Goal: Task Accomplishment & Management: Manage account settings

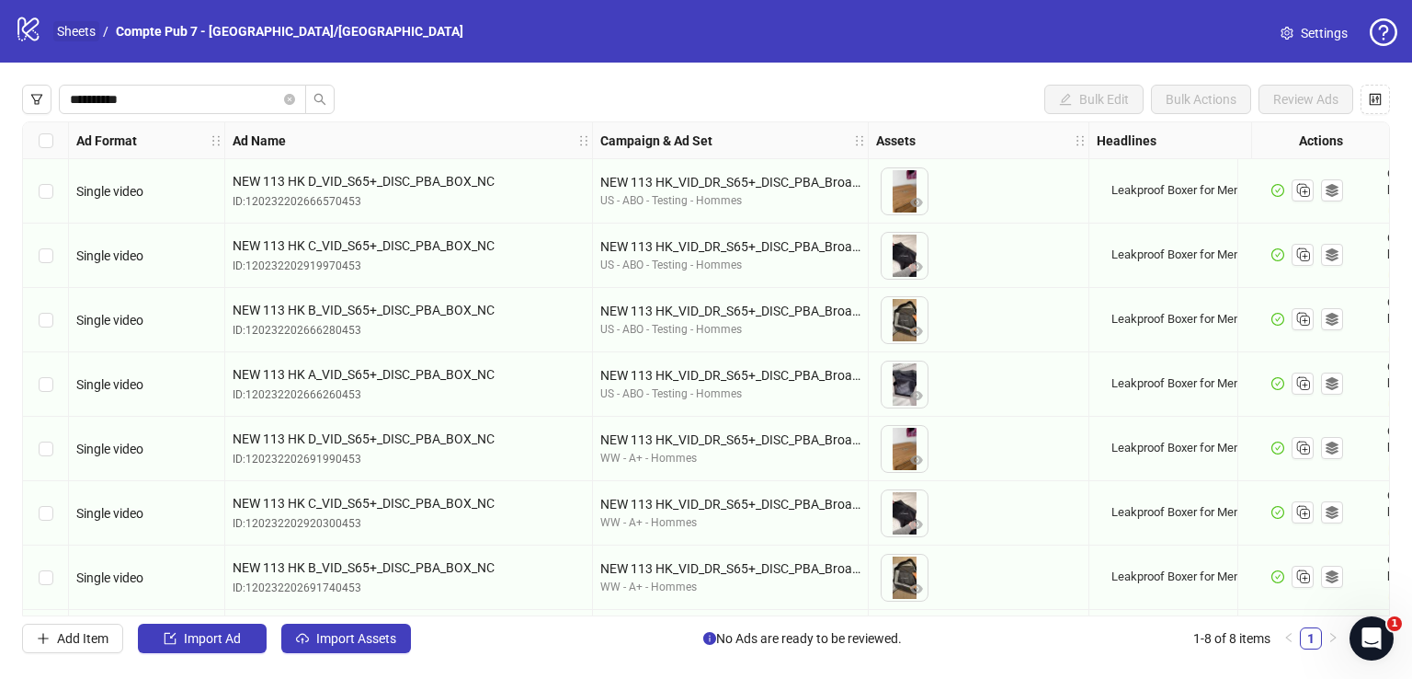
click at [78, 34] on link "Sheets" at bounding box center [76, 31] width 46 height 20
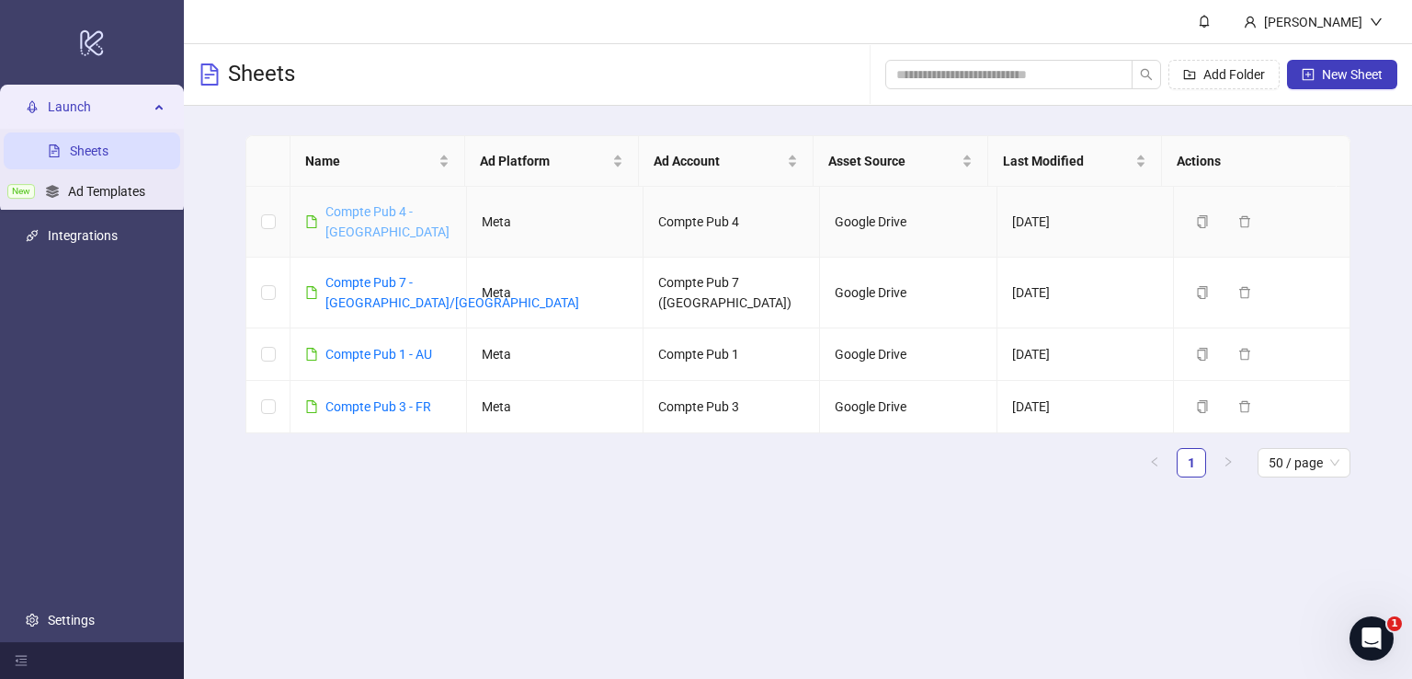
click at [408, 212] on link "Compte Pub 4 - [GEOGRAPHIC_DATA]" at bounding box center [387, 221] width 124 height 35
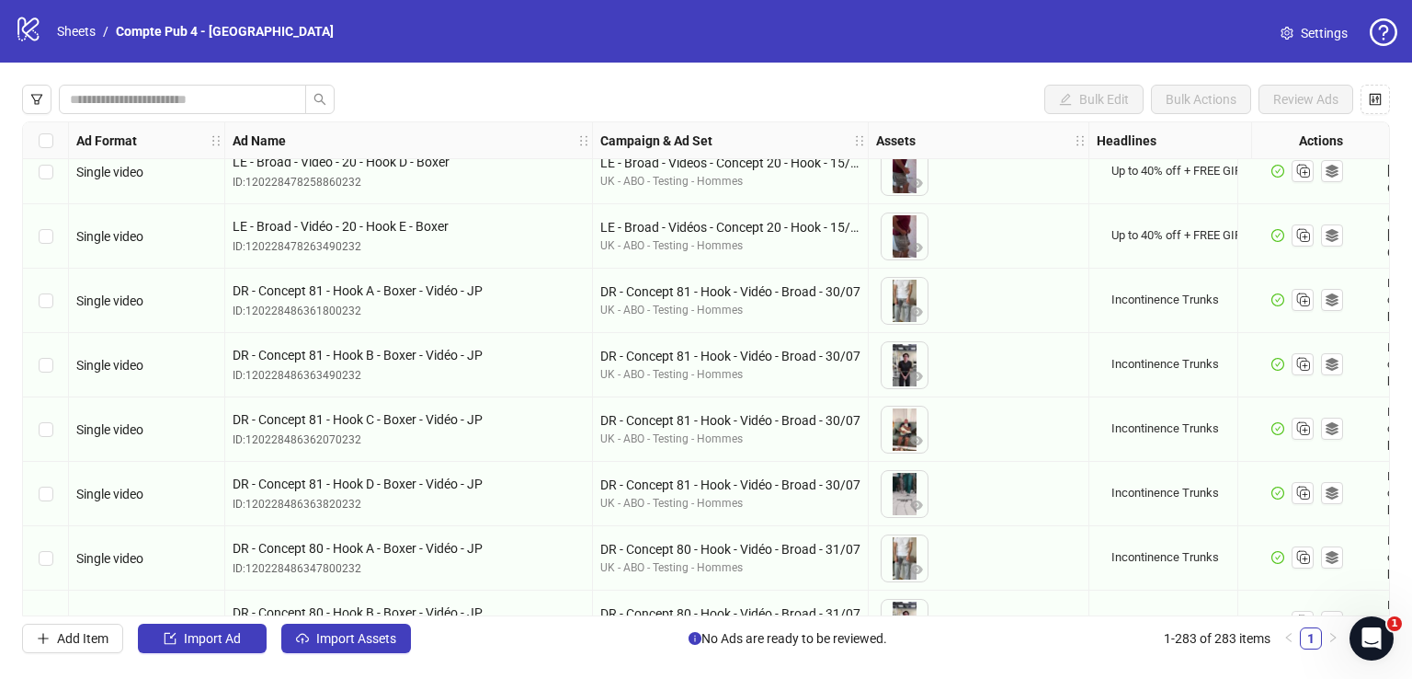
scroll to position [3063, 0]
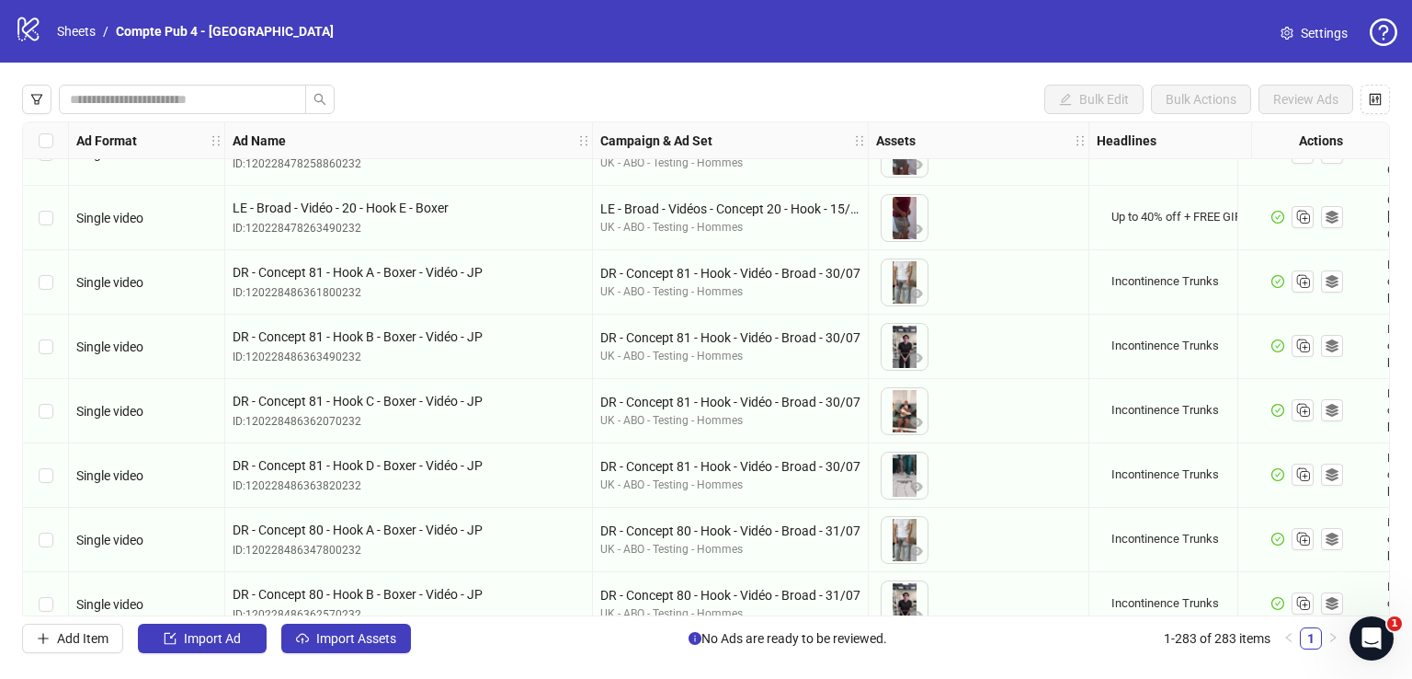
click at [52, 339] on div "Select row 51" at bounding box center [46, 346] width 46 height 64
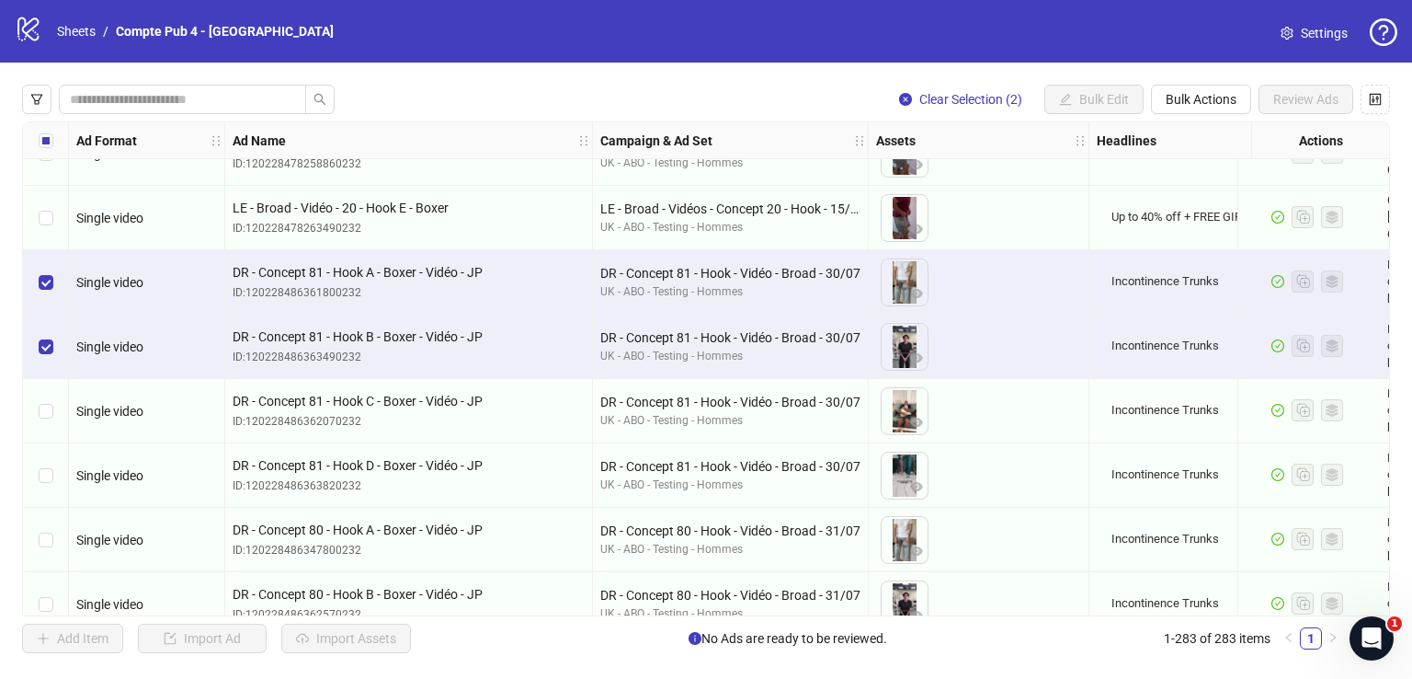
click at [43, 397] on div "Select row 52" at bounding box center [46, 411] width 46 height 64
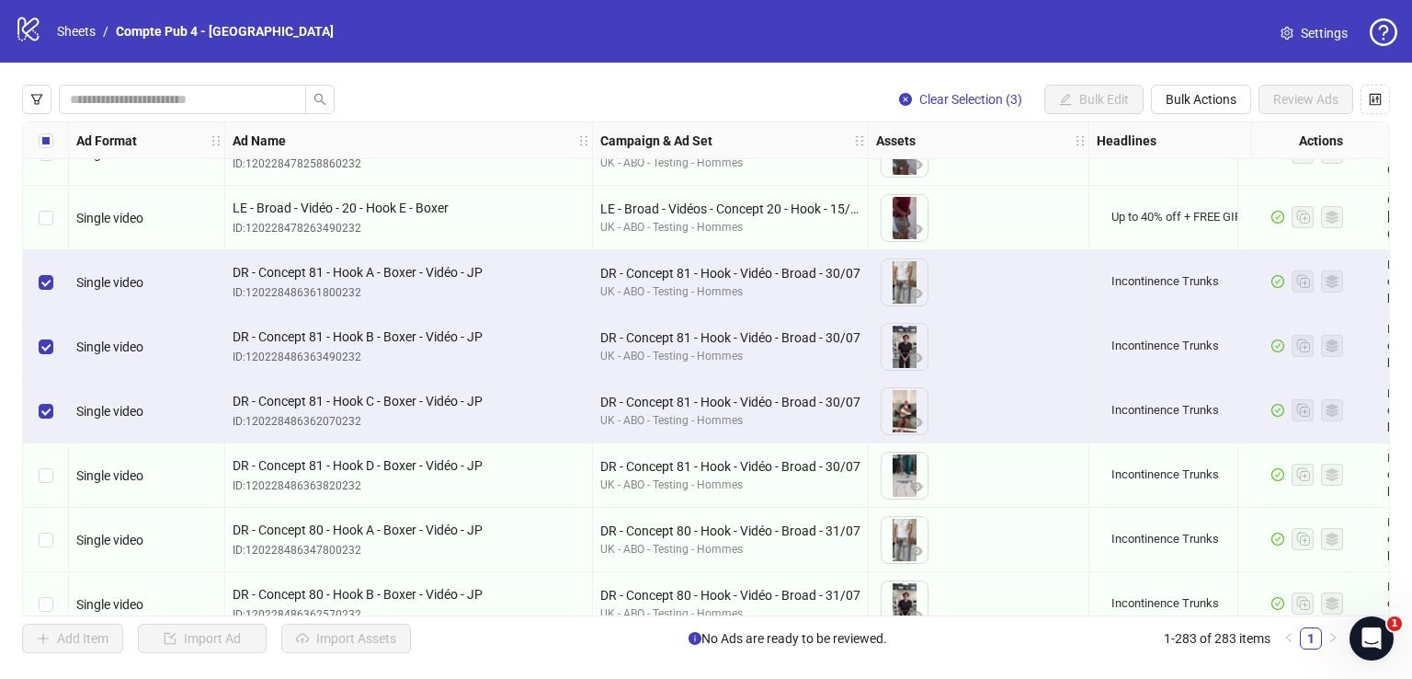
click at [53, 477] on div "Select row 53" at bounding box center [46, 475] width 46 height 64
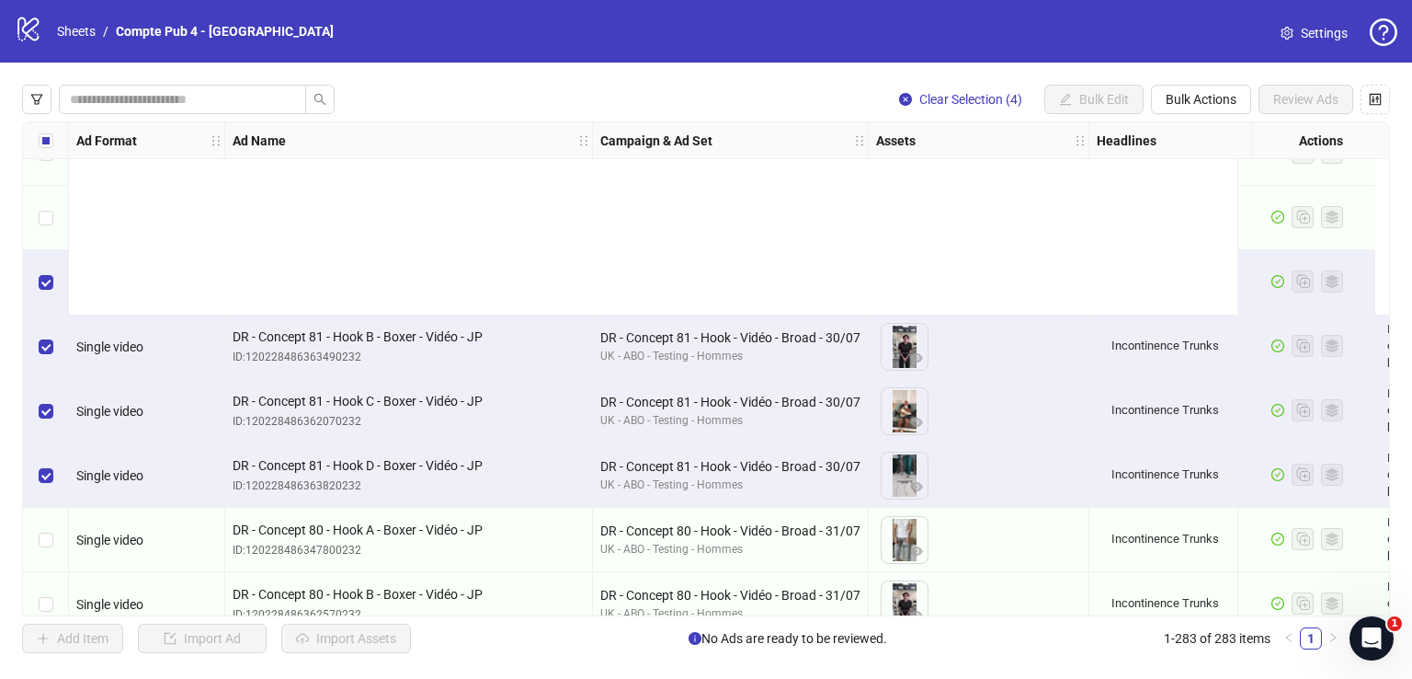
scroll to position [3319, 0]
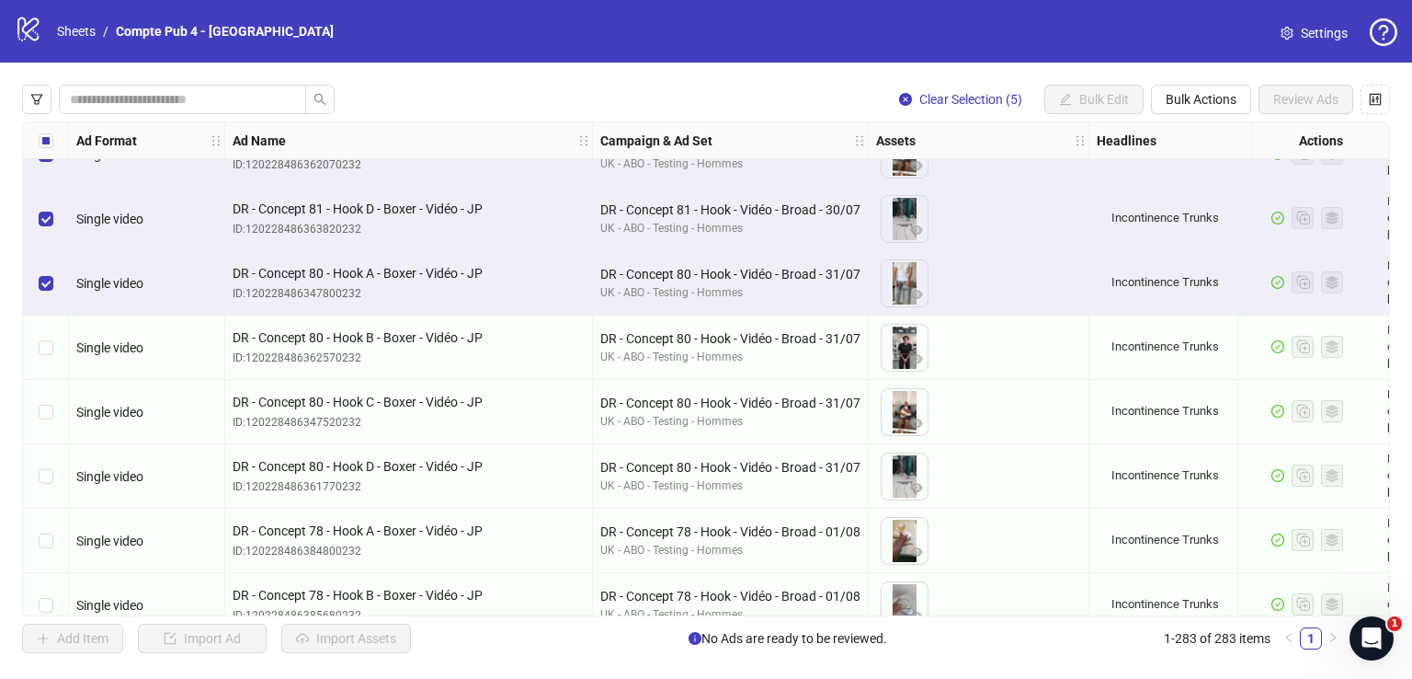
click at [51, 330] on div "Select row 55" at bounding box center [46, 347] width 46 height 64
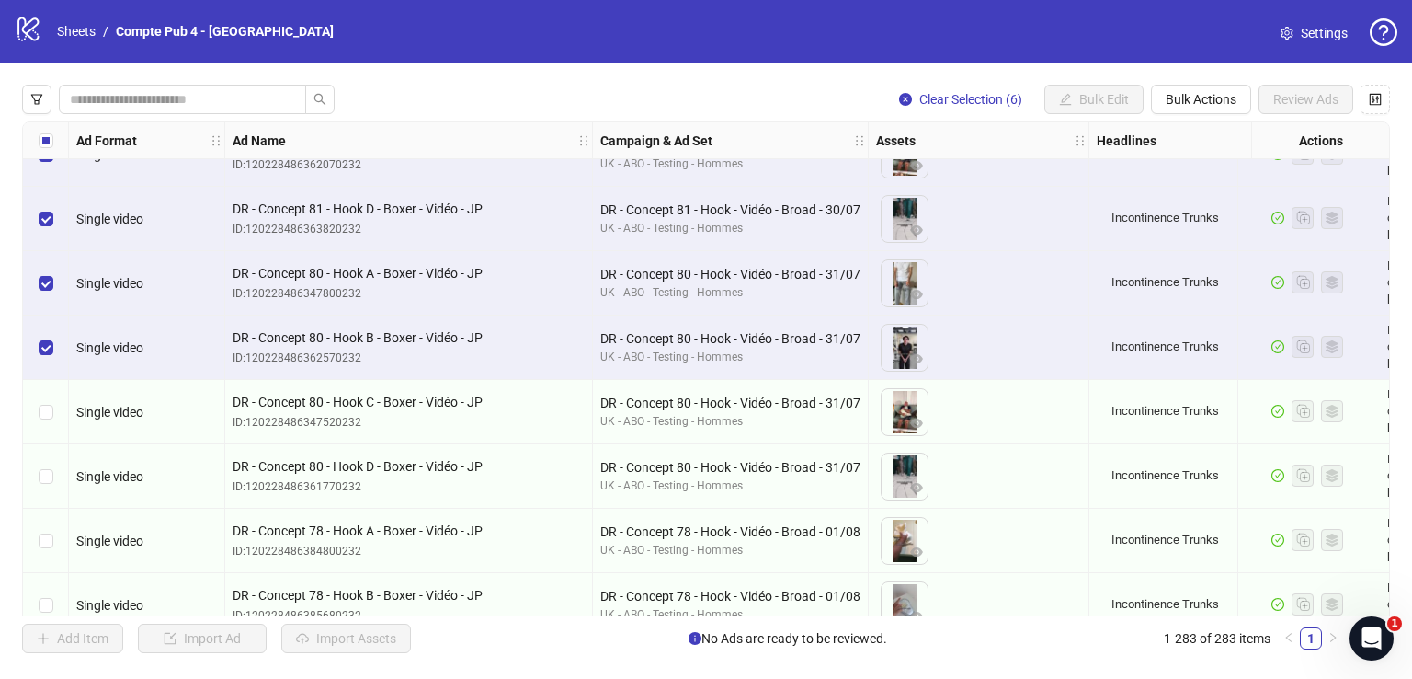
drag, startPoint x: 59, startPoint y: 386, endPoint x: 60, endPoint y: 400, distance: 13.8
click at [59, 387] on div "Select row 56" at bounding box center [46, 412] width 46 height 64
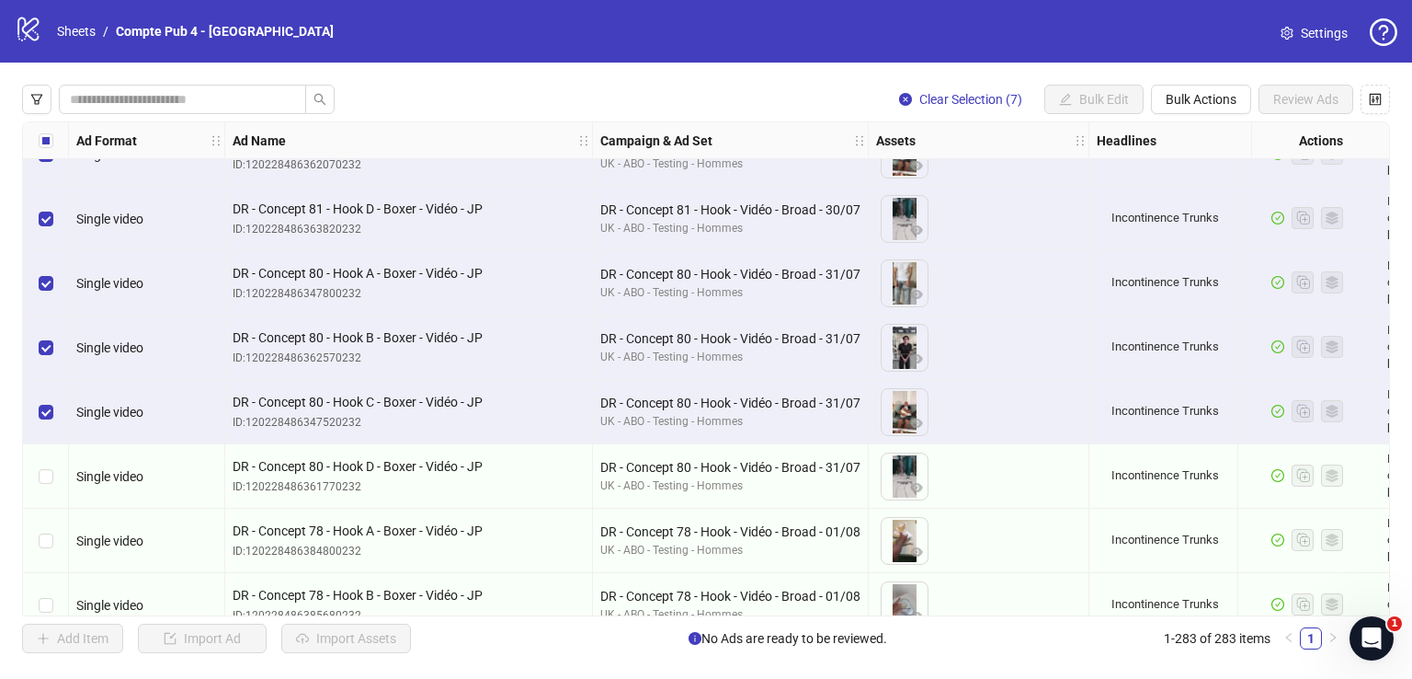
click at [58, 457] on div "Select row 57" at bounding box center [46, 476] width 46 height 64
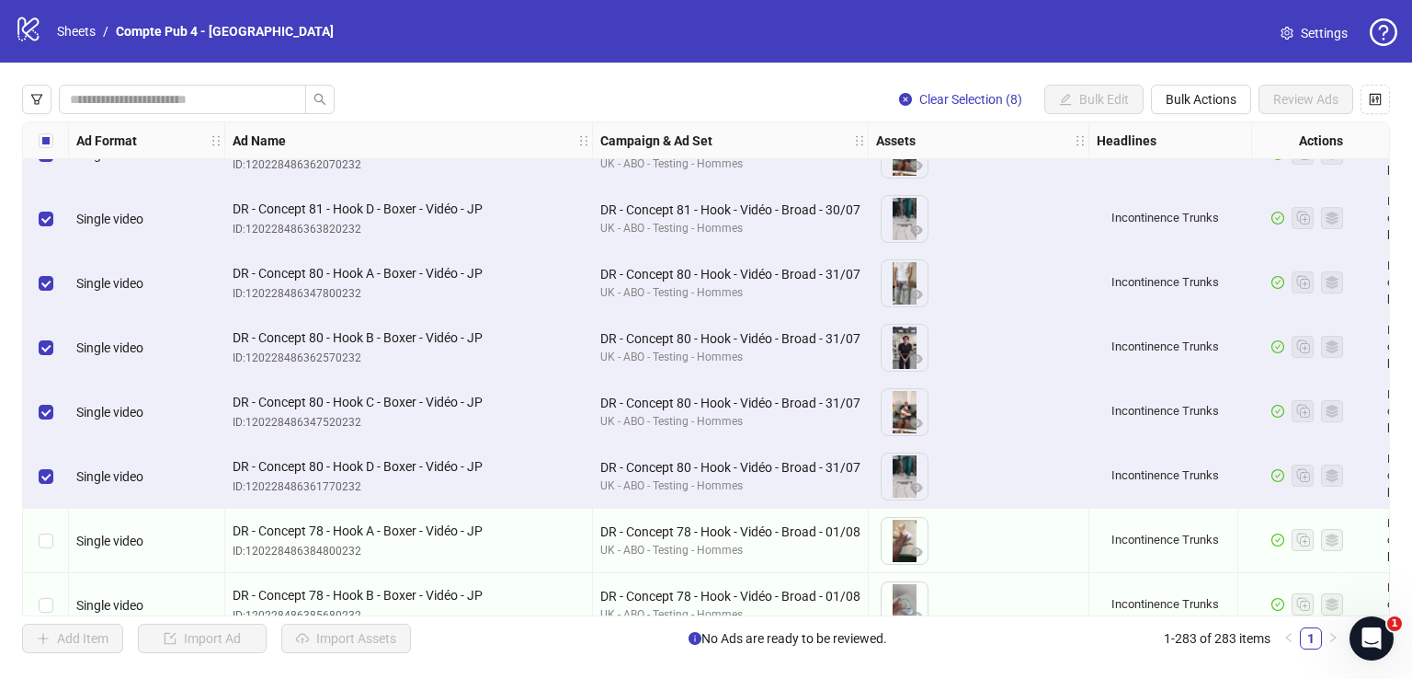
scroll to position [3564, 0]
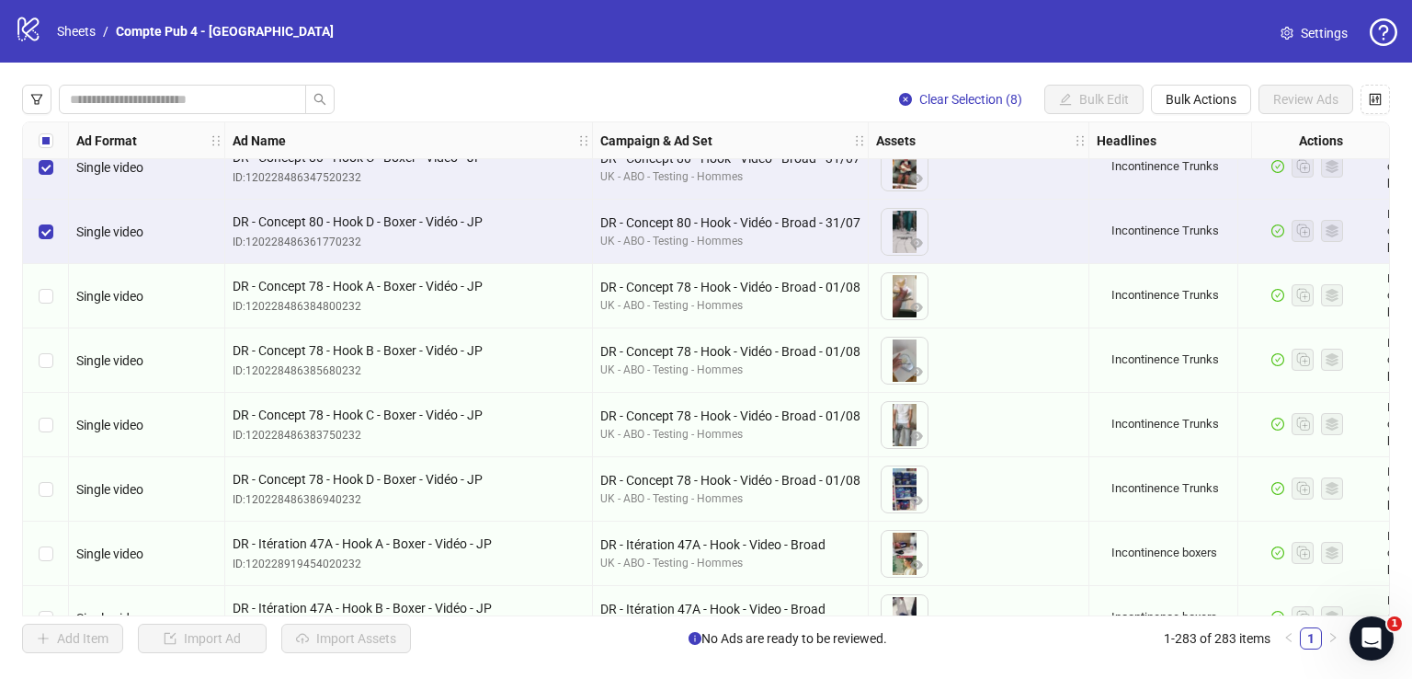
click at [51, 434] on label "Select row 60" at bounding box center [46, 425] width 15 height 20
click at [52, 489] on div "Select row 61" at bounding box center [46, 489] width 46 height 64
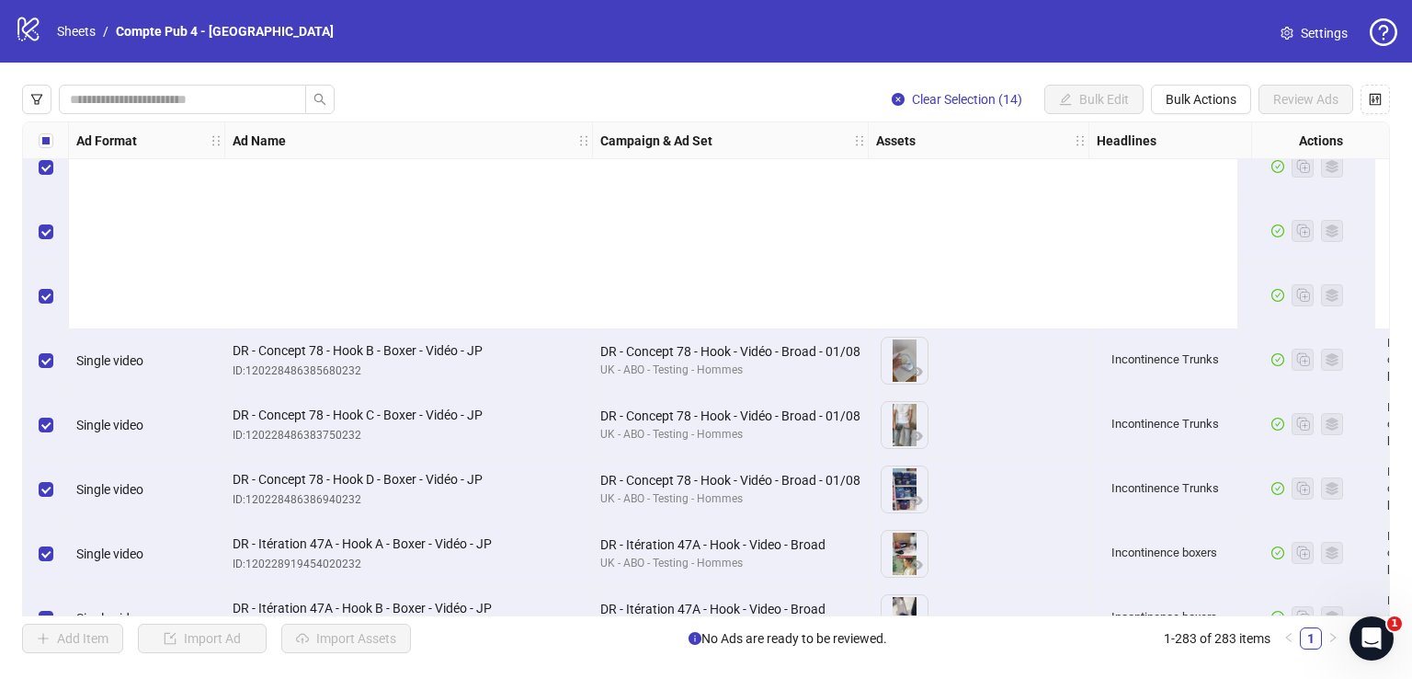
click at [50, 650] on div "Select row 64" at bounding box center [46, 682] width 46 height 64
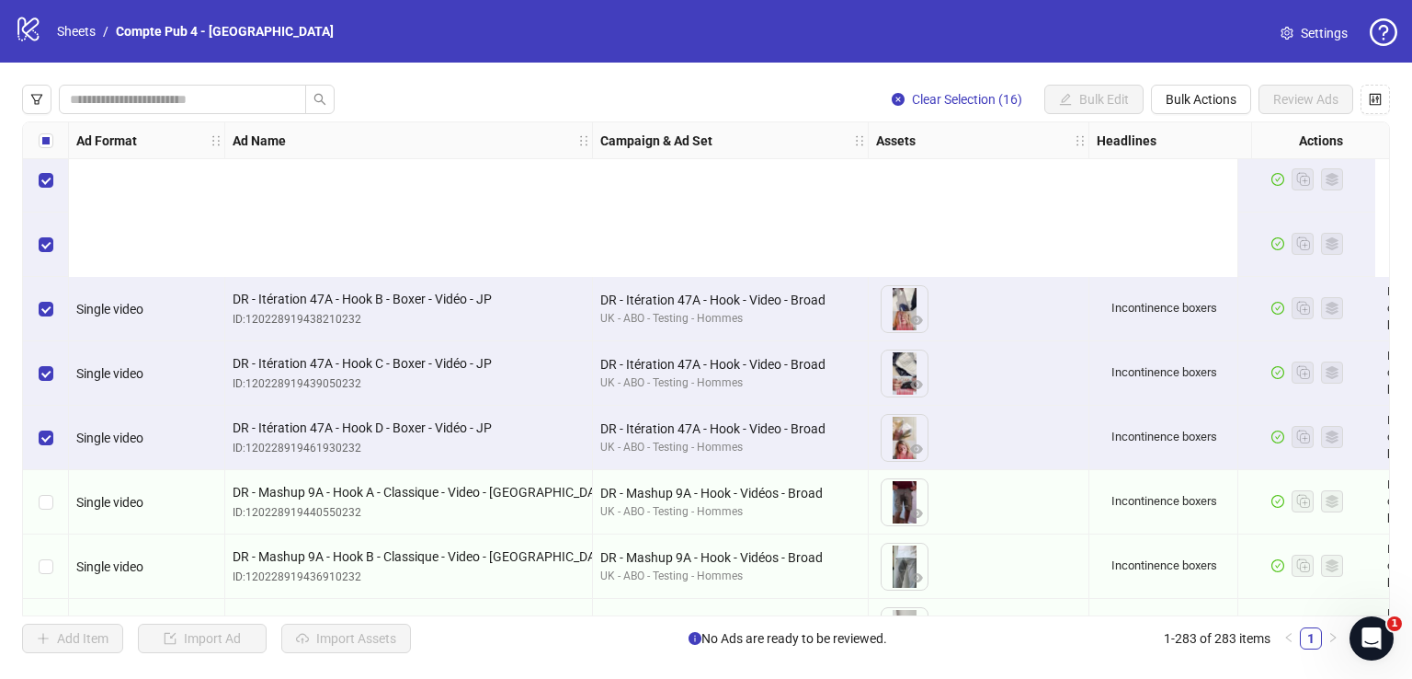
scroll to position [4130, 0]
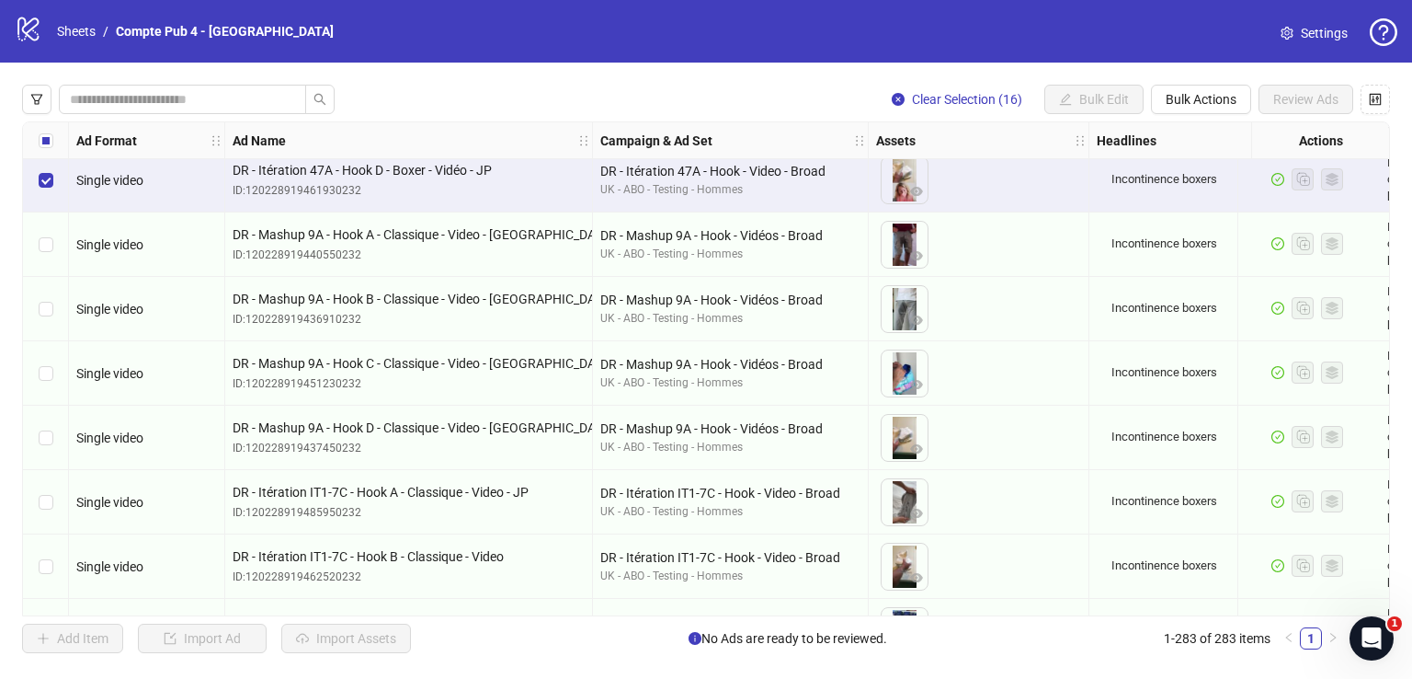
click at [53, 299] on div "Select row 67" at bounding box center [46, 309] width 46 height 64
click at [52, 387] on div "Select row 68" at bounding box center [46, 373] width 46 height 64
click at [51, 412] on div "Select row 69" at bounding box center [46, 437] width 46 height 64
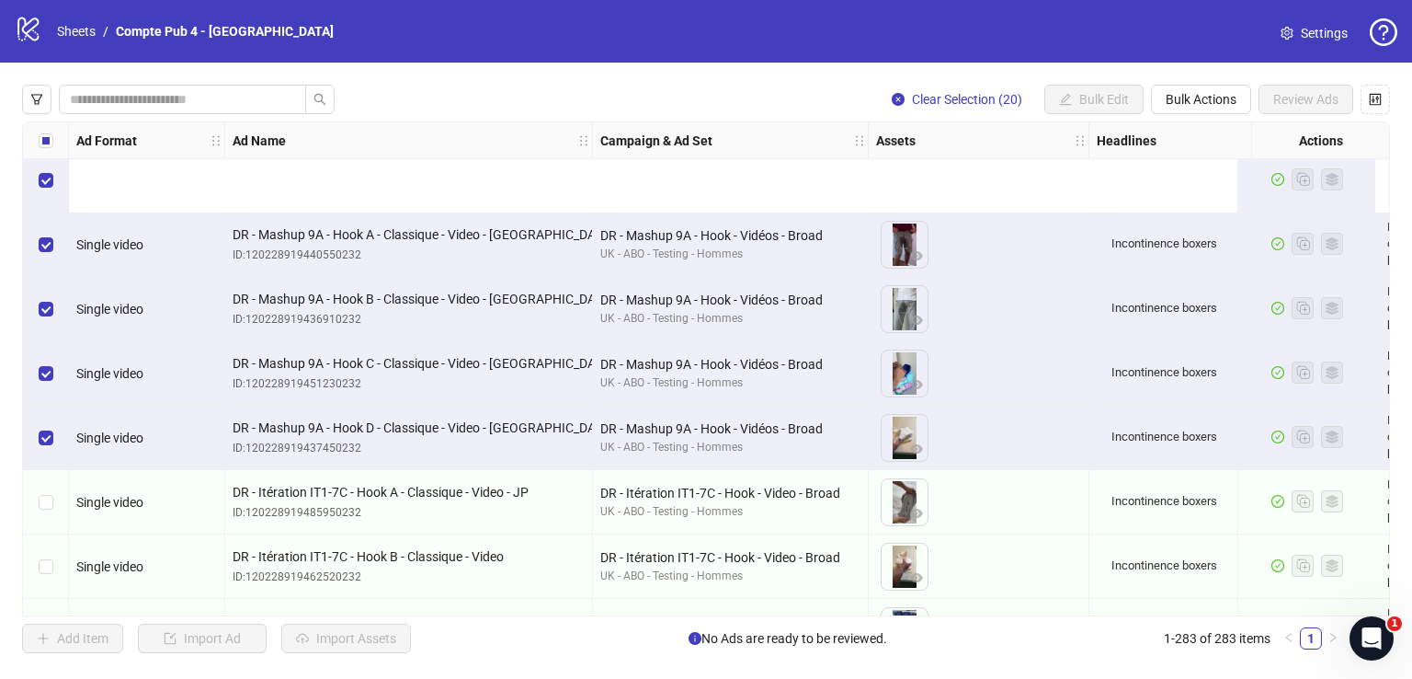
scroll to position [4321, 0]
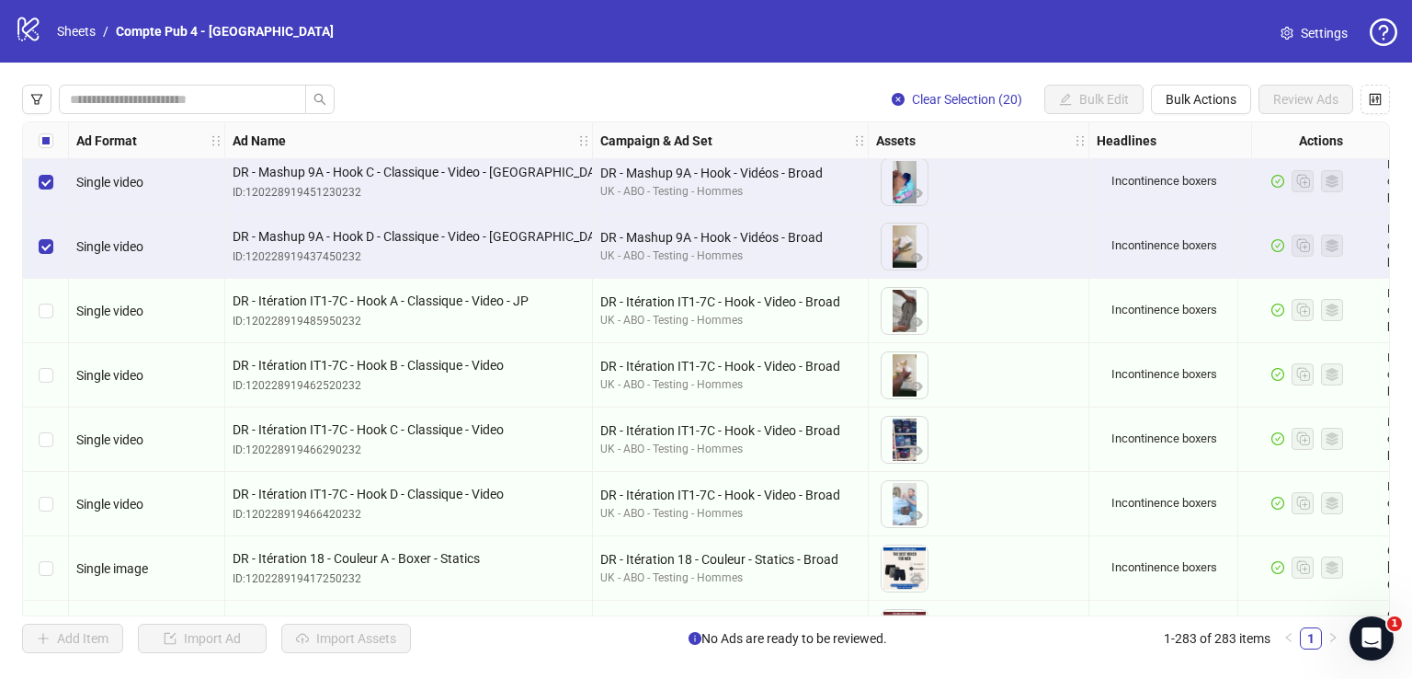
click at [48, 291] on div "Select row 70" at bounding box center [46, 311] width 46 height 64
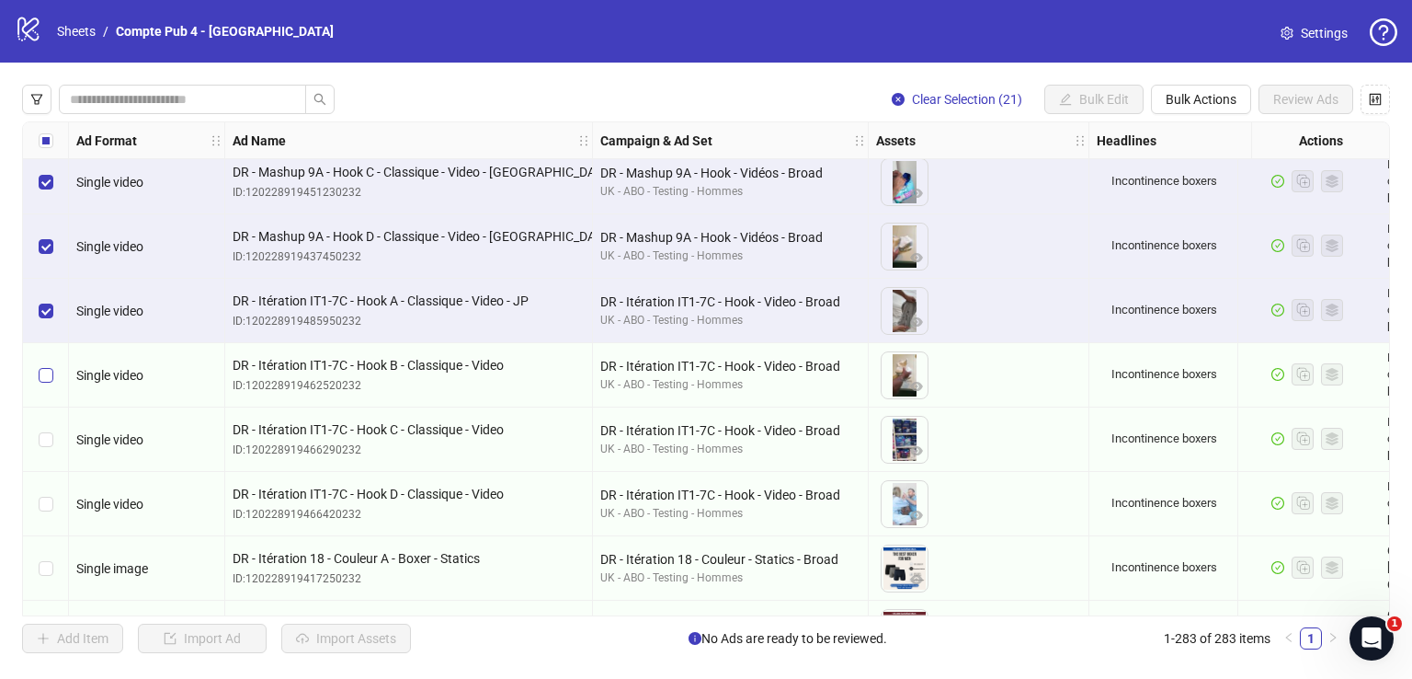
click at [48, 365] on label "Select row 71" at bounding box center [46, 375] width 15 height 20
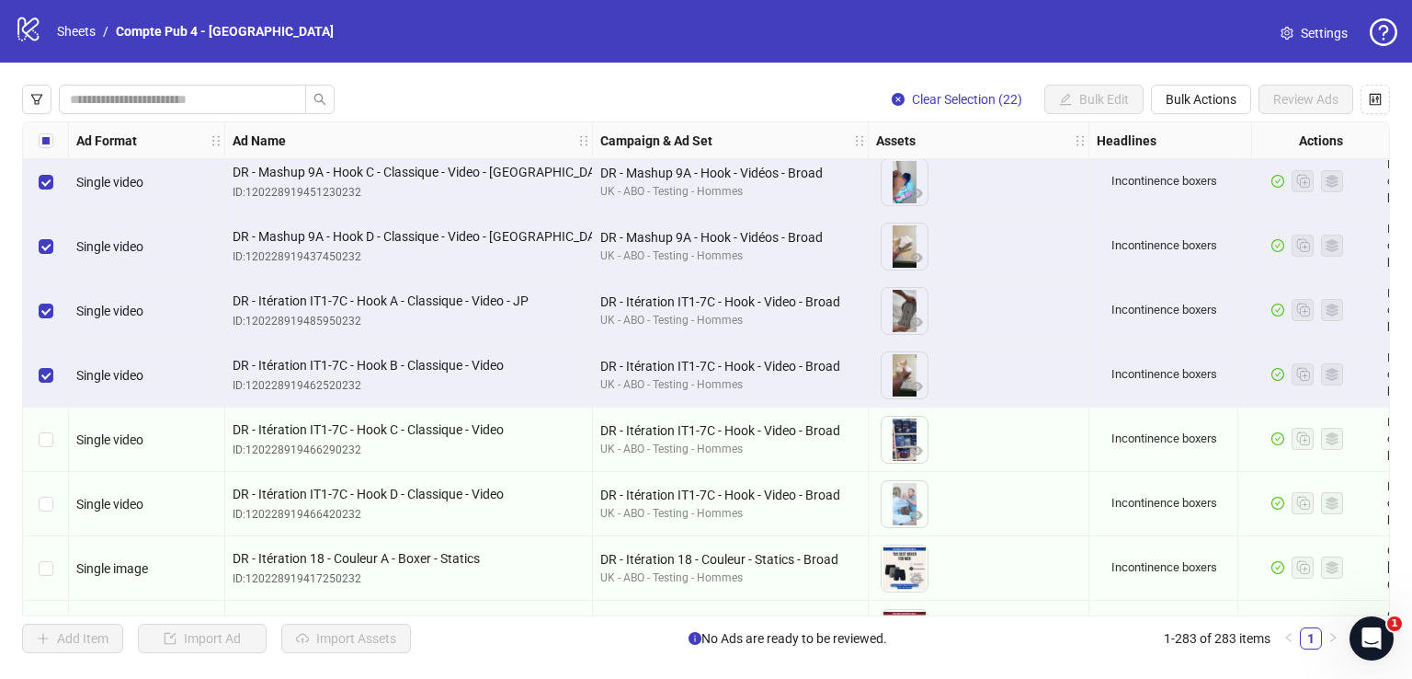
click at [49, 427] on div "Select row 72" at bounding box center [46, 439] width 46 height 64
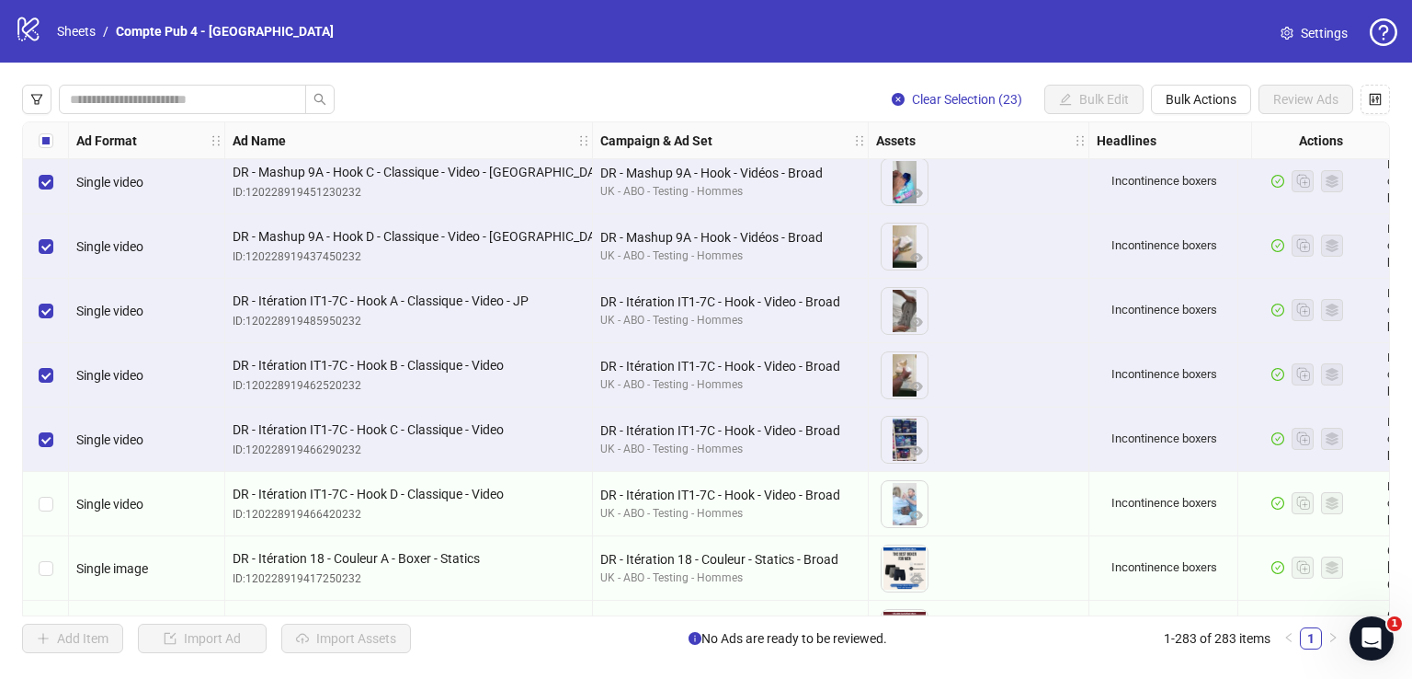
click at [52, 497] on div "Select row 73" at bounding box center [46, 504] width 46 height 64
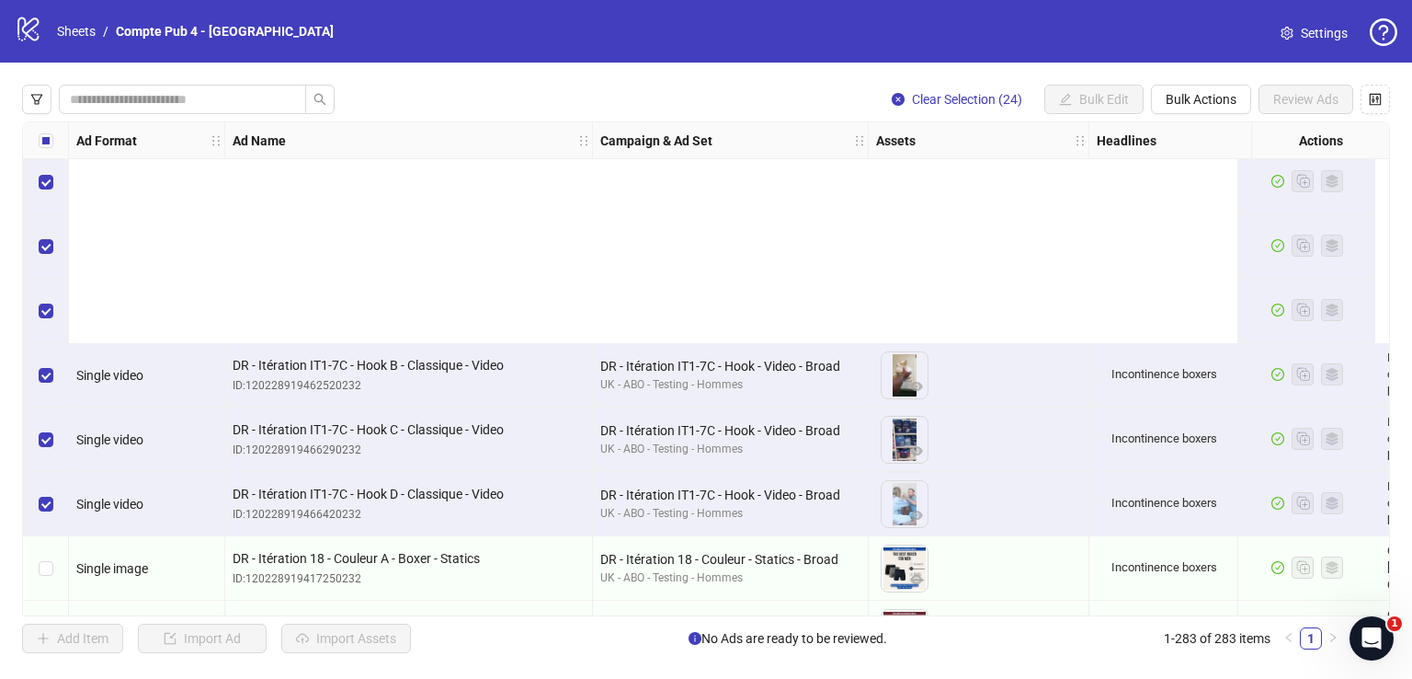
scroll to position [4612, 0]
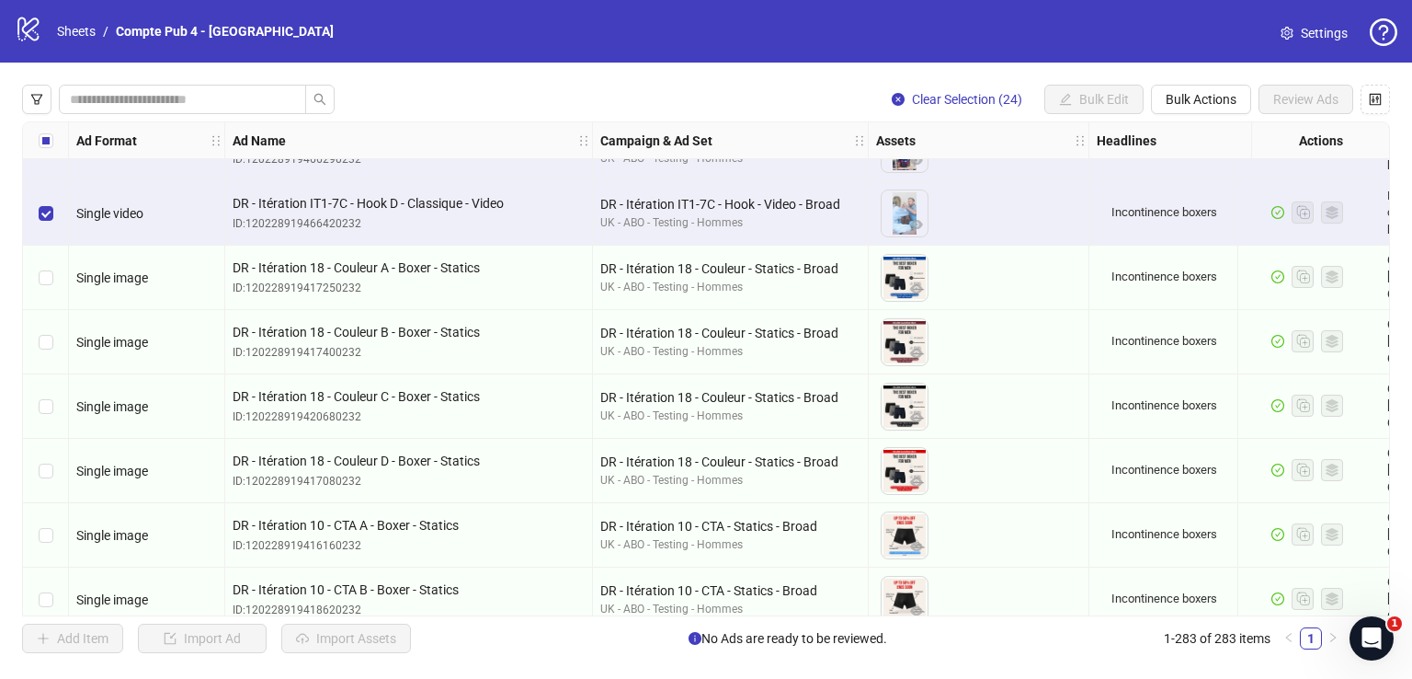
click at [55, 268] on div "Select row 74" at bounding box center [46, 277] width 46 height 64
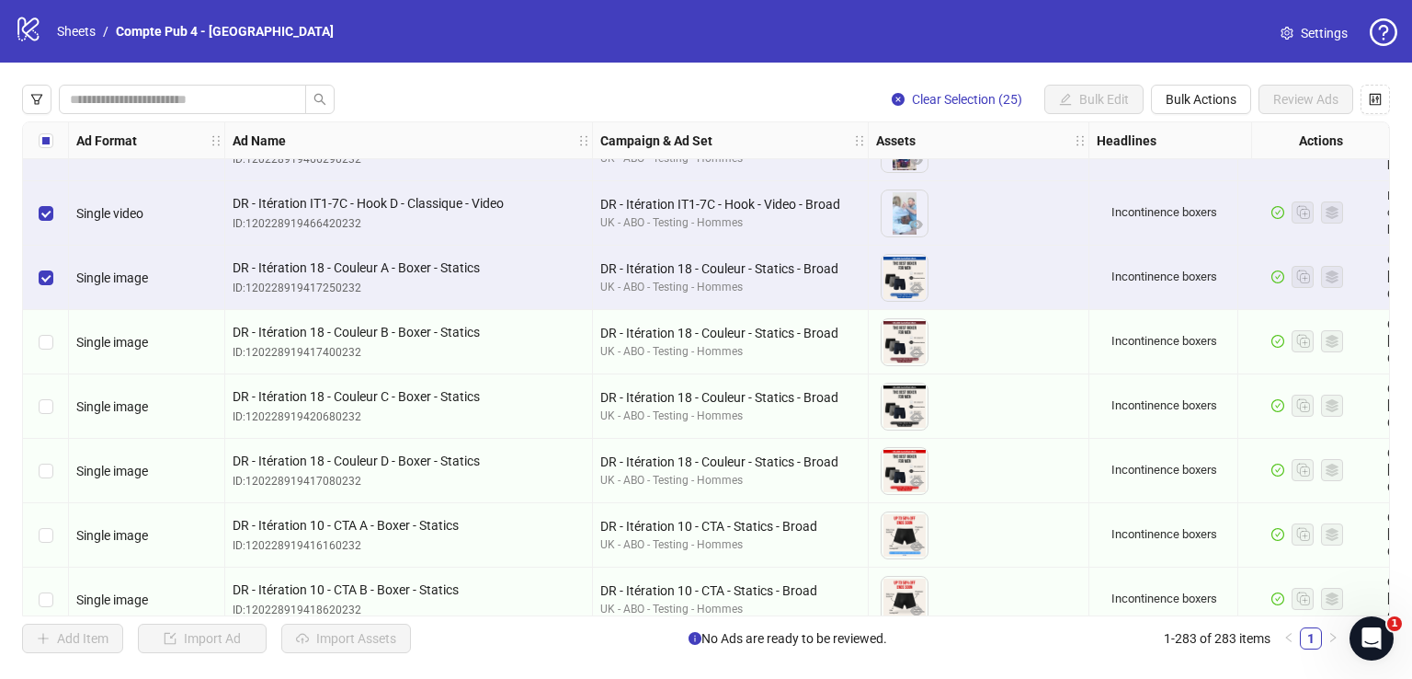
click at [52, 327] on div "Select row 75" at bounding box center [46, 342] width 46 height 64
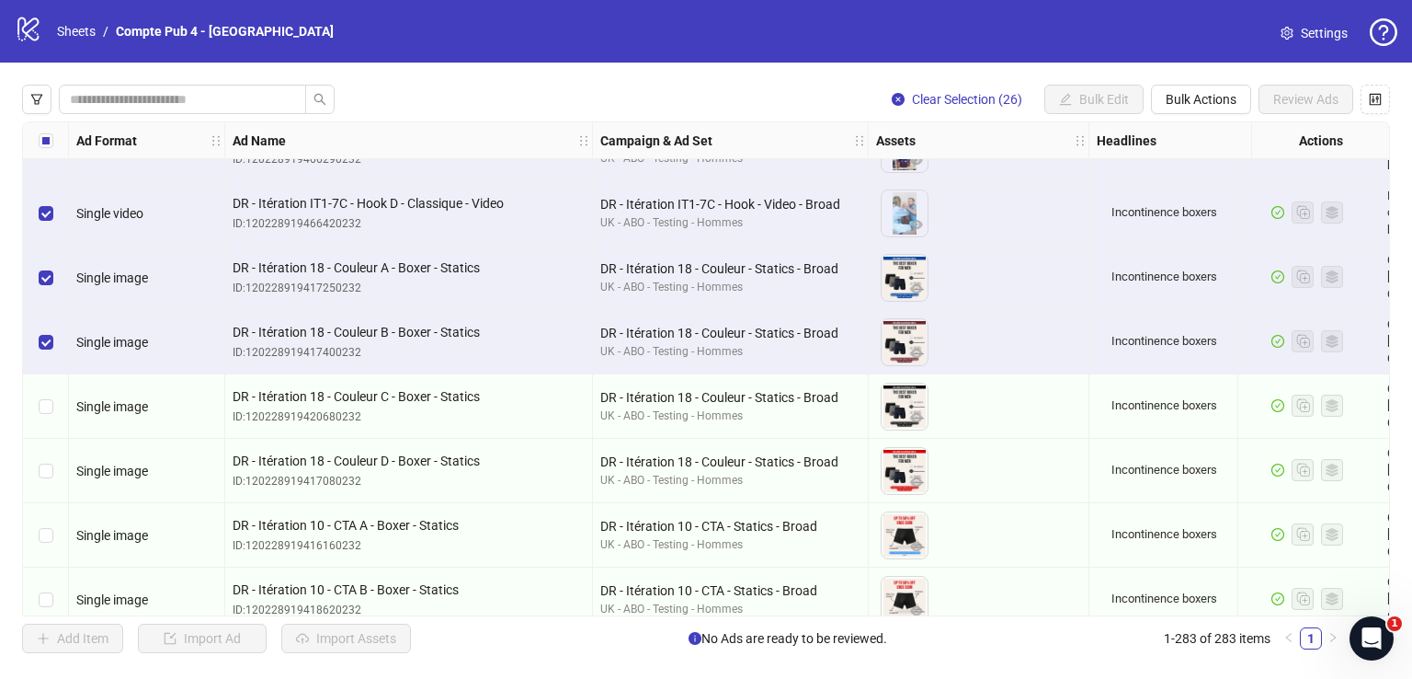
click at [51, 391] on div "Select row 76" at bounding box center [46, 406] width 46 height 64
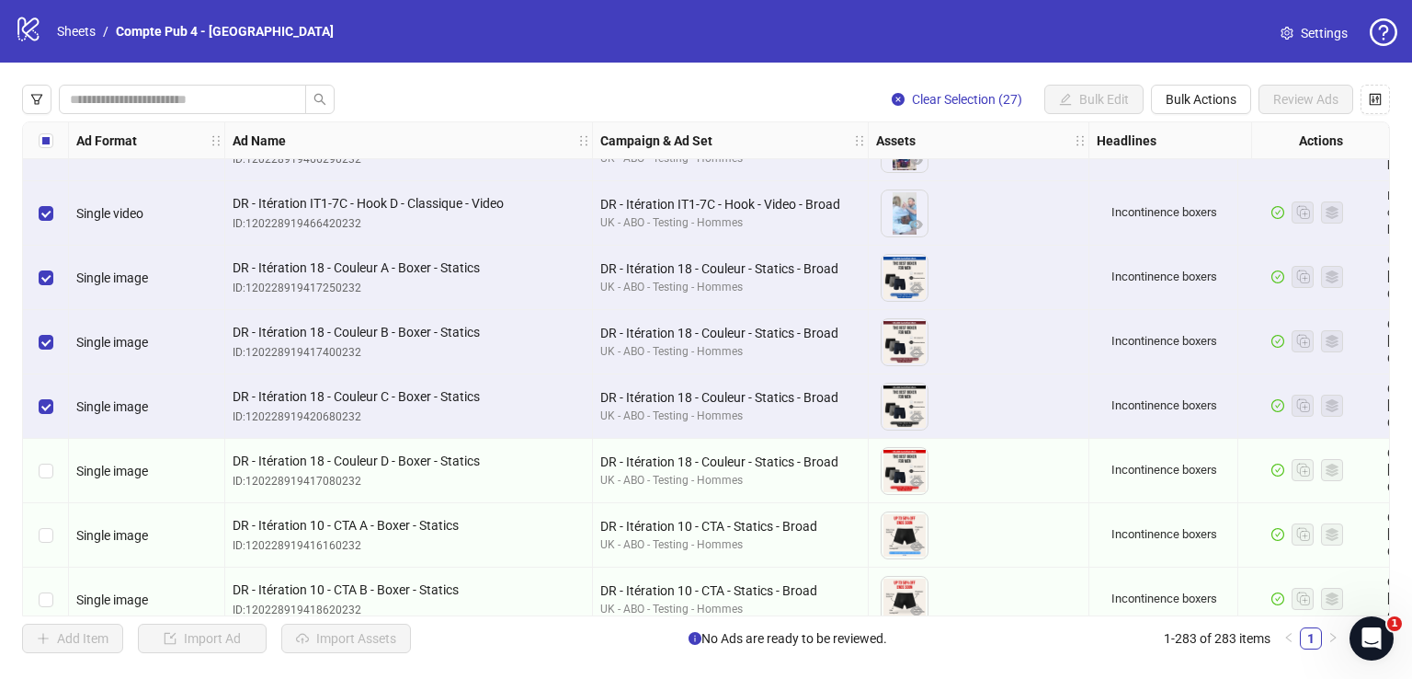
click at [53, 462] on div "Select row 77" at bounding box center [46, 471] width 46 height 64
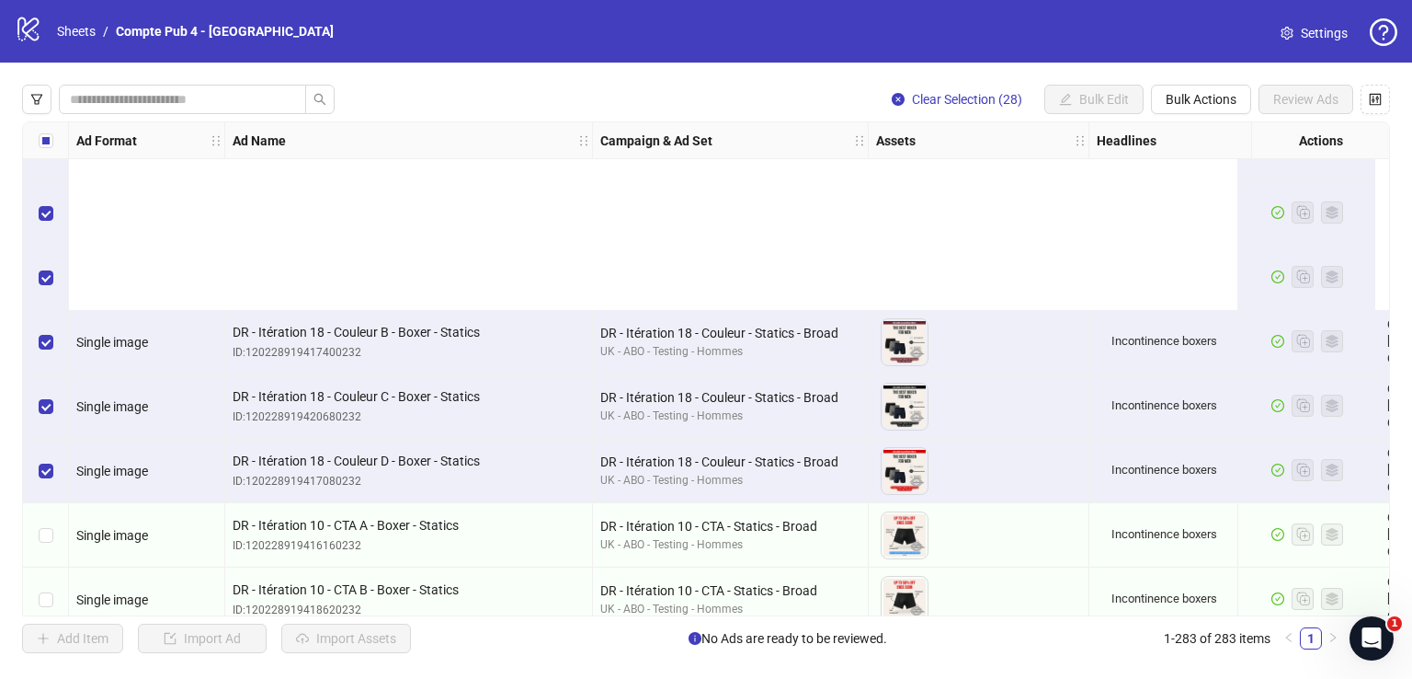
scroll to position [4917, 0]
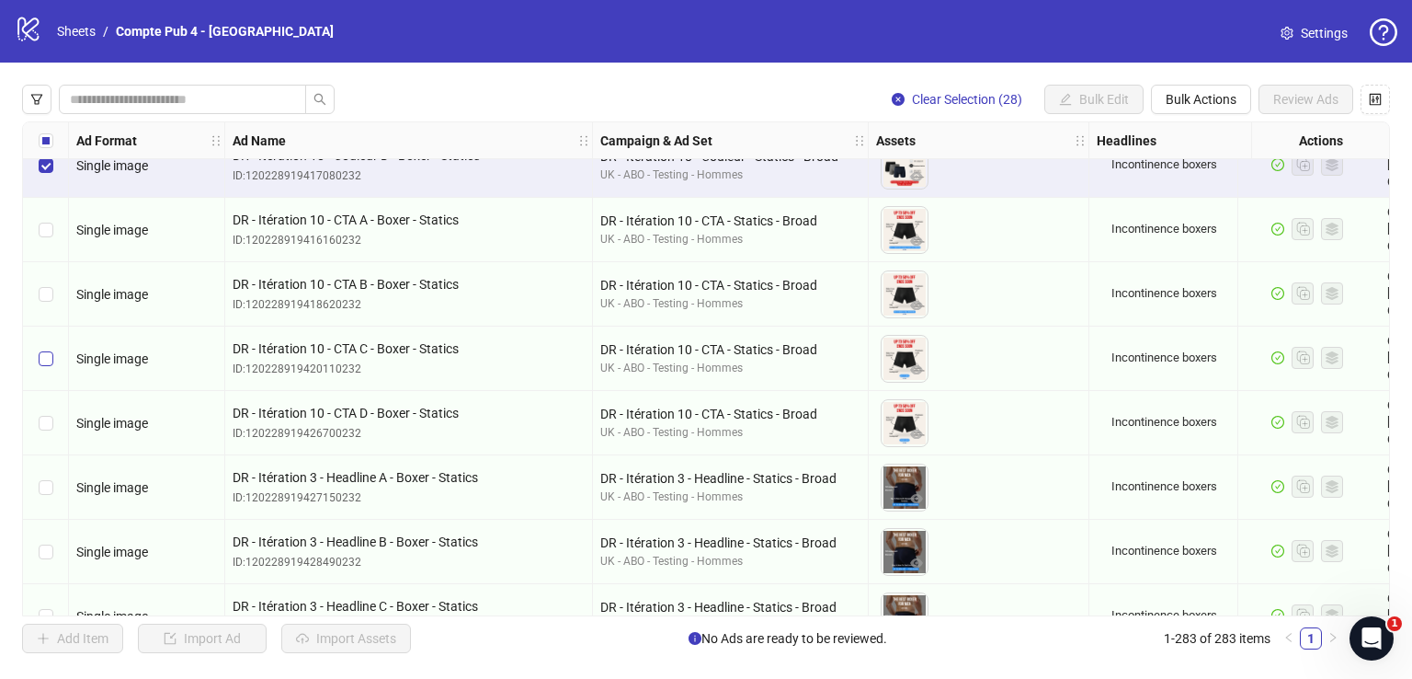
click at [51, 284] on label "Select row 79" at bounding box center [46, 294] width 15 height 20
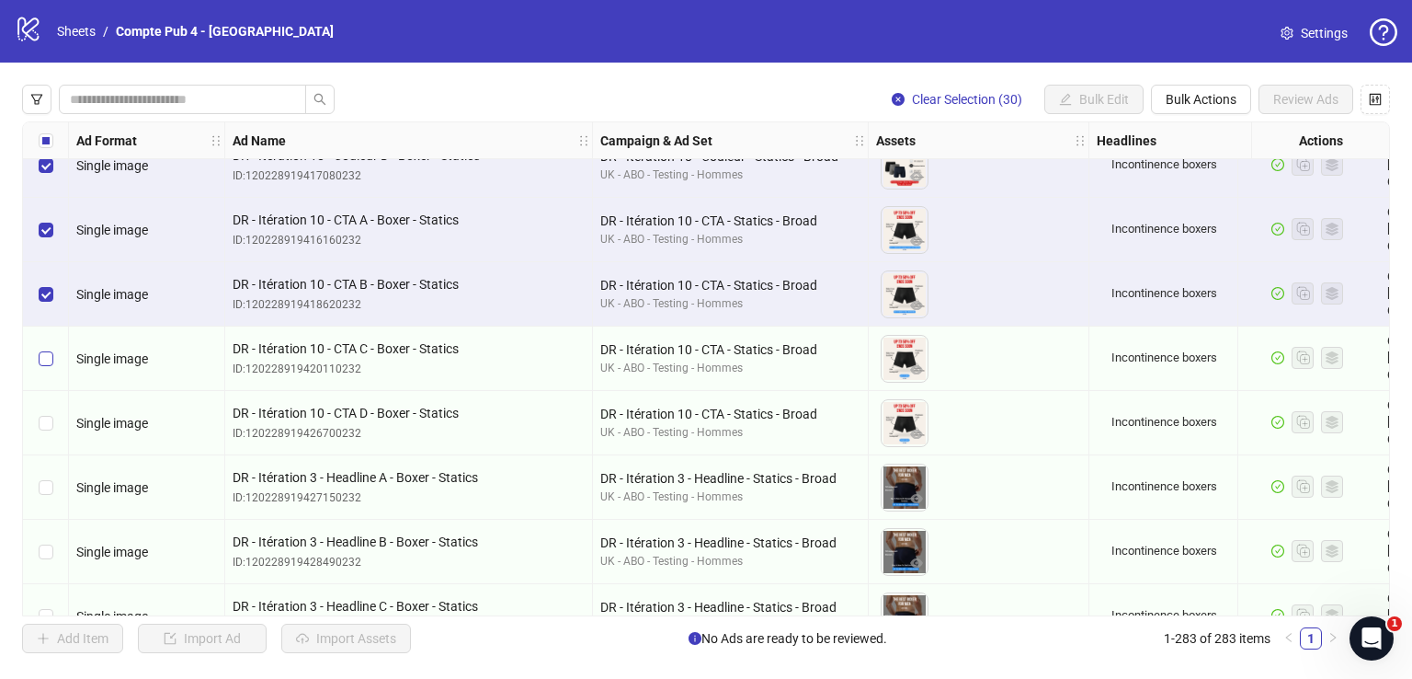
click at [51, 366] on label "Select row 80" at bounding box center [46, 358] width 15 height 20
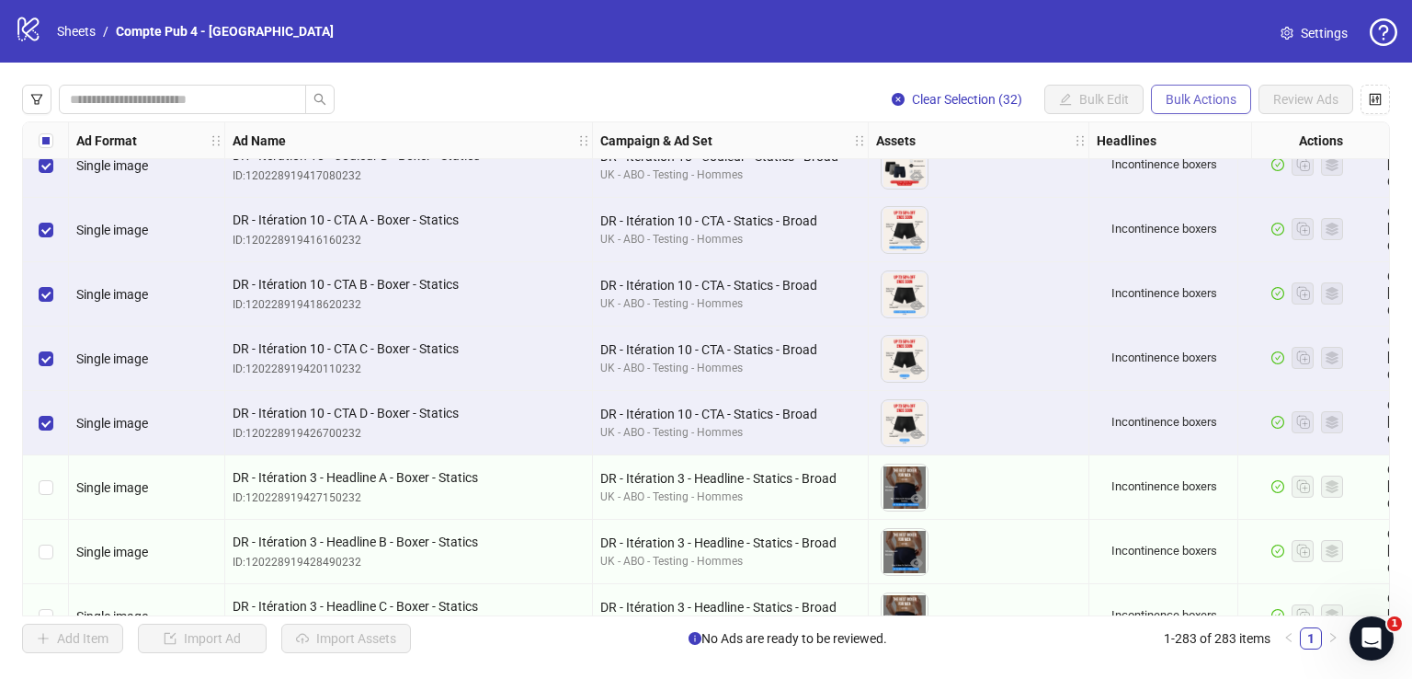
click at [1192, 99] on span "Bulk Actions" at bounding box center [1201, 99] width 71 height 15
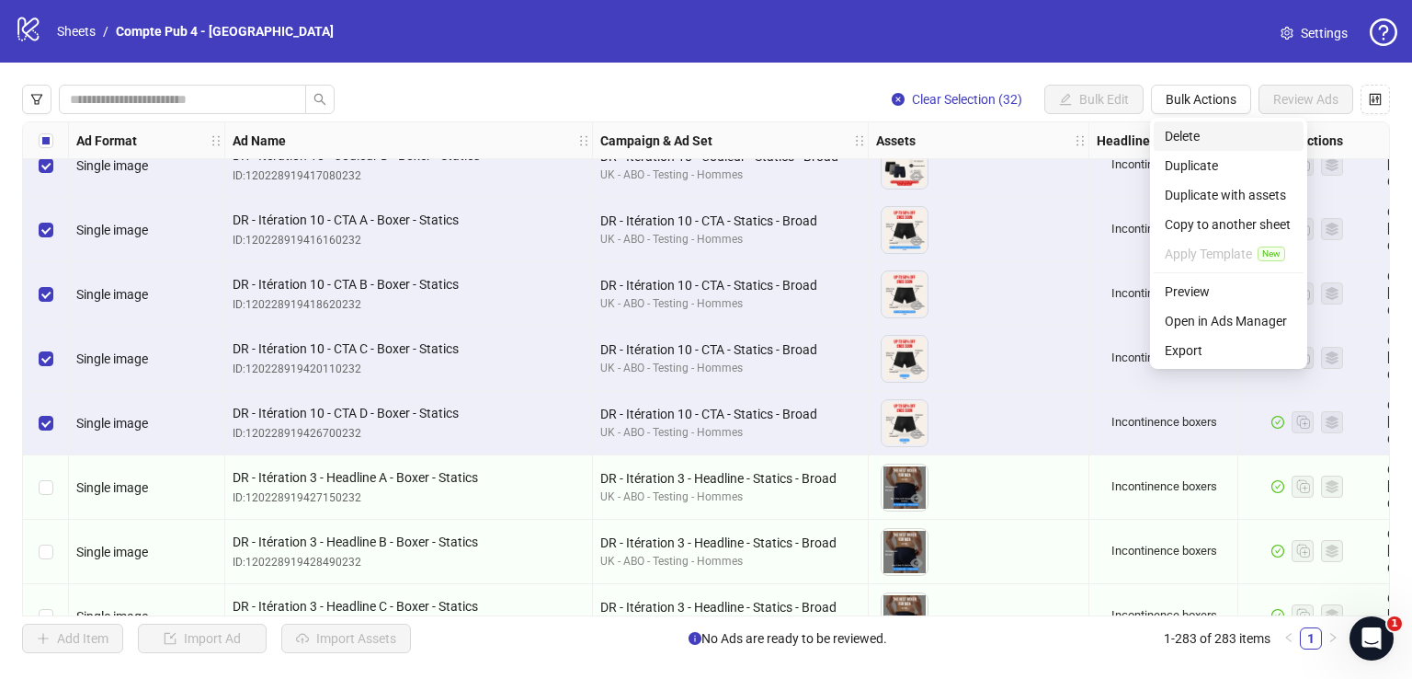
click at [1181, 132] on span "Delete" at bounding box center [1229, 136] width 128 height 20
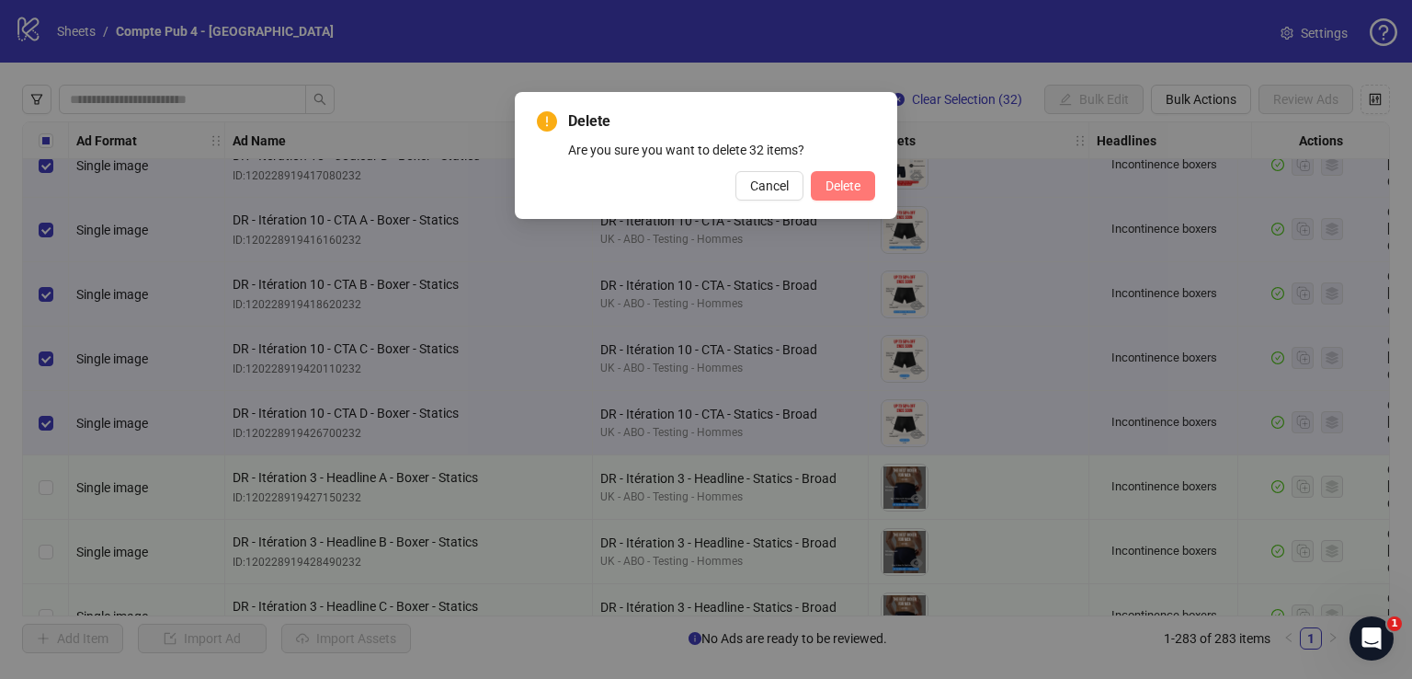
click at [827, 188] on span "Delete" at bounding box center [843, 185] width 35 height 15
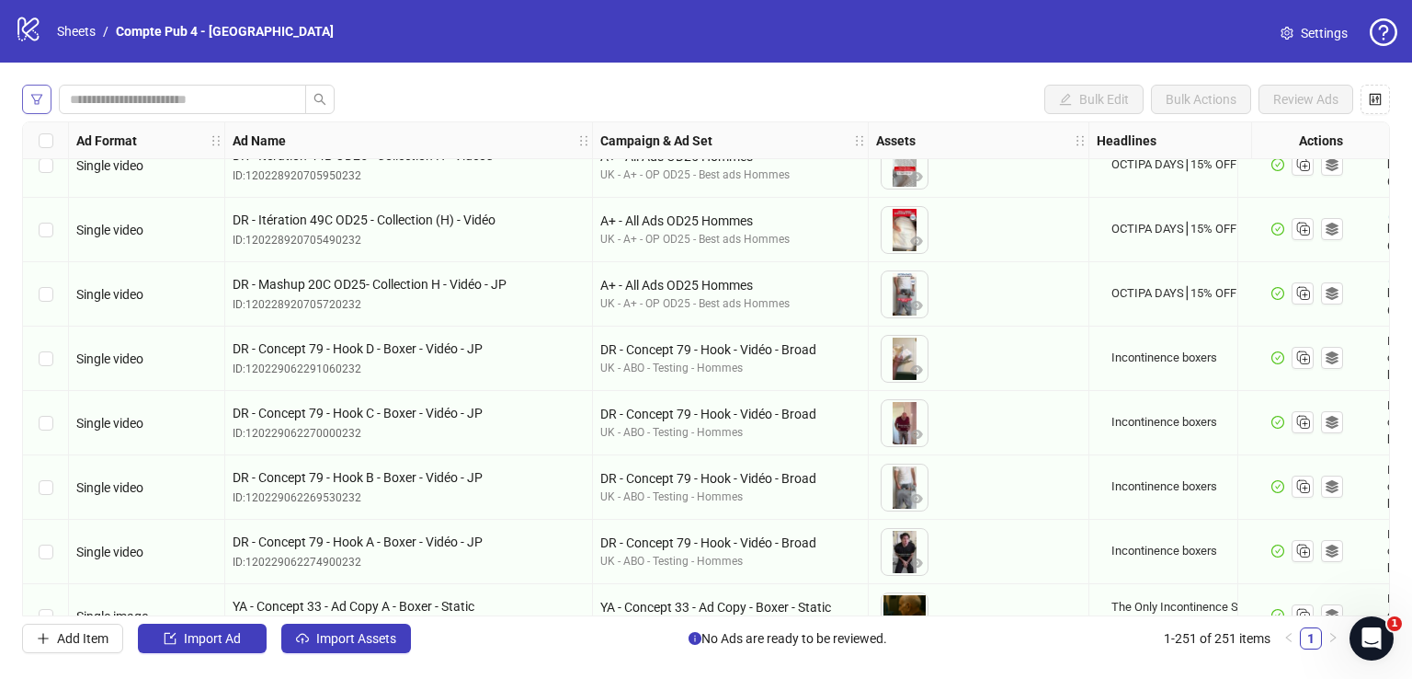
click at [40, 97] on icon "filter" at bounding box center [36, 99] width 13 height 13
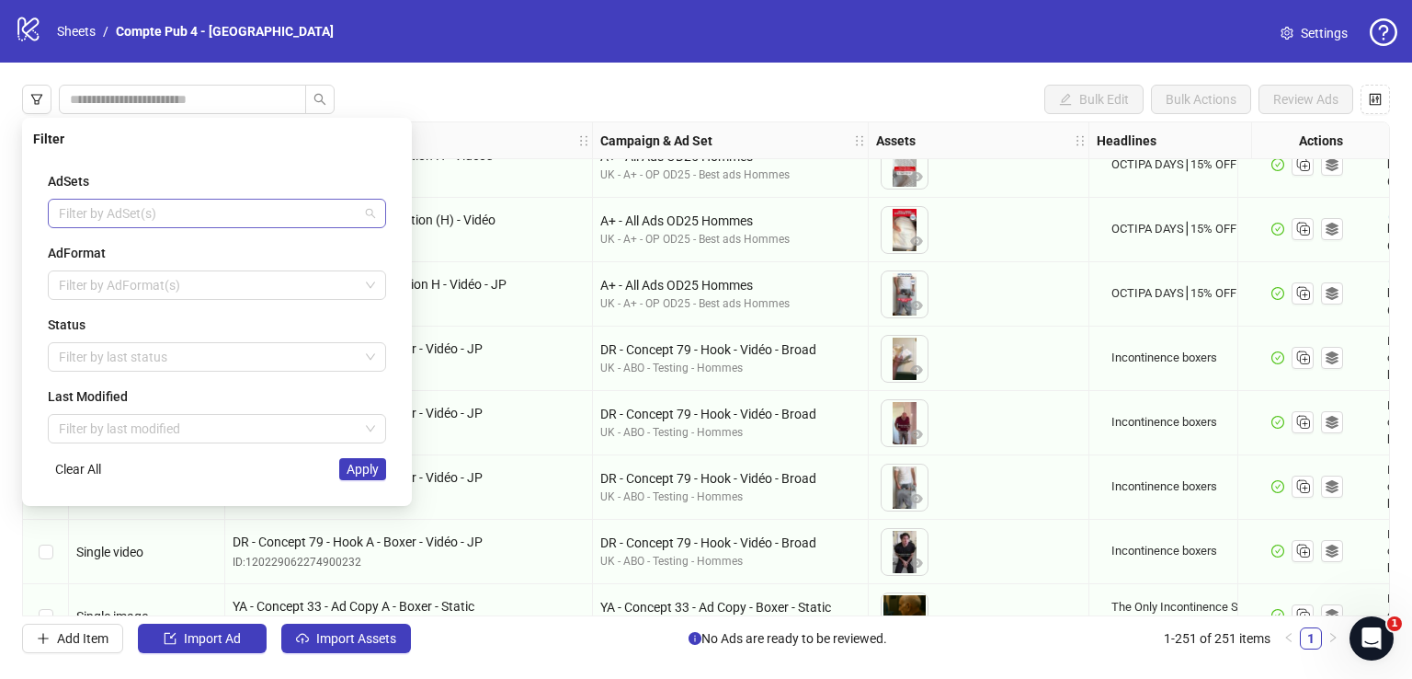
click at [98, 222] on div at bounding box center [207, 213] width 312 height 26
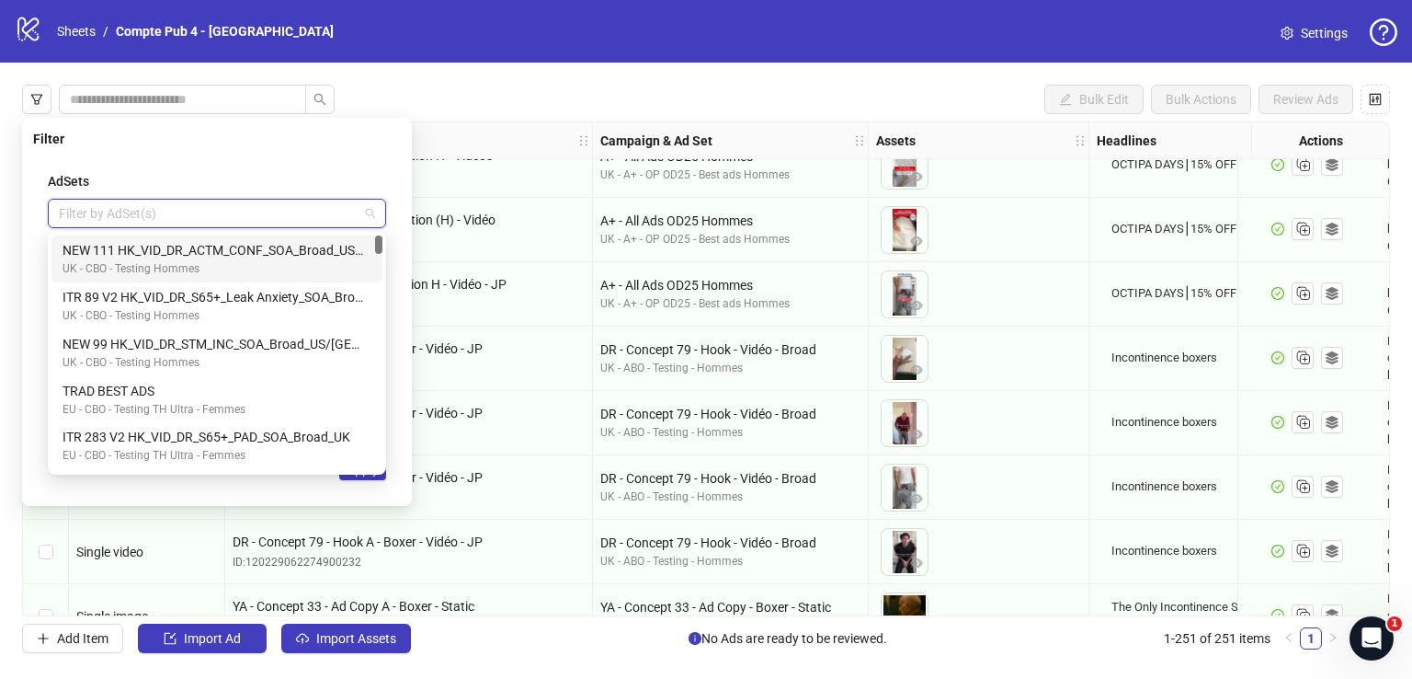
click at [135, 175] on div "AdSets" at bounding box center [217, 181] width 338 height 20
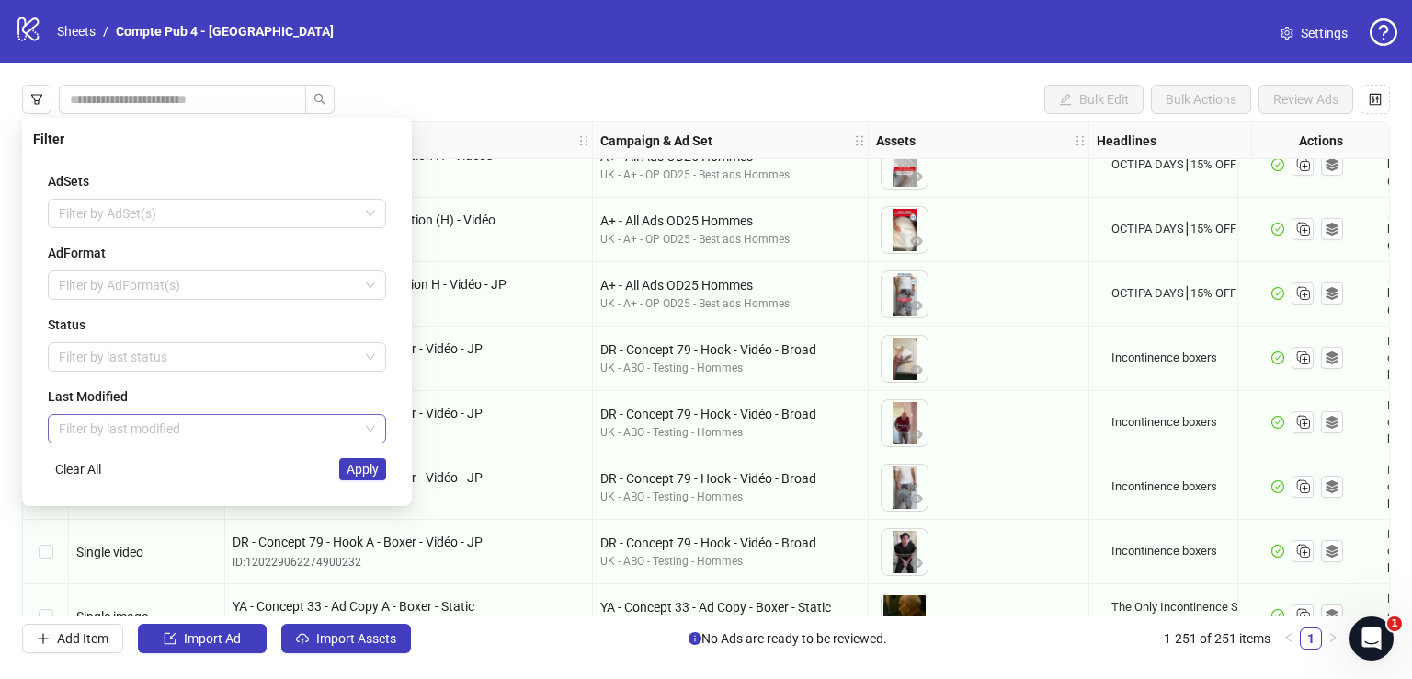
click at [143, 431] on input "search" at bounding box center [209, 429] width 300 height 28
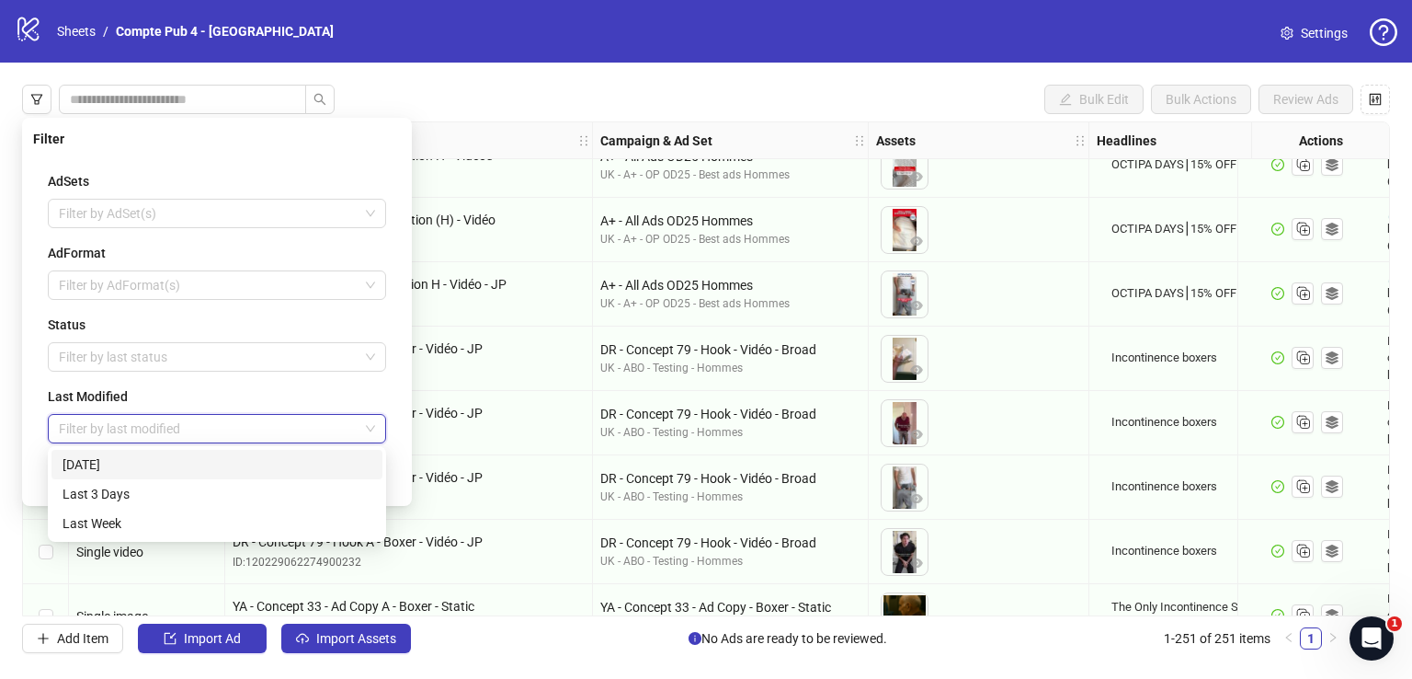
click at [130, 461] on div "[DATE]" at bounding box center [217, 464] width 309 height 20
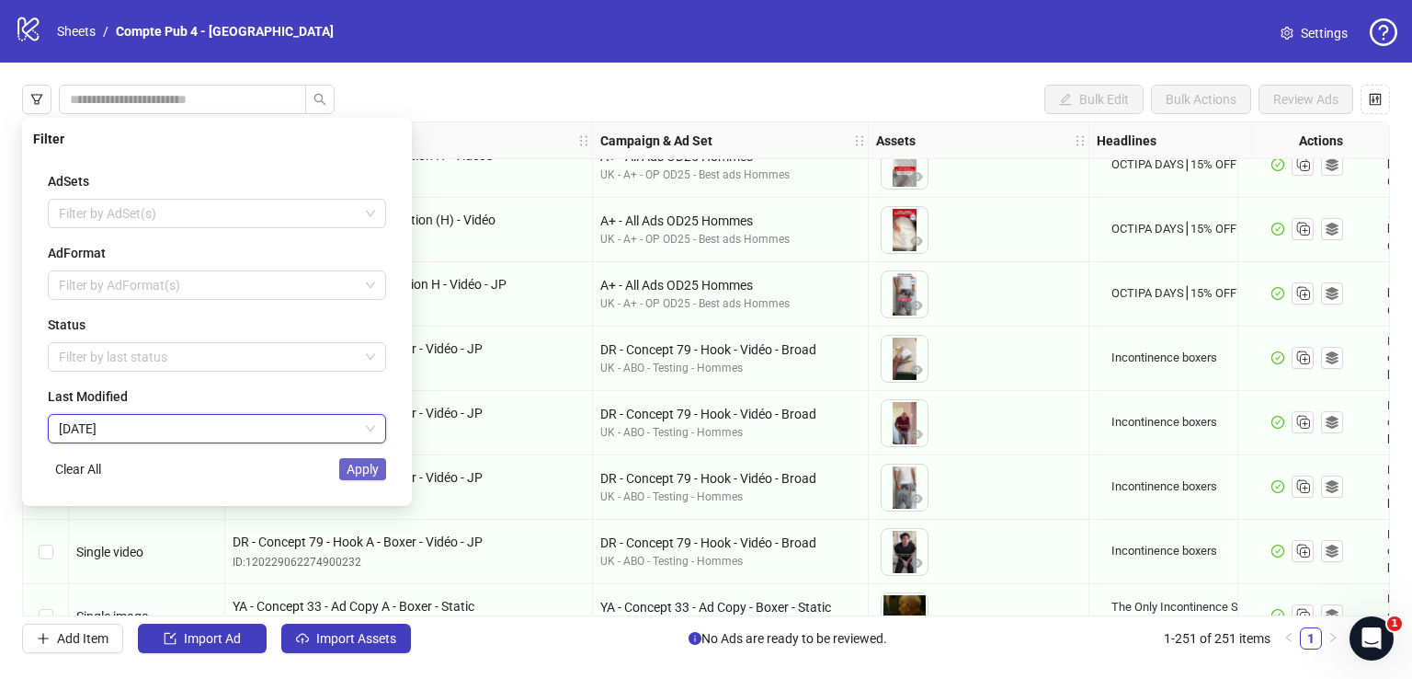
click at [360, 462] on span "Apply" at bounding box center [363, 469] width 32 height 15
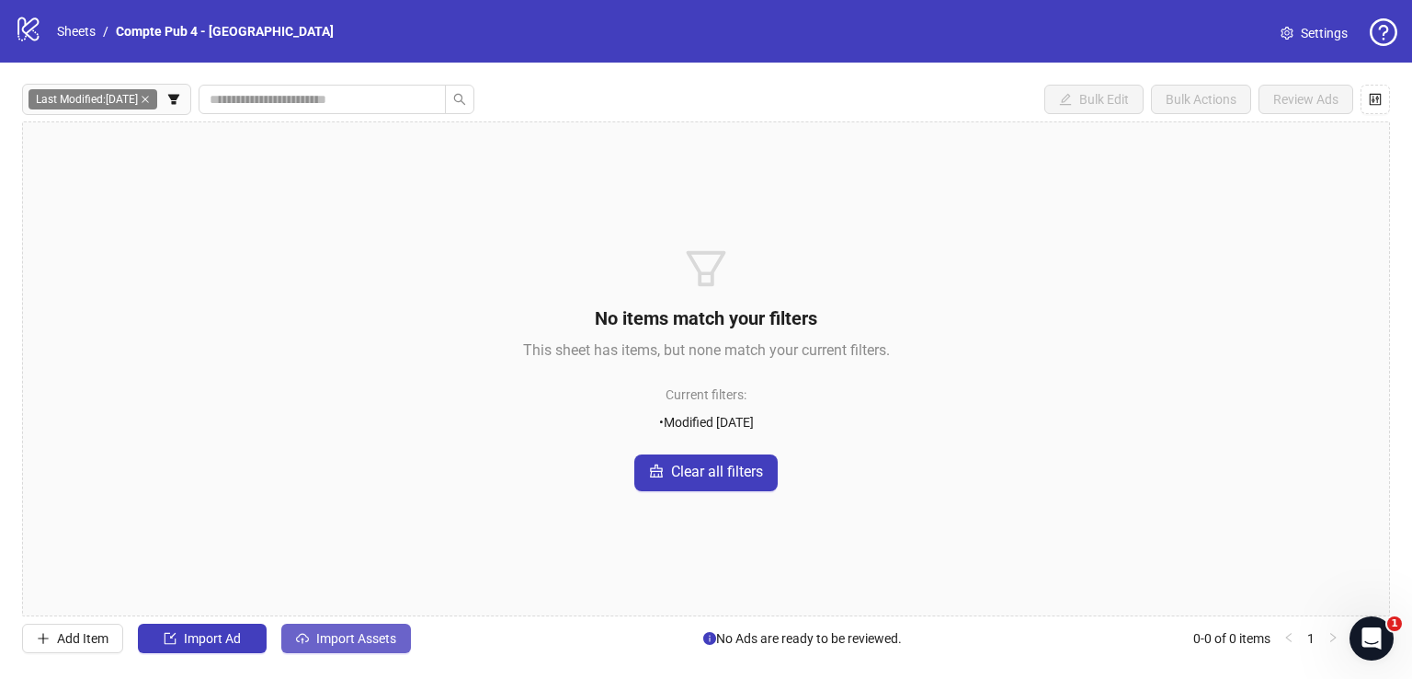
click at [359, 633] on span "Import Assets" at bounding box center [356, 638] width 80 height 15
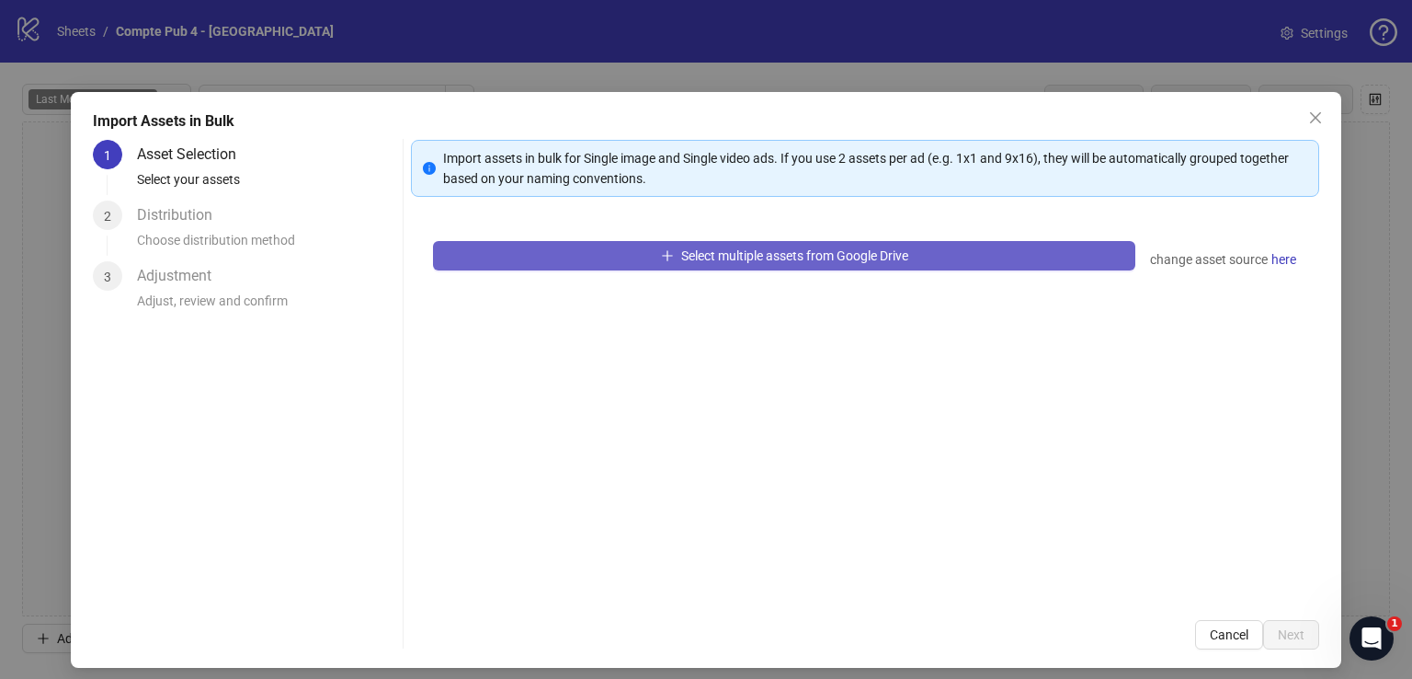
click at [736, 243] on button "Select multiple assets from Google Drive" at bounding box center [784, 255] width 702 height 29
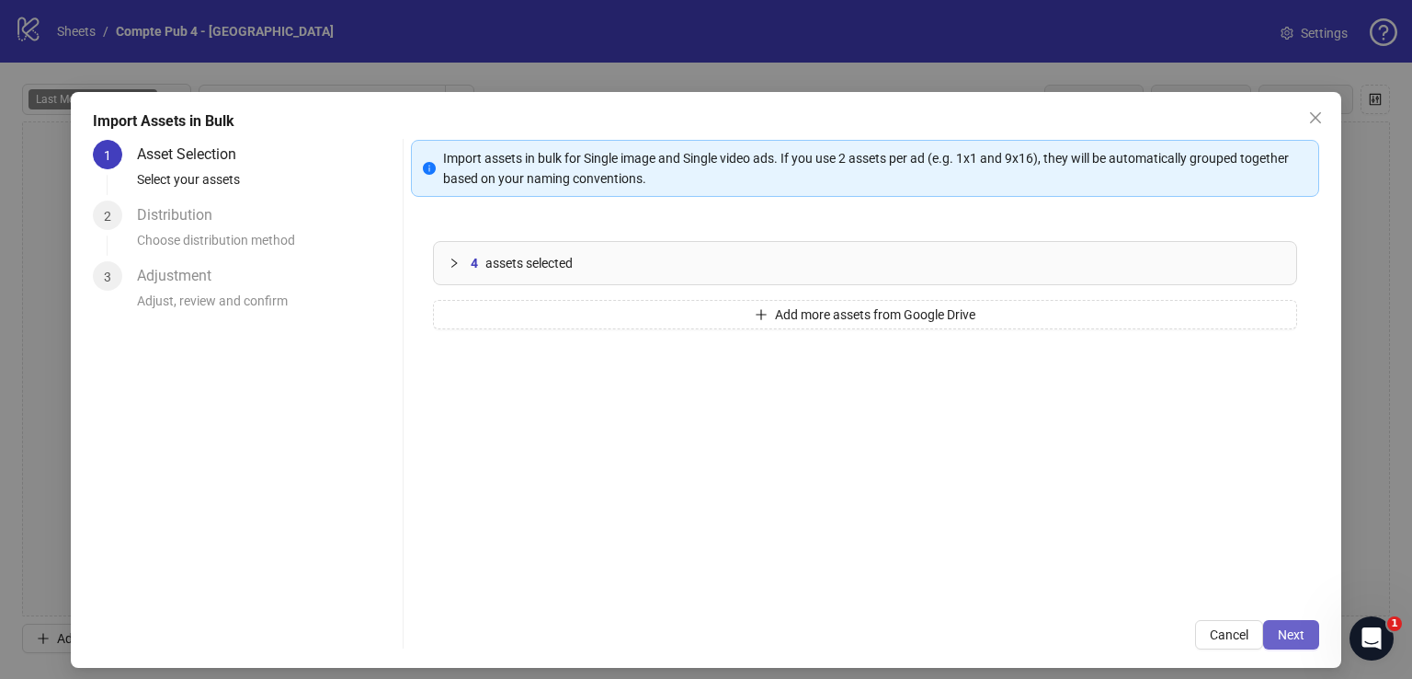
click at [1265, 619] on div "Import assets in bulk for Single image and Single video ads. If you use 2 asset…" at bounding box center [865, 394] width 908 height 509
click at [1270, 622] on button "Next" at bounding box center [1291, 634] width 56 height 29
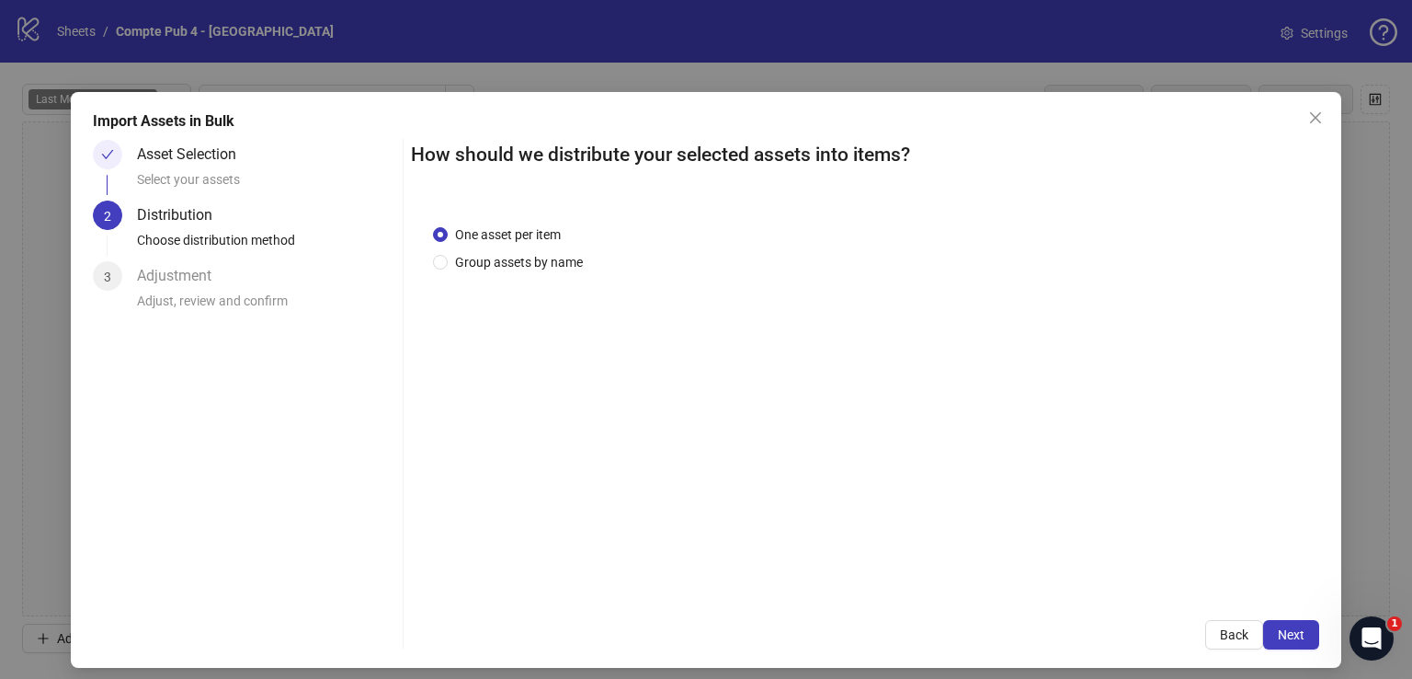
click at [1270, 622] on button "Next" at bounding box center [1291, 634] width 56 height 29
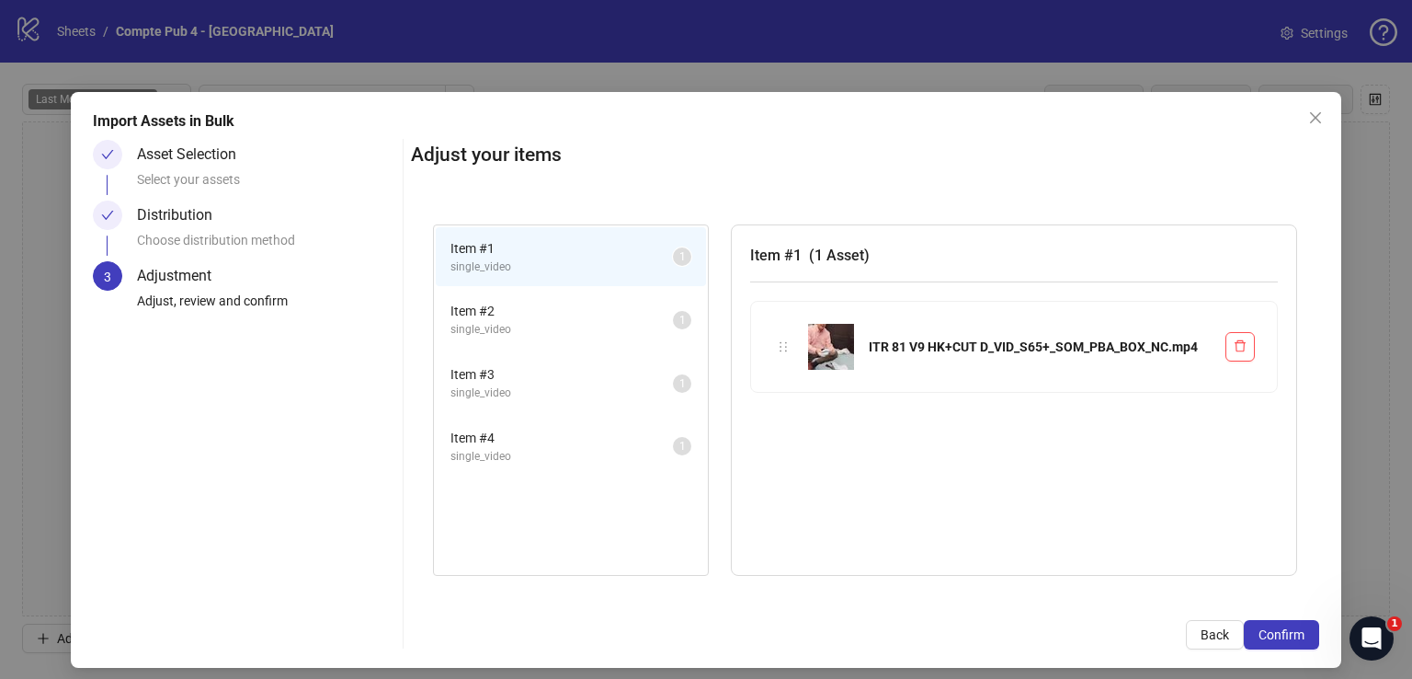
click at [1270, 622] on button "Confirm" at bounding box center [1281, 634] width 75 height 29
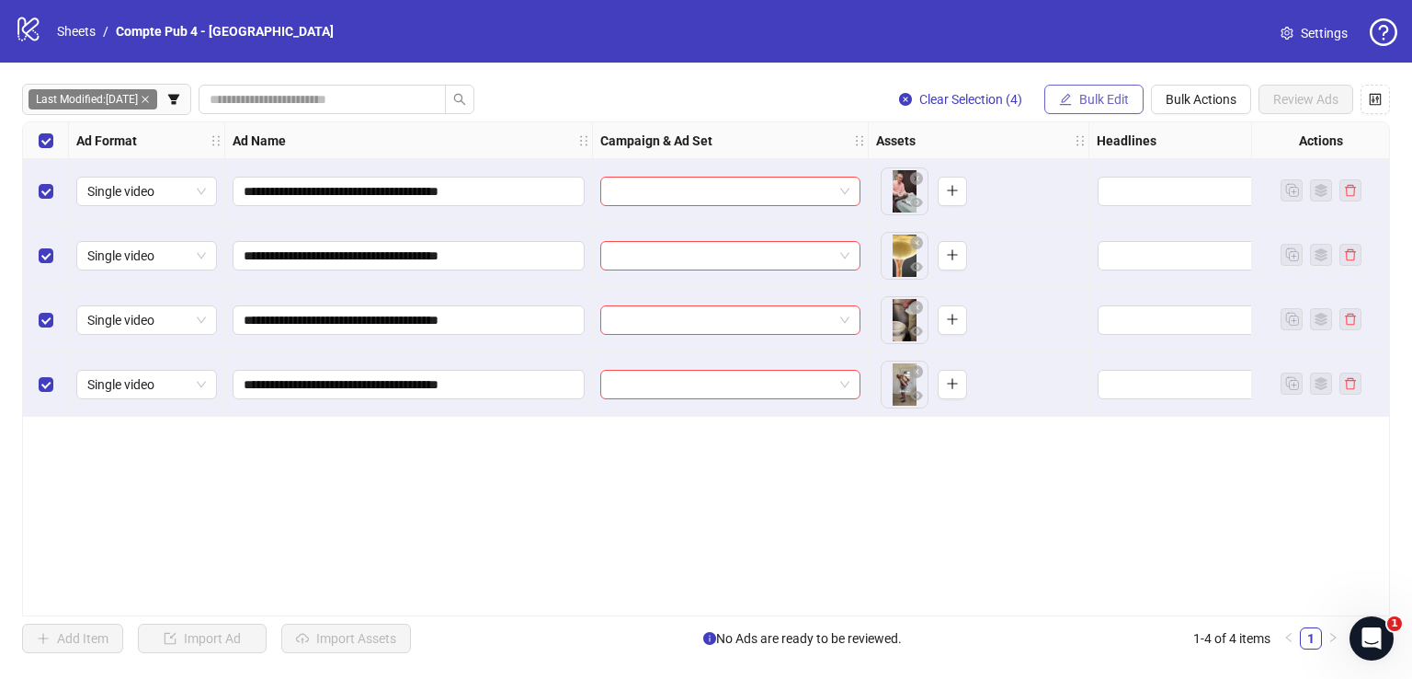
click at [1106, 94] on span "Bulk Edit" at bounding box center [1104, 99] width 50 height 15
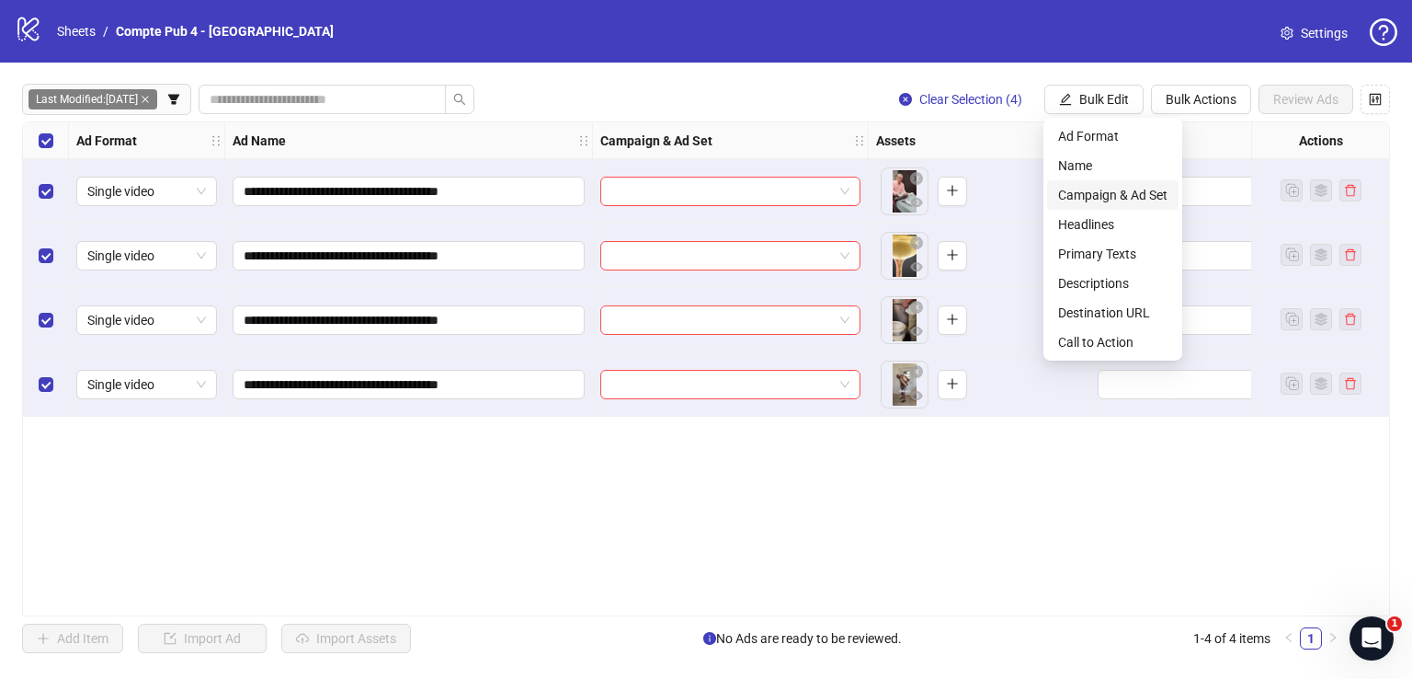
click at [1110, 190] on span "Campaign & Ad Set" at bounding box center [1112, 195] width 109 height 20
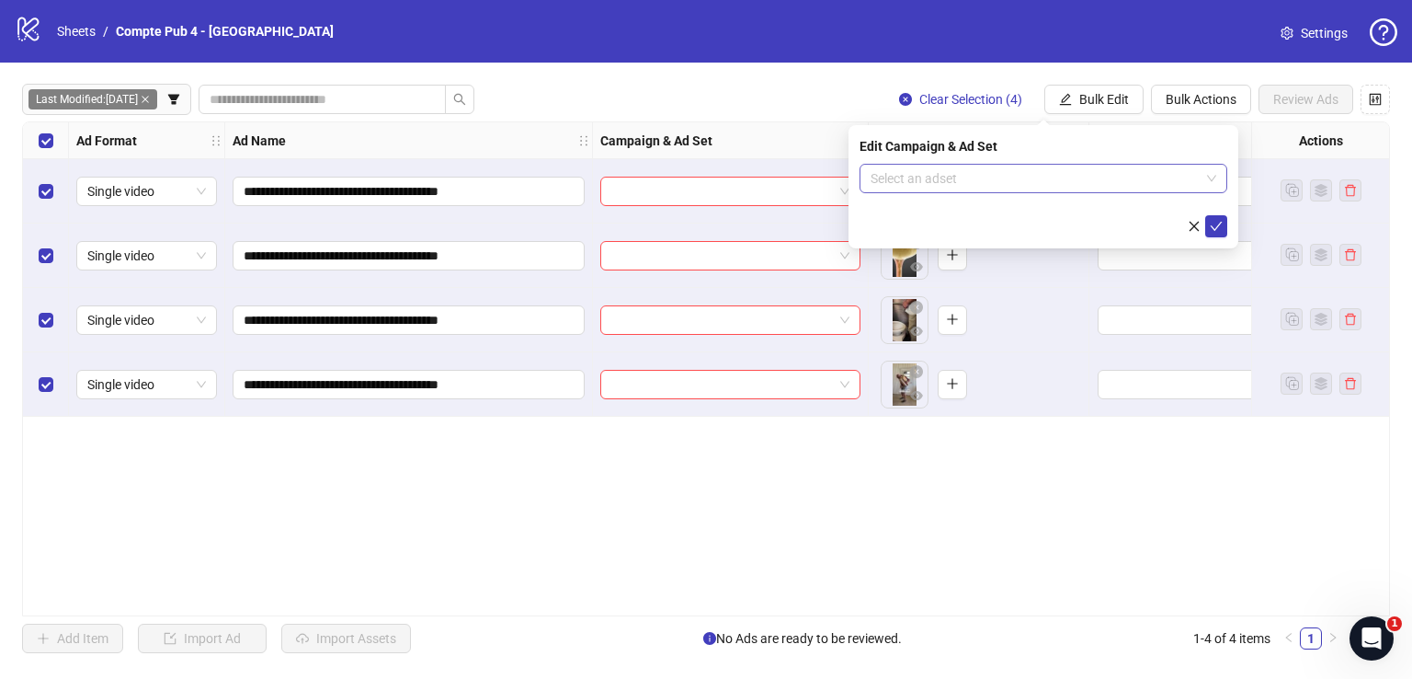
click at [1006, 185] on input "search" at bounding box center [1035, 179] width 329 height 28
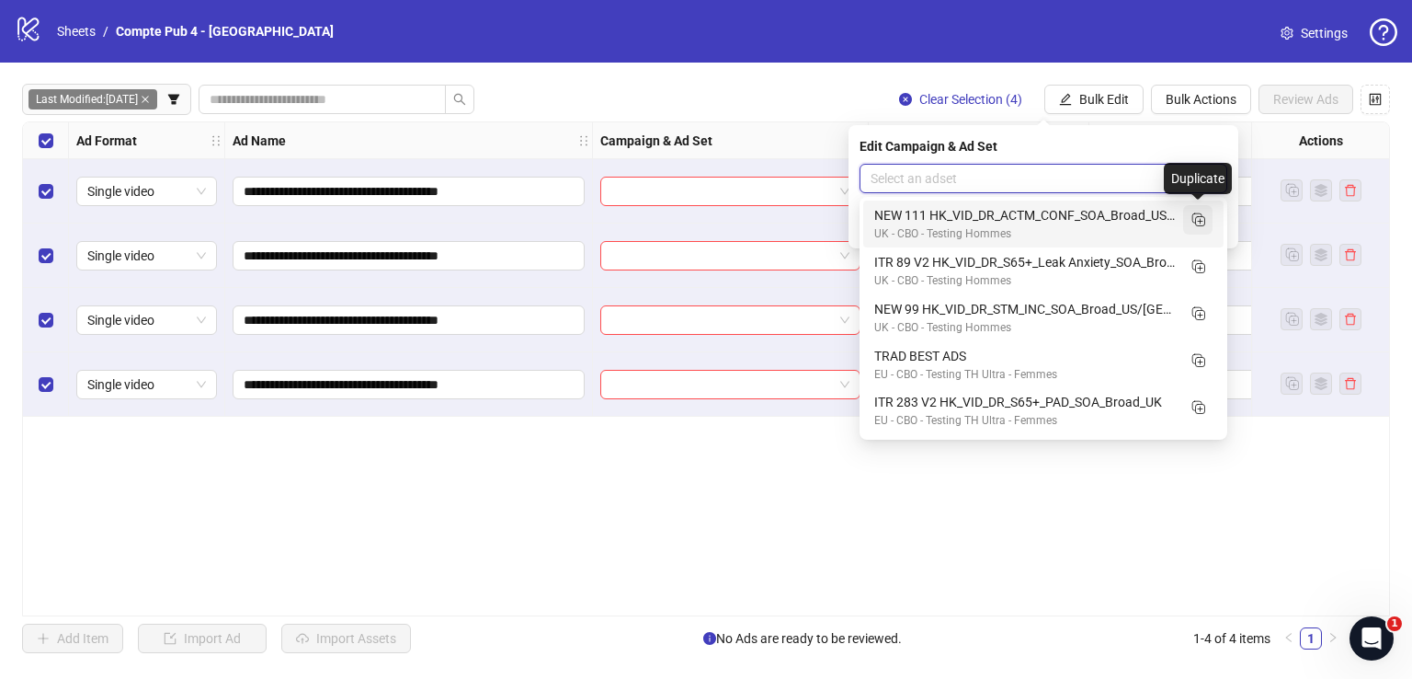
click at [1198, 215] on icon "Duplicate" at bounding box center [1198, 219] width 18 height 18
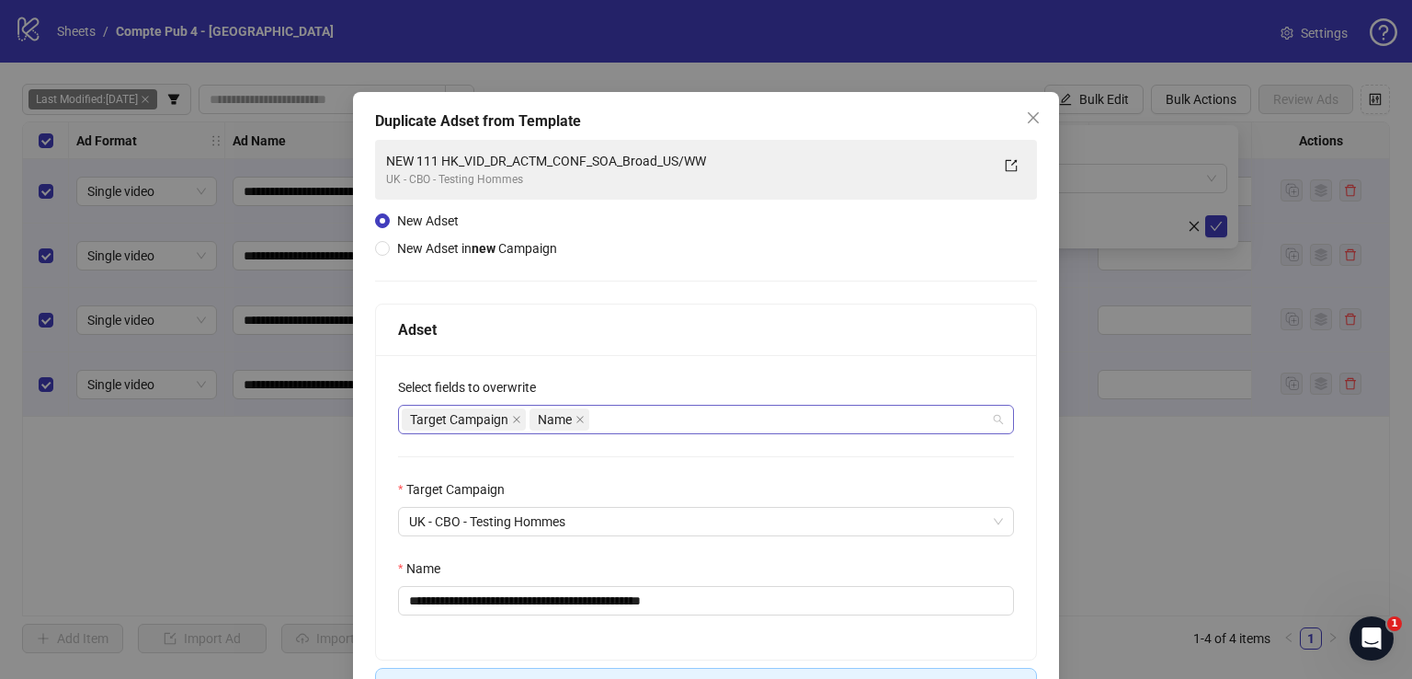
click at [633, 419] on div "Target Campaign Name" at bounding box center [696, 419] width 589 height 26
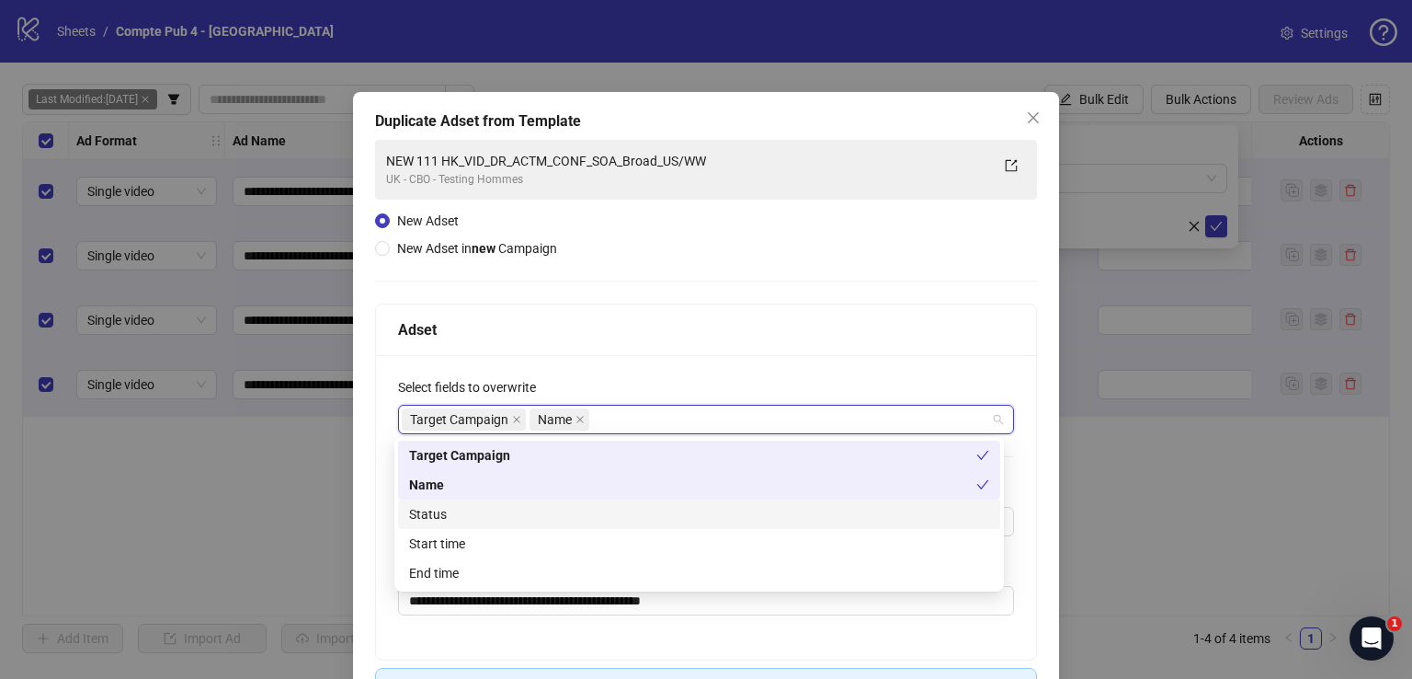
click at [549, 512] on div "Status" at bounding box center [699, 514] width 580 height 20
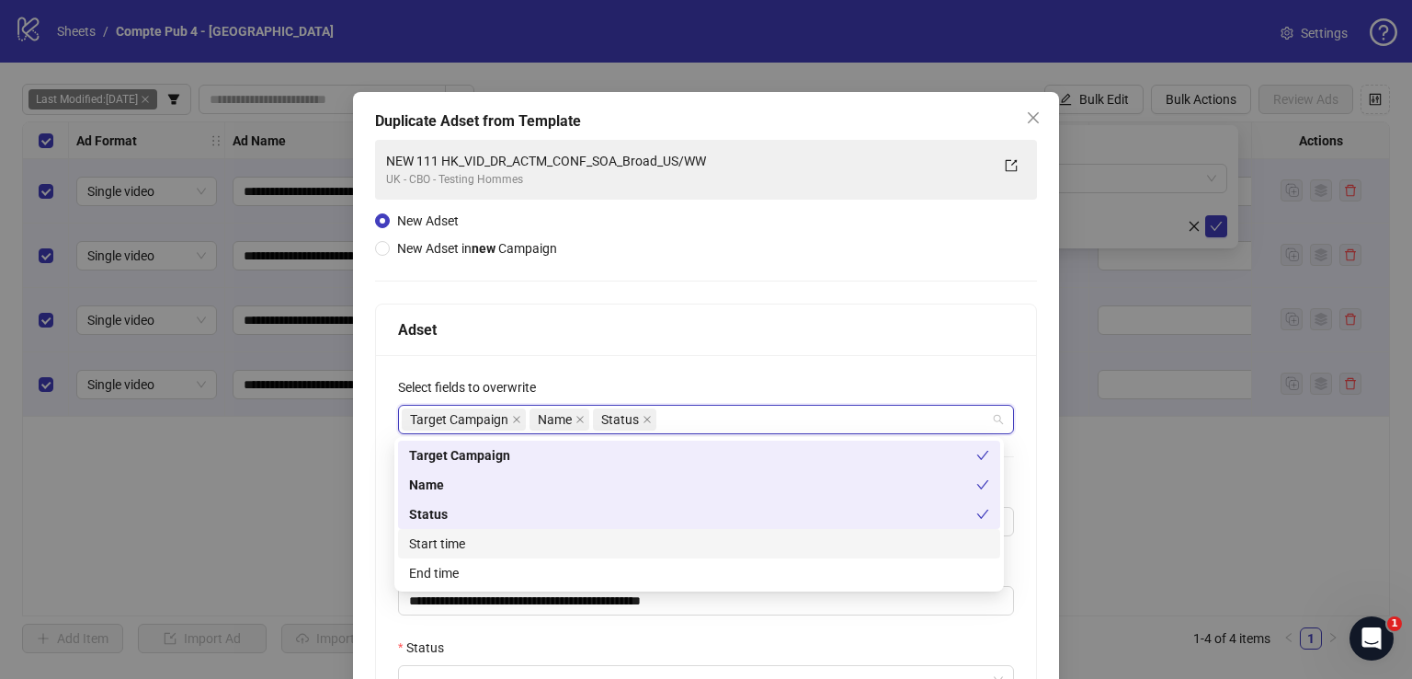
click at [549, 542] on div "Start time" at bounding box center [699, 543] width 580 height 20
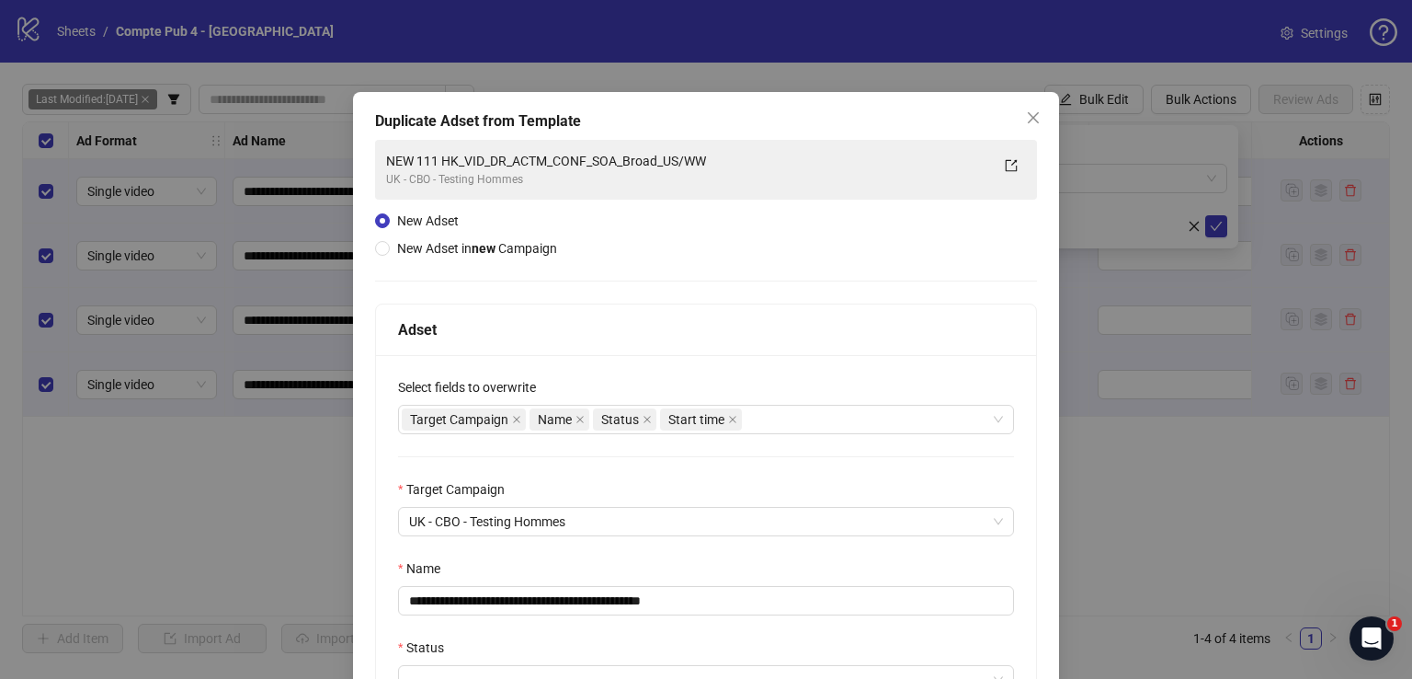
click at [633, 315] on div "Adset" at bounding box center [706, 329] width 660 height 51
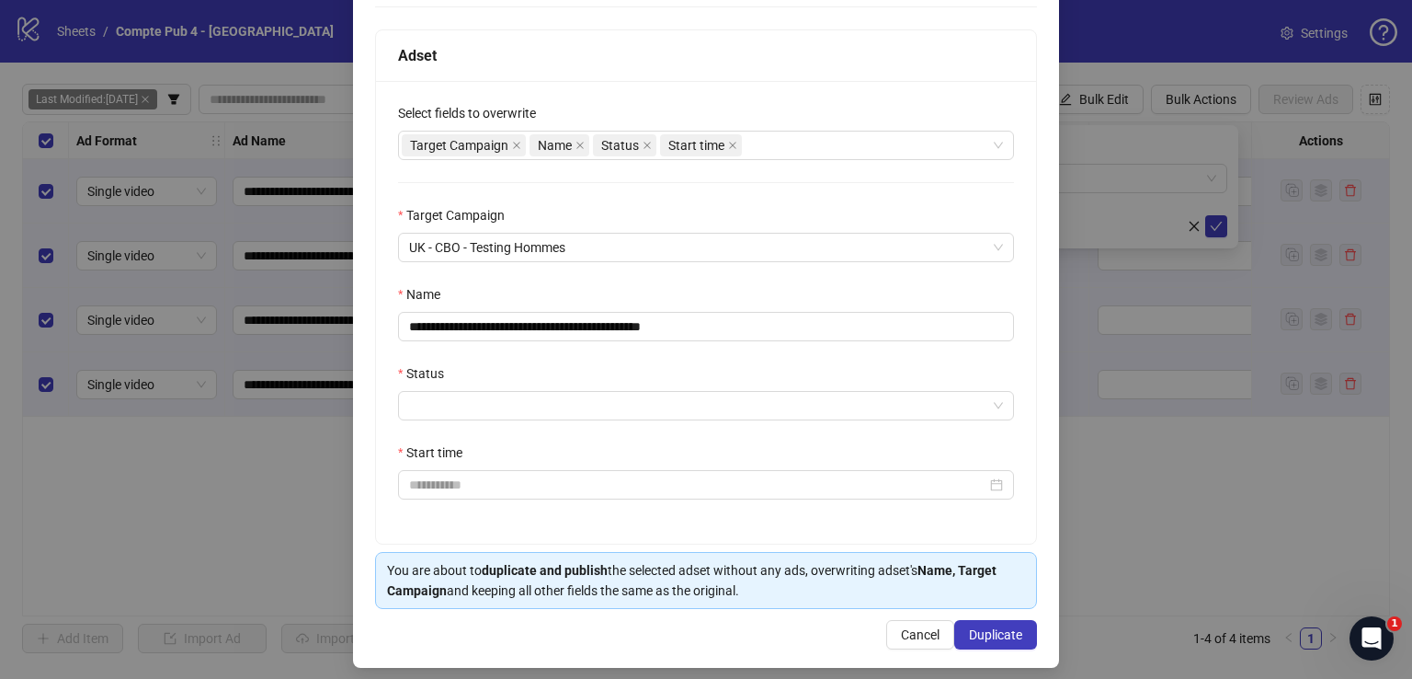
scroll to position [278, 0]
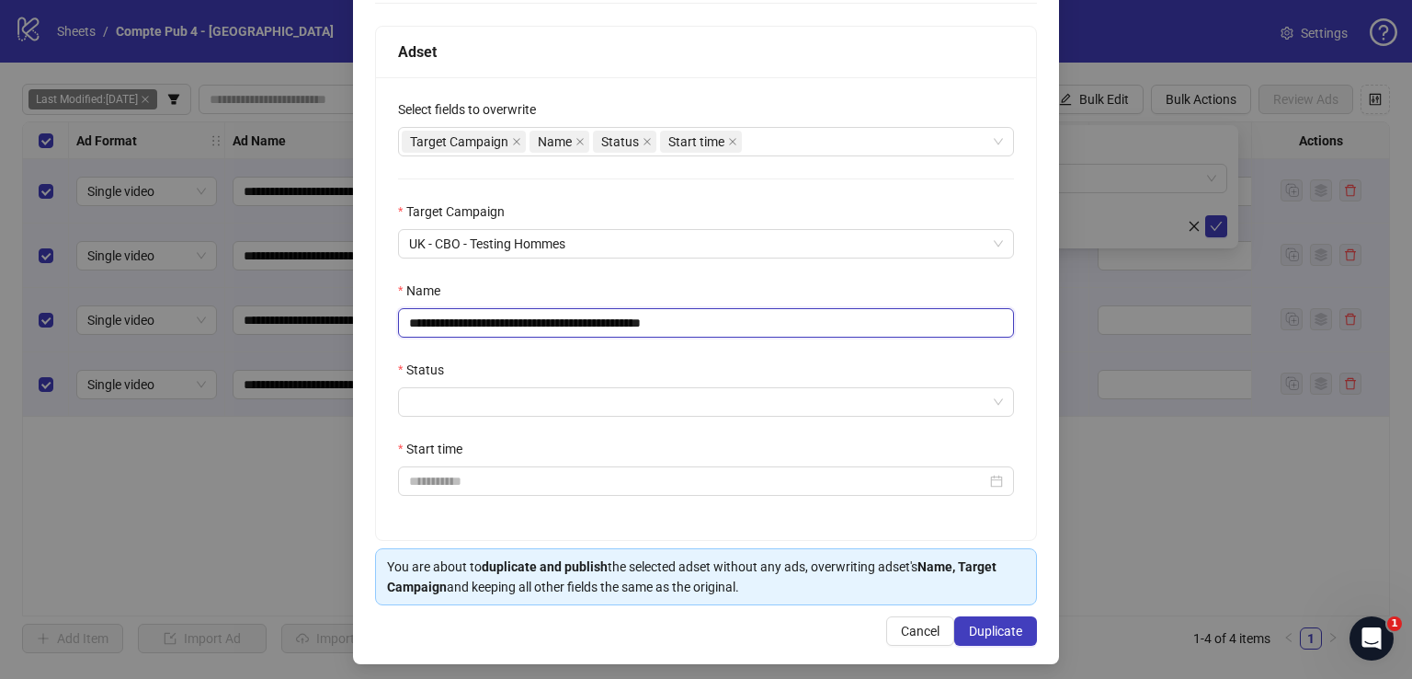
click at [605, 317] on input "**********" at bounding box center [706, 322] width 616 height 29
paste input "*******"
type input "**********"
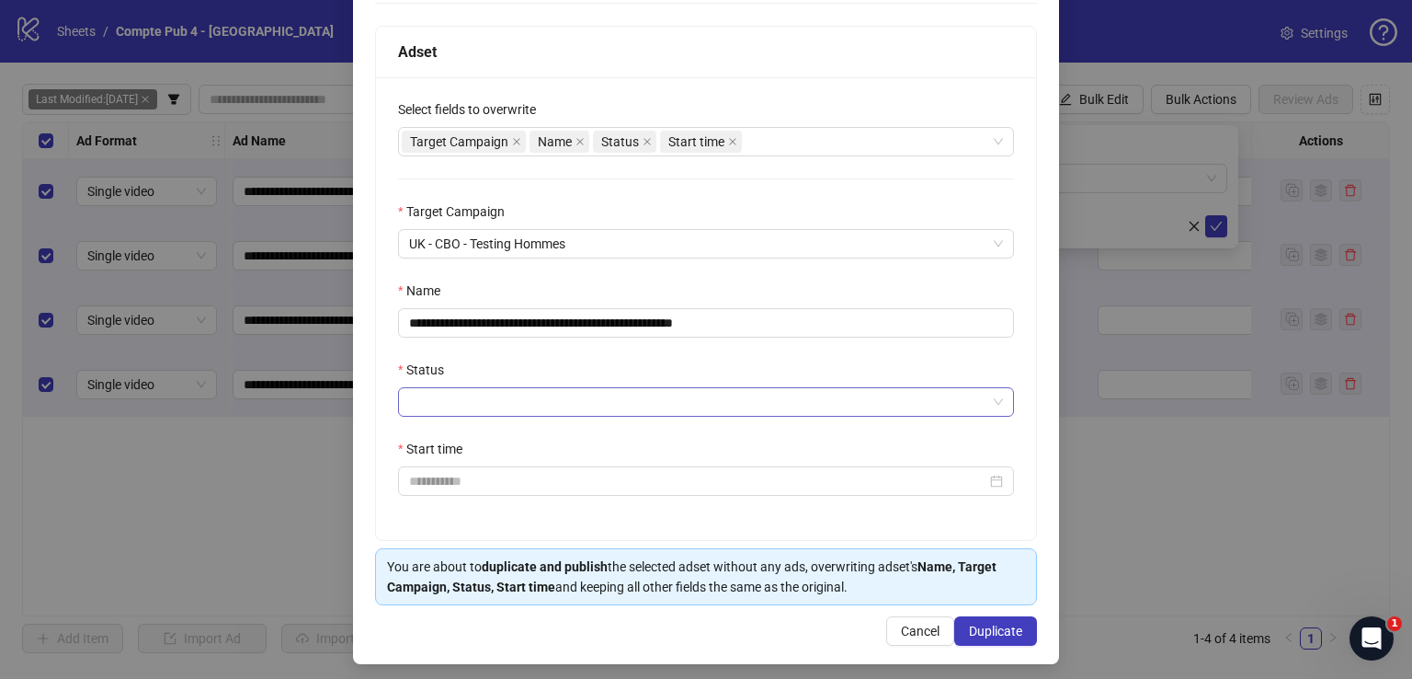
click at [478, 396] on input "Status" at bounding box center [697, 402] width 577 height 28
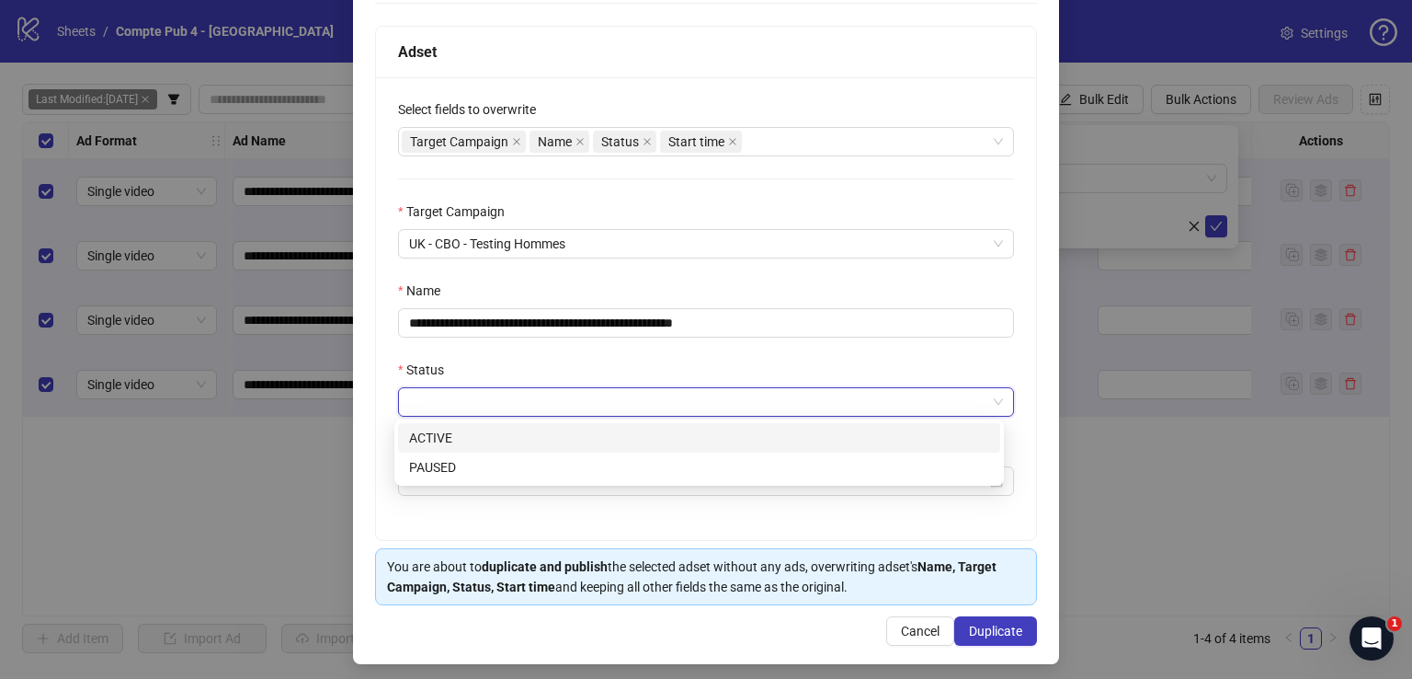
click at [471, 425] on div "ACTIVE" at bounding box center [699, 437] width 602 height 29
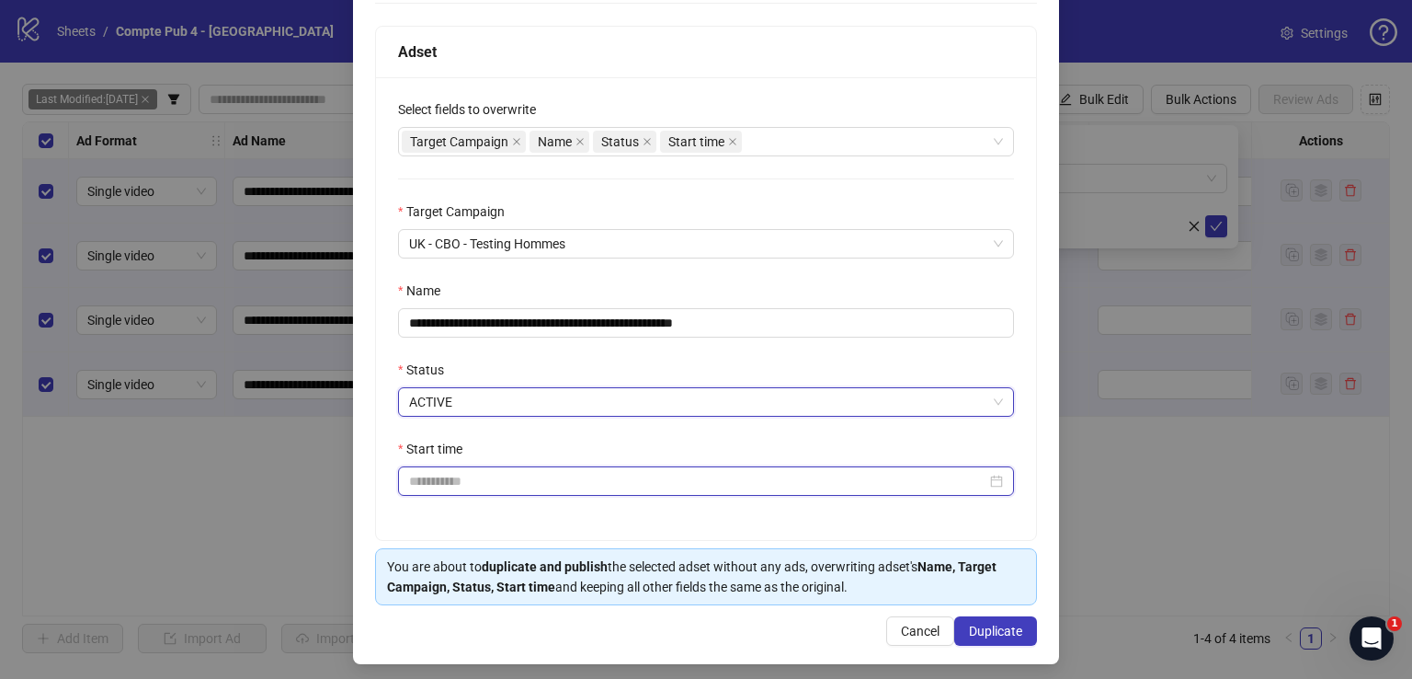
click at [463, 474] on input "Start time" at bounding box center [697, 481] width 577 height 20
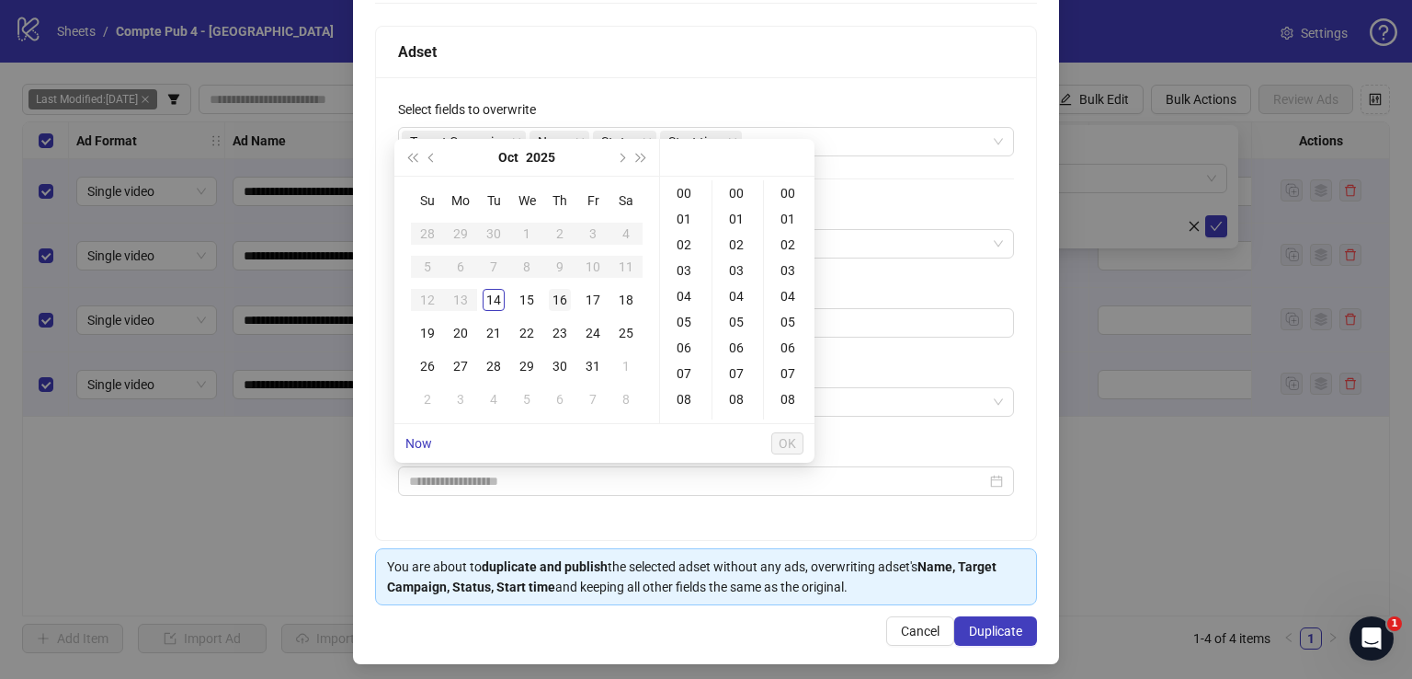
click at [553, 298] on div "16" at bounding box center [560, 300] width 22 height 22
click at [688, 291] on div "04" at bounding box center [686, 296] width 44 height 26
type input "**********"
click at [793, 446] on span "OK" at bounding box center [787, 443] width 17 height 15
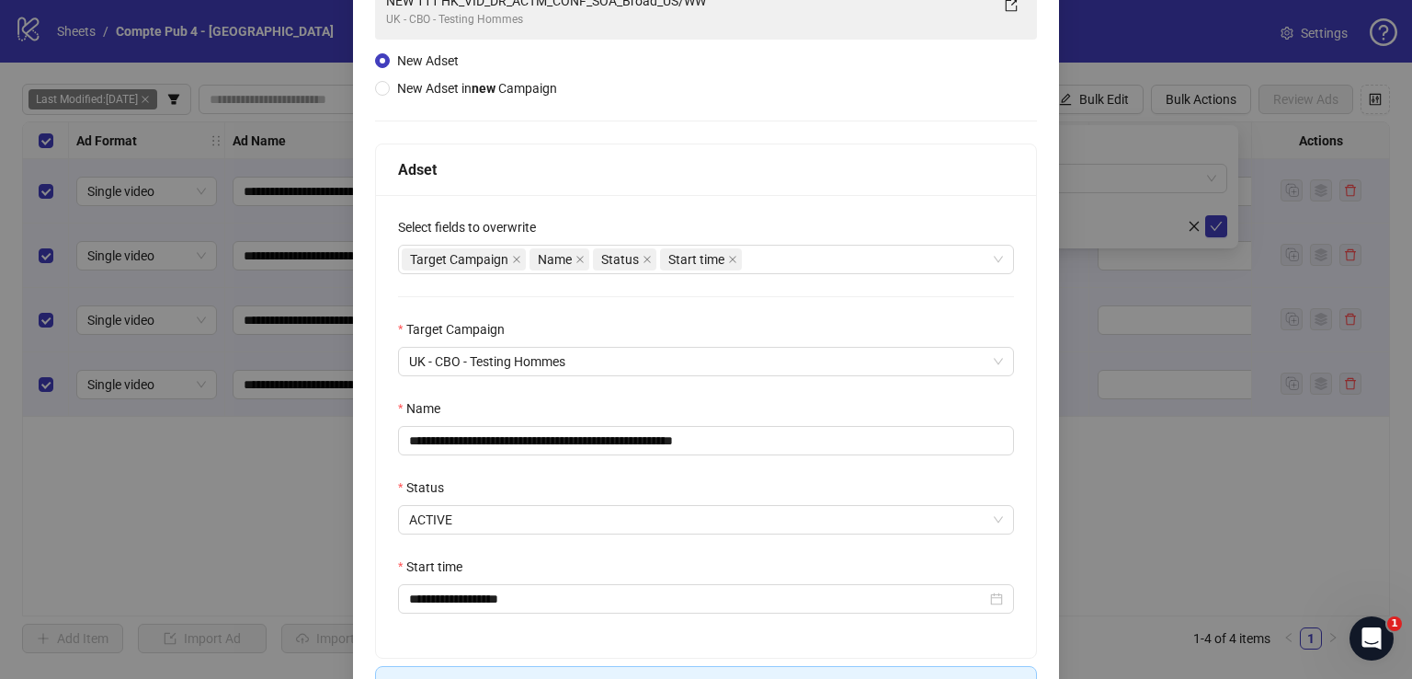
scroll to position [242, 0]
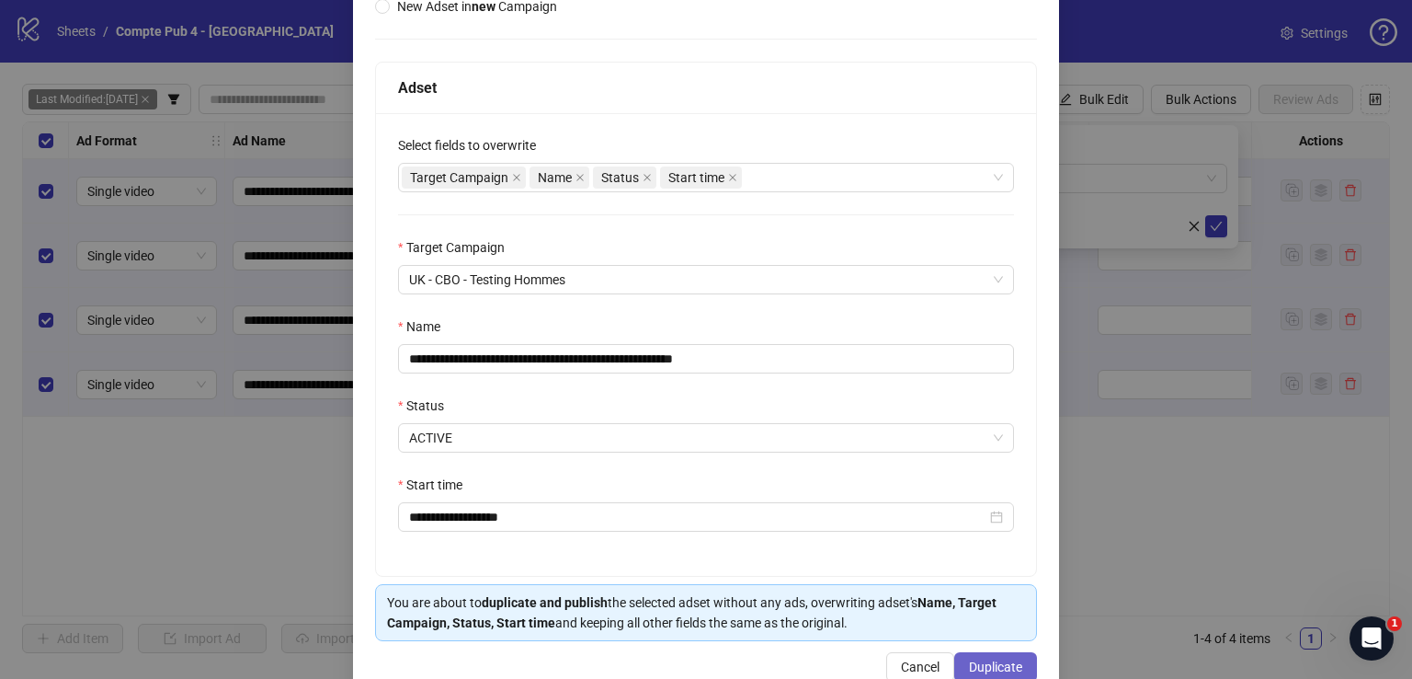
click at [1000, 655] on button "Duplicate" at bounding box center [995, 666] width 83 height 29
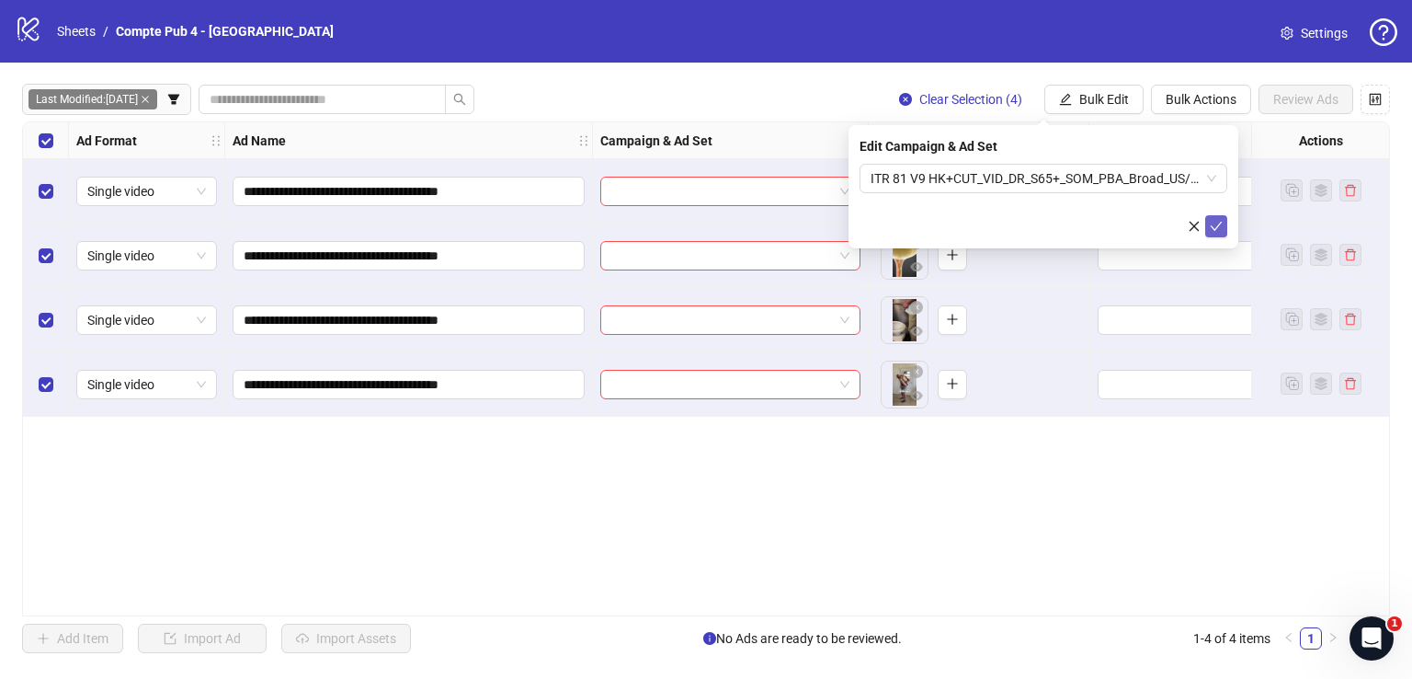
click at [1216, 221] on icon "check" at bounding box center [1216, 226] width 13 height 13
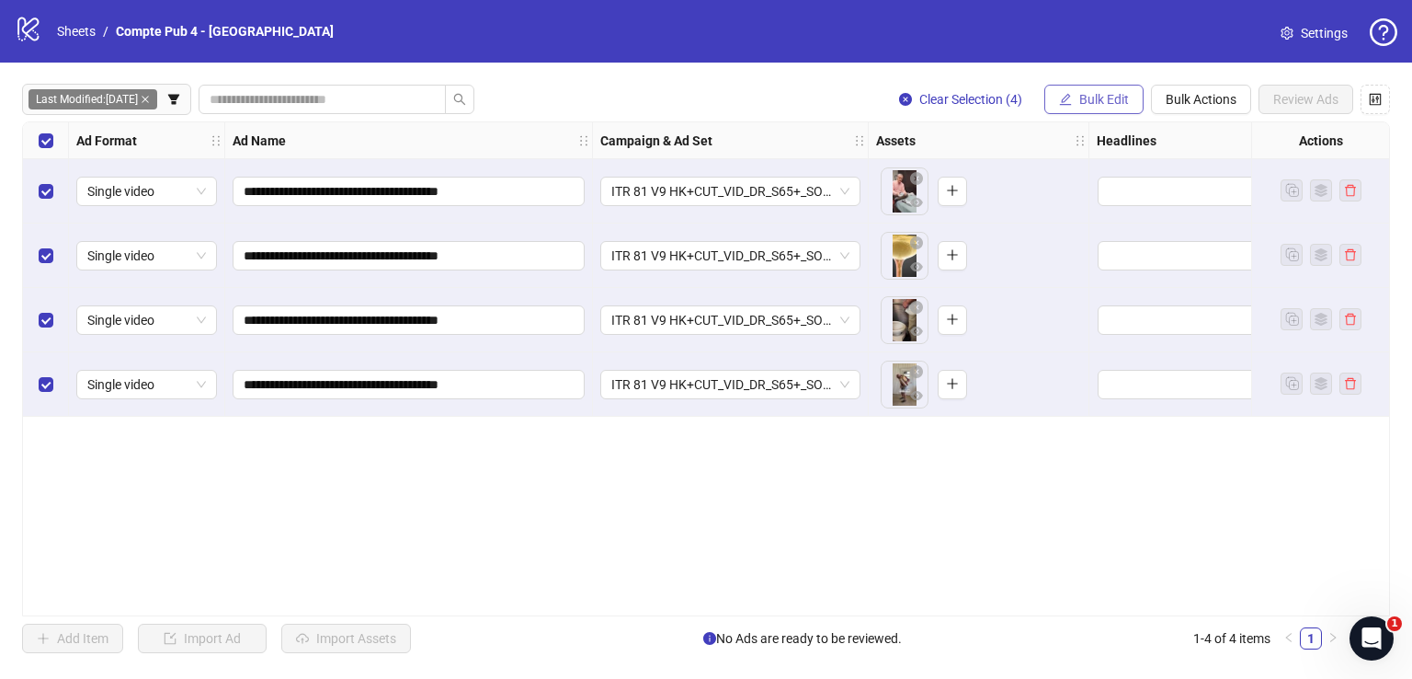
click at [1096, 104] on span "Bulk Edit" at bounding box center [1104, 99] width 50 height 15
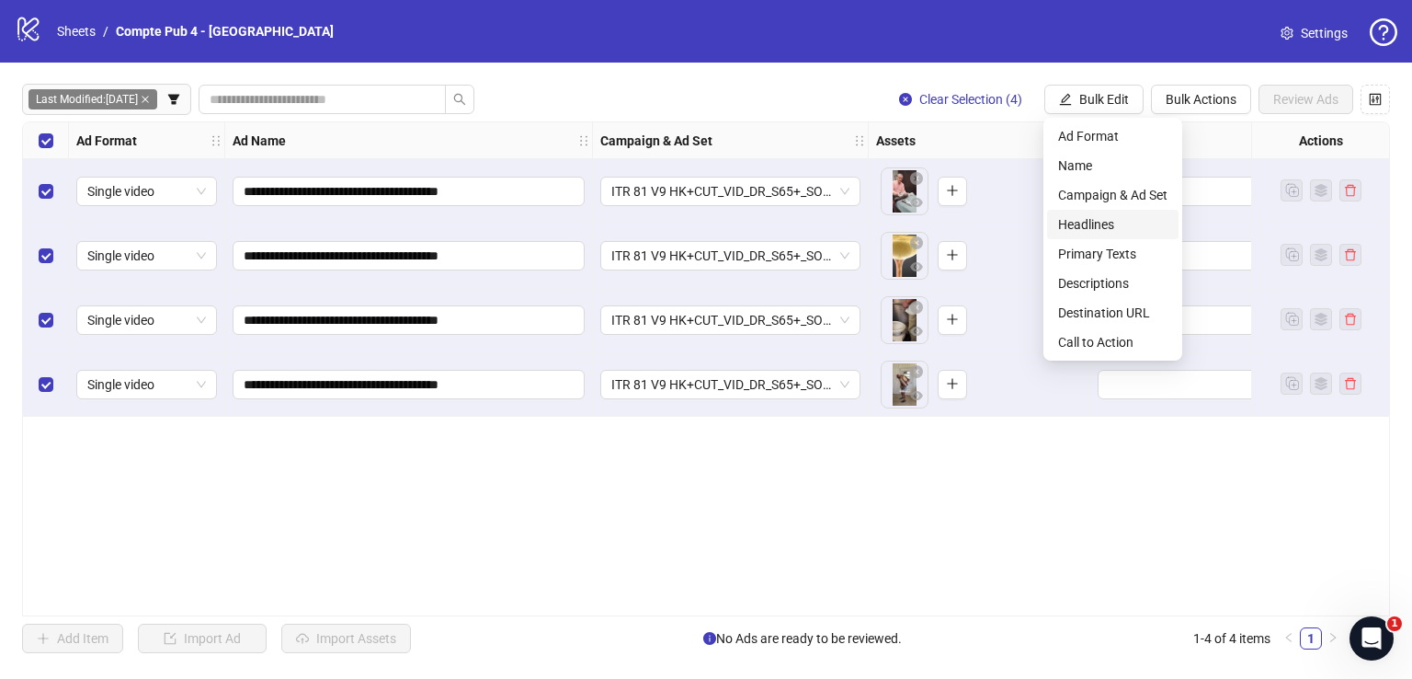
click at [1122, 228] on span "Headlines" at bounding box center [1112, 224] width 109 height 20
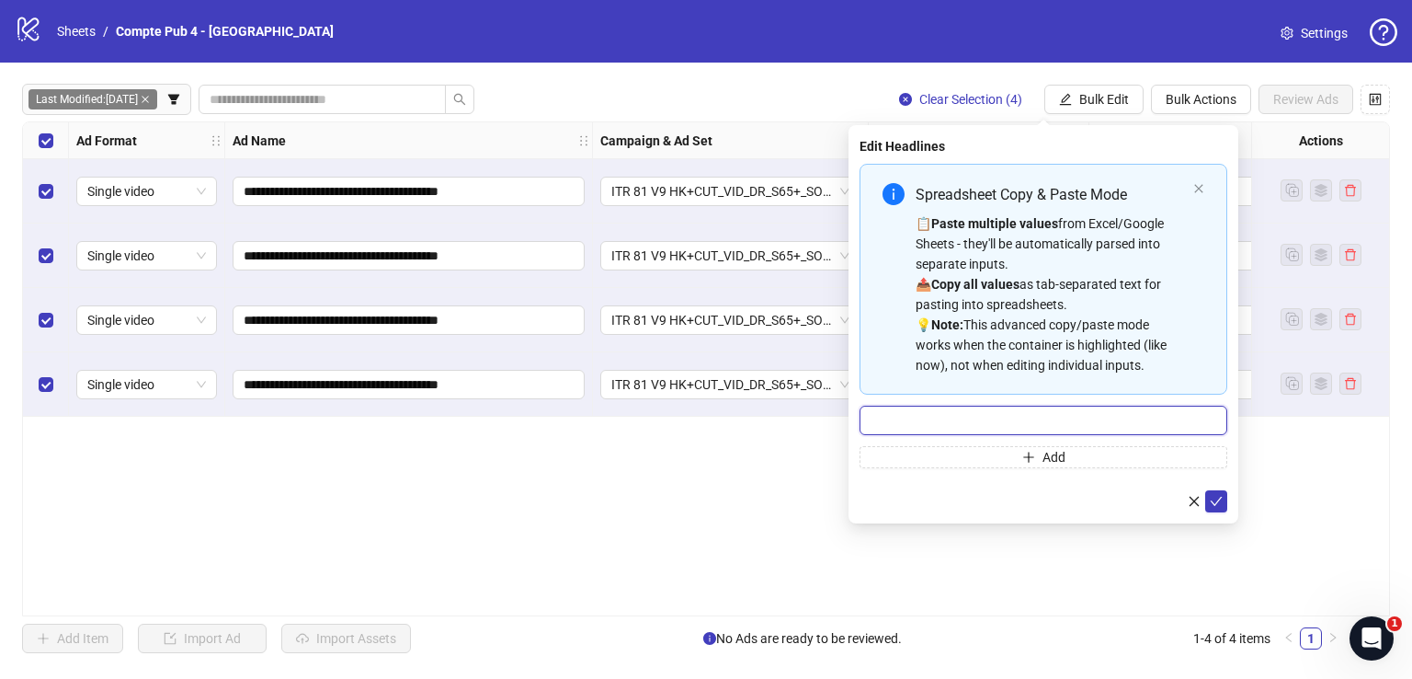
click at [1006, 414] on input "Multi-input container - paste or copy values" at bounding box center [1044, 419] width 368 height 29
paste input "**********"
type input "**********"
click at [1219, 504] on icon "check" at bounding box center [1216, 501] width 13 height 13
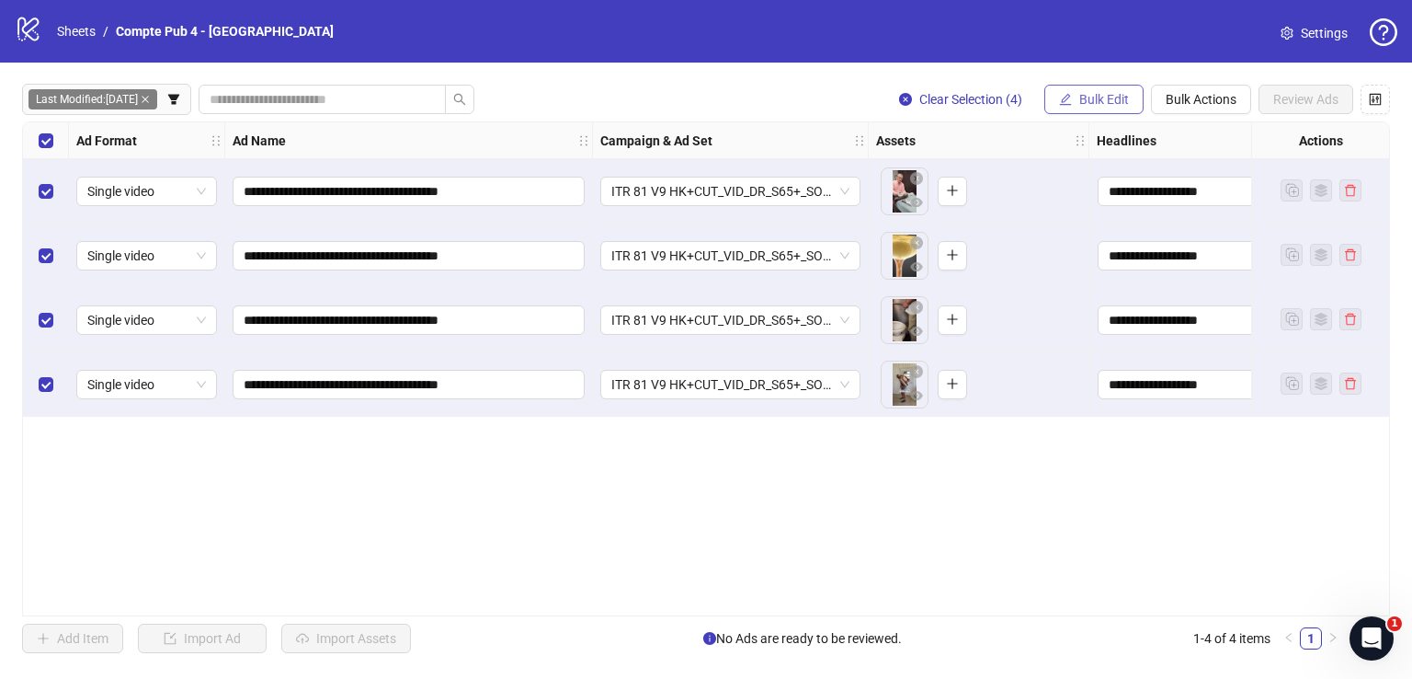
click at [1070, 93] on icon "edit" at bounding box center [1065, 99] width 13 height 13
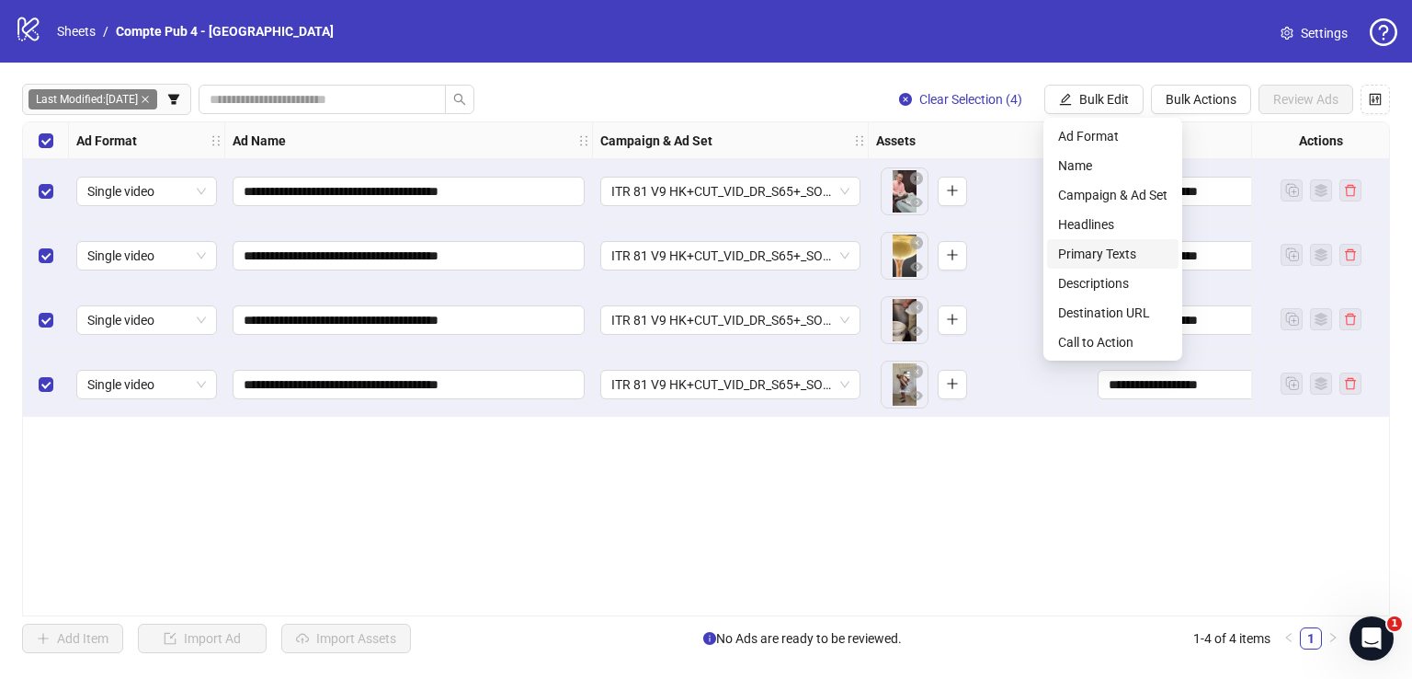
click at [1116, 257] on span "Primary Texts" at bounding box center [1112, 254] width 109 height 20
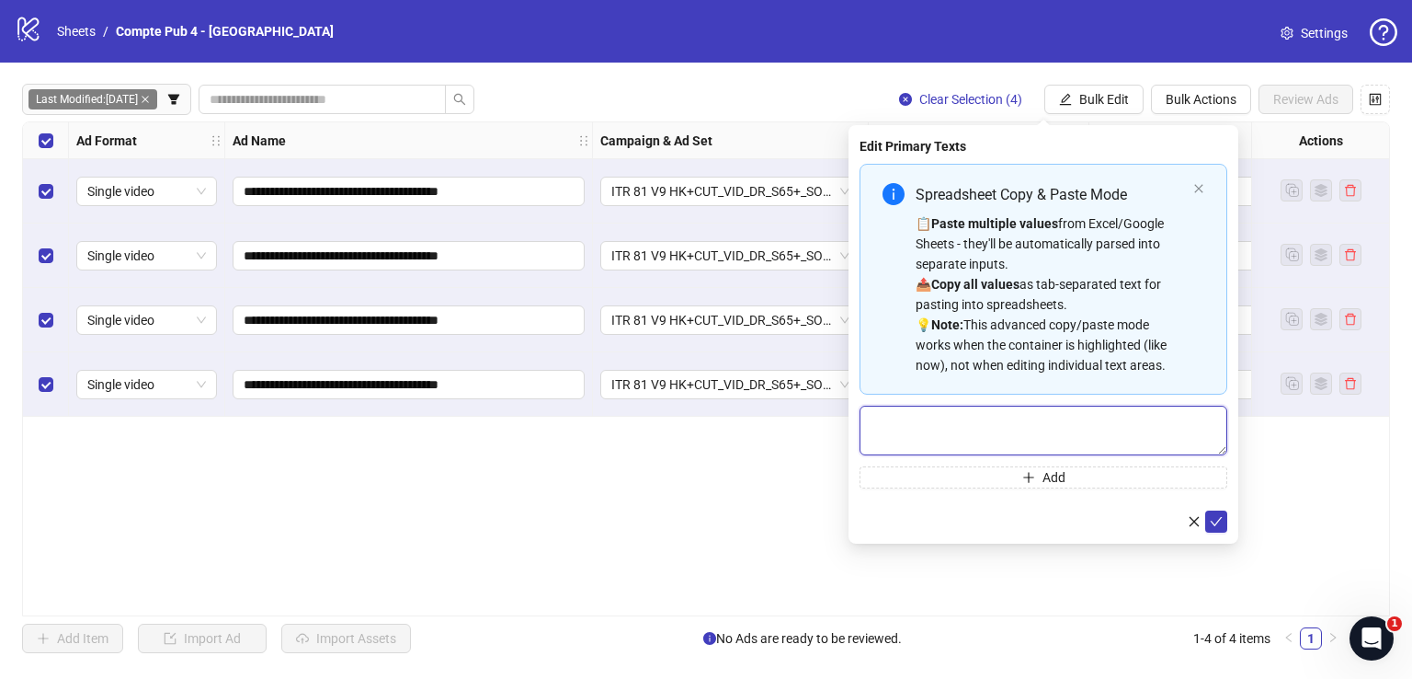
click at [978, 413] on textarea "Multi-text input container - paste or copy values" at bounding box center [1044, 430] width 368 height 50
paste textarea "**********"
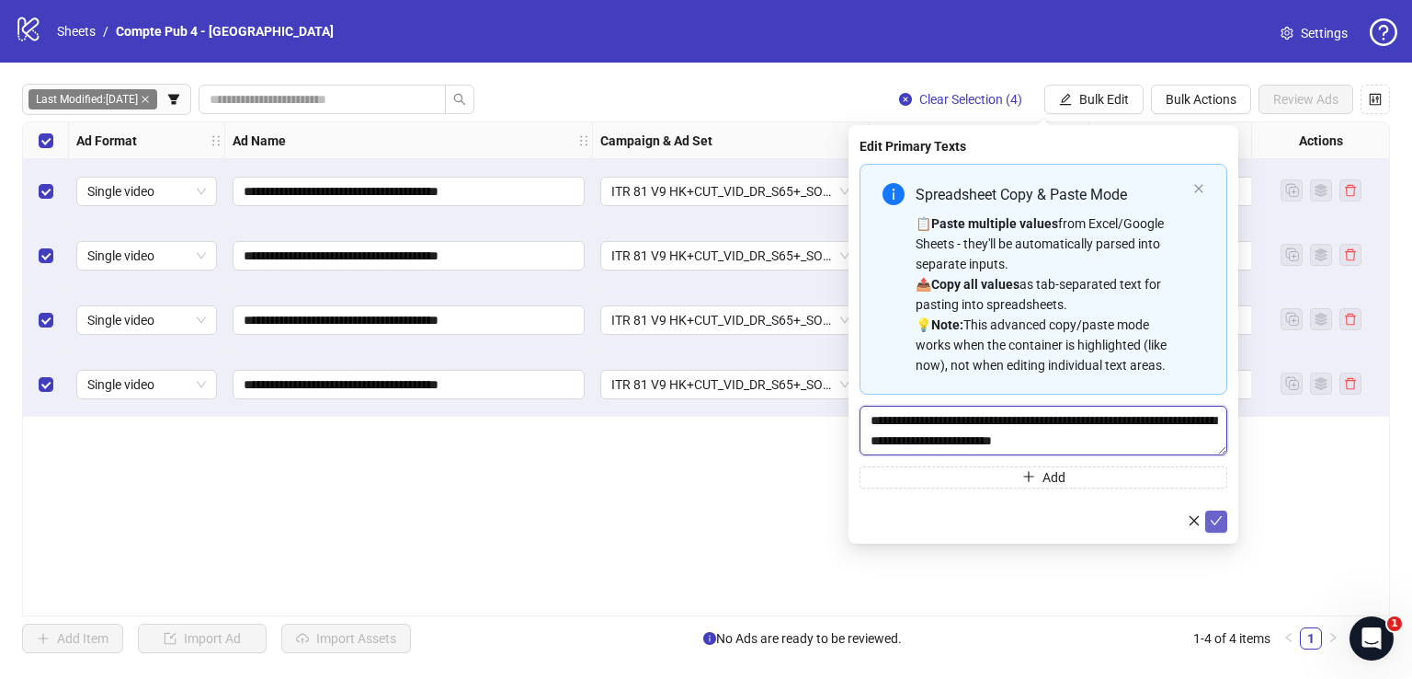
type textarea "**********"
click at [1219, 519] on icon "check" at bounding box center [1216, 520] width 13 height 13
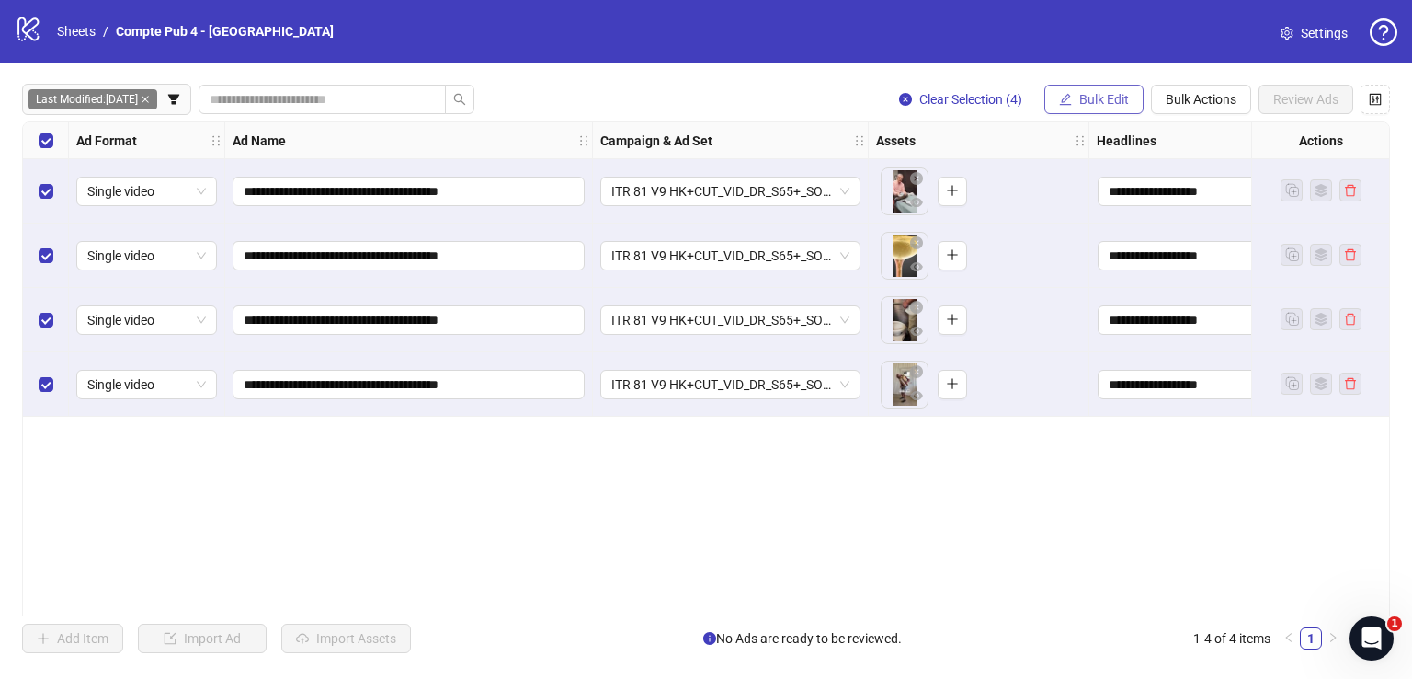
click at [1089, 96] on span "Bulk Edit" at bounding box center [1104, 99] width 50 height 15
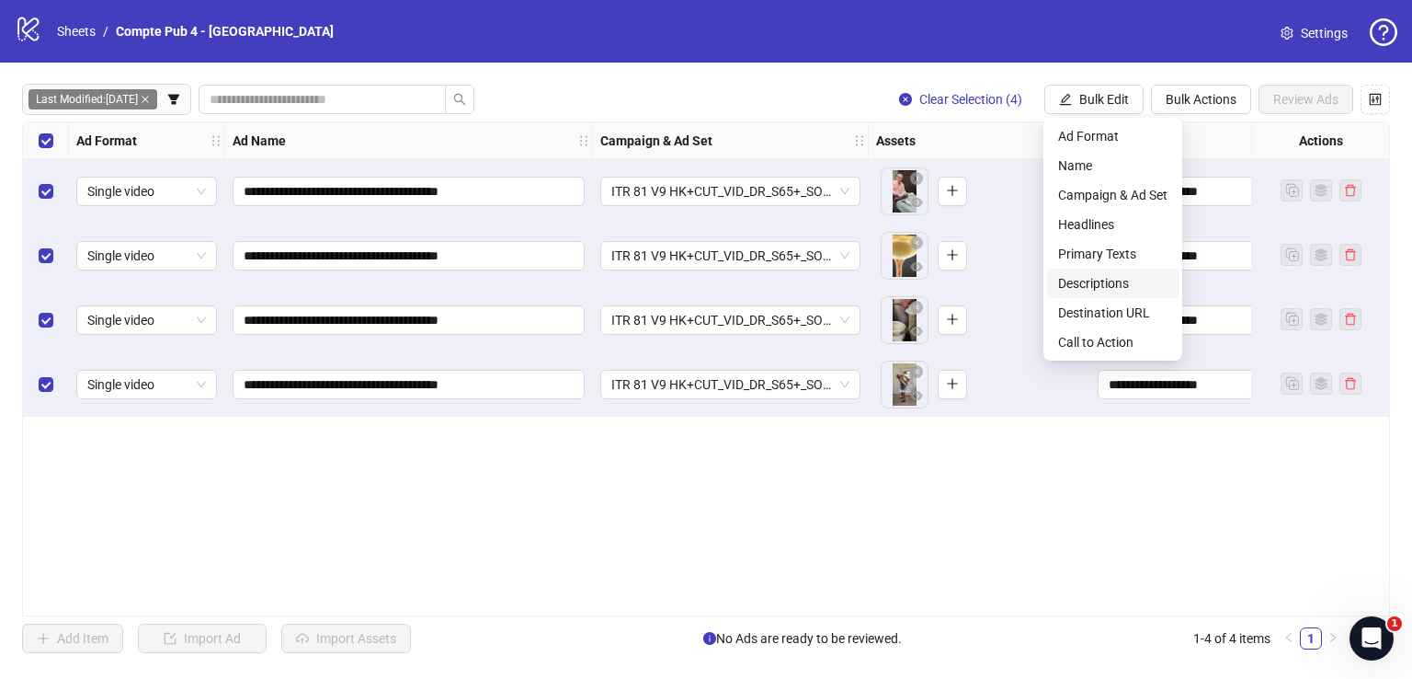
click at [1122, 276] on span "Descriptions" at bounding box center [1112, 283] width 109 height 20
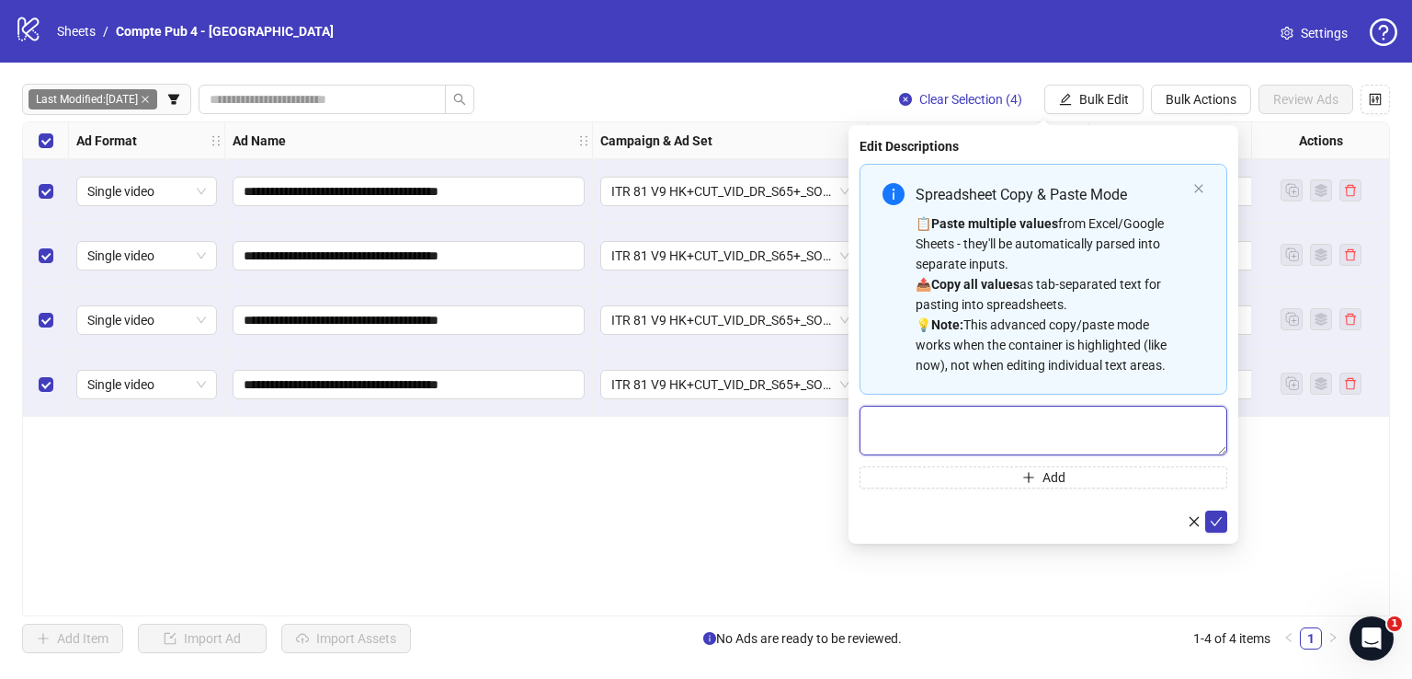
click at [998, 420] on textarea "Multi-text input container - paste or copy values" at bounding box center [1044, 430] width 368 height 50
paste textarea "**********"
type textarea "**********"
click at [1219, 514] on icon "check" at bounding box center [1216, 520] width 13 height 13
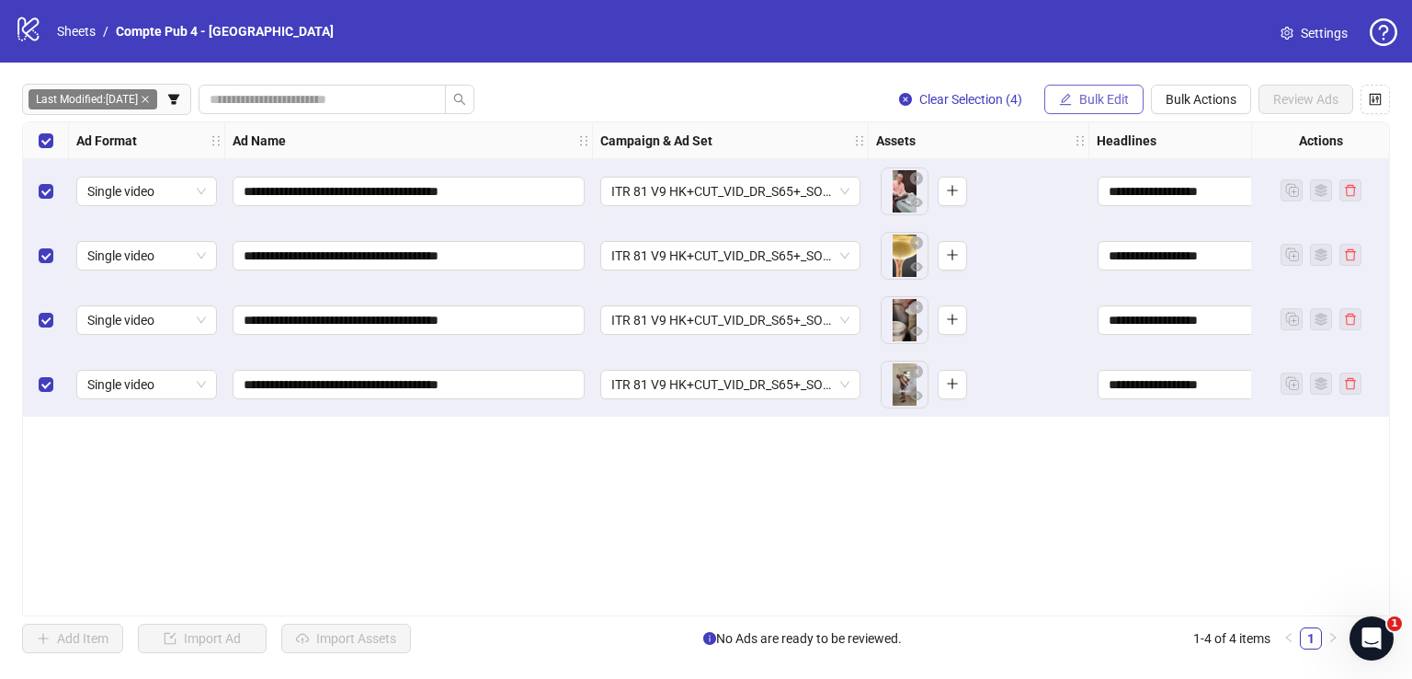
click at [1115, 93] on span "Bulk Edit" at bounding box center [1104, 99] width 50 height 15
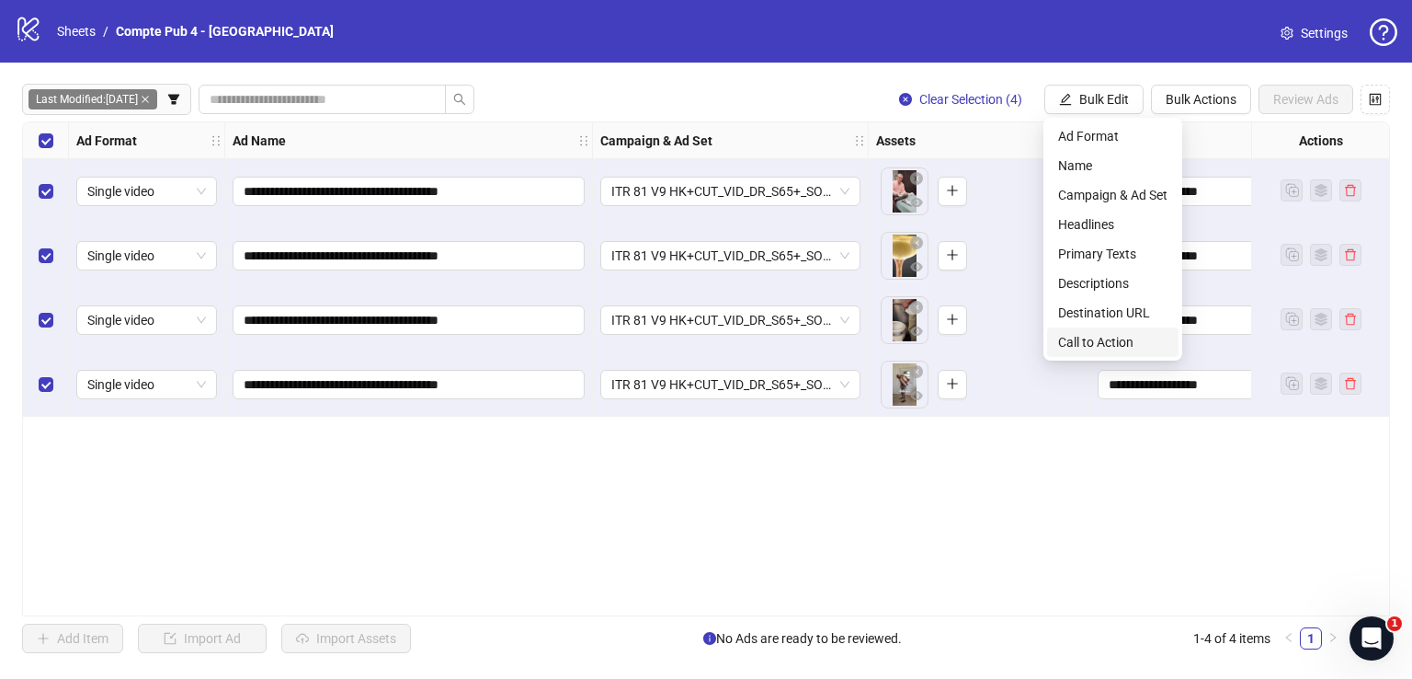
click at [1092, 328] on li "Call to Action" at bounding box center [1112, 341] width 131 height 29
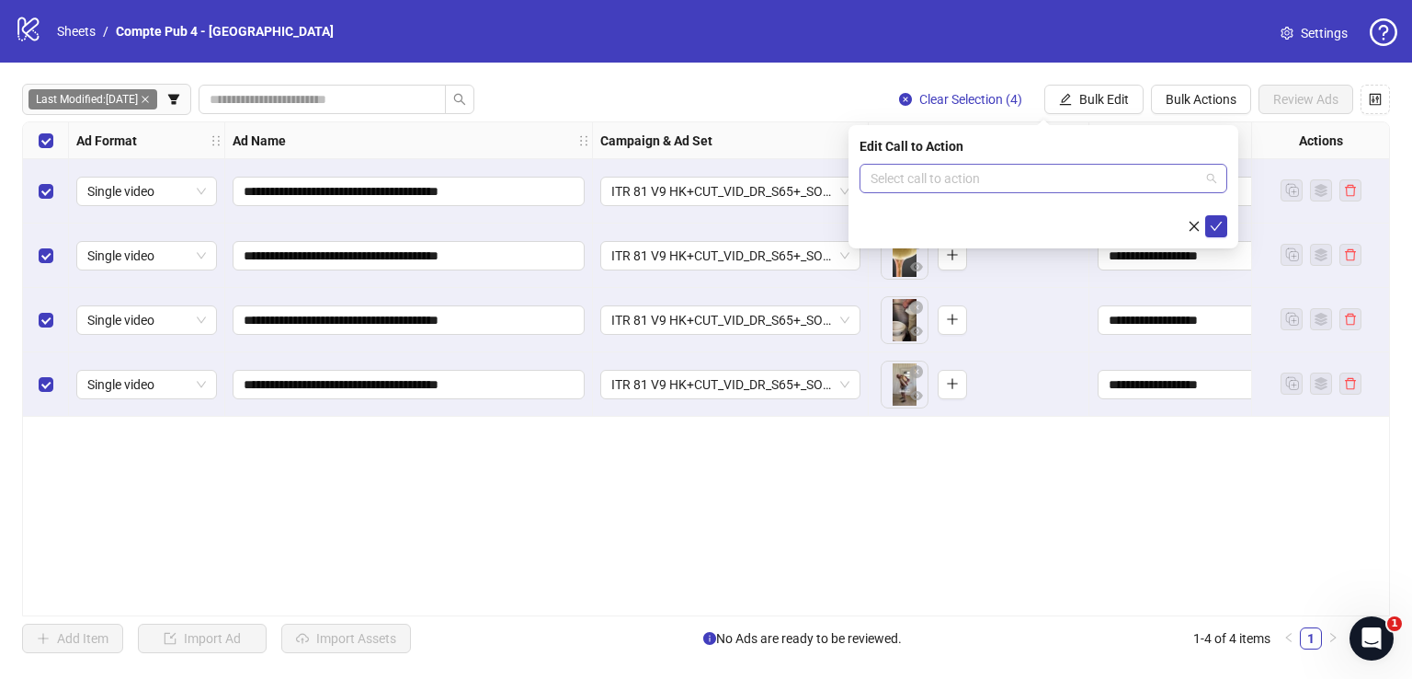
click at [918, 185] on input "search" at bounding box center [1035, 179] width 329 height 28
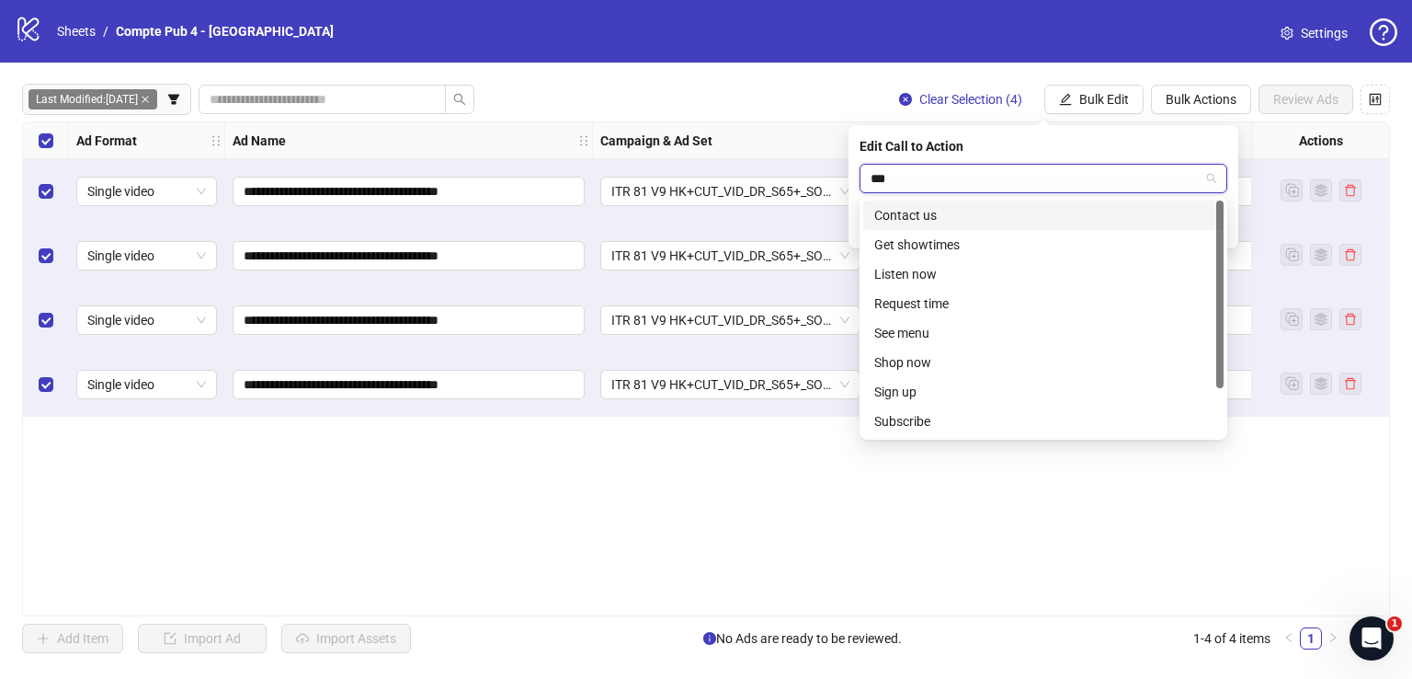
type input "****"
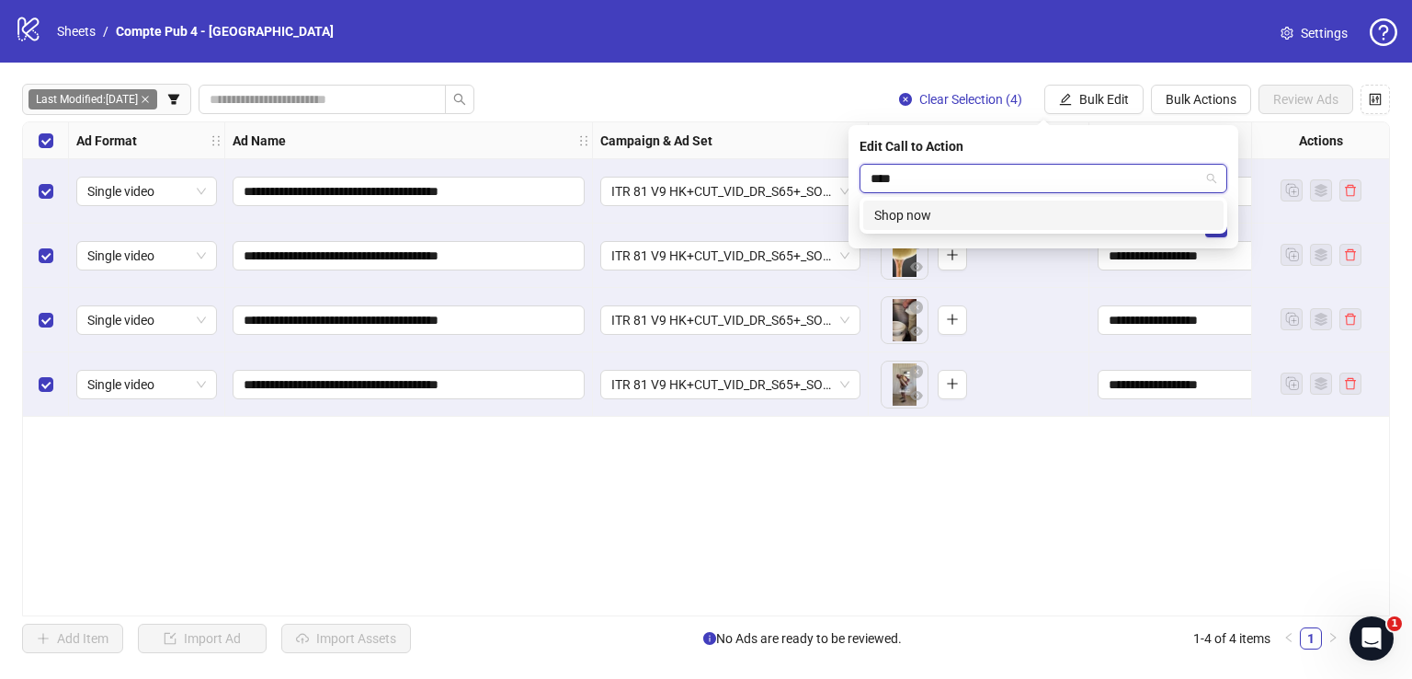
click at [955, 212] on div "Shop now" at bounding box center [1043, 215] width 338 height 20
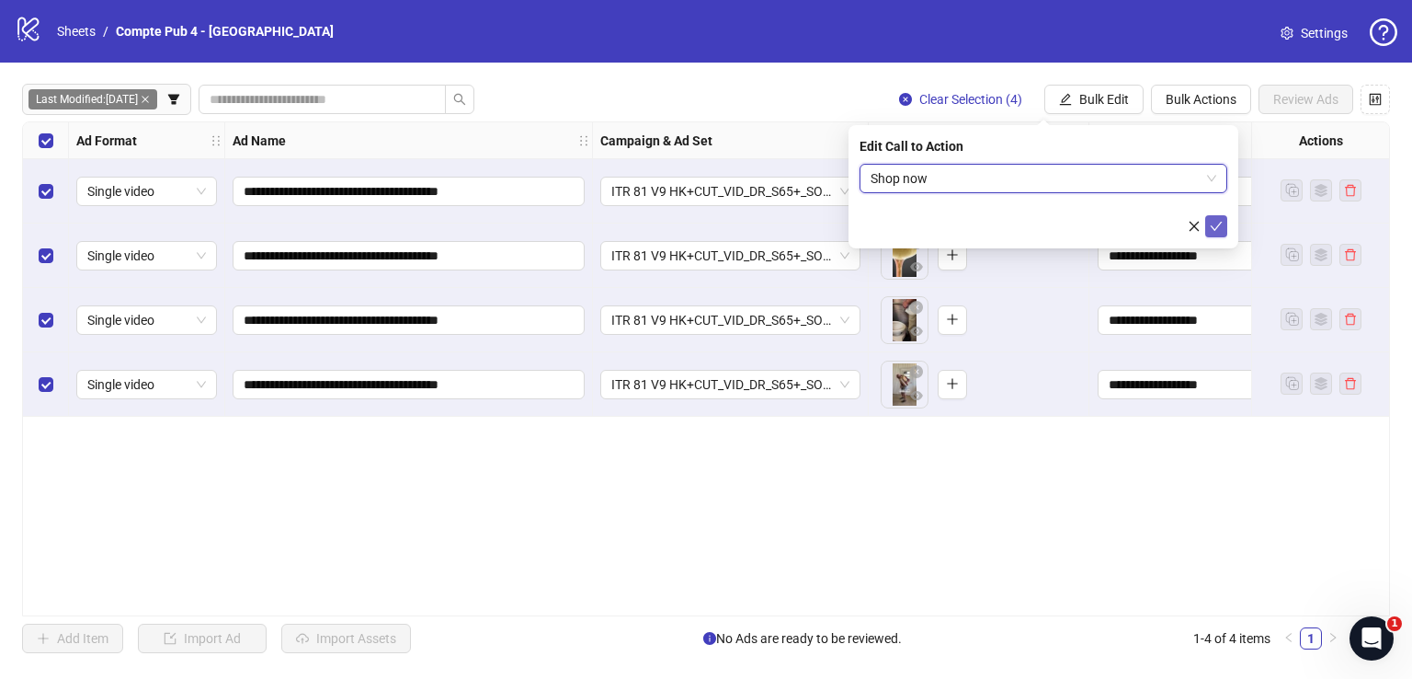
click at [1215, 230] on icon "check" at bounding box center [1216, 226] width 13 height 13
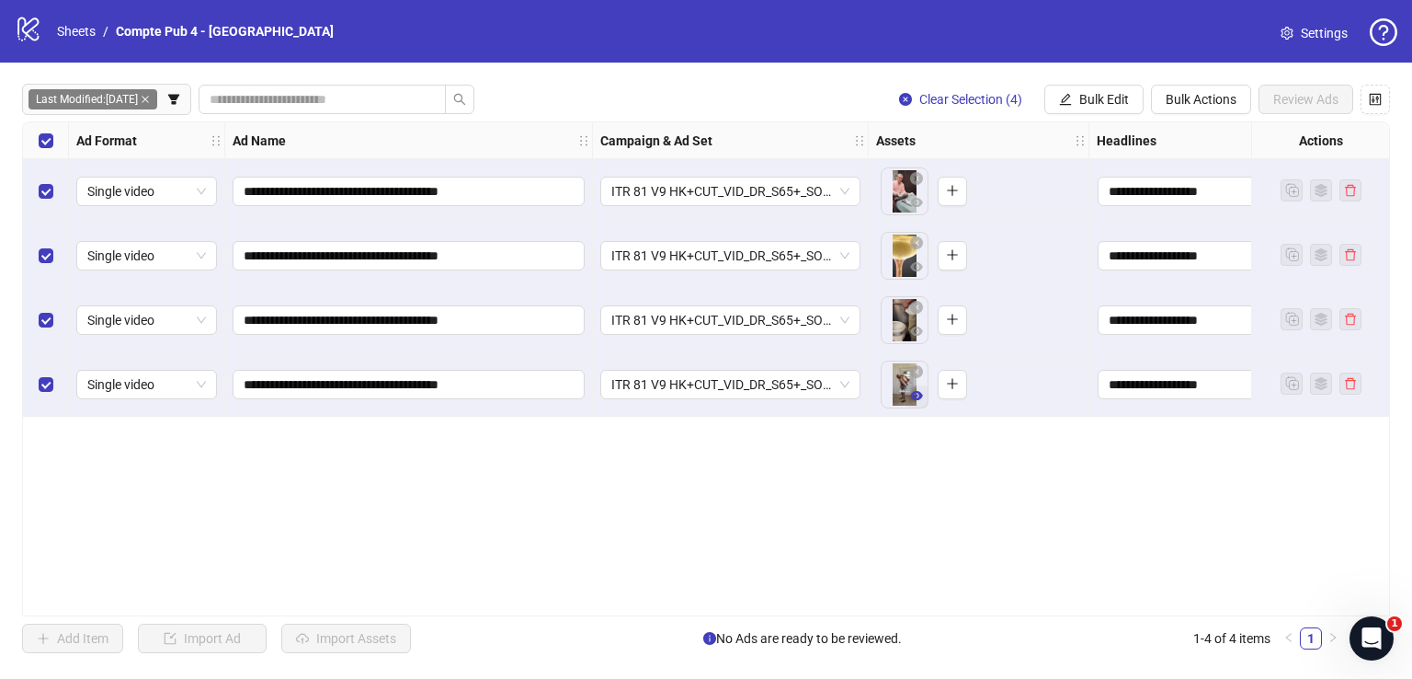
click at [916, 401] on icon "eye" at bounding box center [916, 395] width 13 height 13
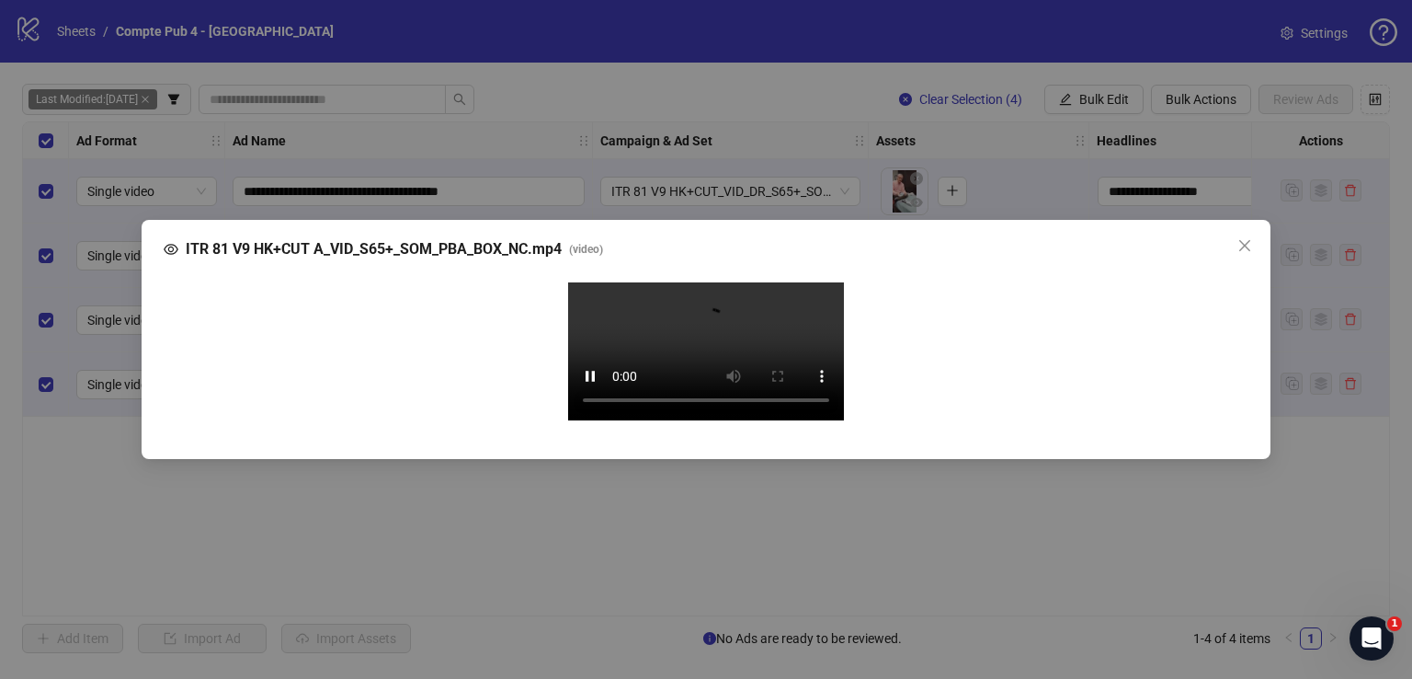
click at [769, 332] on video "Your browser does not support the video tag." at bounding box center [706, 351] width 276 height 138
click at [1243, 238] on icon "close" at bounding box center [1245, 245] width 15 height 15
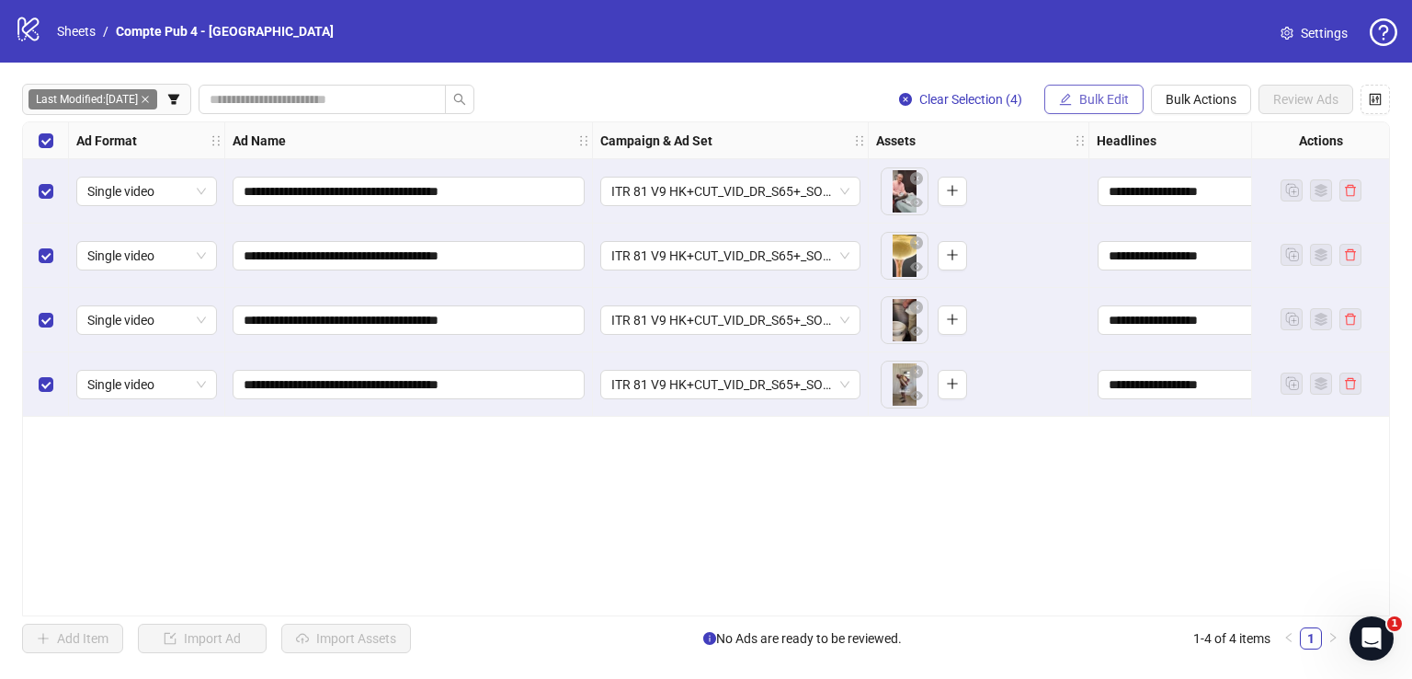
click at [1134, 99] on button "Bulk Edit" at bounding box center [1093, 99] width 99 height 29
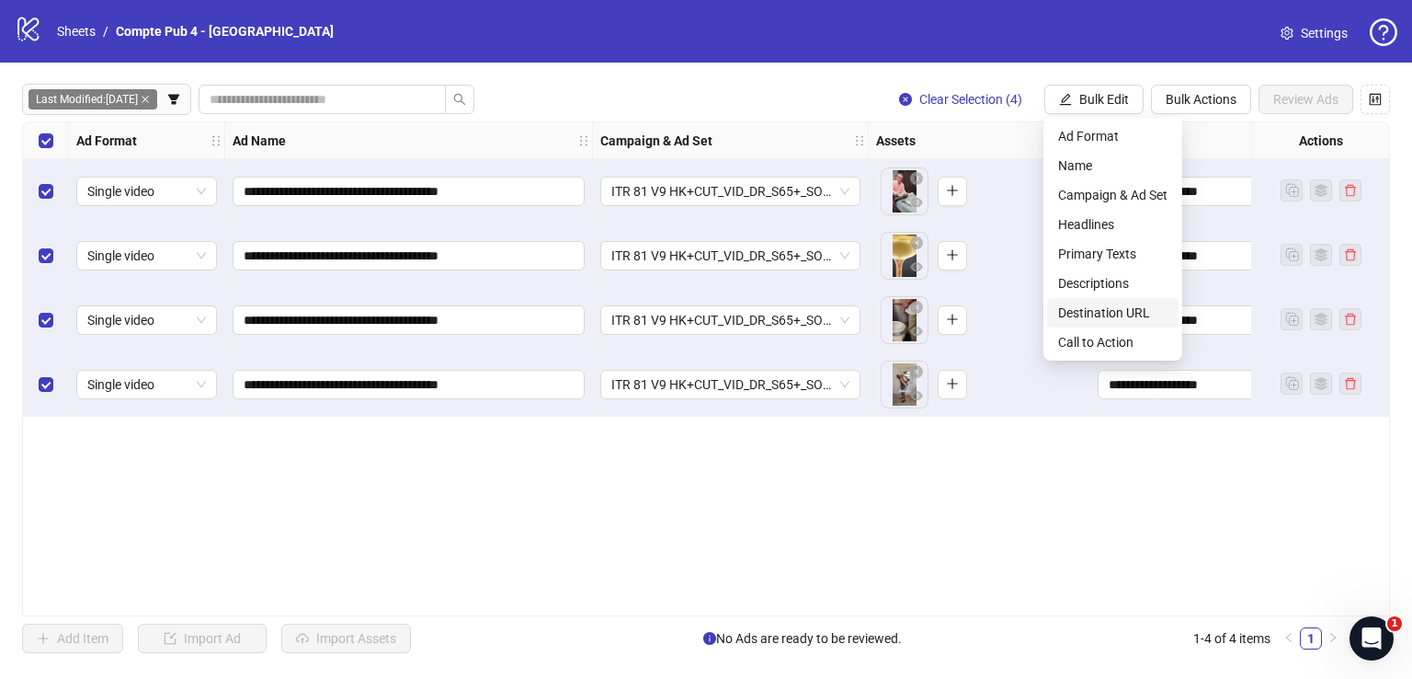
click at [1128, 308] on span "Destination URL" at bounding box center [1112, 312] width 109 height 20
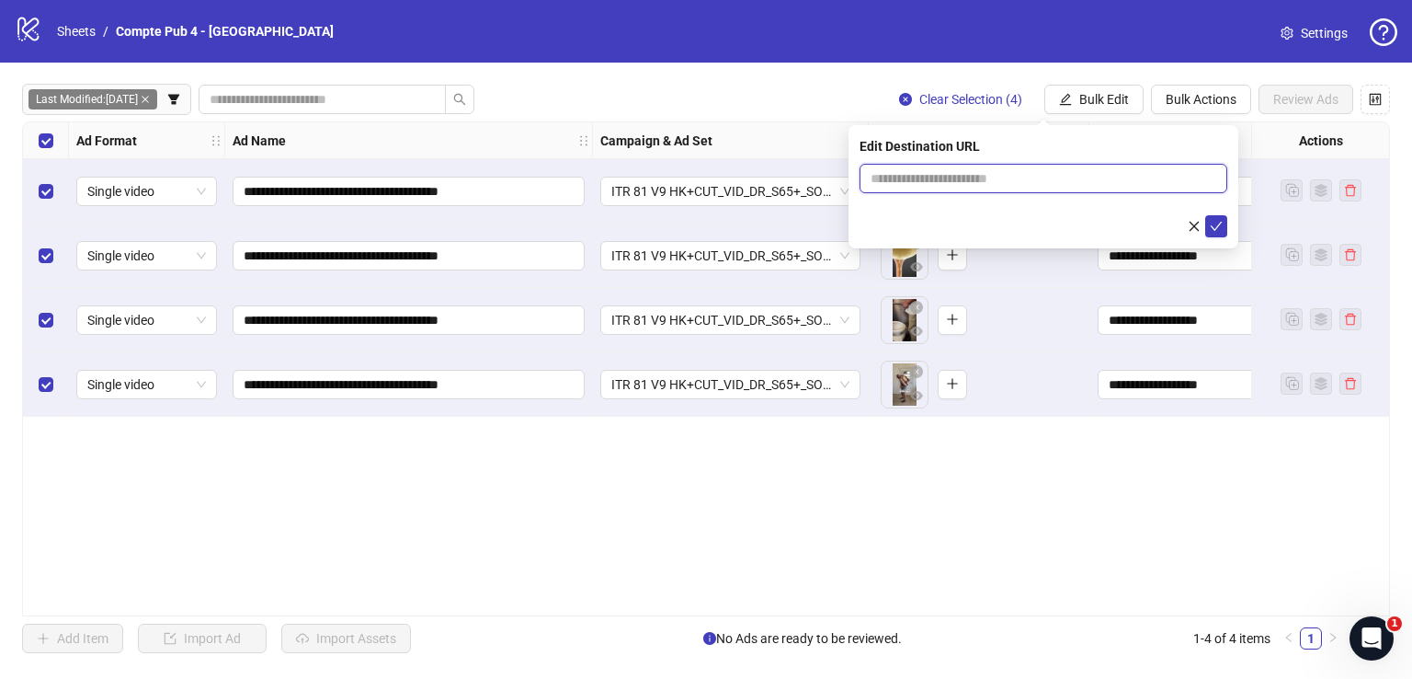
click at [952, 182] on input "text" at bounding box center [1036, 178] width 331 height 20
paste input "**********"
type input "**********"
click at [1212, 229] on icon "check" at bounding box center [1216, 226] width 13 height 13
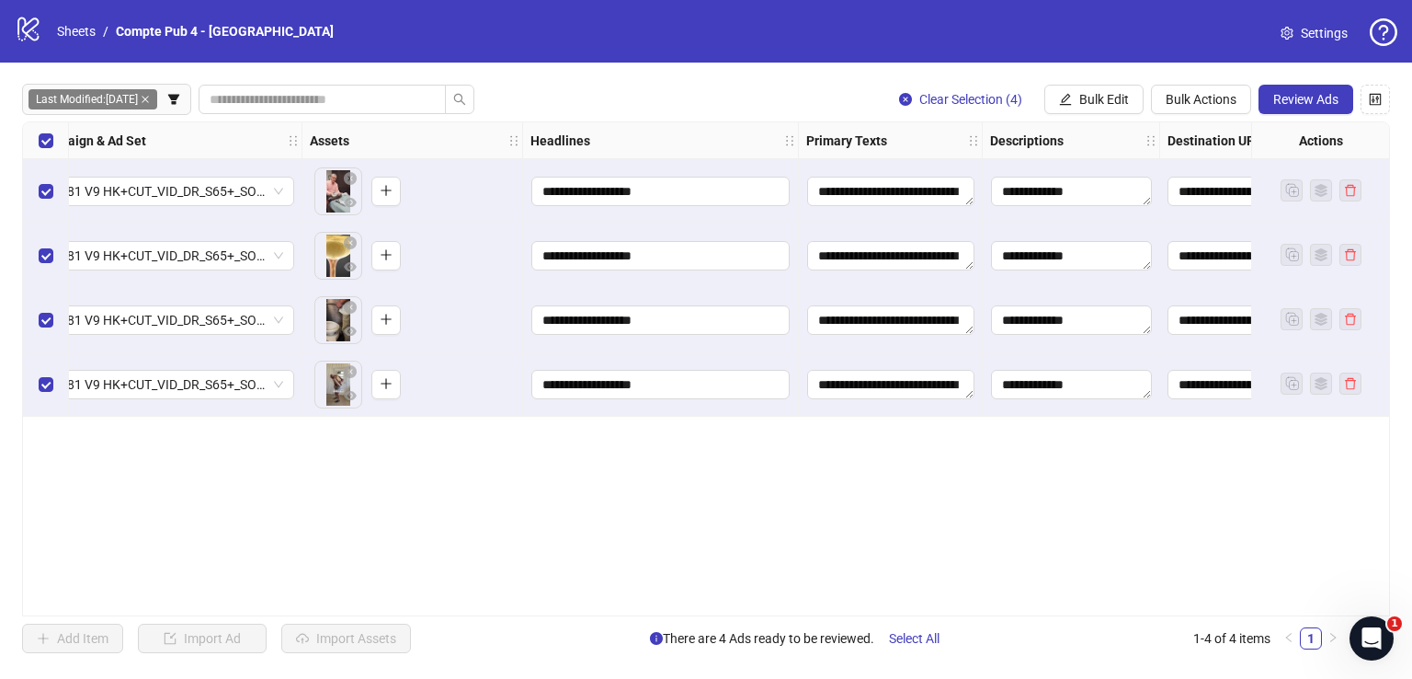
scroll to position [0, 805]
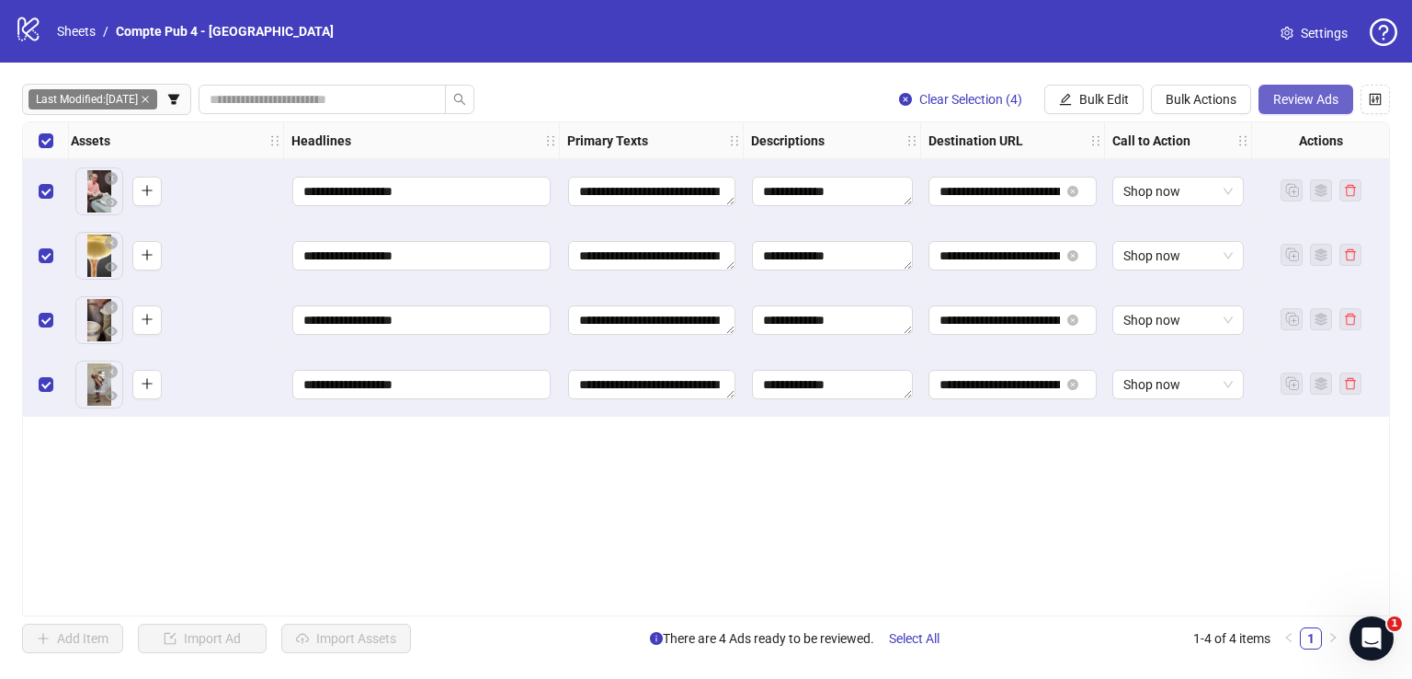
click at [1305, 100] on span "Review Ads" at bounding box center [1305, 99] width 65 height 15
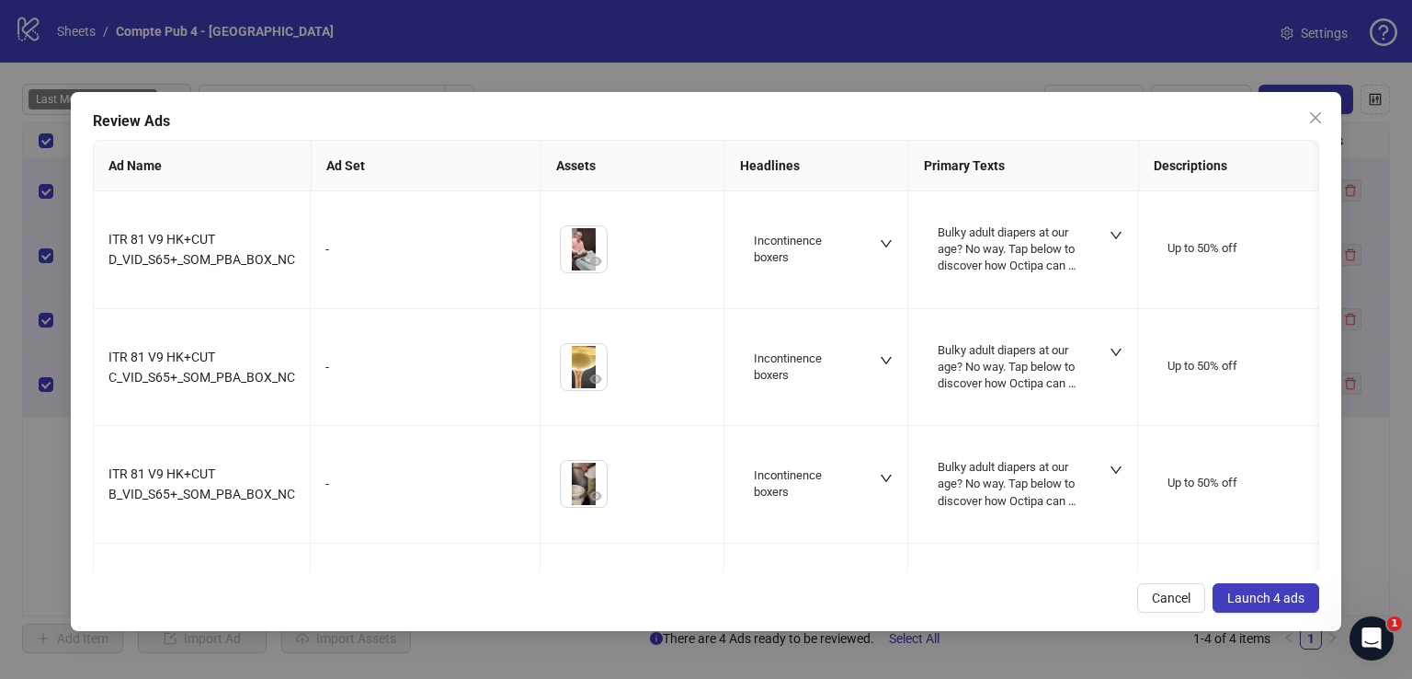
click at [1234, 598] on span "Launch 4 ads" at bounding box center [1265, 597] width 77 height 15
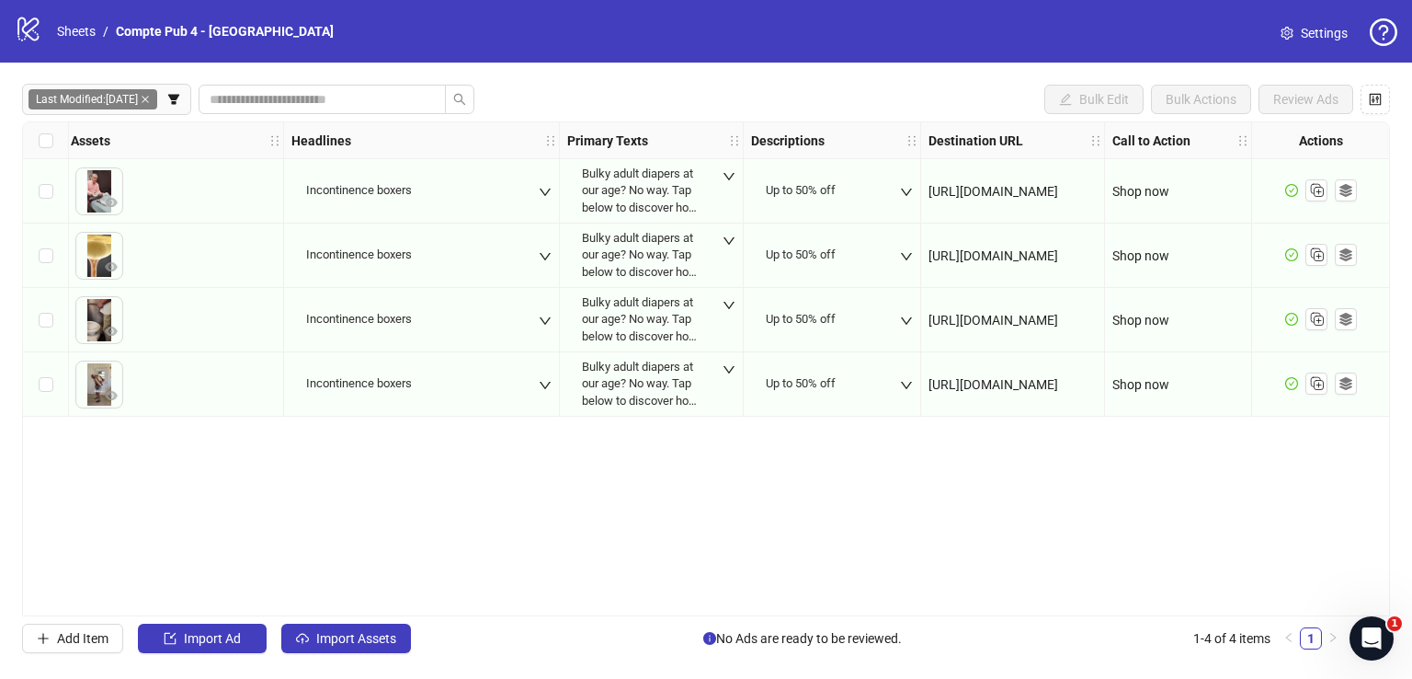
scroll to position [0, 0]
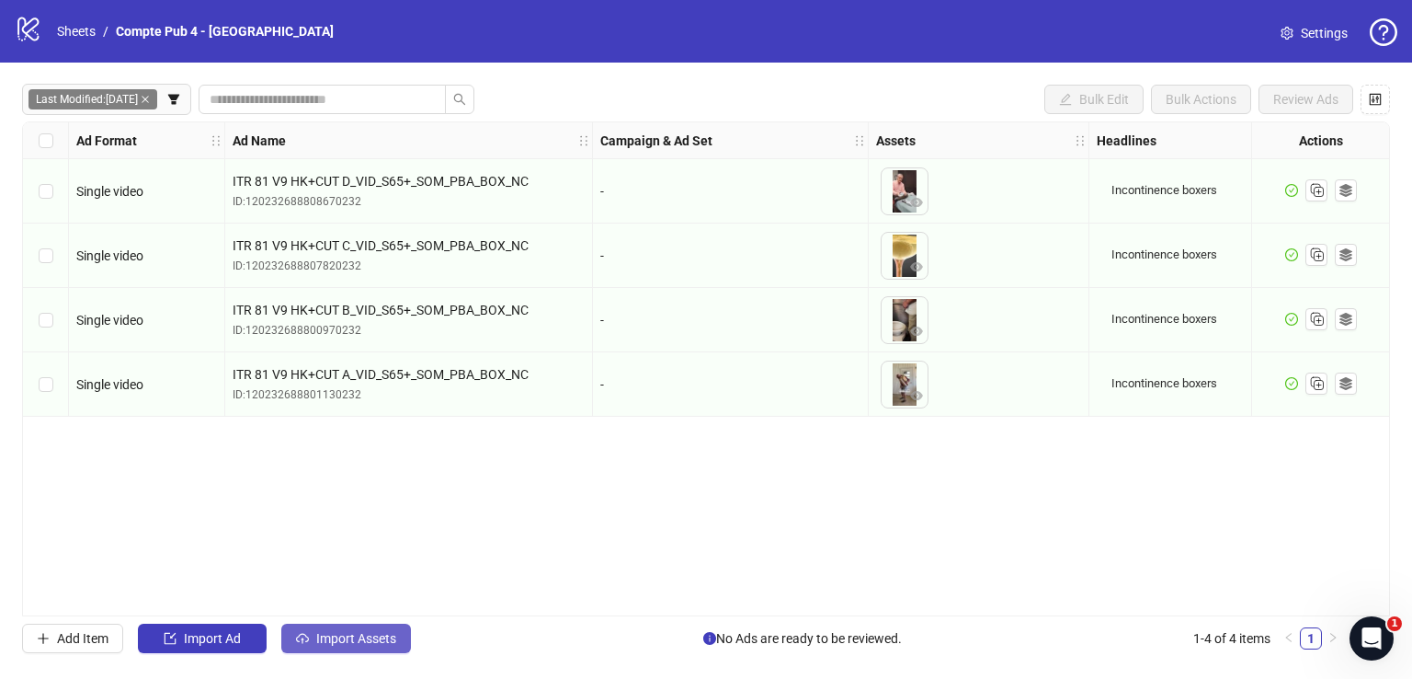
click at [362, 633] on span "Import Assets" at bounding box center [356, 638] width 80 height 15
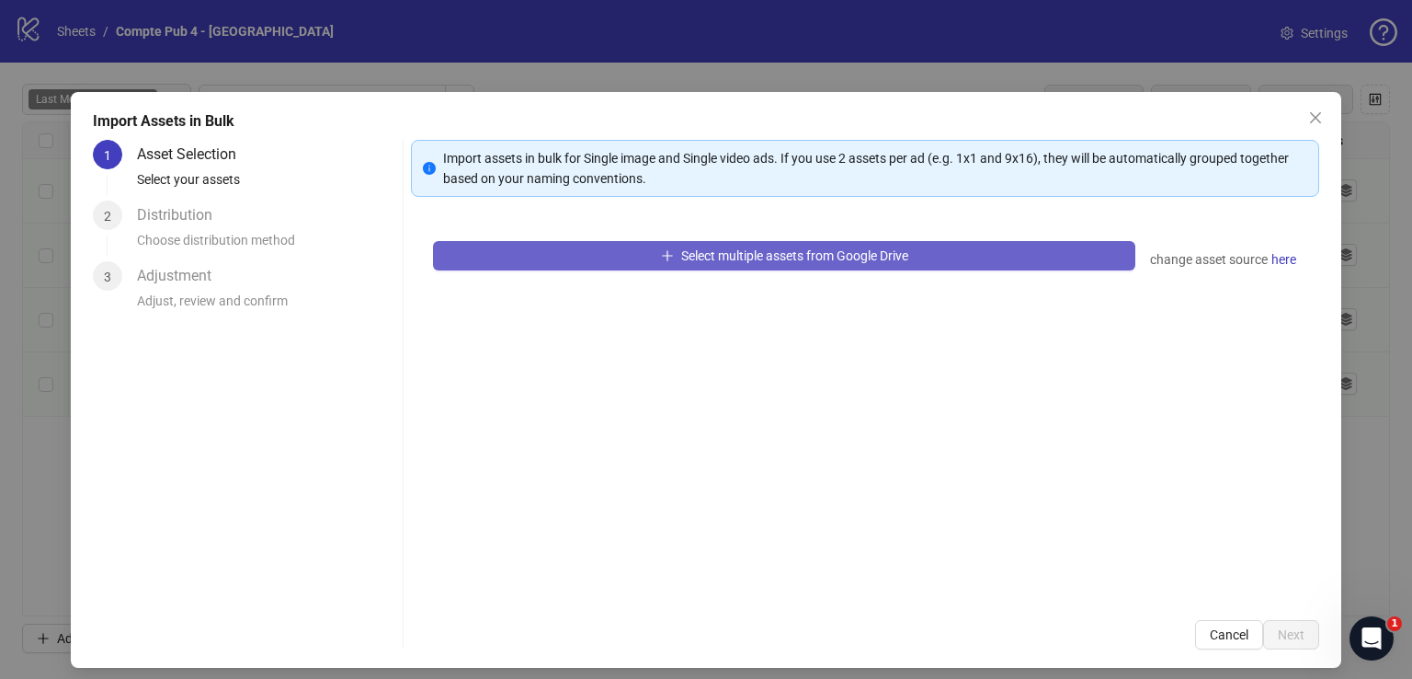
click at [633, 255] on button "Select multiple assets from Google Drive" at bounding box center [784, 255] width 702 height 29
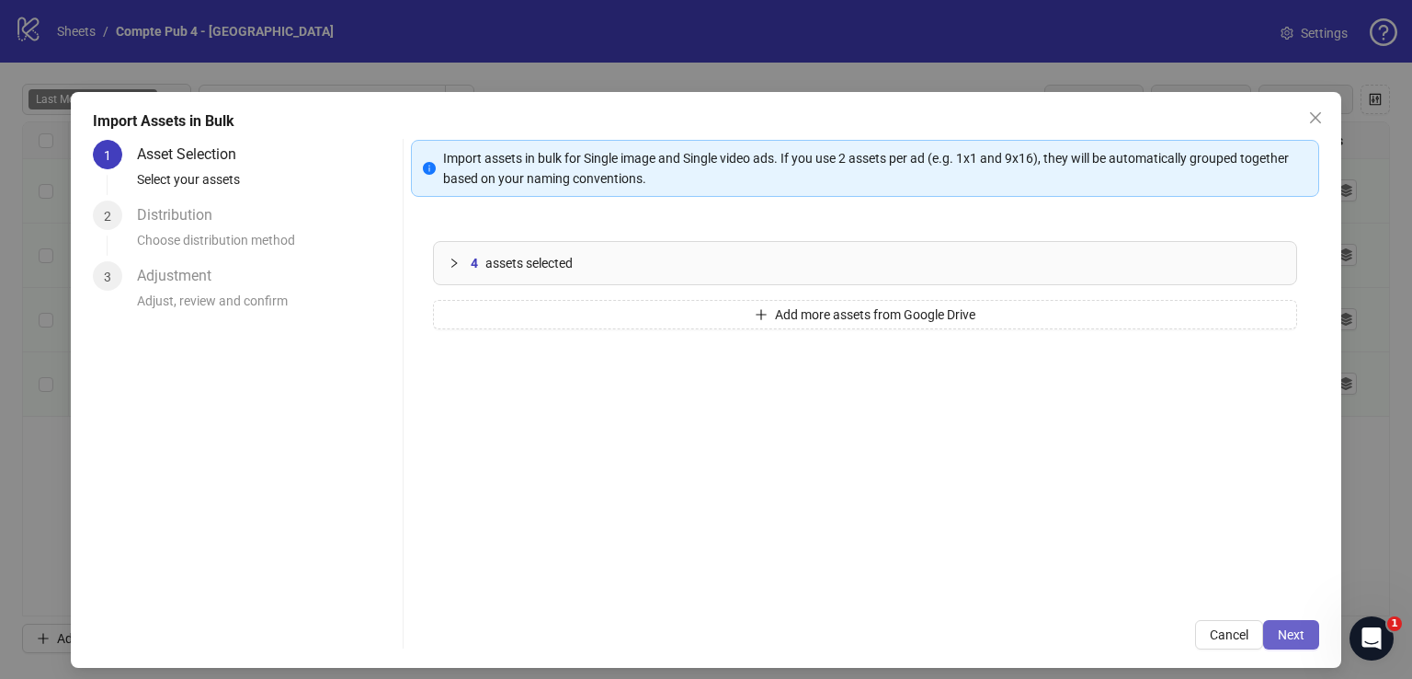
click at [1294, 627] on button "Next" at bounding box center [1291, 634] width 56 height 29
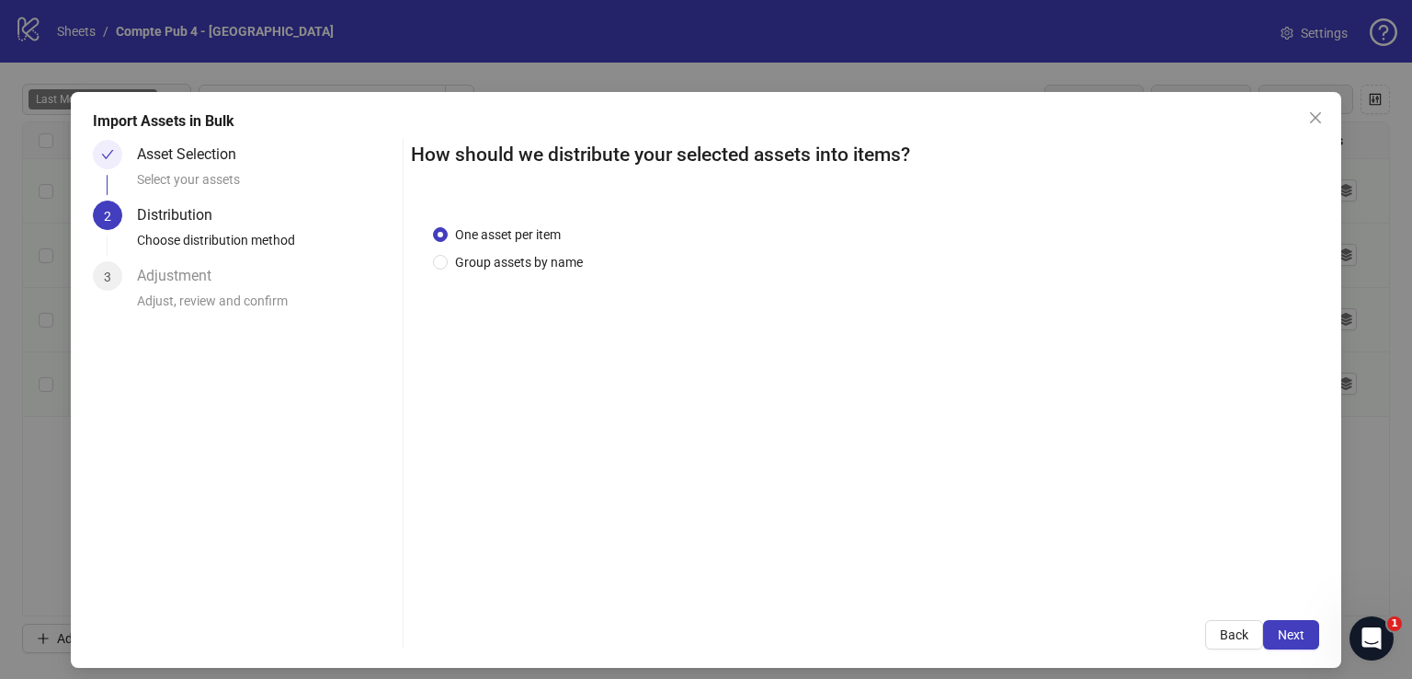
click at [1291, 630] on span "Next" at bounding box center [1291, 634] width 27 height 15
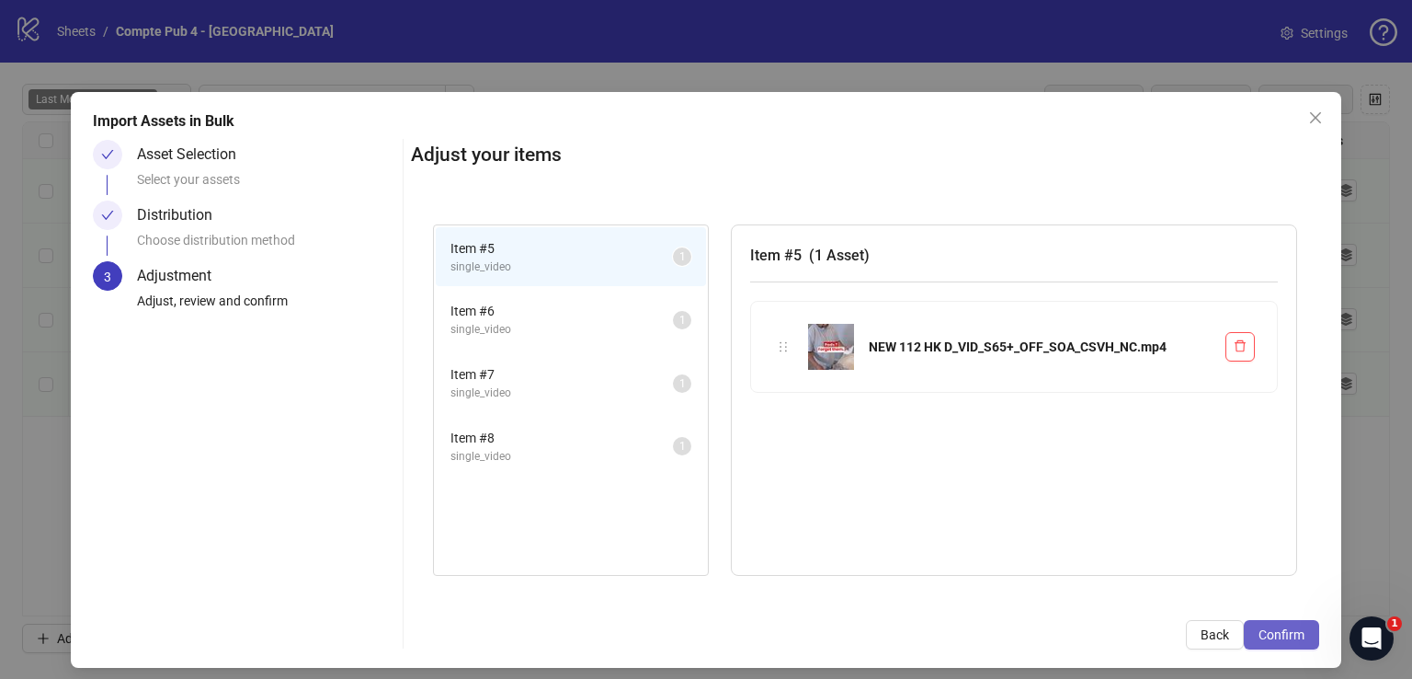
click at [1291, 631] on span "Confirm" at bounding box center [1282, 634] width 46 height 15
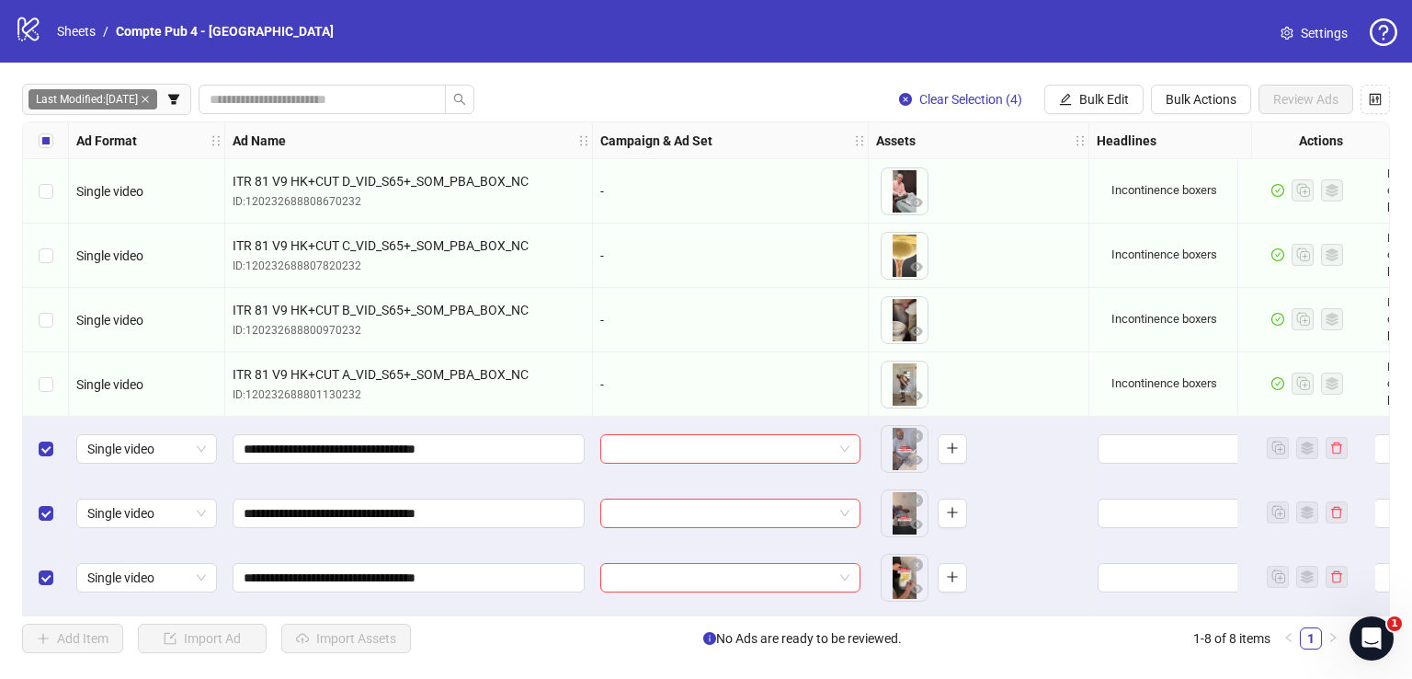
scroll to position [65, 0]
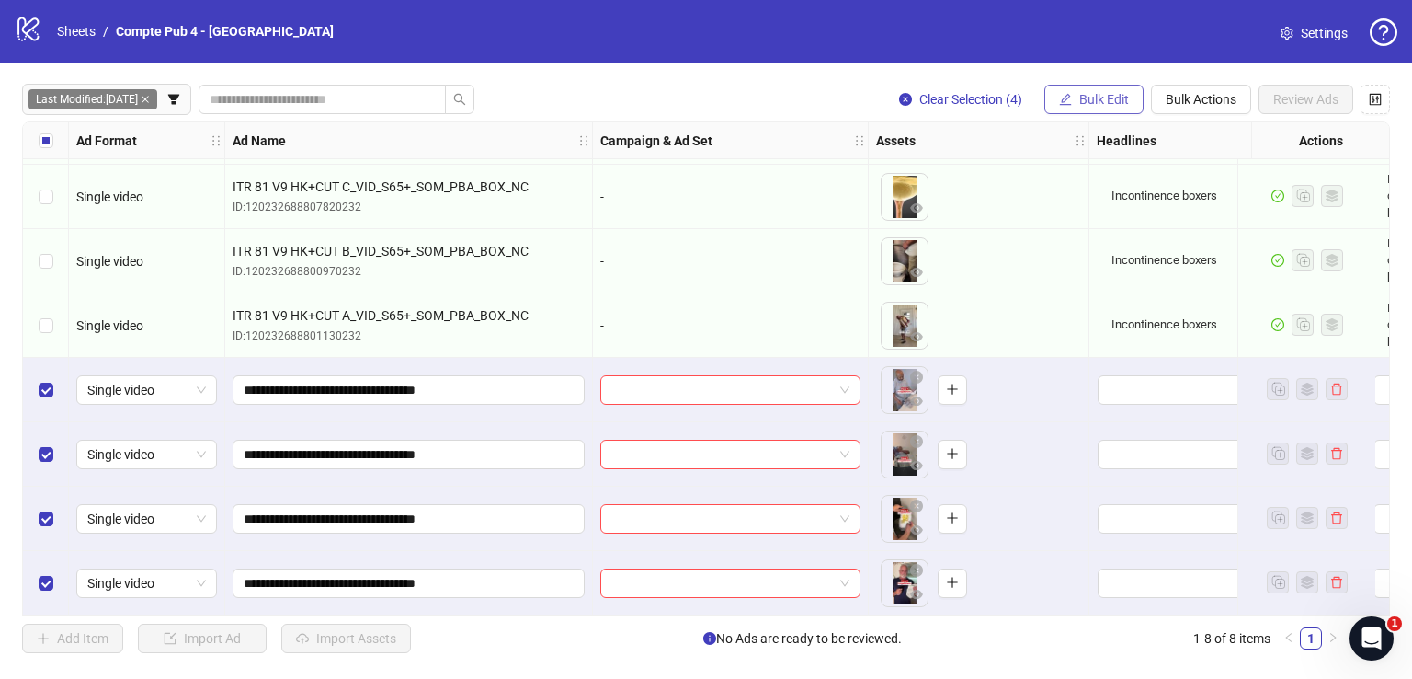
click at [1088, 95] on span "Bulk Edit" at bounding box center [1104, 99] width 50 height 15
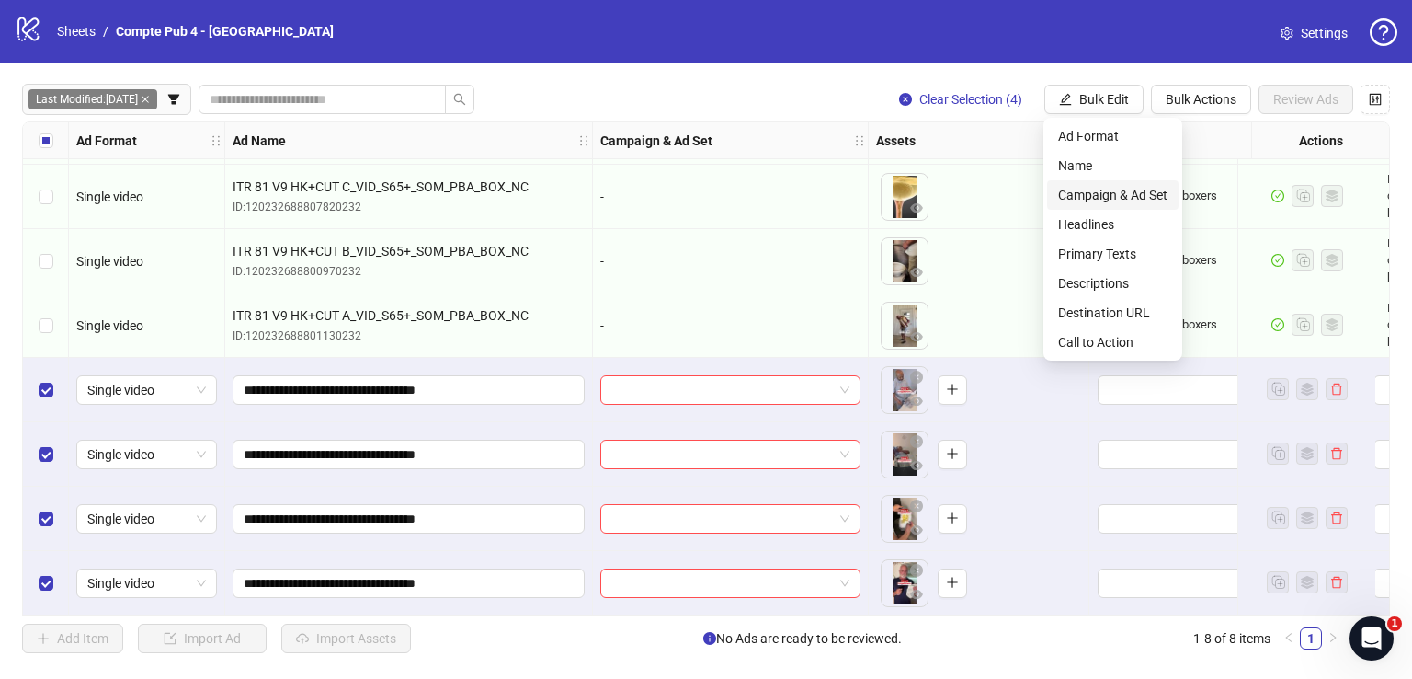
click at [1112, 189] on span "Campaign & Ad Set" at bounding box center [1112, 195] width 109 height 20
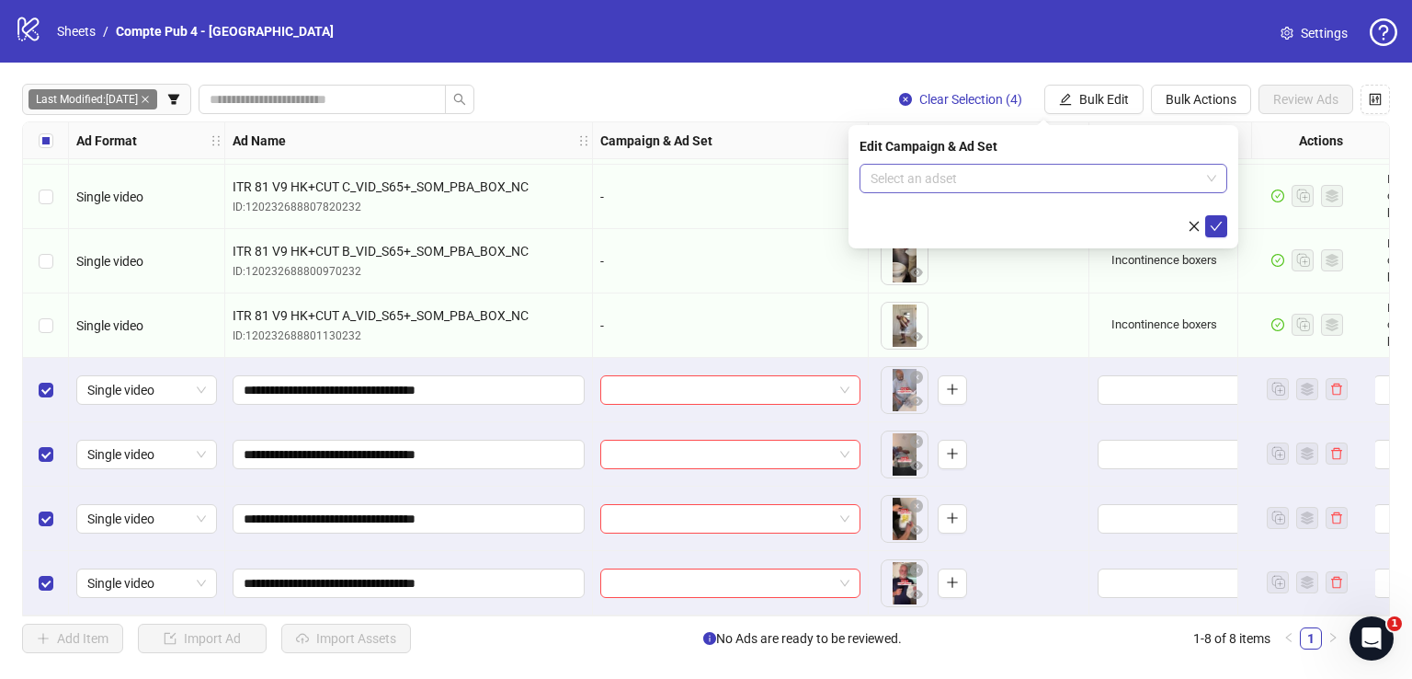
click at [941, 180] on input "search" at bounding box center [1035, 179] width 329 height 28
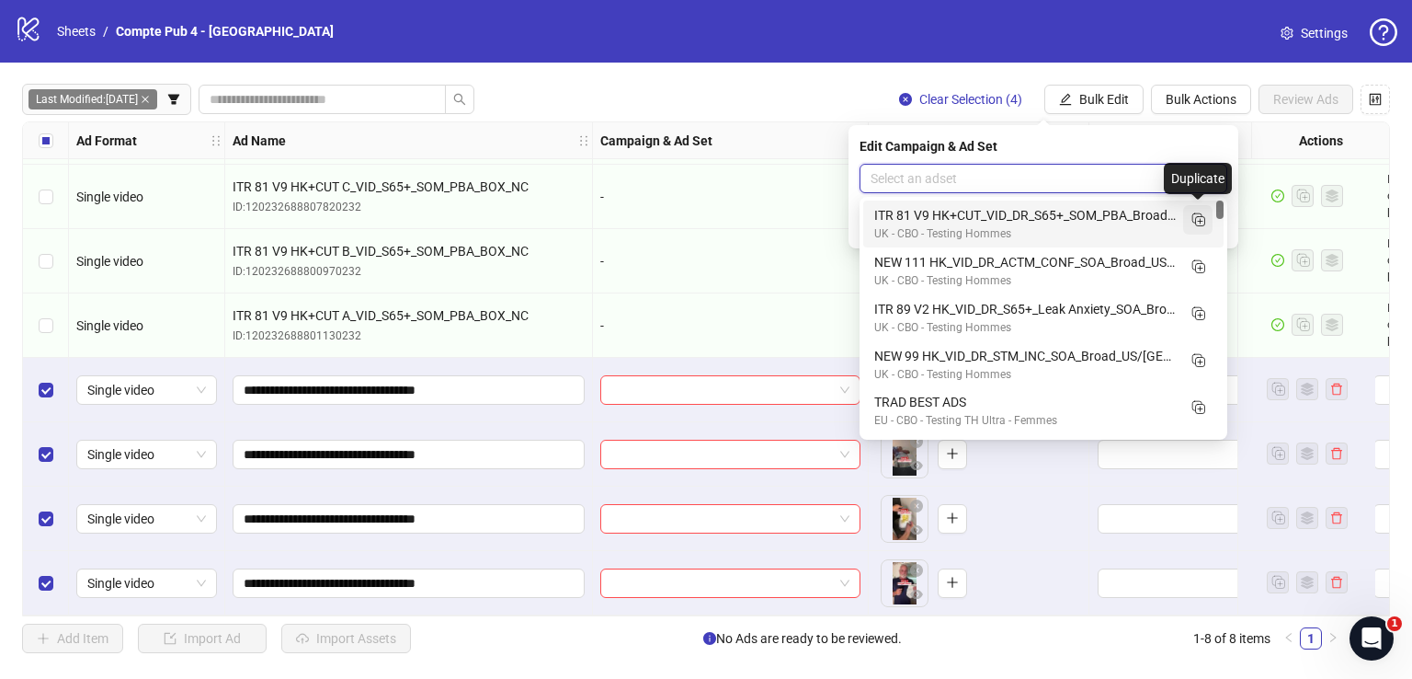
click at [1200, 222] on line "Duplicate" at bounding box center [1200, 222] width 5 height 0
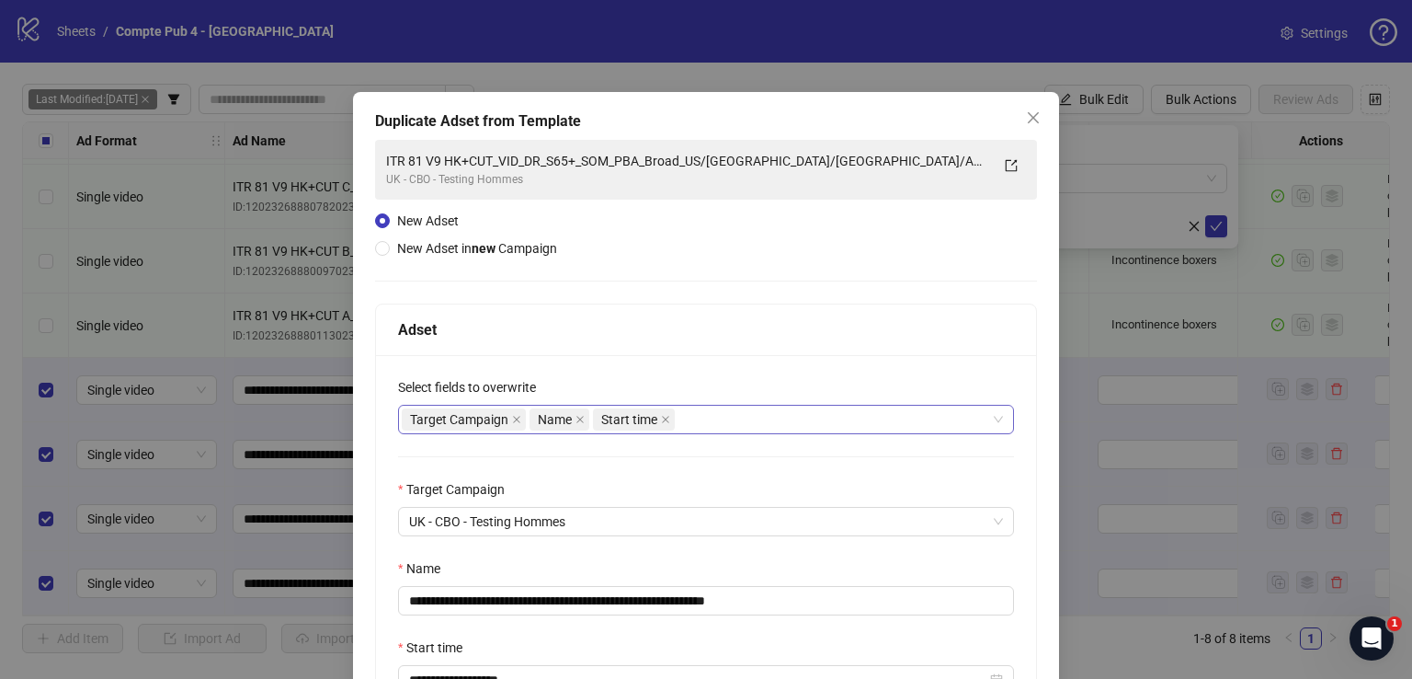
click at [736, 431] on div "Target Campaign Name Start time" at bounding box center [706, 419] width 616 height 29
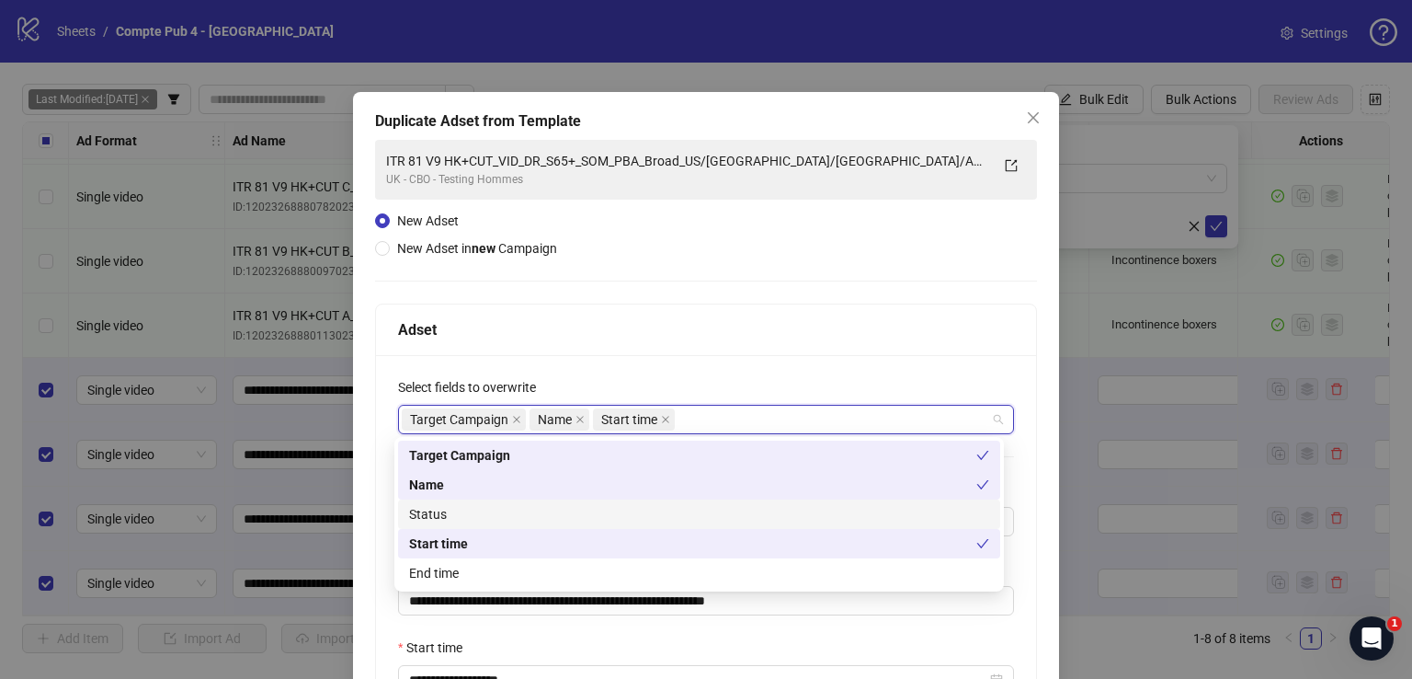
click at [647, 509] on div "Status" at bounding box center [699, 514] width 580 height 20
click at [690, 299] on div "**********" at bounding box center [706, 511] width 662 height 743
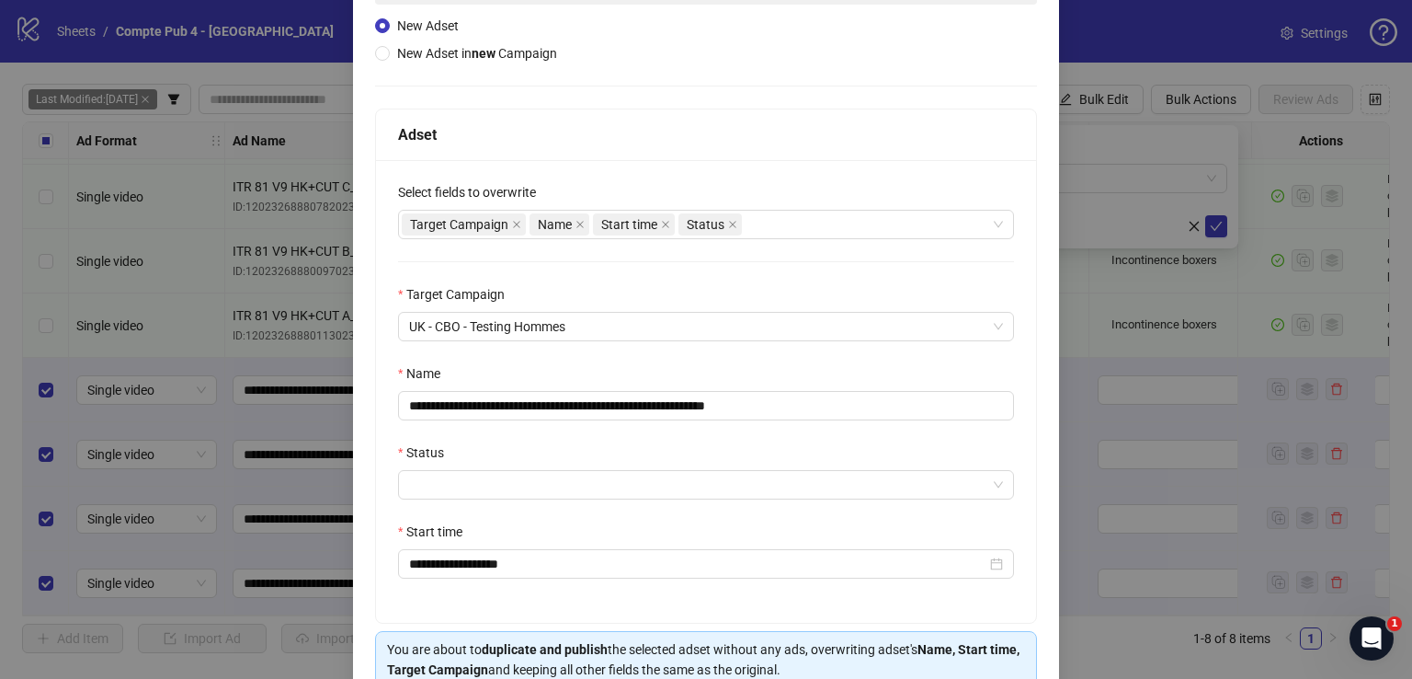
scroll to position [216, 0]
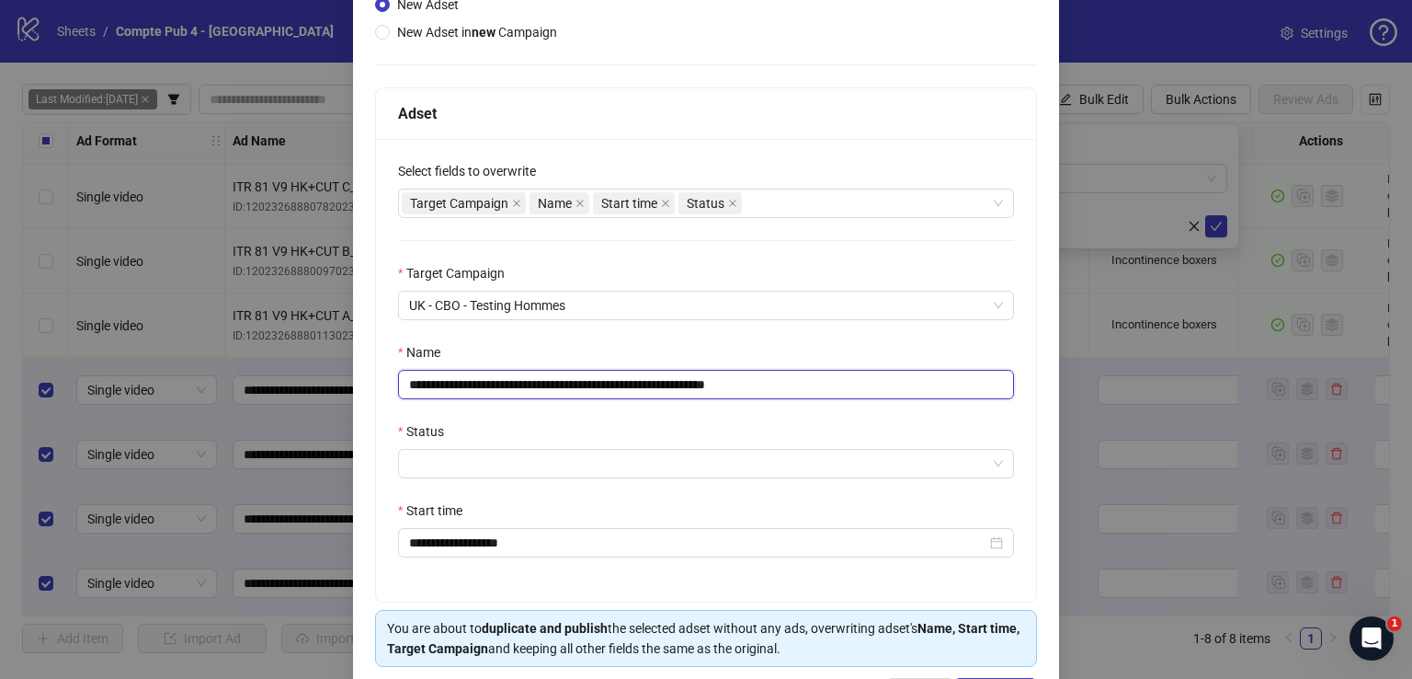
click at [612, 375] on input "**********" at bounding box center [706, 384] width 616 height 29
paste input "text"
type input "**********"
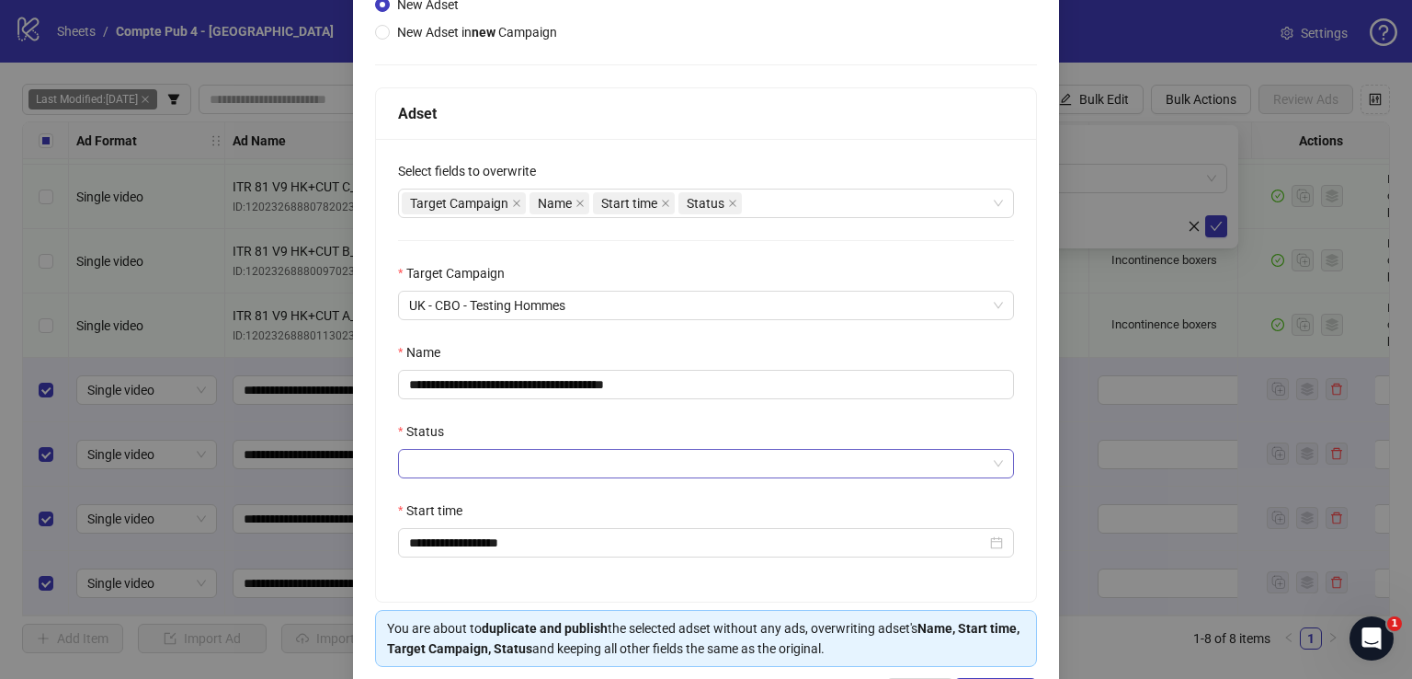
click at [561, 459] on input "Status" at bounding box center [697, 464] width 577 height 28
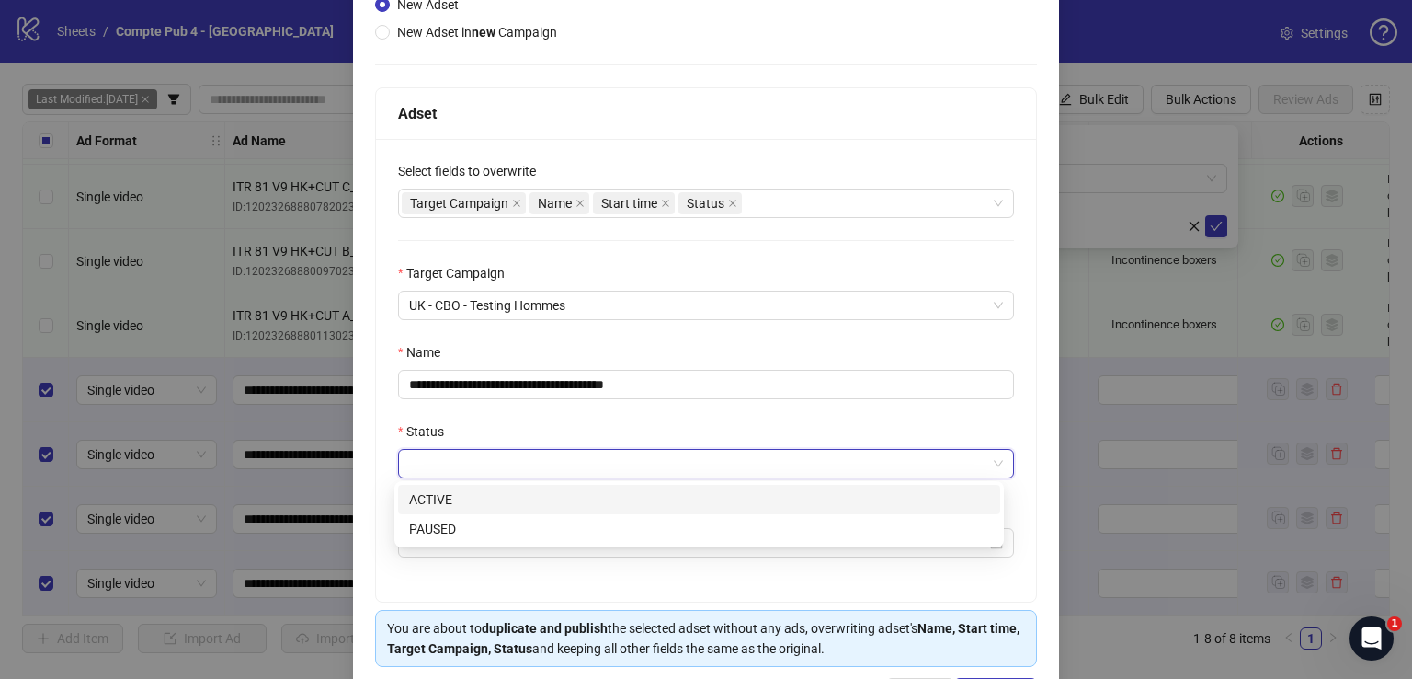
click at [547, 502] on div "ACTIVE" at bounding box center [699, 499] width 580 height 20
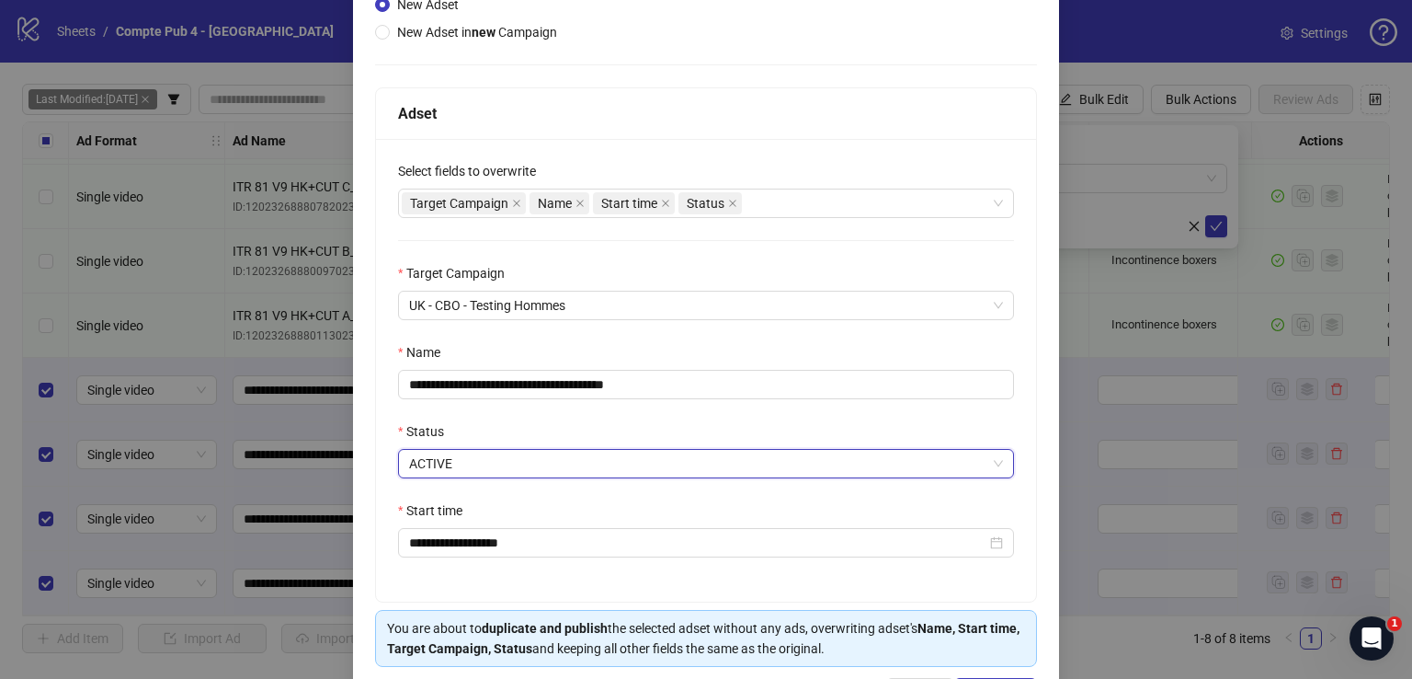
scroll to position [243, 0]
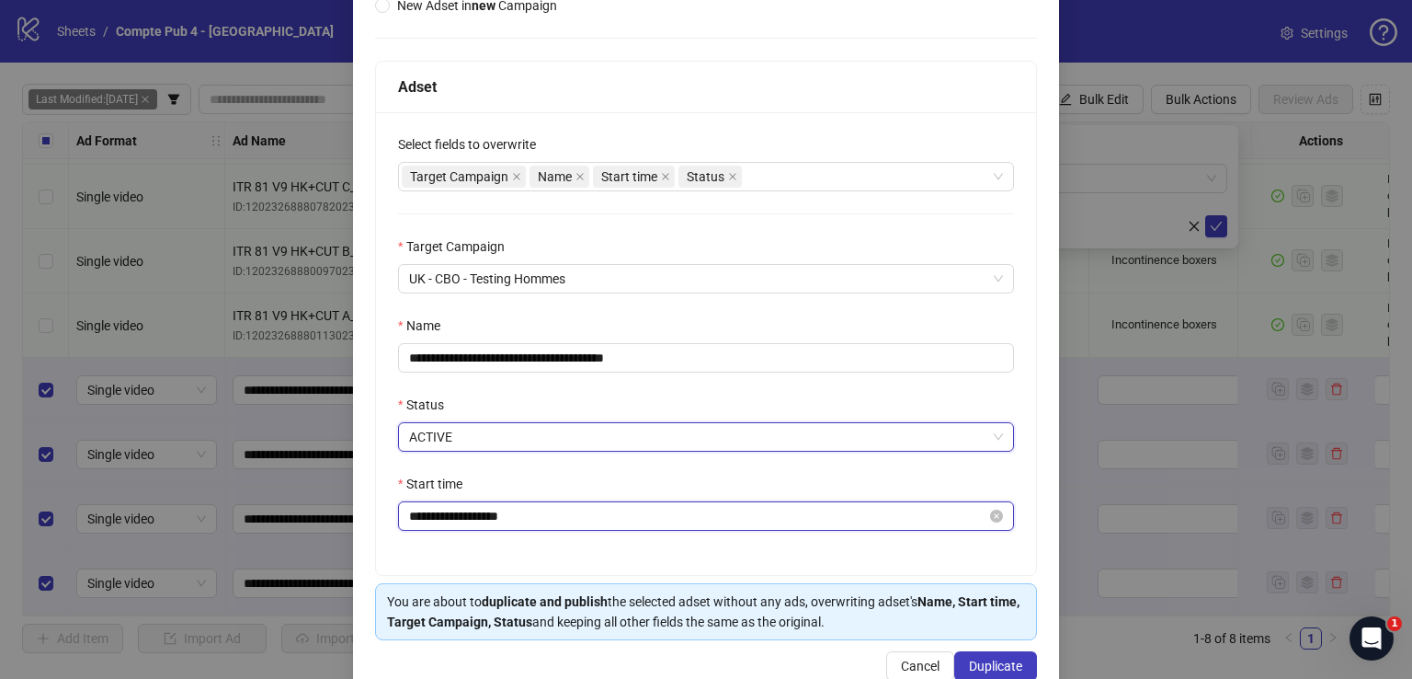
click at [548, 508] on input "**********" at bounding box center [697, 516] width 577 height 20
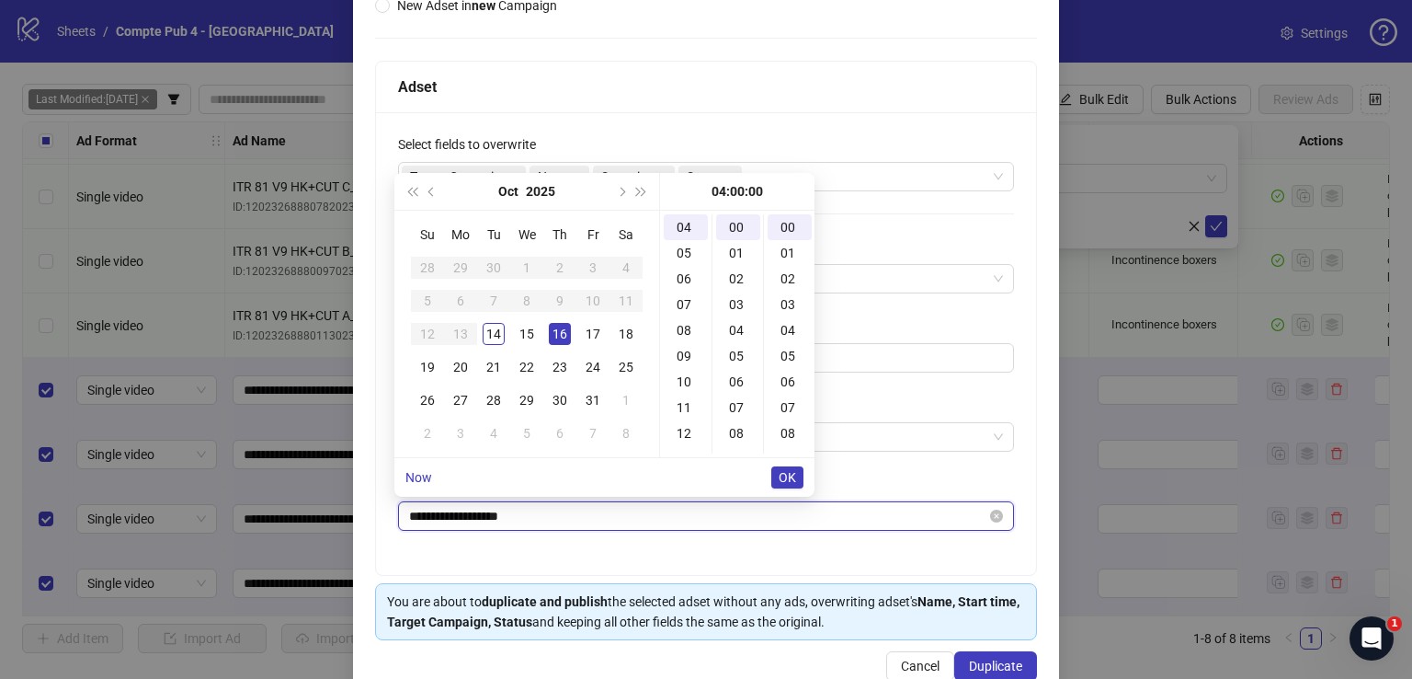
scroll to position [103, 0]
click at [793, 473] on span "OK" at bounding box center [787, 477] width 17 height 15
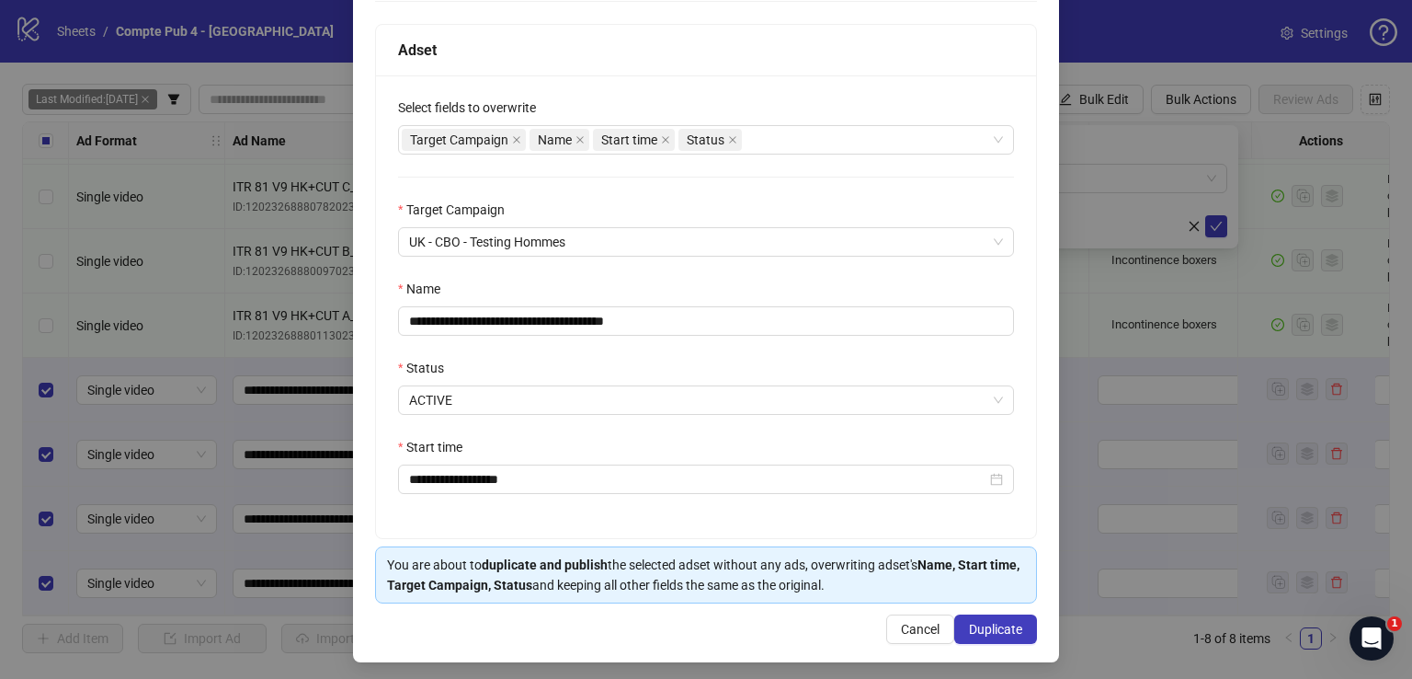
scroll to position [284, 0]
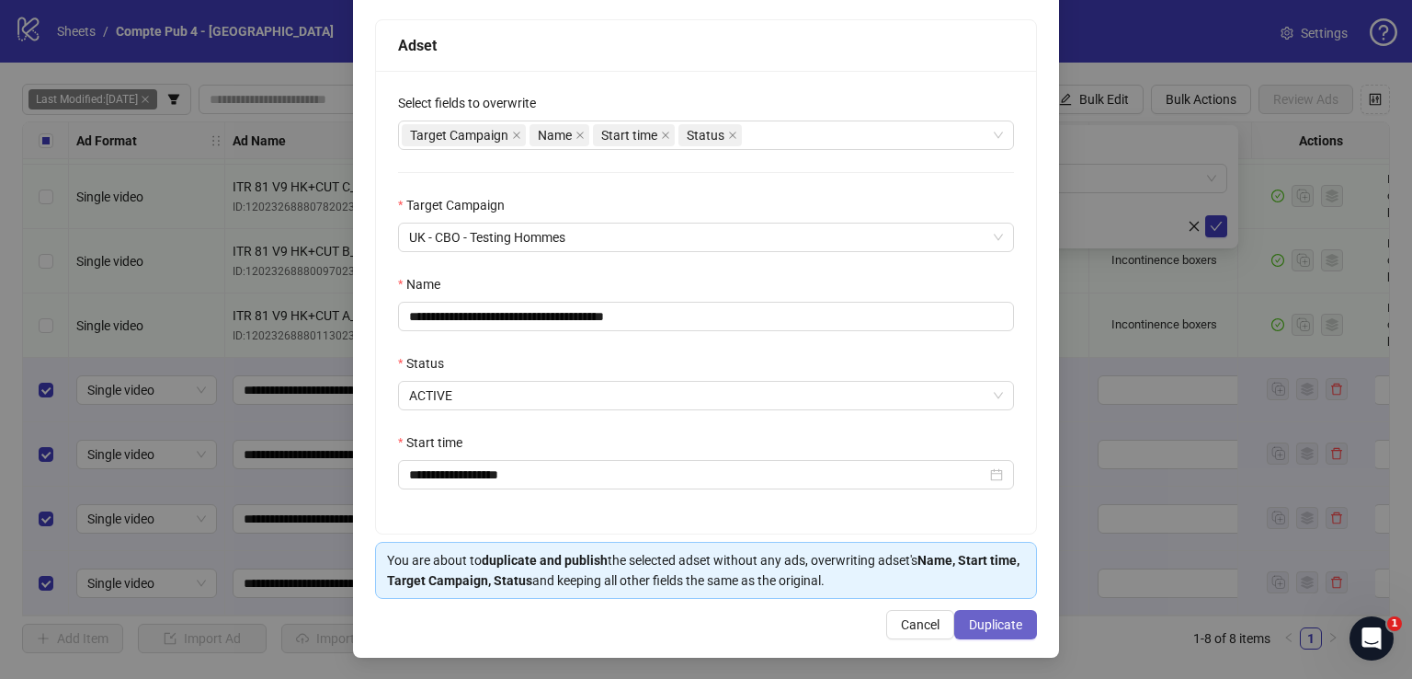
click at [997, 619] on span "Duplicate" at bounding box center [995, 624] width 53 height 15
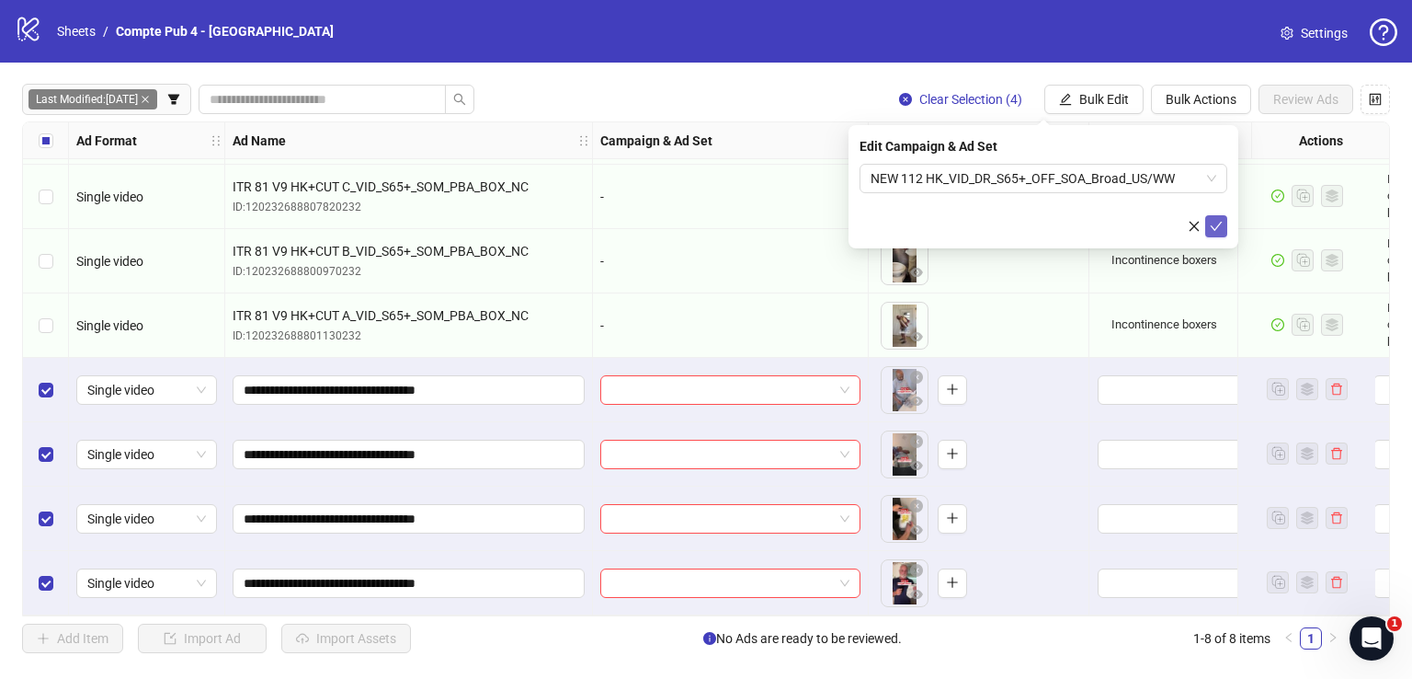
click at [1220, 222] on icon "check" at bounding box center [1216, 226] width 13 height 13
click at [1105, 98] on span "Bulk Edit" at bounding box center [1104, 99] width 50 height 15
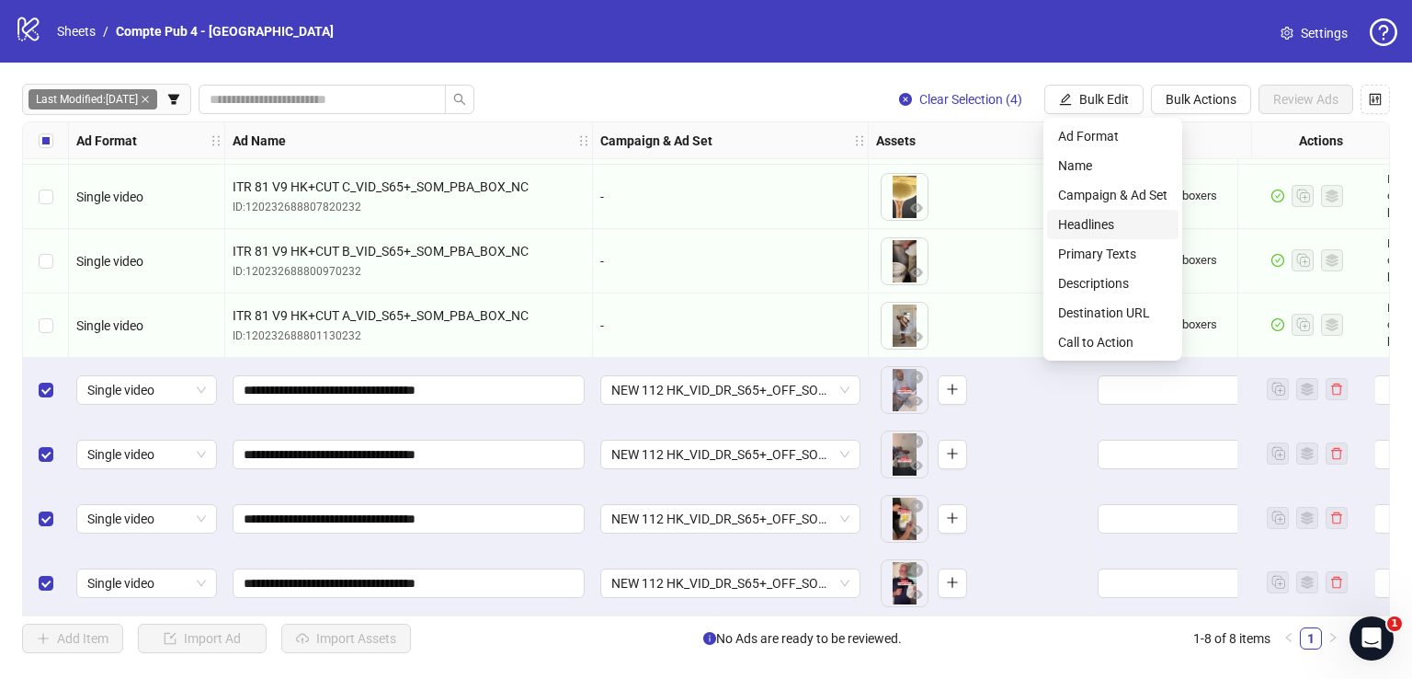
click at [1110, 221] on span "Headlines" at bounding box center [1112, 224] width 109 height 20
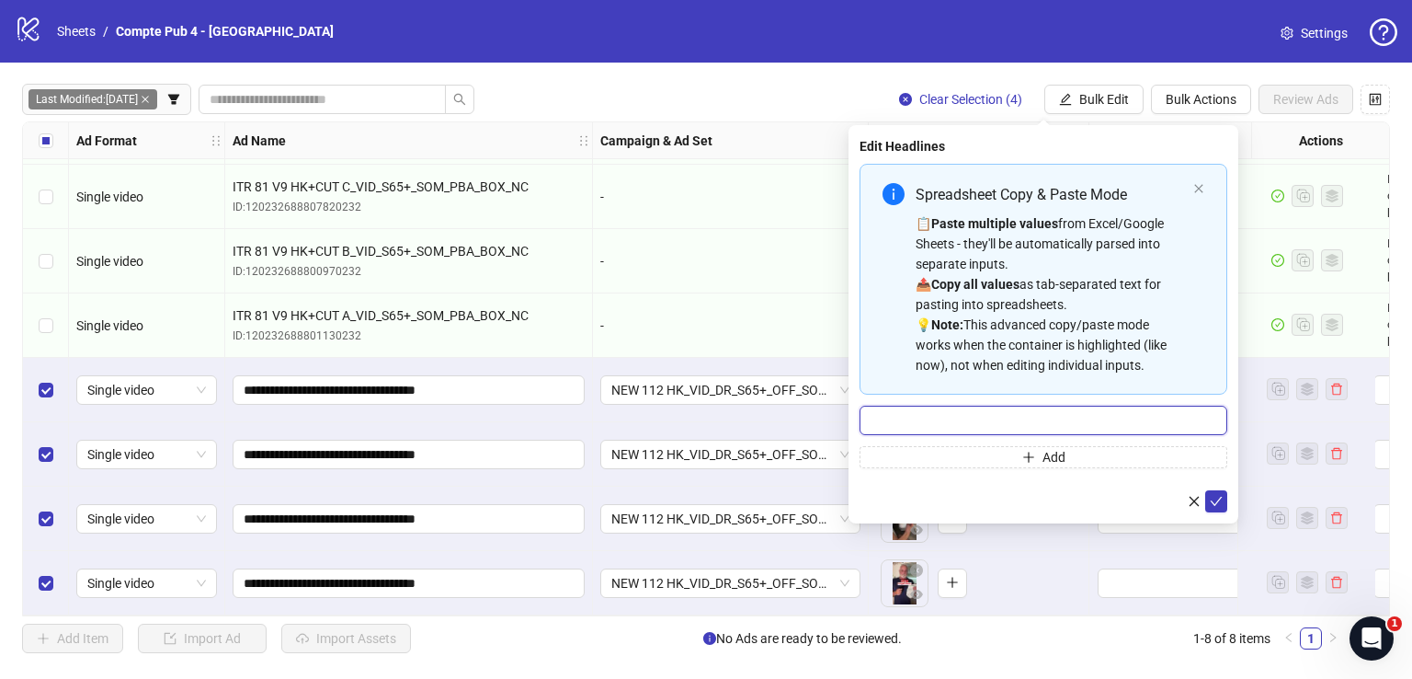
click at [909, 410] on input "Multi-input container - paste or copy values" at bounding box center [1044, 419] width 368 height 29
paste input "**********"
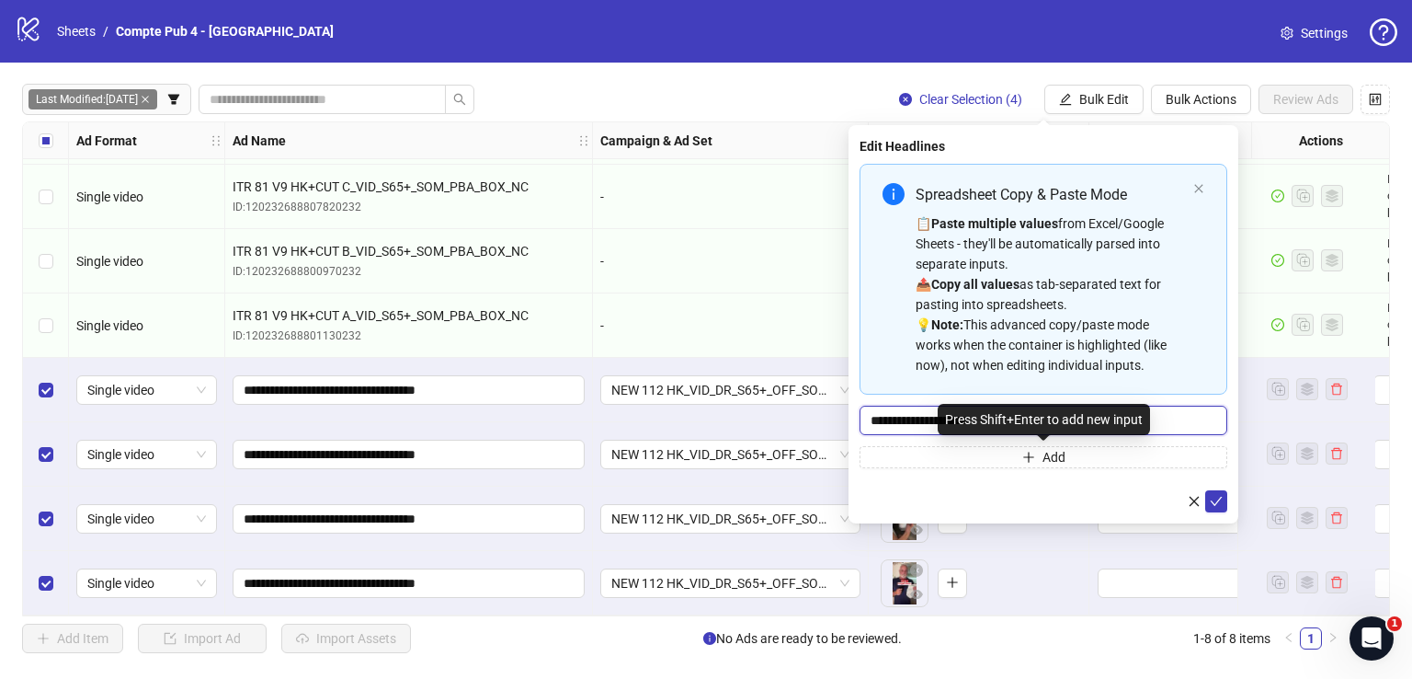
type input "**********"
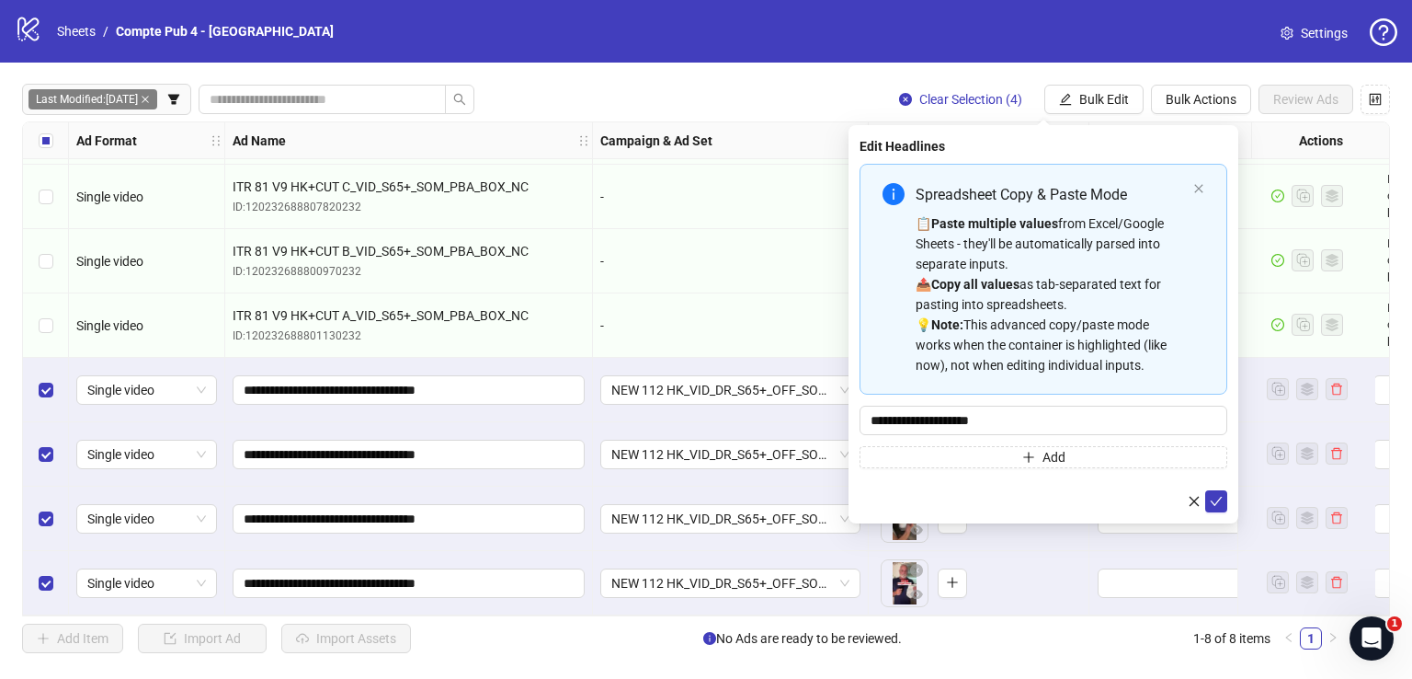
click at [1215, 486] on form "**********" at bounding box center [1044, 338] width 368 height 348
click at [1215, 495] on icon "check" at bounding box center [1216, 501] width 13 height 13
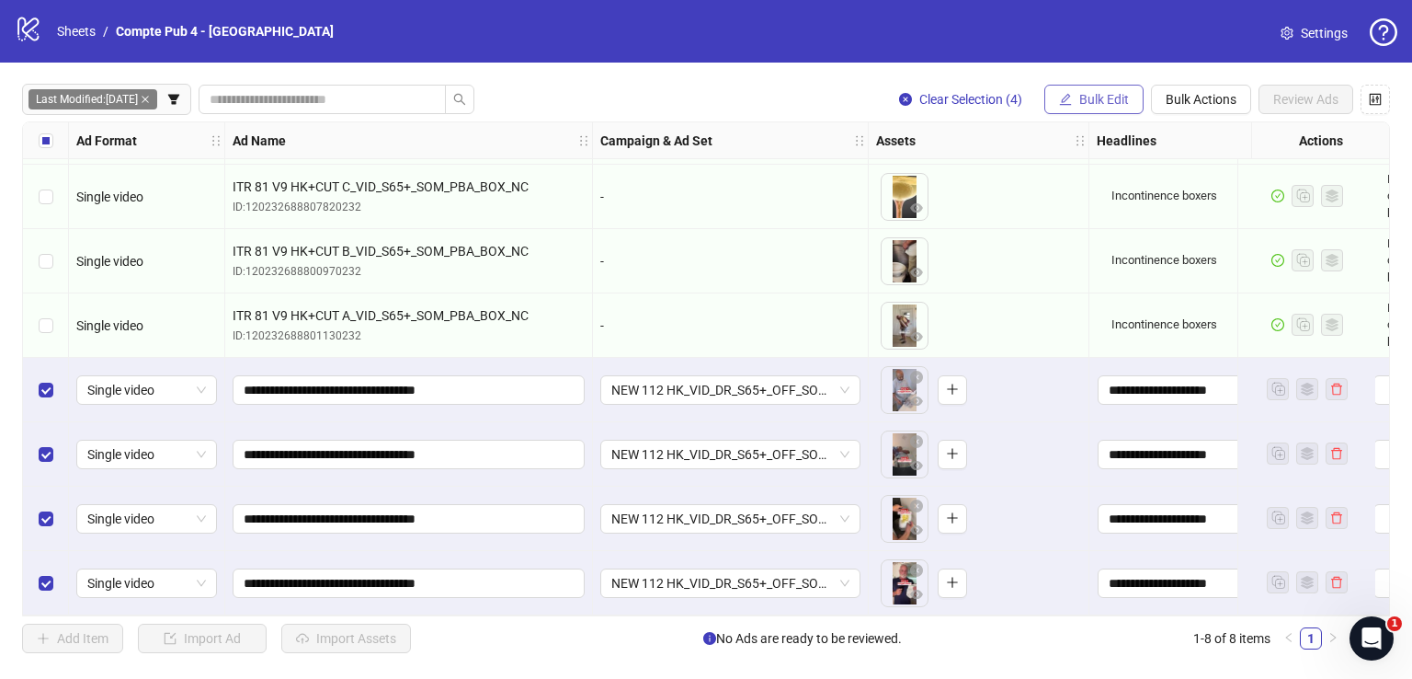
click at [1105, 103] on span "Bulk Edit" at bounding box center [1104, 99] width 50 height 15
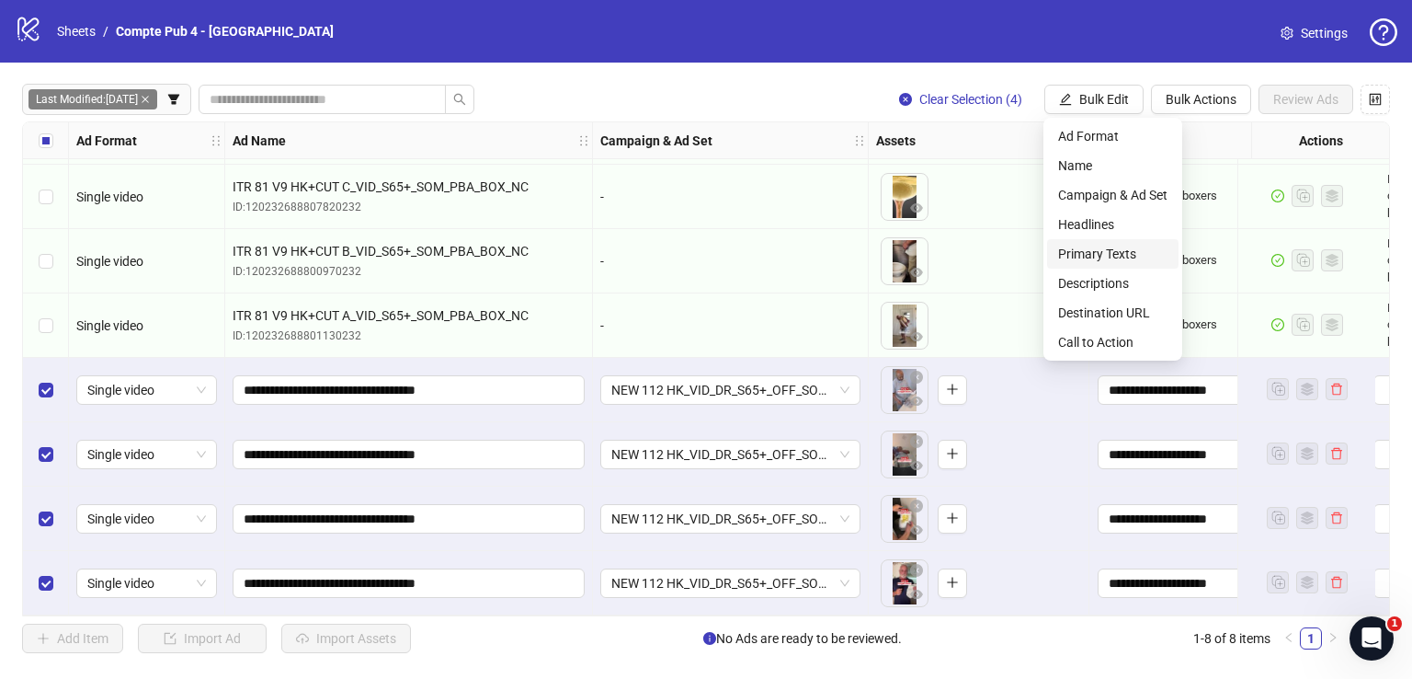
click at [1113, 255] on span "Primary Texts" at bounding box center [1112, 254] width 109 height 20
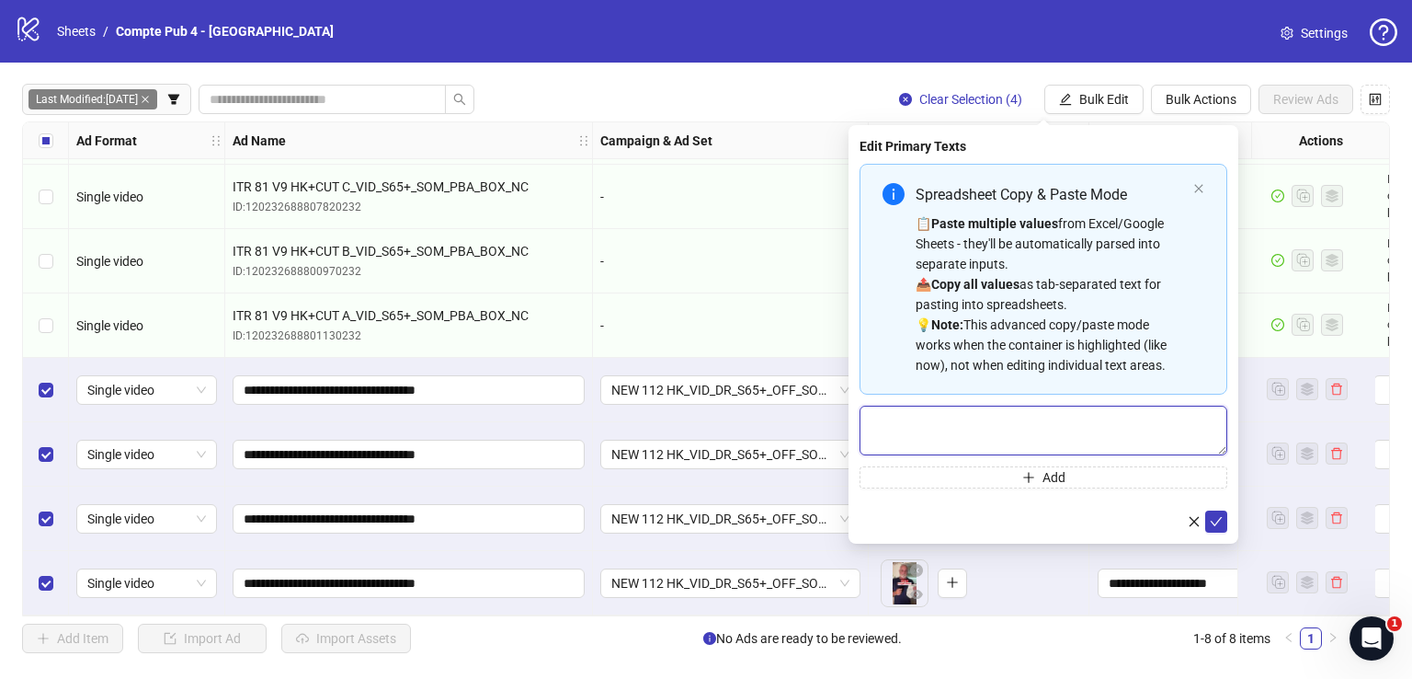
click at [998, 409] on textarea "Multi-text input container - paste or copy values" at bounding box center [1044, 430] width 368 height 50
paste textarea "**********"
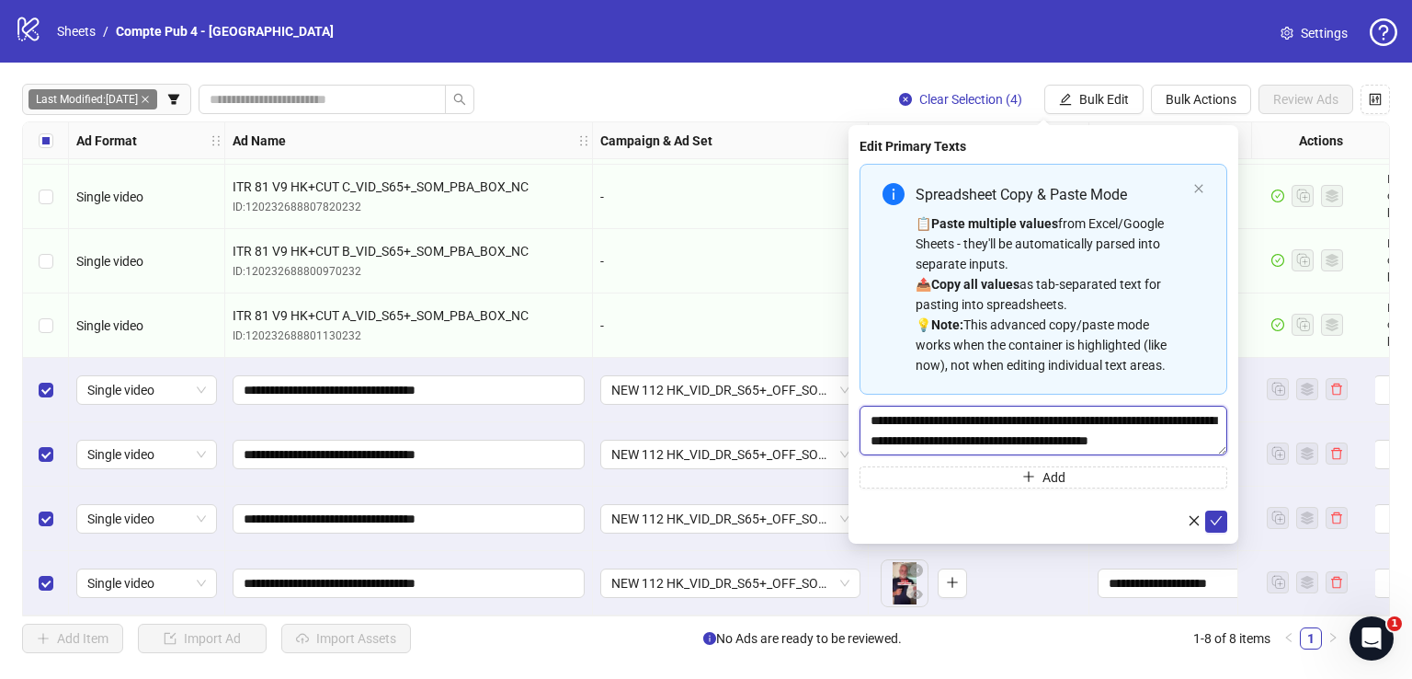
scroll to position [0, 0]
click at [950, 420] on textarea "**********" at bounding box center [1044, 430] width 368 height 50
type textarea "**********"
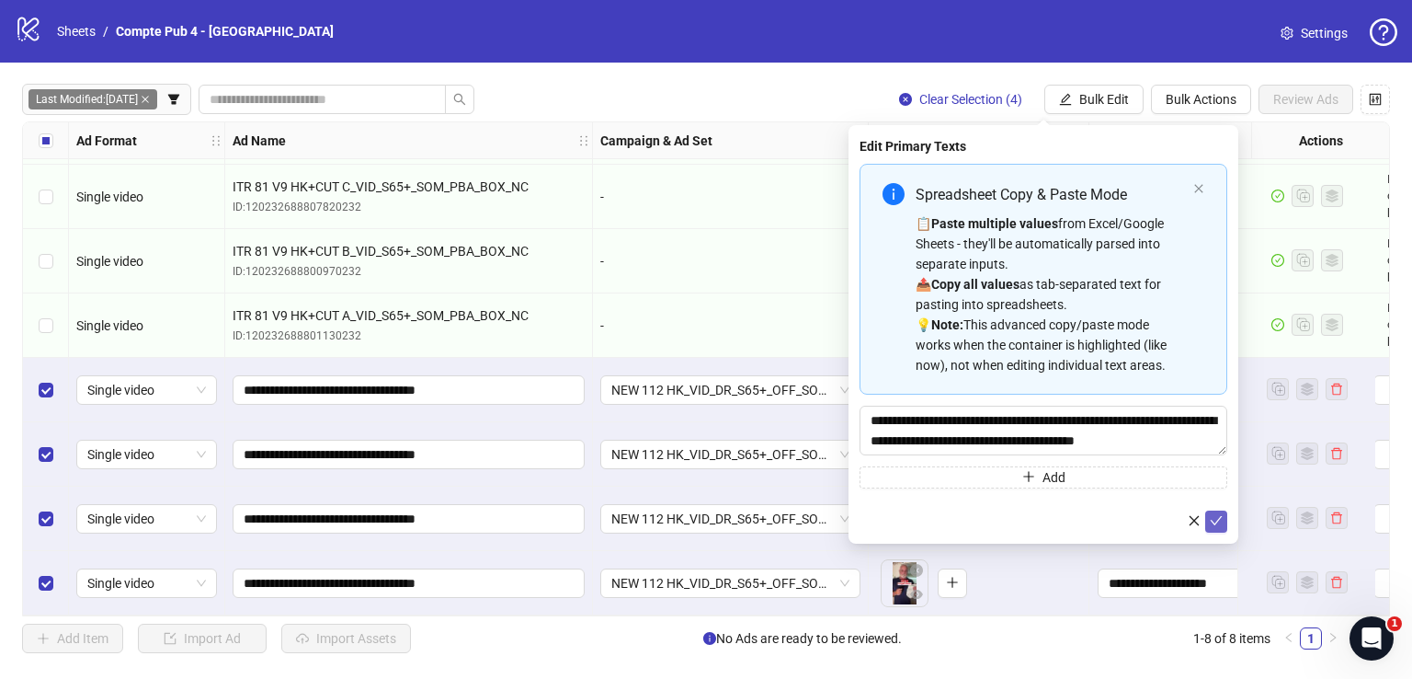
click at [1225, 522] on button "submit" at bounding box center [1216, 521] width 22 height 22
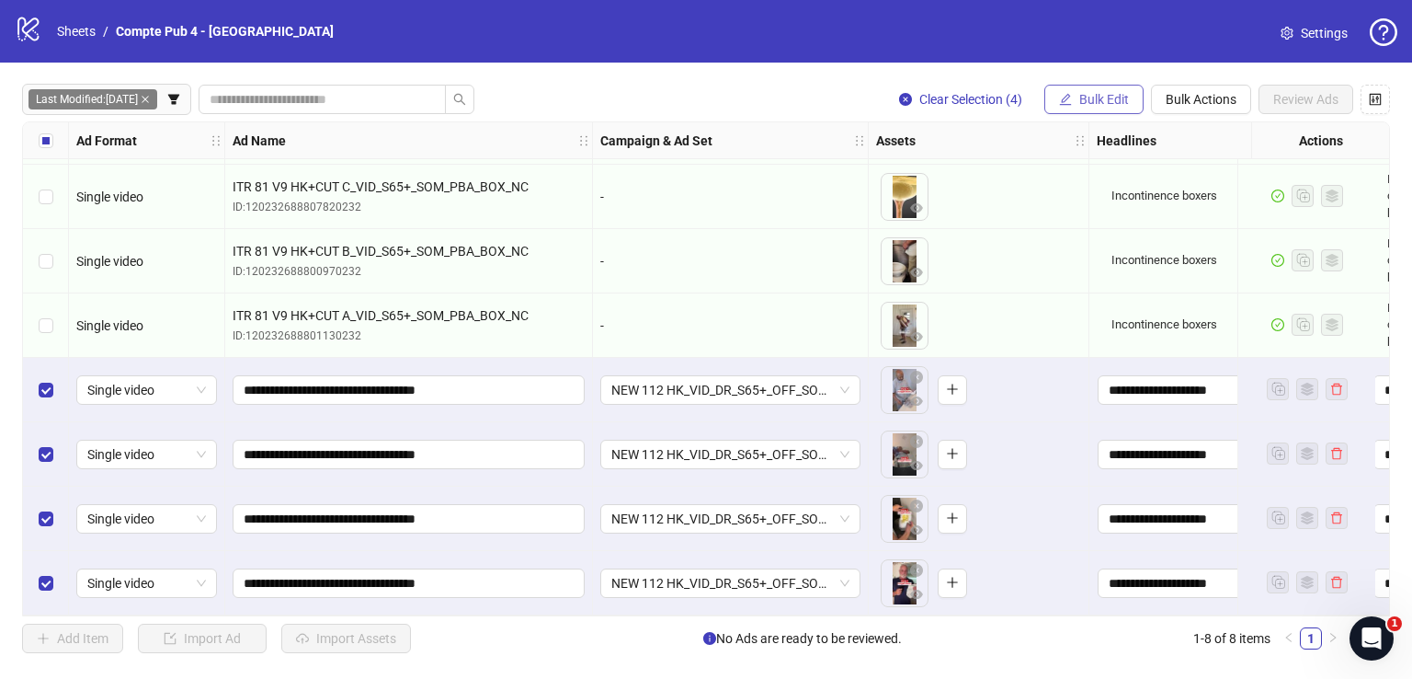
click at [1118, 90] on button "Bulk Edit" at bounding box center [1093, 99] width 99 height 29
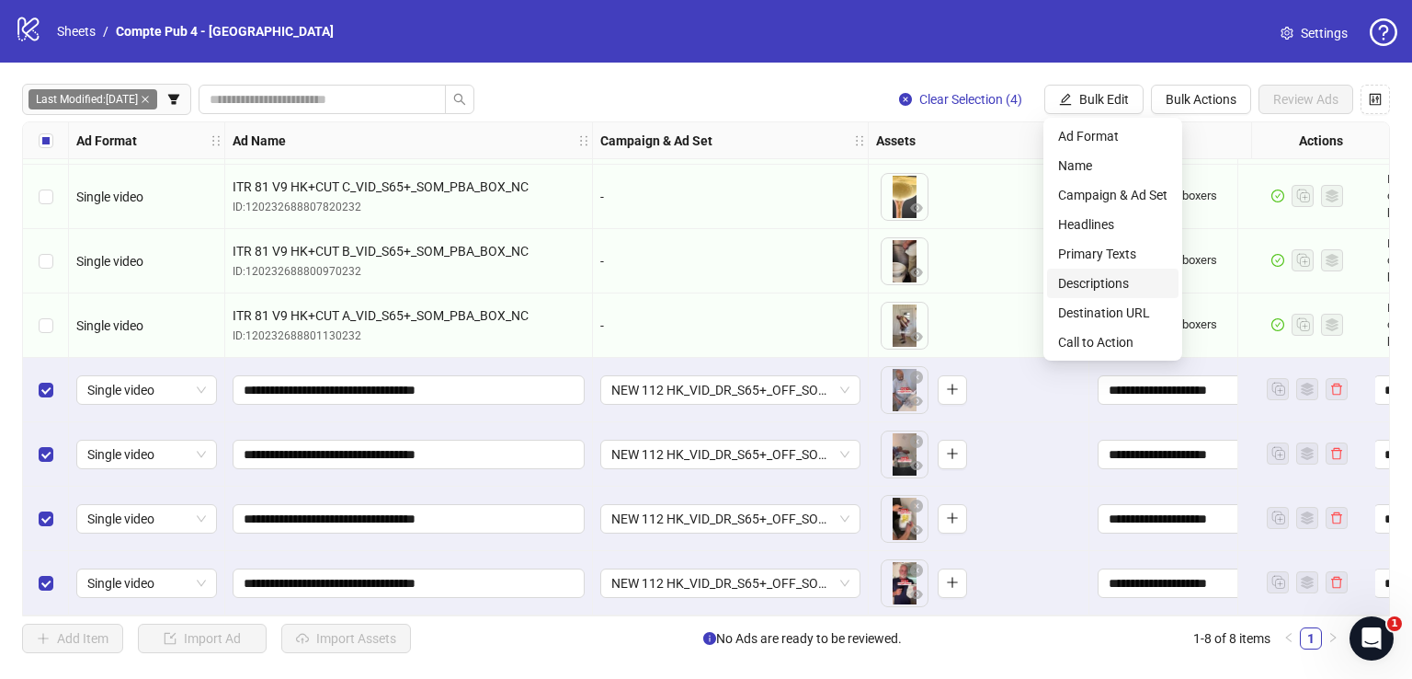
click at [1121, 279] on span "Descriptions" at bounding box center [1112, 283] width 109 height 20
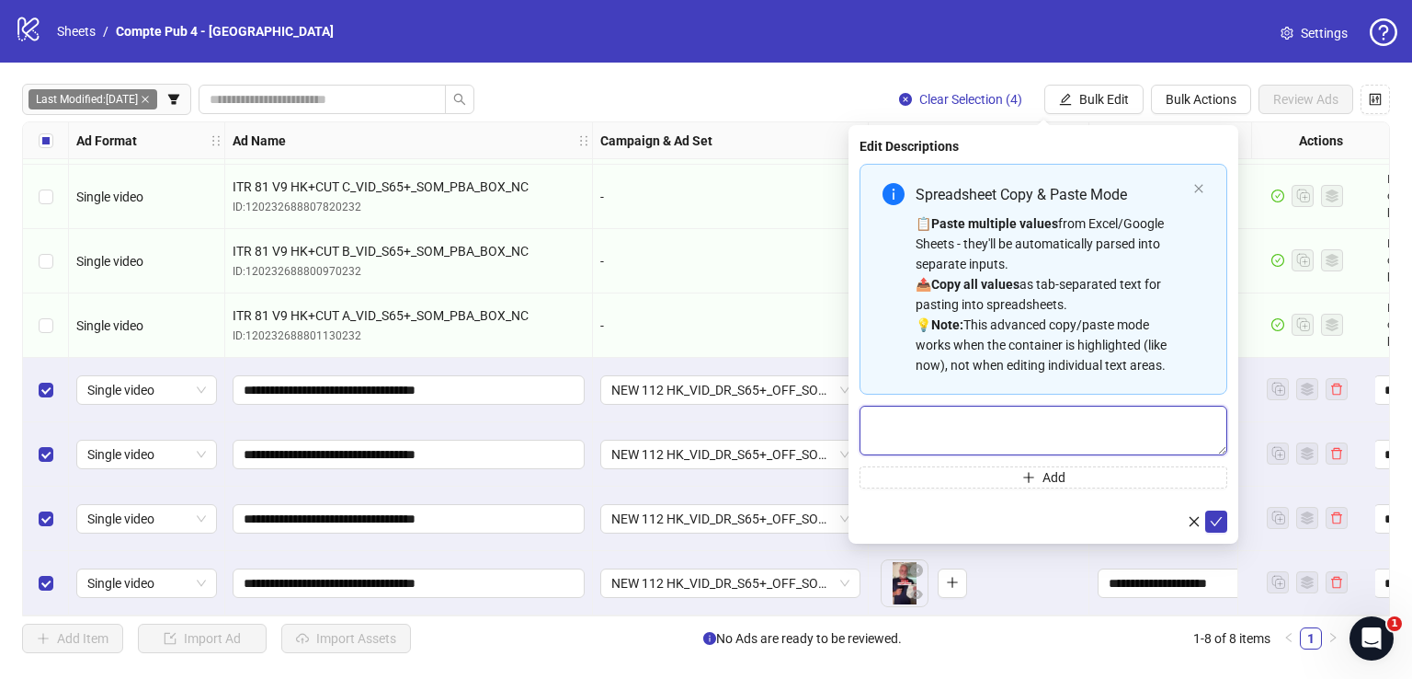
click at [988, 424] on textarea "Multi-text input container - paste or copy values" at bounding box center [1044, 430] width 368 height 50
paste textarea "**********"
type textarea "**********"
click at [1225, 524] on div "**********" at bounding box center [1044, 334] width 390 height 418
click at [1220, 523] on icon "check" at bounding box center [1216, 520] width 13 height 13
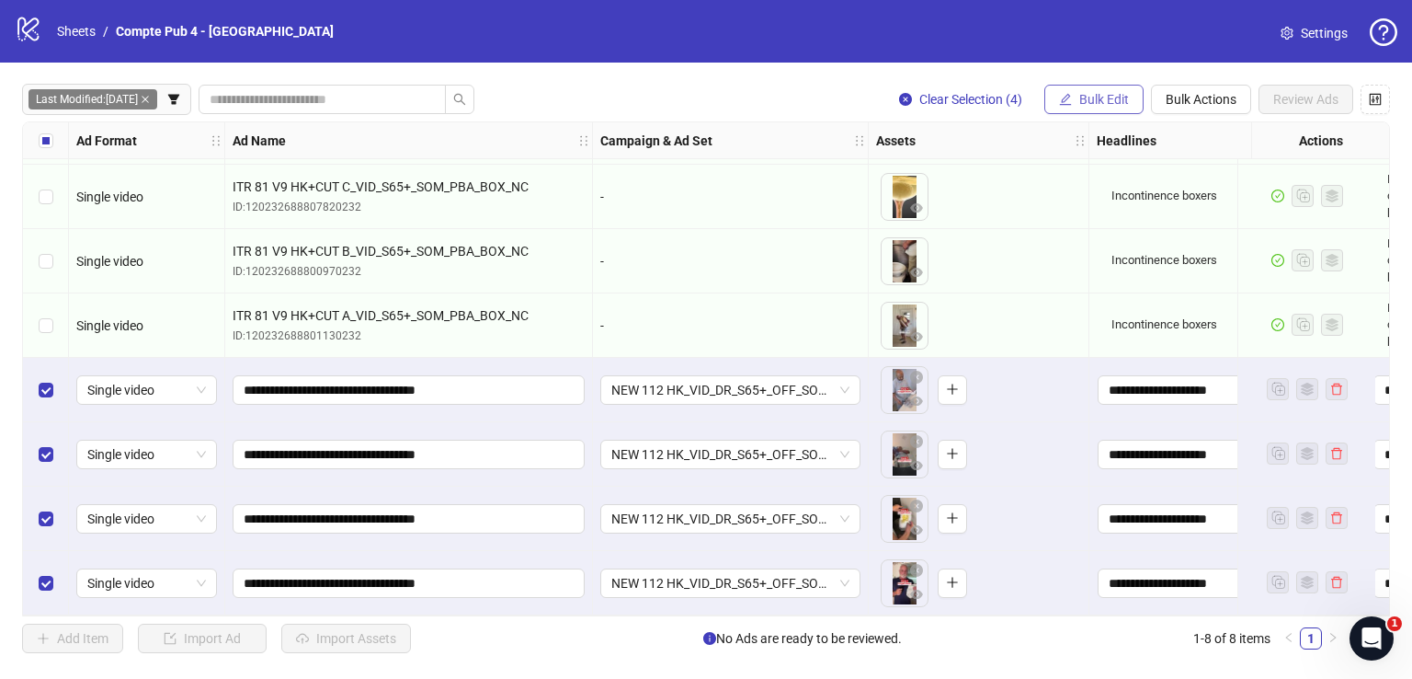
click at [1067, 97] on icon "edit" at bounding box center [1065, 99] width 13 height 13
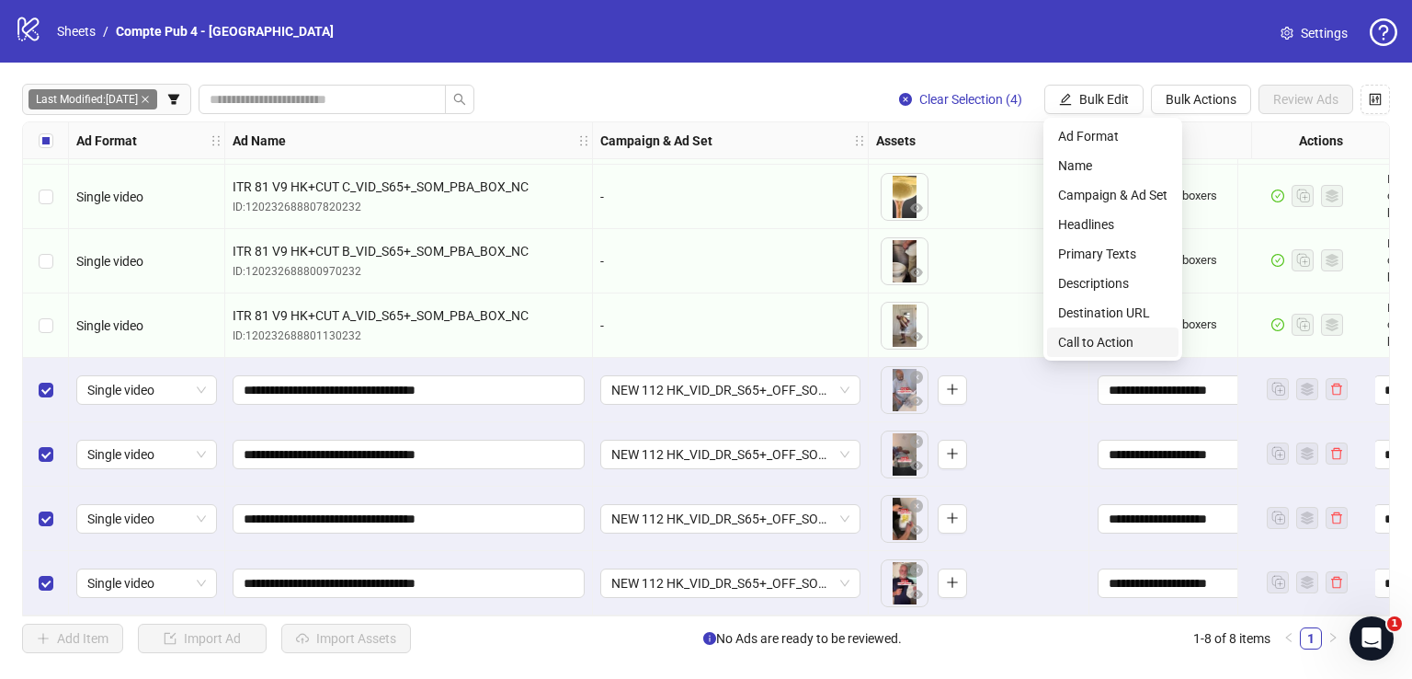
click at [1114, 339] on span "Call to Action" at bounding box center [1112, 342] width 109 height 20
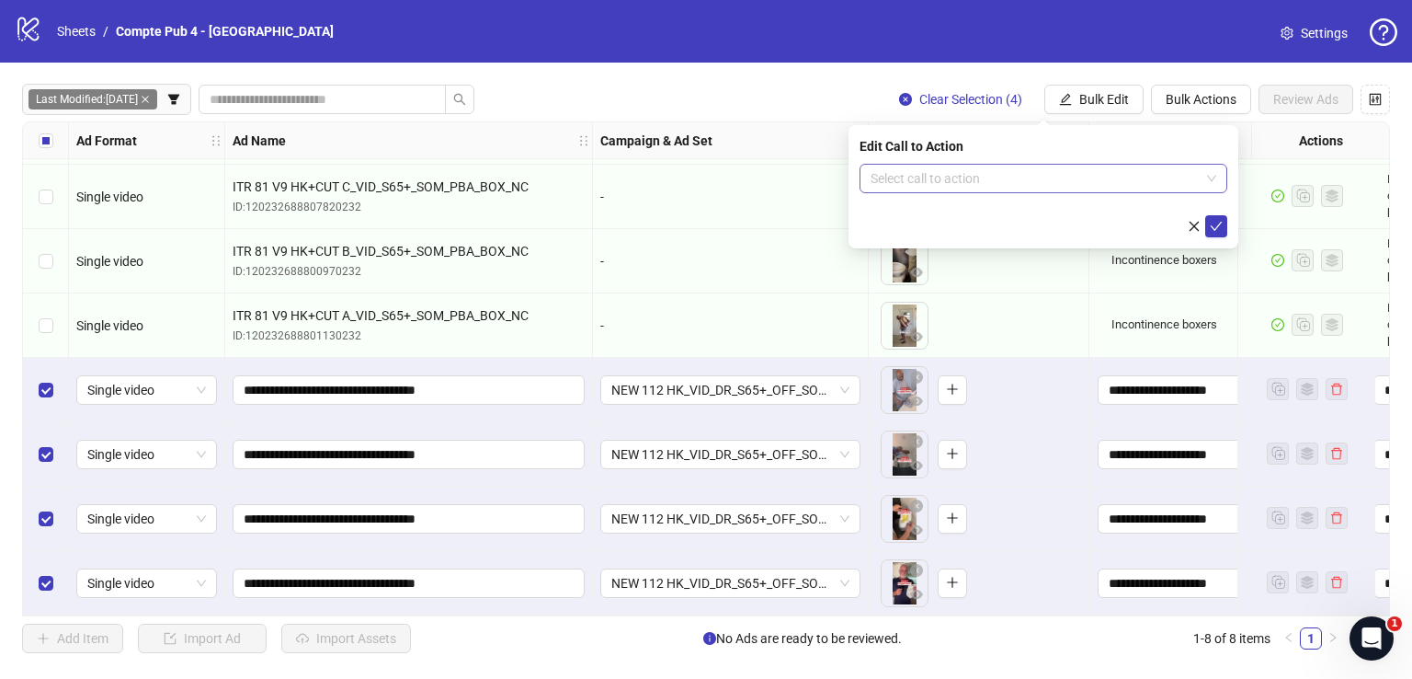
click at [1014, 178] on input "search" at bounding box center [1035, 179] width 329 height 28
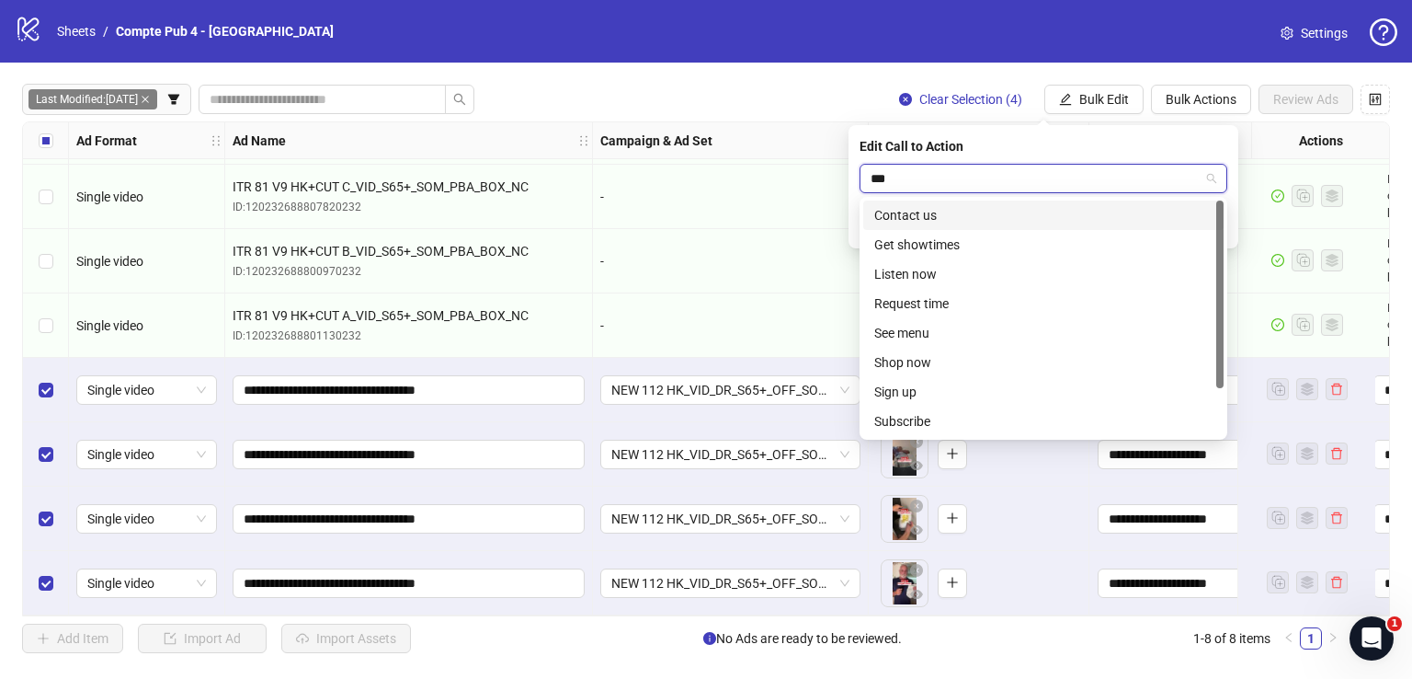
type input "****"
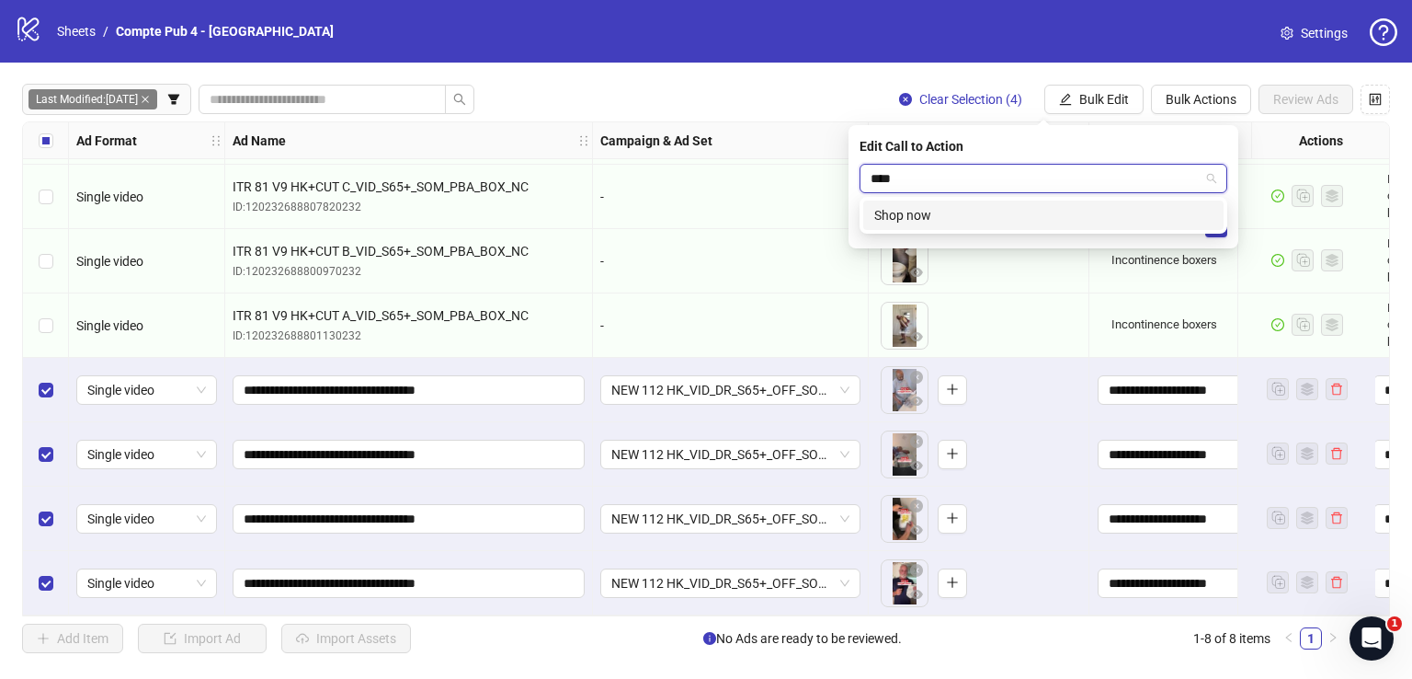
click at [1032, 218] on div "Shop now" at bounding box center [1043, 215] width 338 height 20
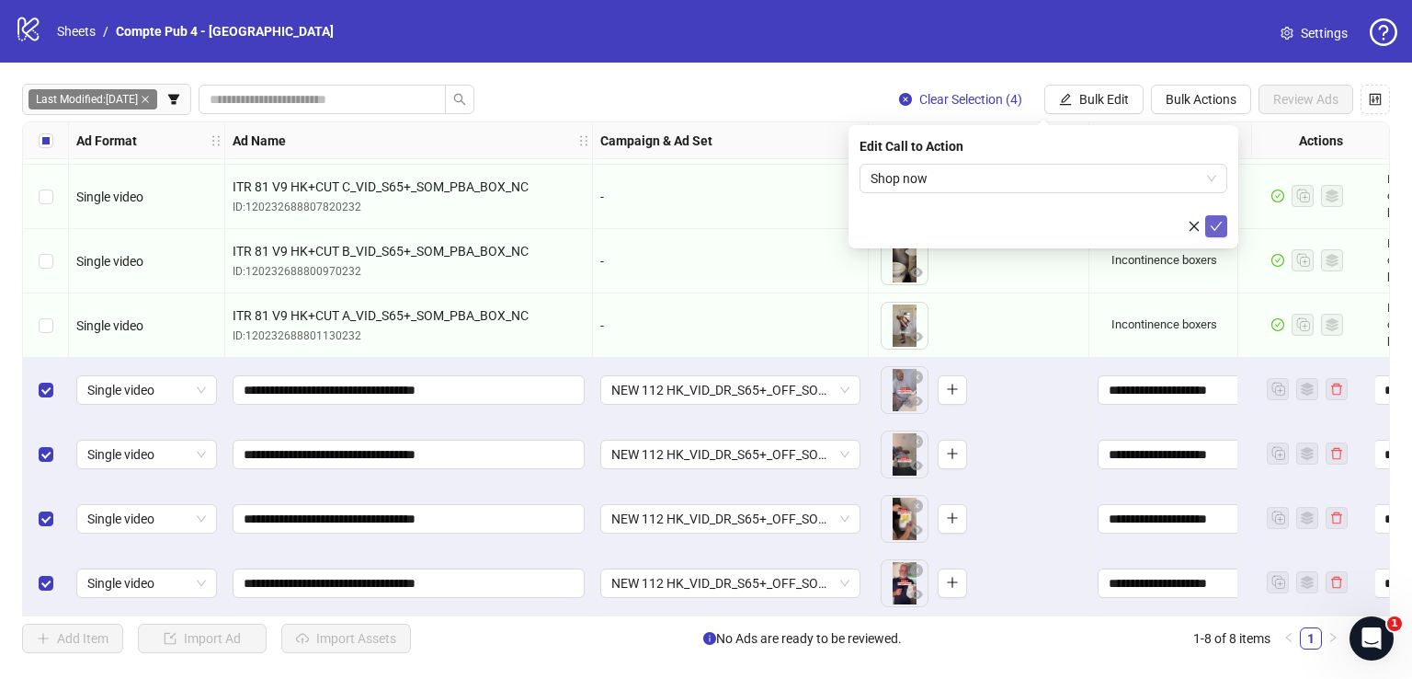
click at [1213, 225] on icon "check" at bounding box center [1216, 226] width 13 height 13
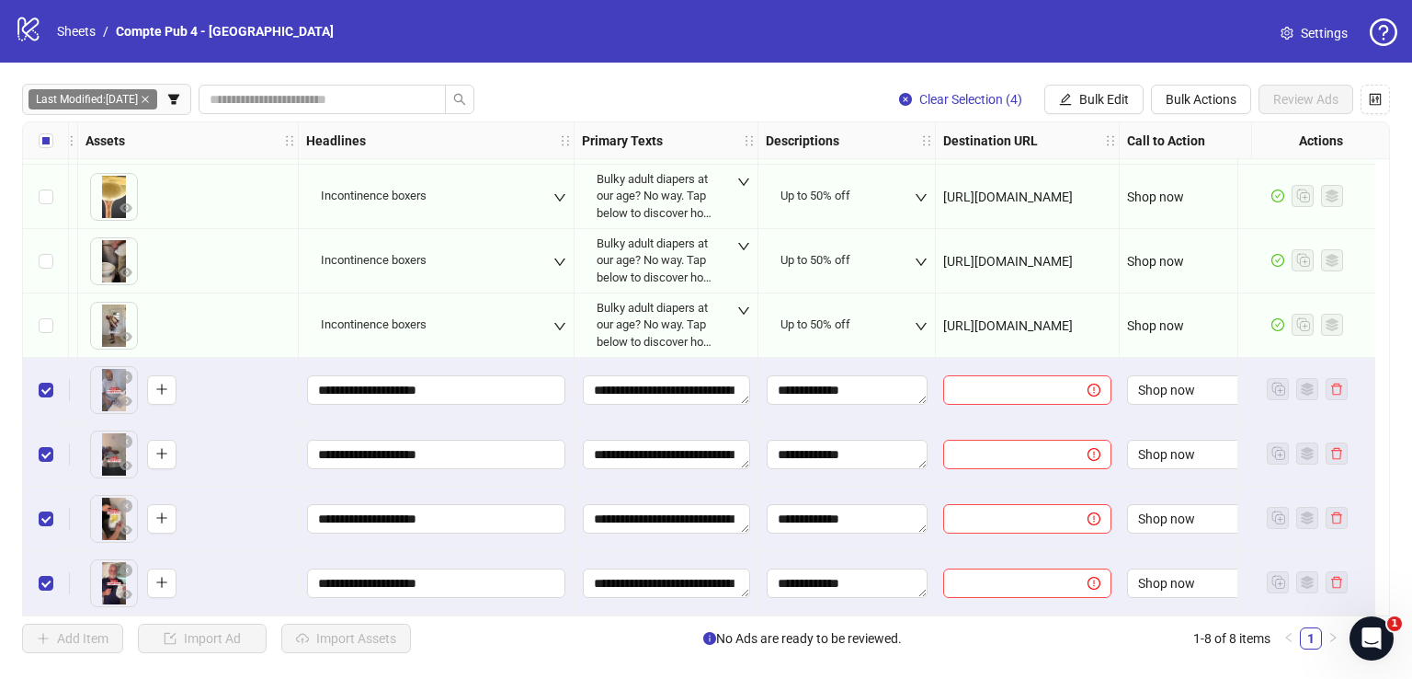
scroll to position [65, 820]
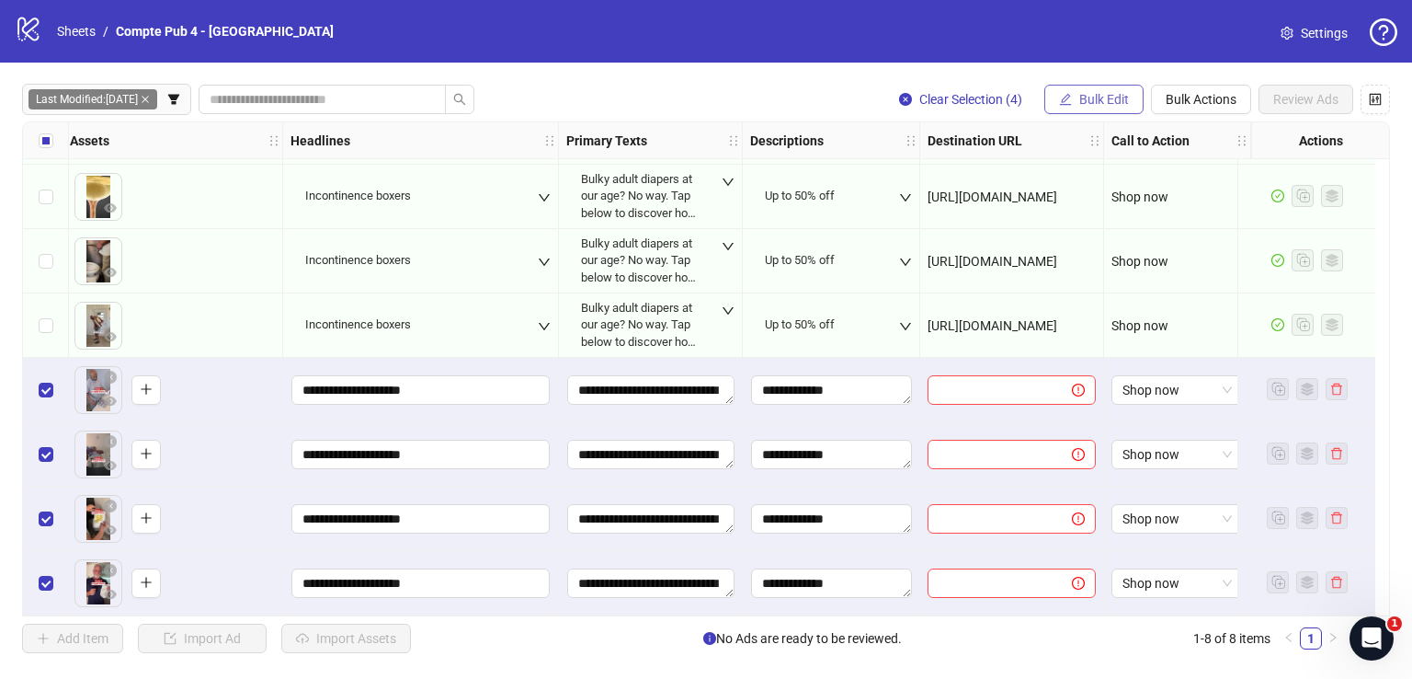
click at [1084, 94] on span "Bulk Edit" at bounding box center [1104, 99] width 50 height 15
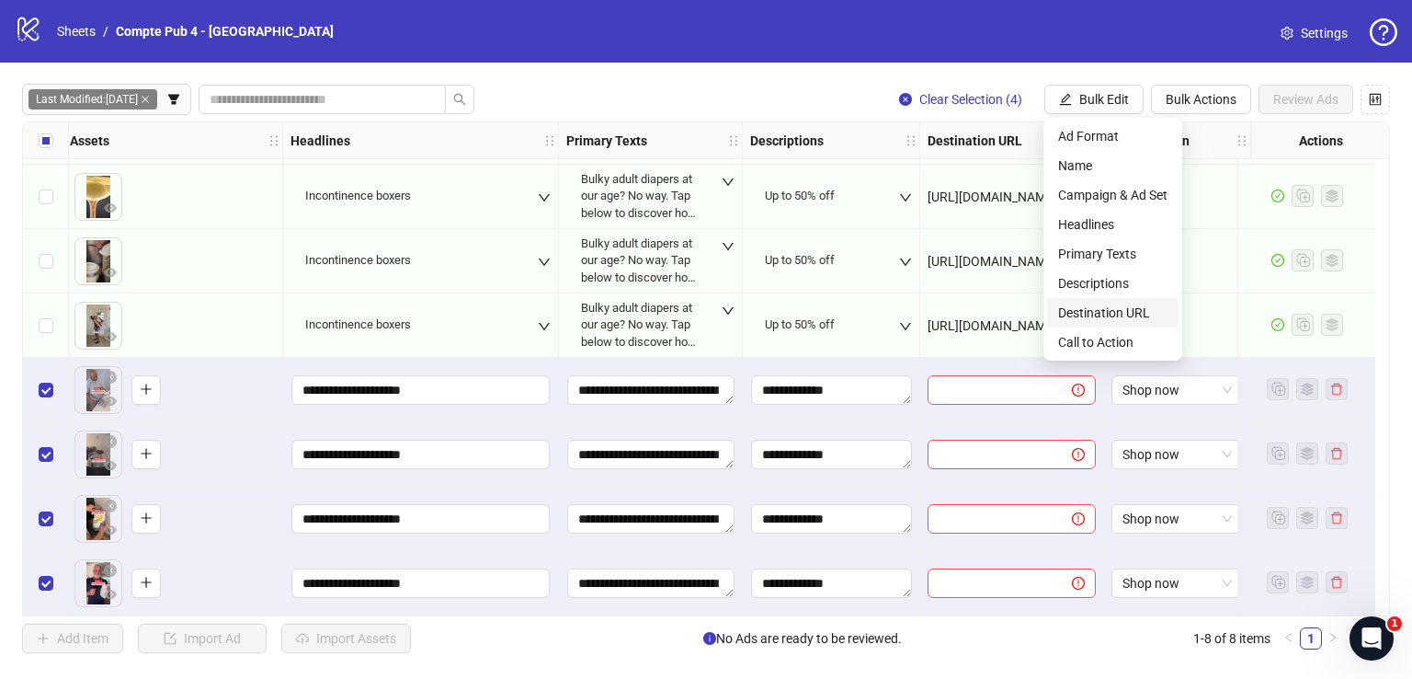
click at [1133, 312] on span "Destination URL" at bounding box center [1112, 312] width 109 height 20
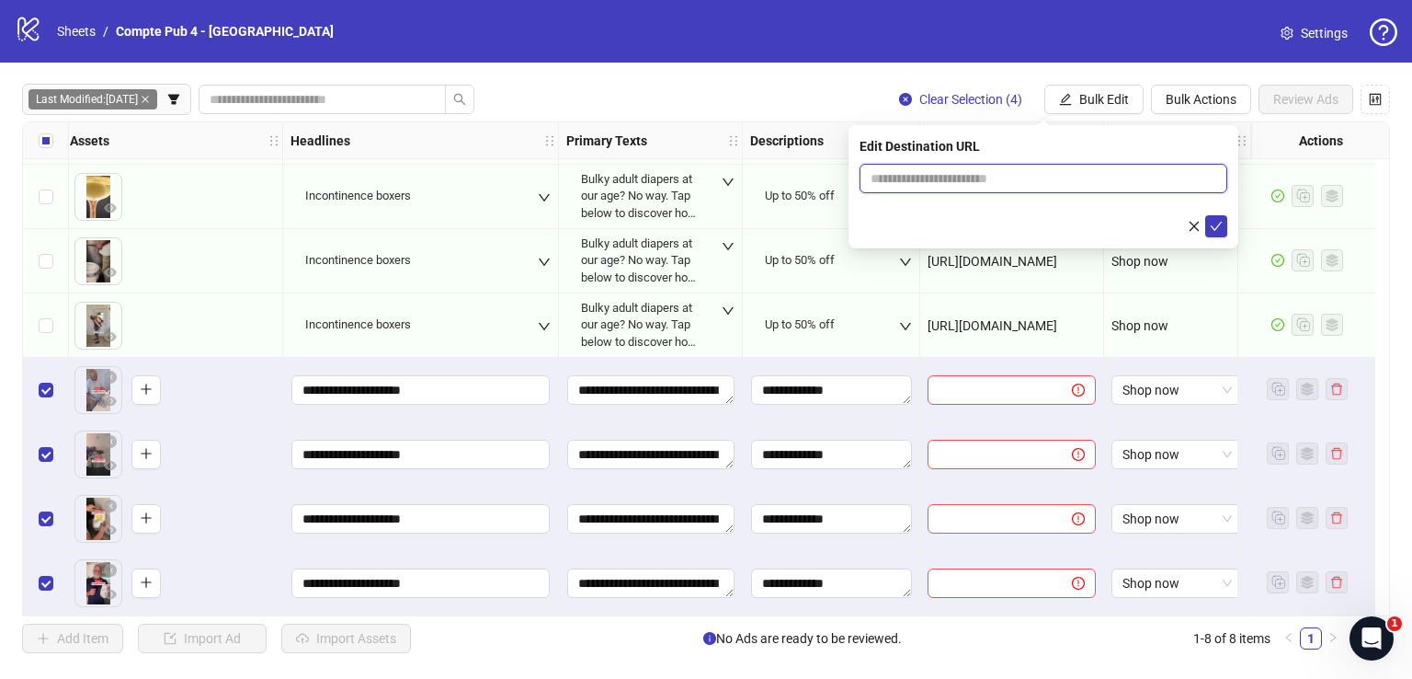
click at [967, 174] on input "text" at bounding box center [1036, 178] width 331 height 20
paste input "**********"
type input "**********"
click at [1222, 228] on icon "check" at bounding box center [1216, 226] width 13 height 13
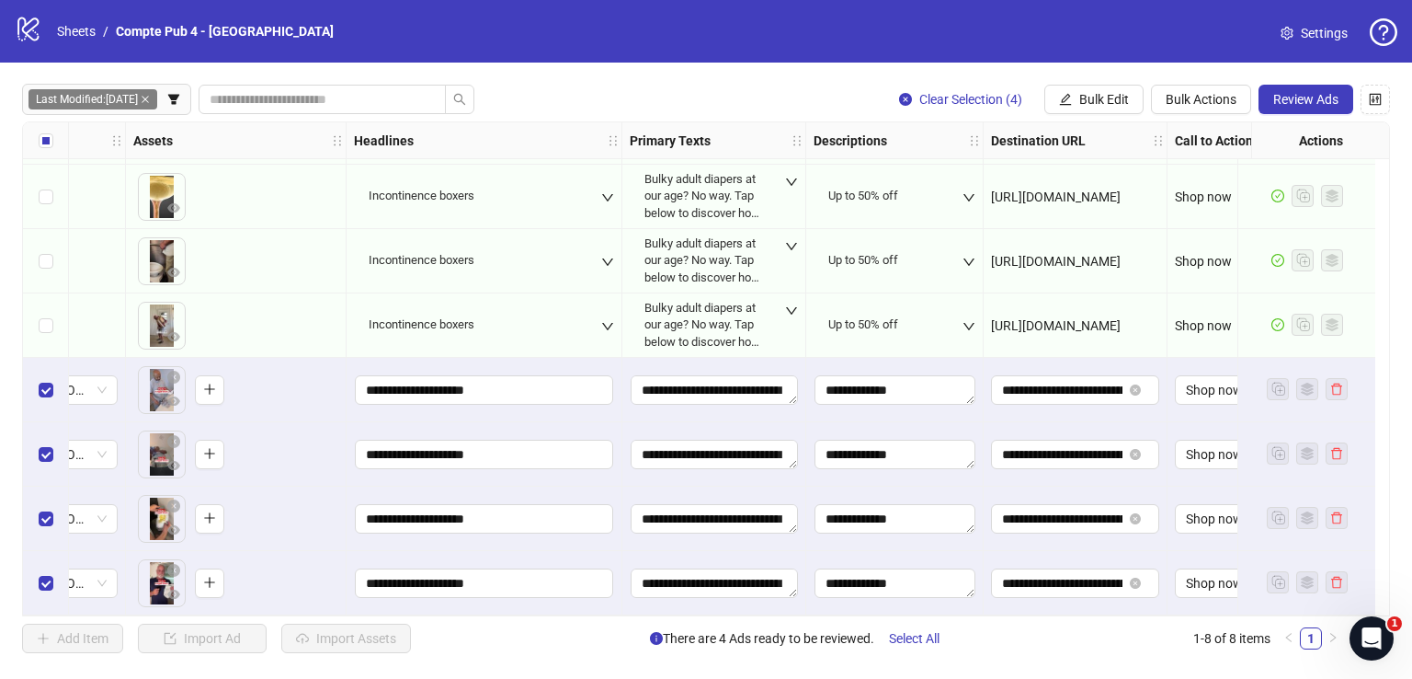
scroll to position [65, 748]
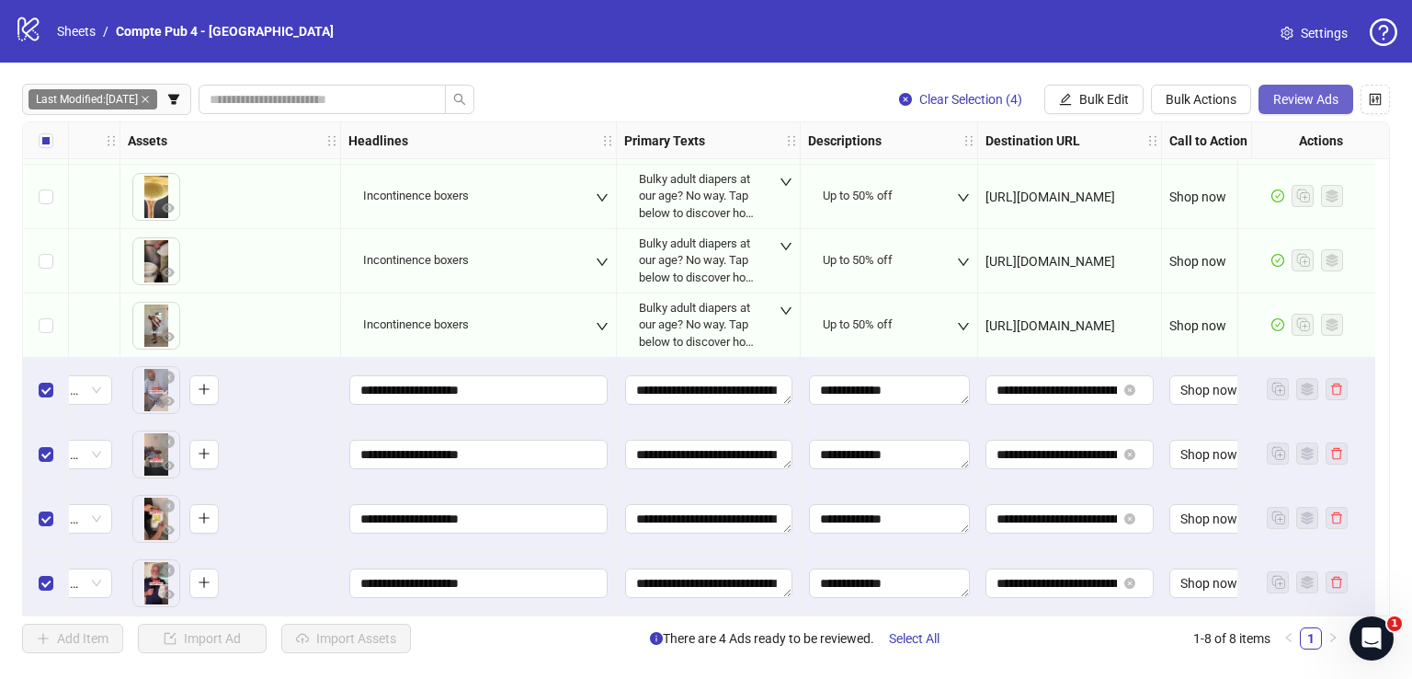
click at [1286, 101] on span "Review Ads" at bounding box center [1305, 99] width 65 height 15
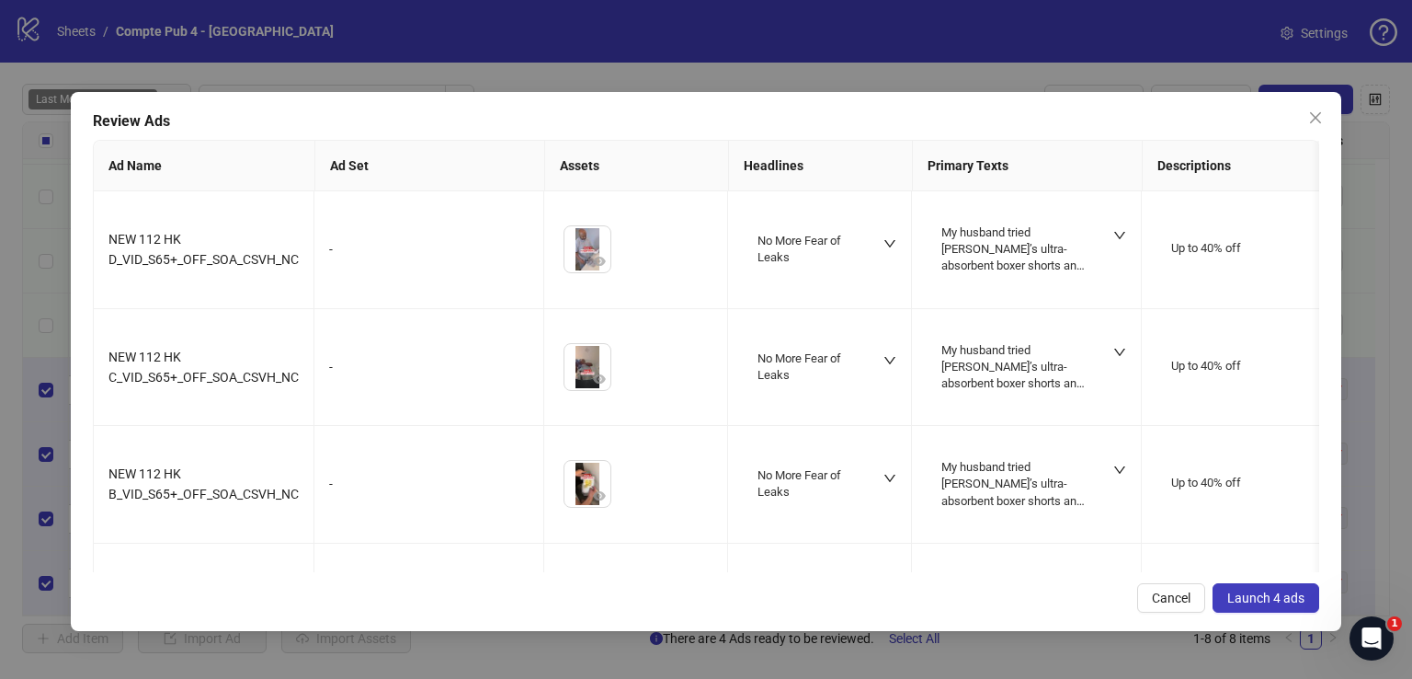
click at [1250, 592] on span "Launch 4 ads" at bounding box center [1265, 597] width 77 height 15
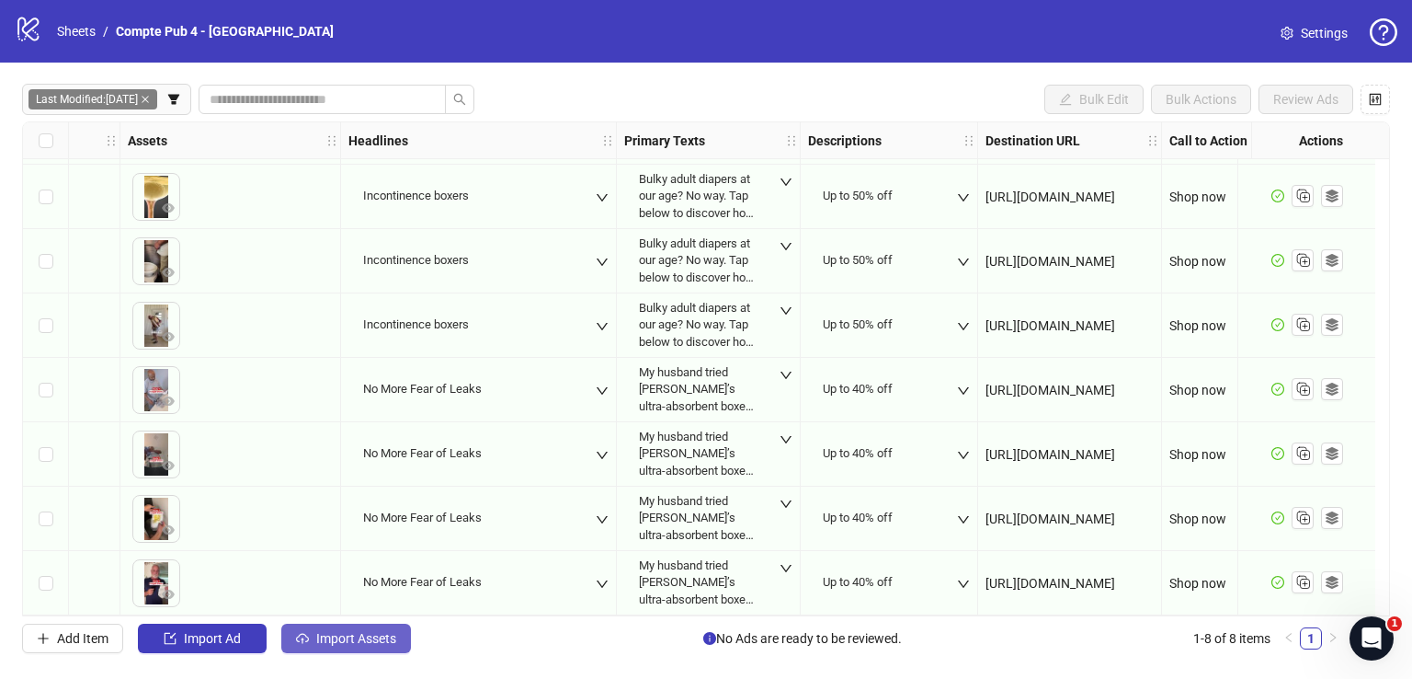
click at [382, 626] on button "Import Assets" at bounding box center [346, 637] width 130 height 29
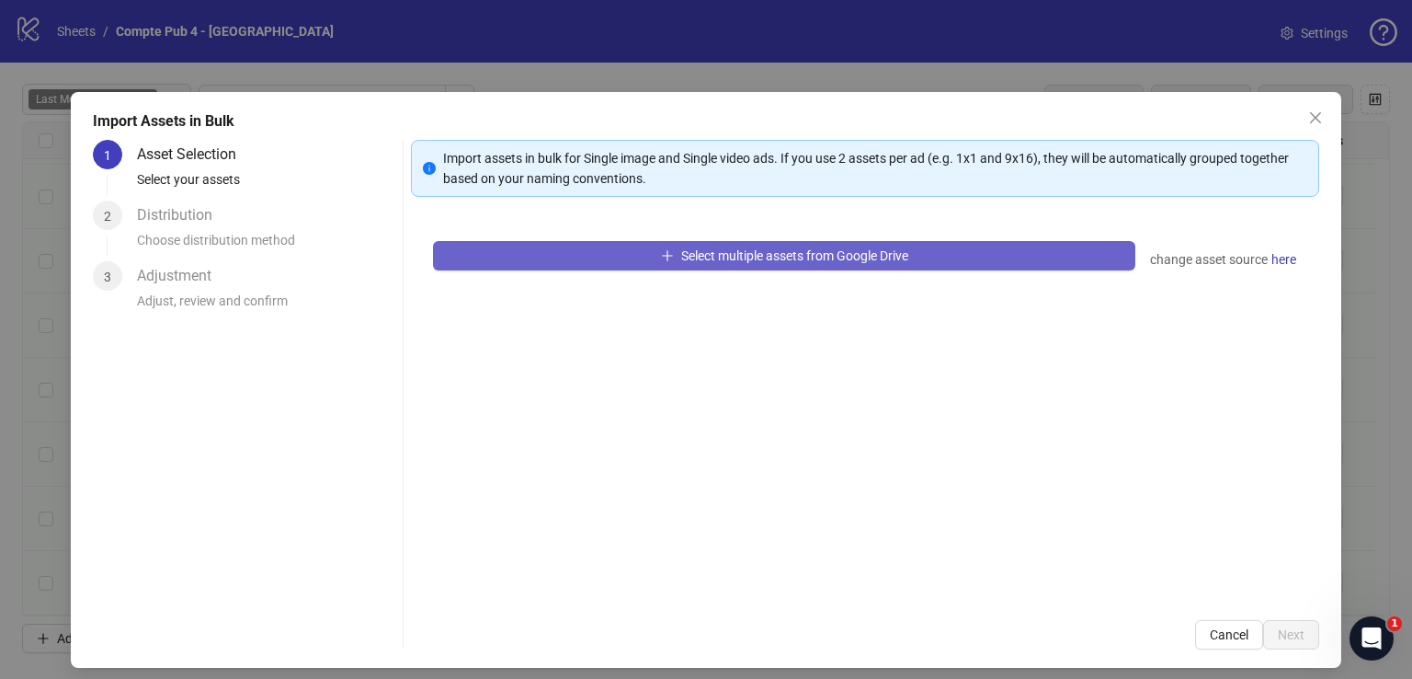
click at [661, 249] on icon "plus" at bounding box center [667, 255] width 13 height 13
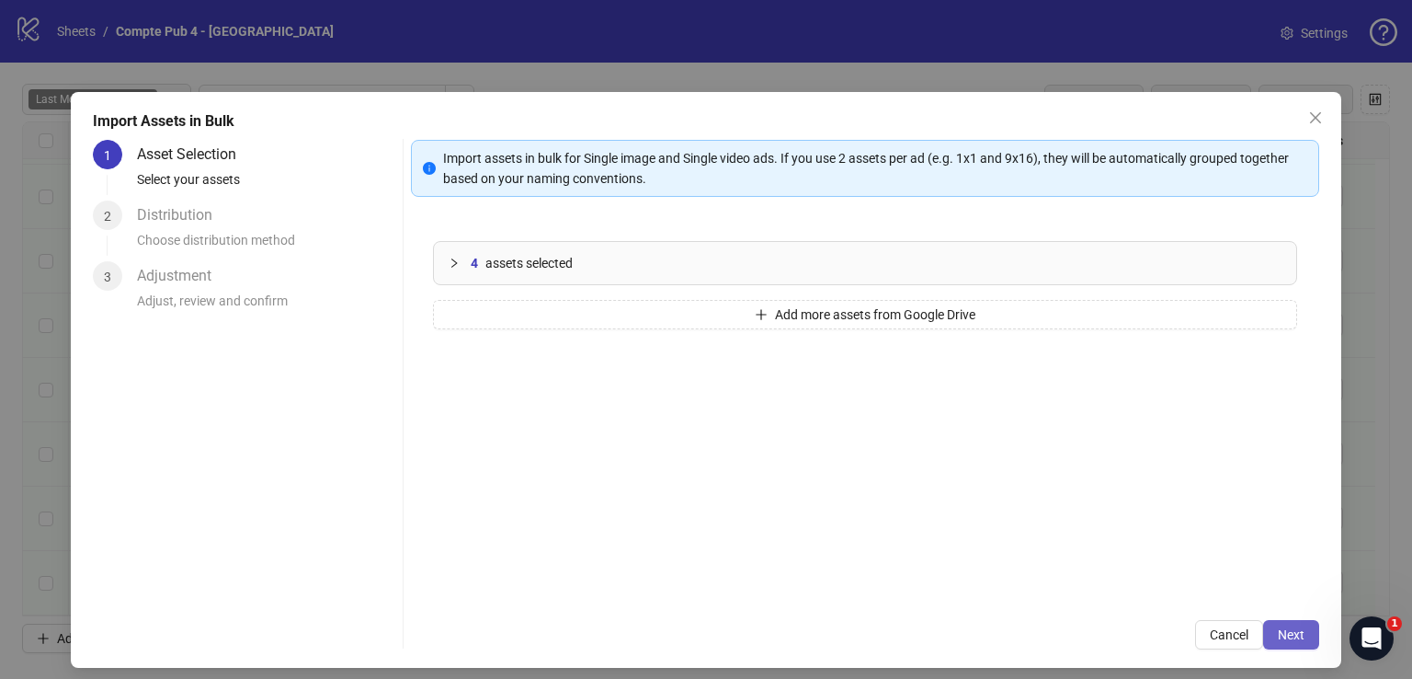
click at [1280, 632] on span "Next" at bounding box center [1291, 634] width 27 height 15
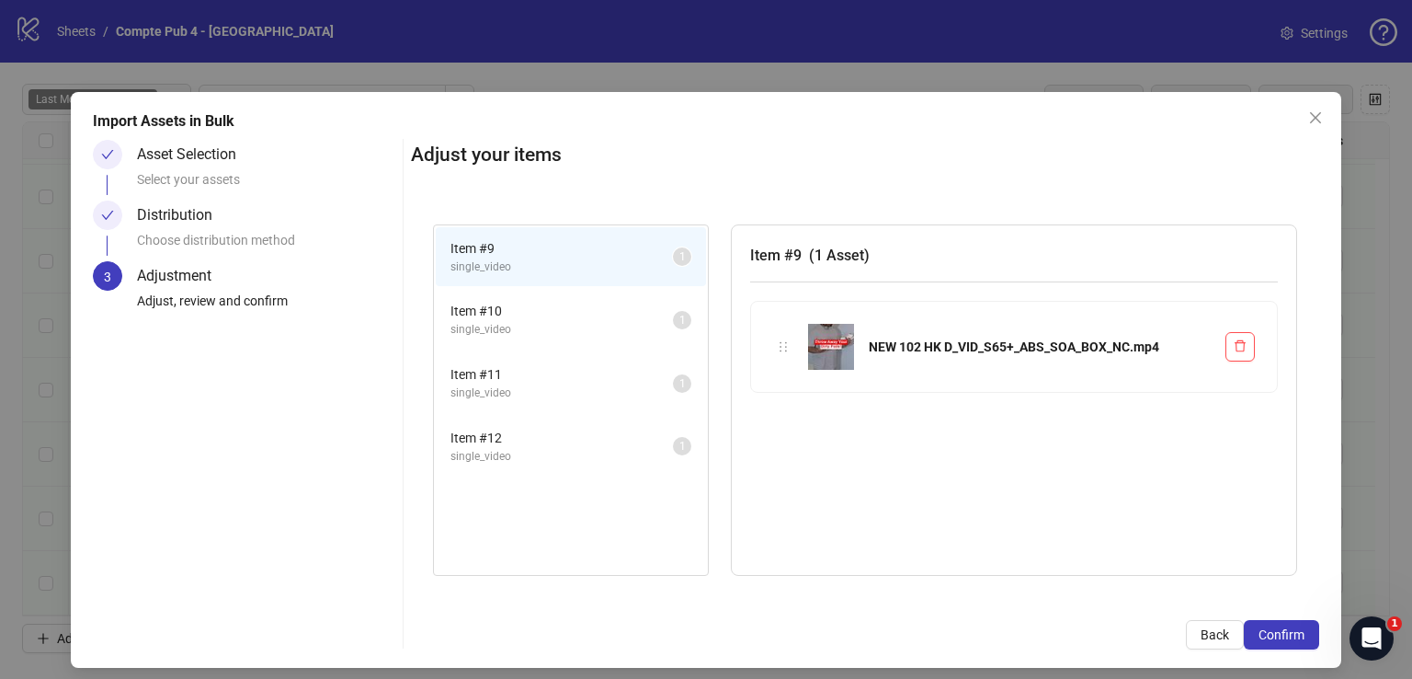
click at [1280, 632] on span "Confirm" at bounding box center [1282, 634] width 46 height 15
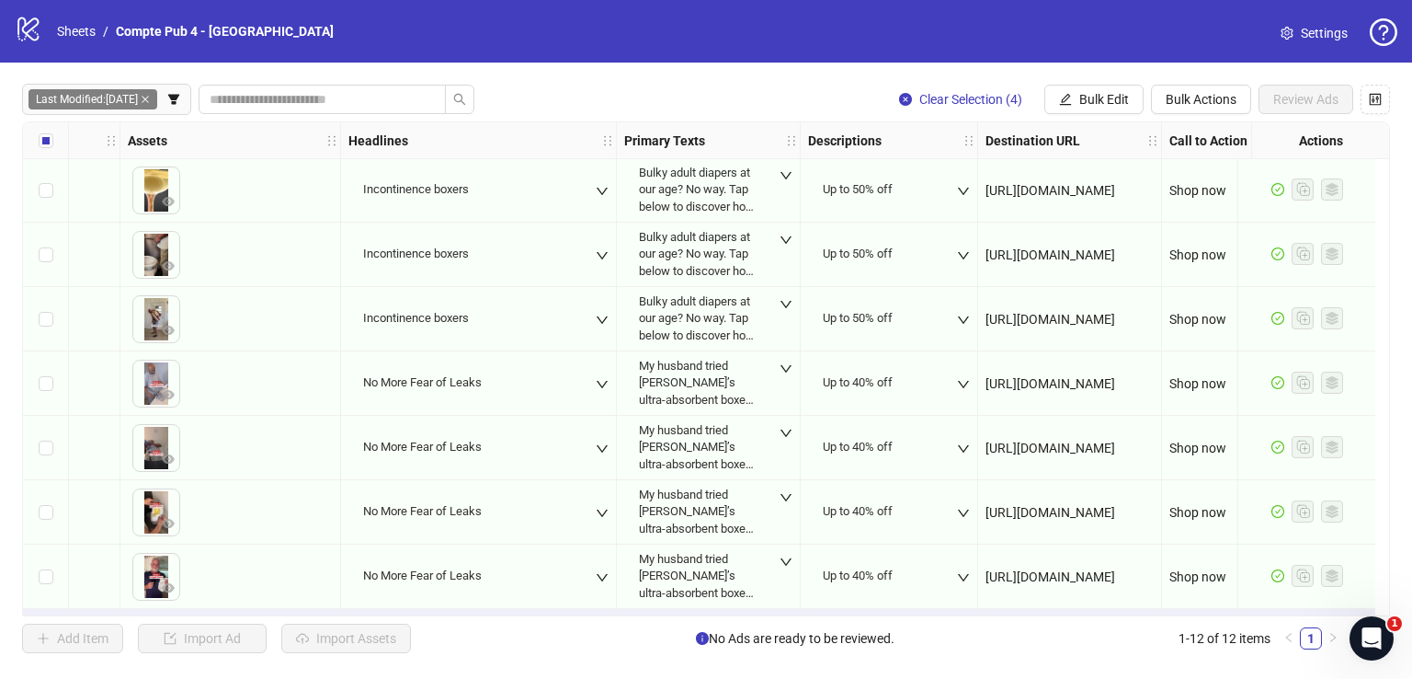
scroll to position [323, 748]
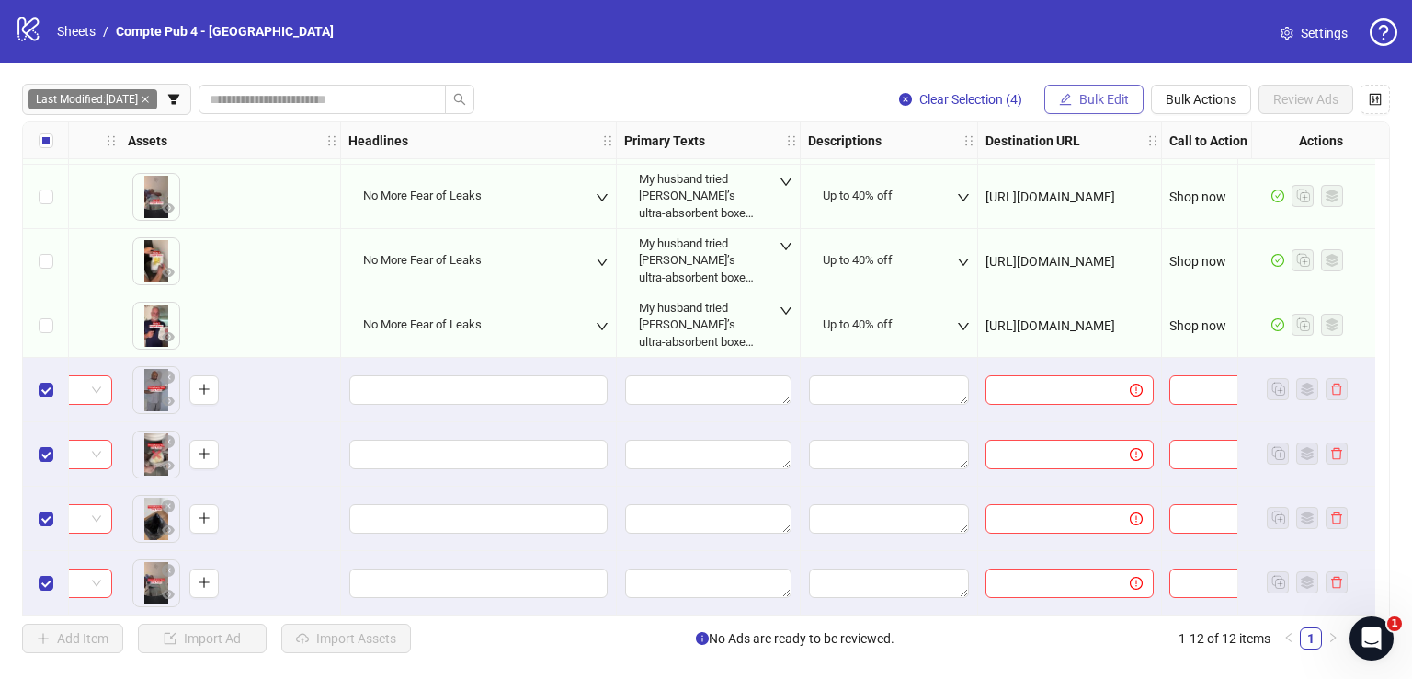
click at [1092, 97] on span "Bulk Edit" at bounding box center [1104, 99] width 50 height 15
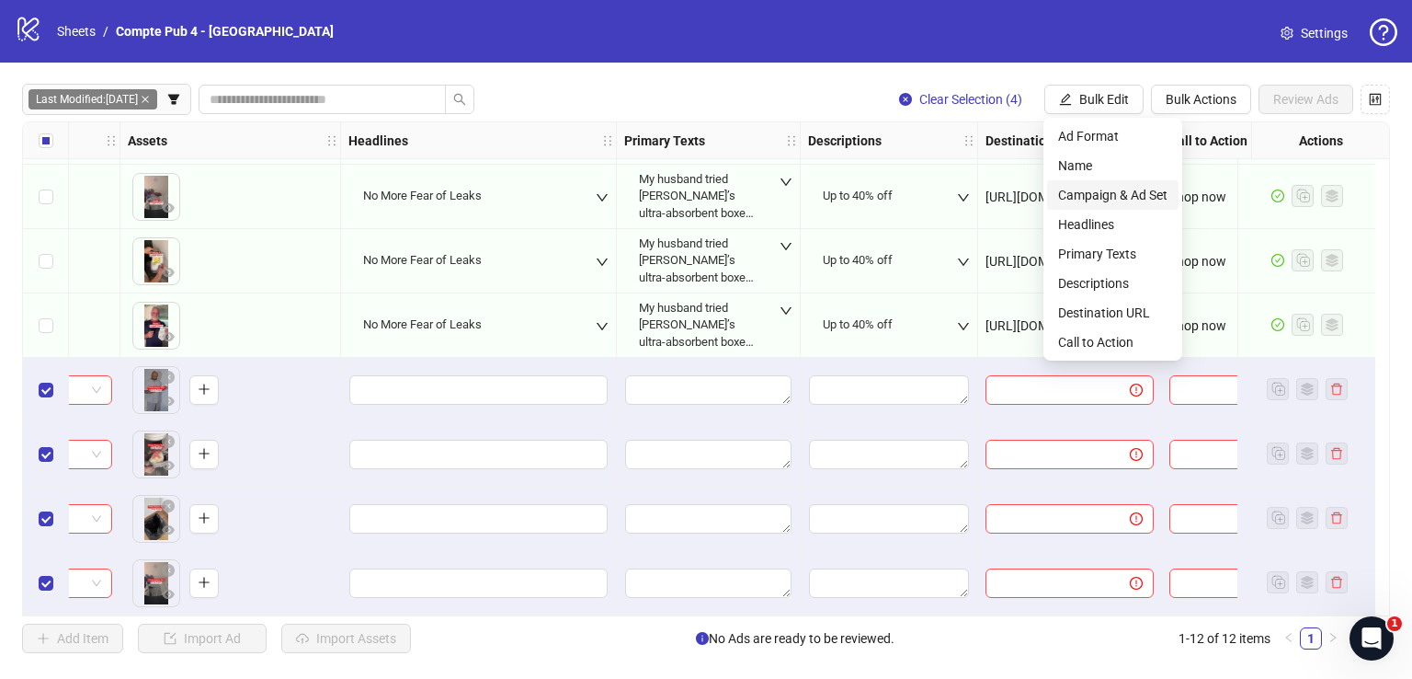
click at [1118, 196] on span "Campaign & Ad Set" at bounding box center [1112, 195] width 109 height 20
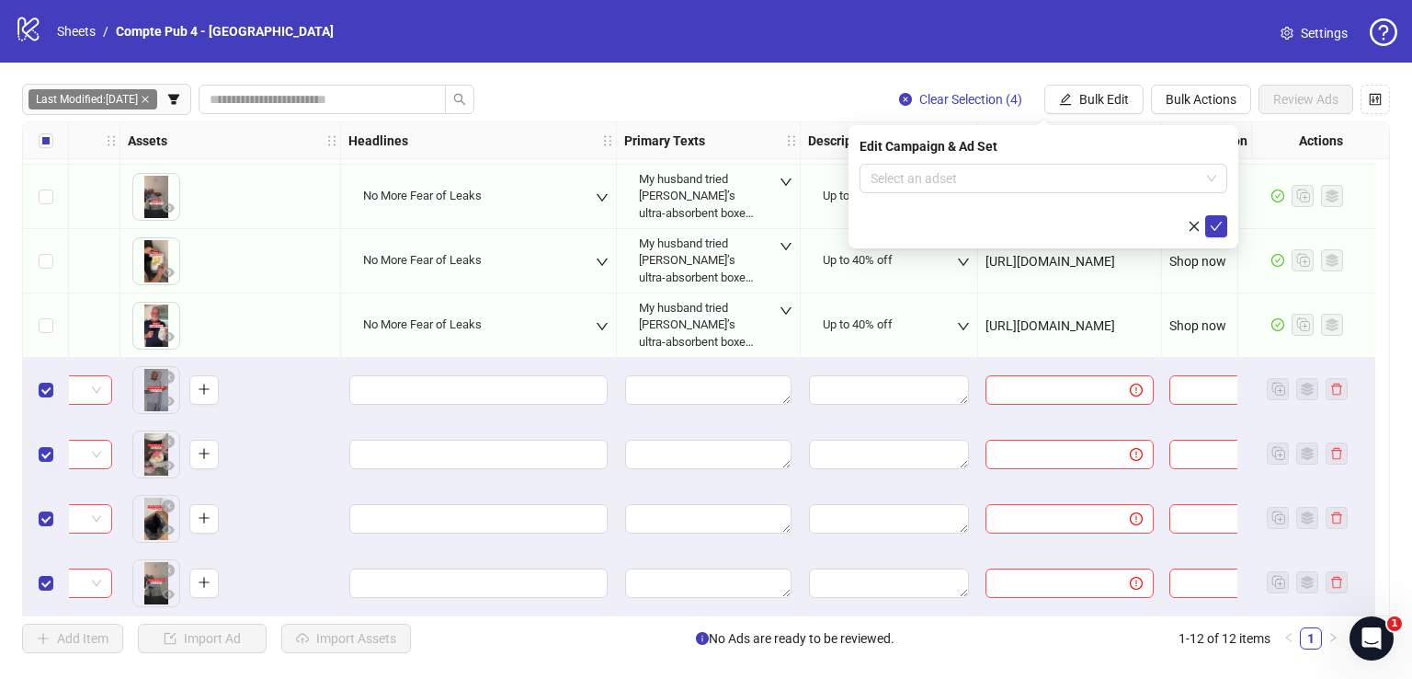
click at [951, 160] on div "Edit Campaign & Ad Set Select an adset" at bounding box center [1044, 186] width 390 height 123
click at [951, 171] on input "search" at bounding box center [1035, 179] width 329 height 28
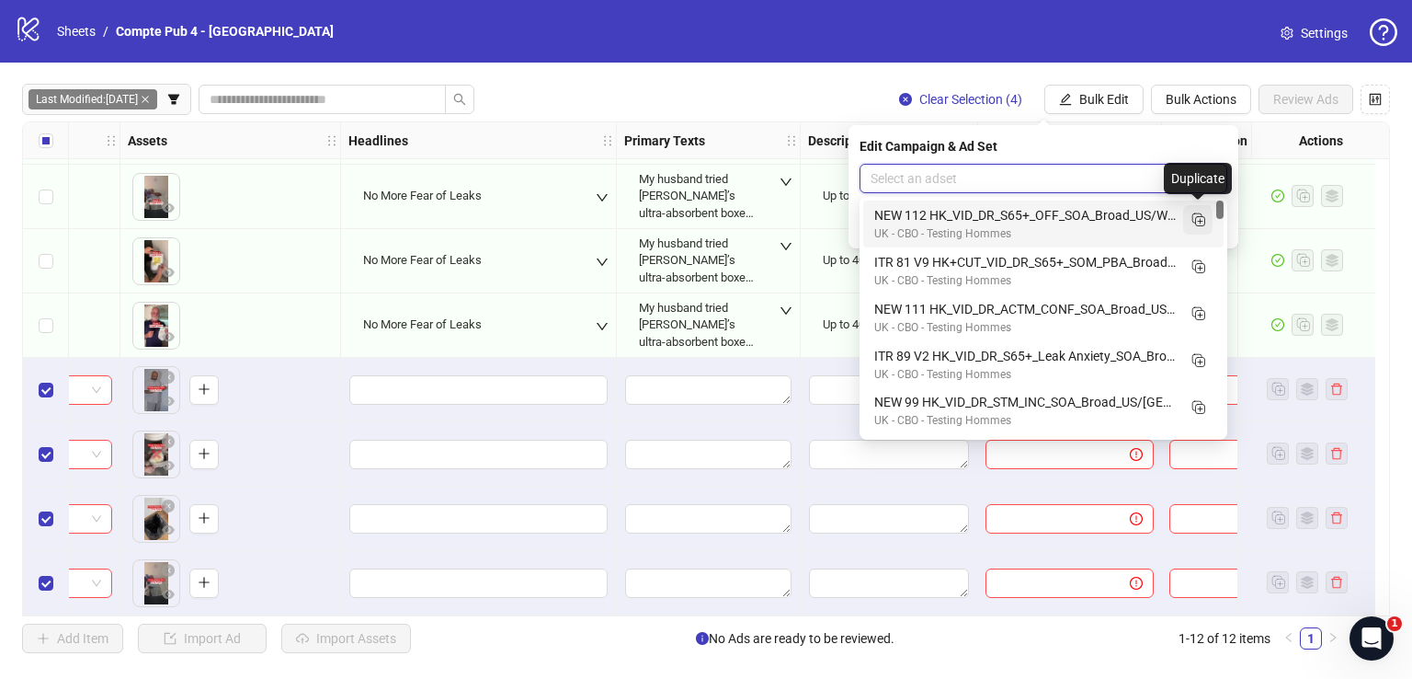
click at [1199, 220] on icon "Duplicate" at bounding box center [1198, 219] width 18 height 18
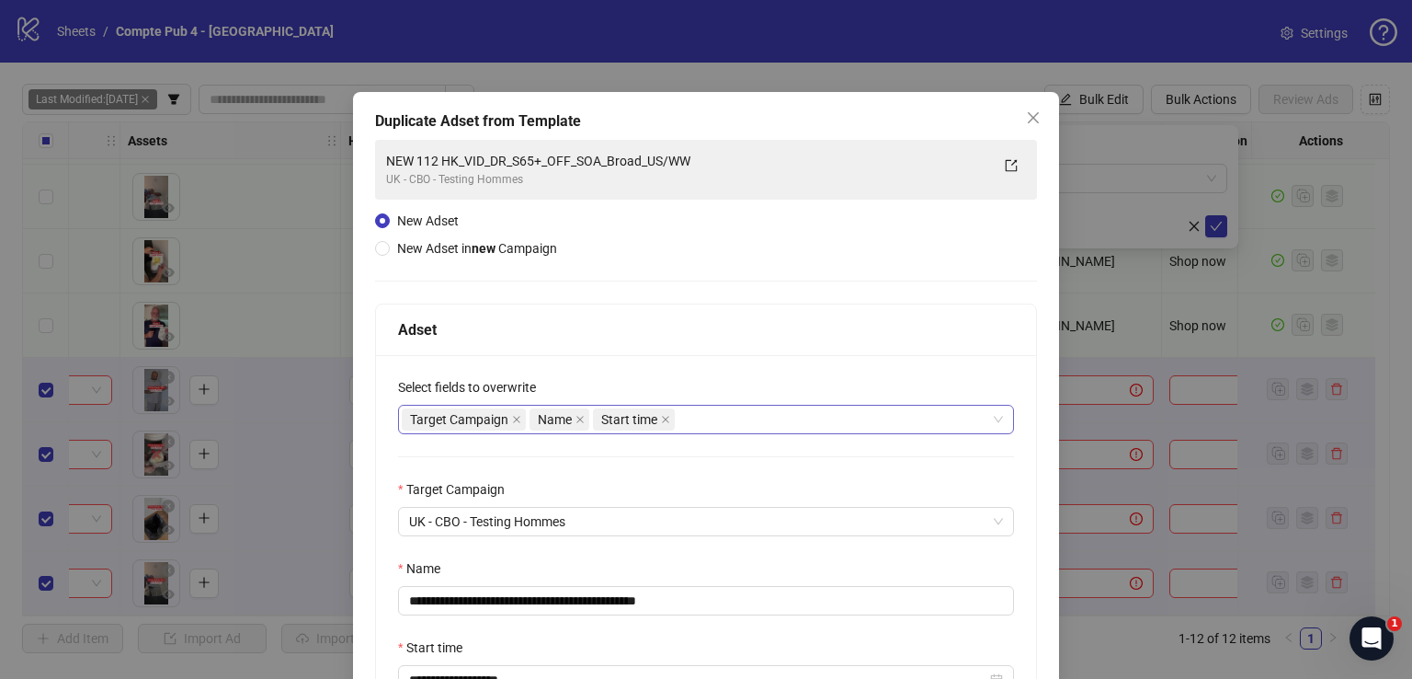
click at [735, 422] on div "Target Campaign Name Start time" at bounding box center [696, 419] width 589 height 26
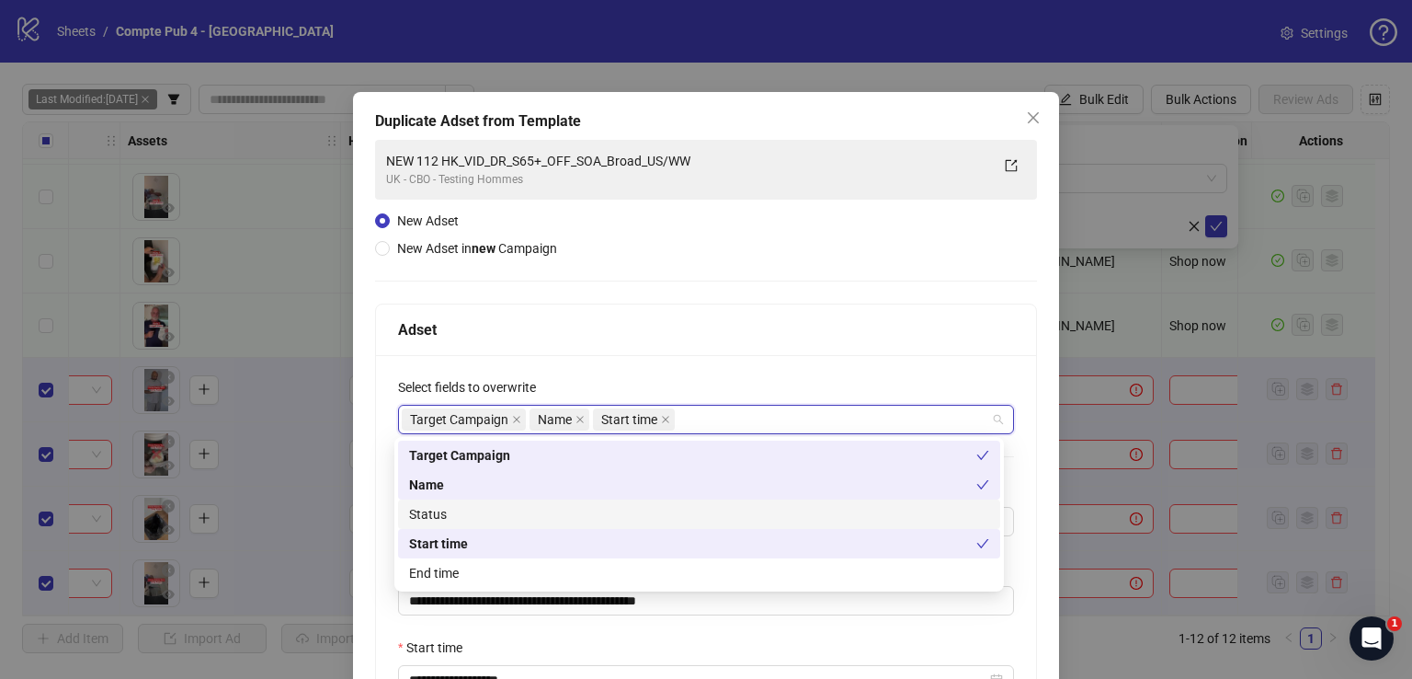
click at [629, 513] on div "Status" at bounding box center [699, 514] width 580 height 20
click at [739, 309] on div "Adset" at bounding box center [706, 329] width 660 height 51
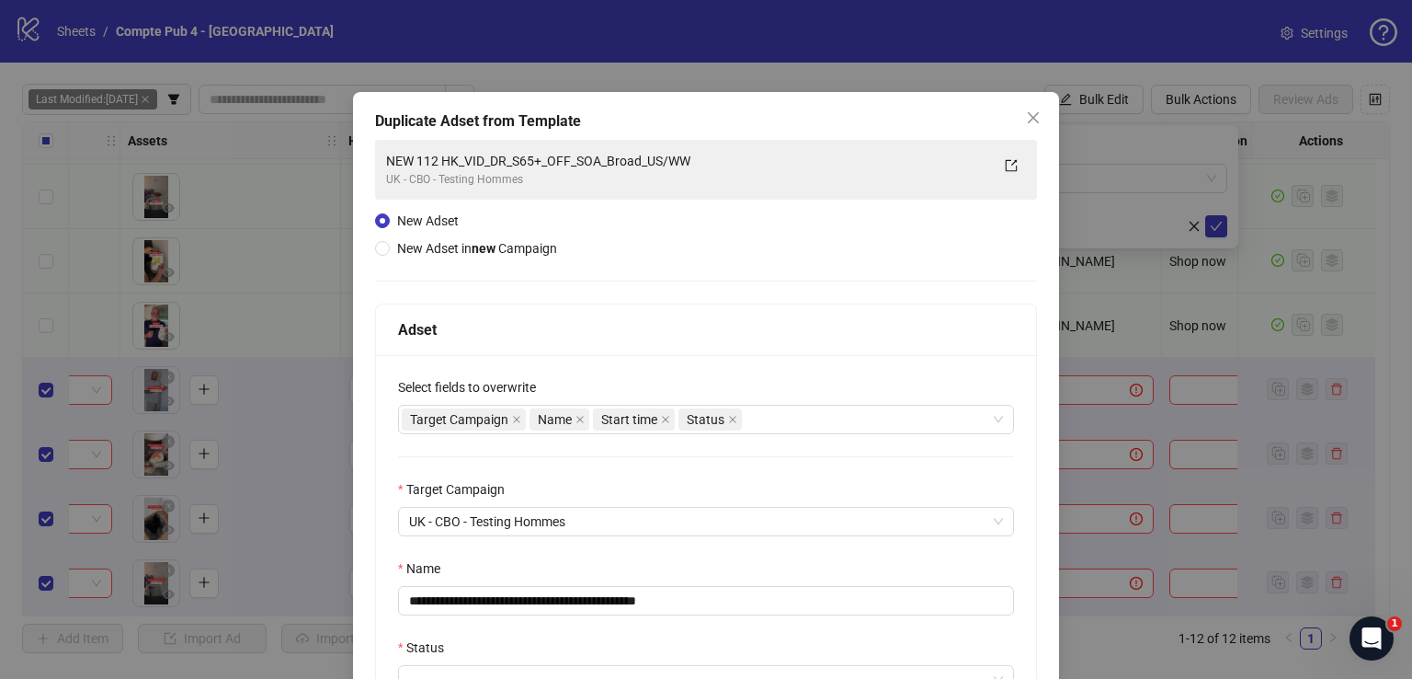
scroll to position [284, 0]
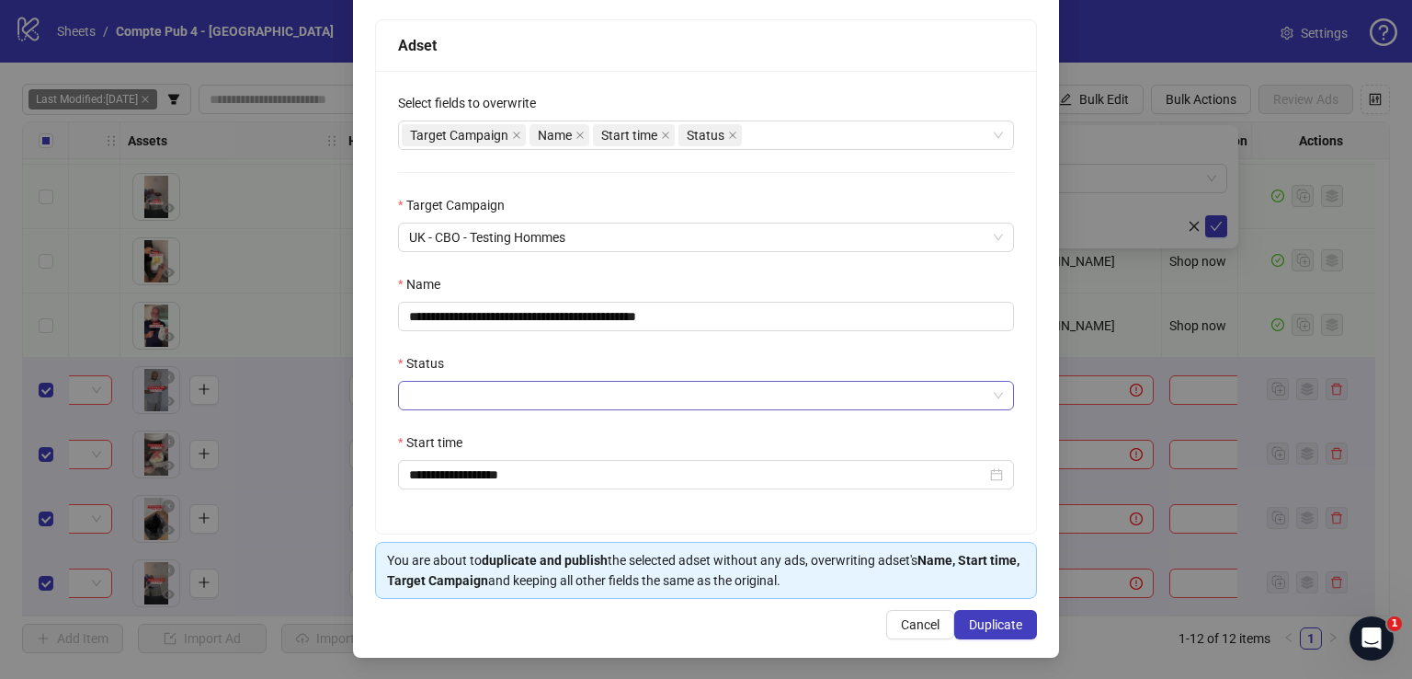
click at [595, 392] on input "Status" at bounding box center [697, 396] width 577 height 28
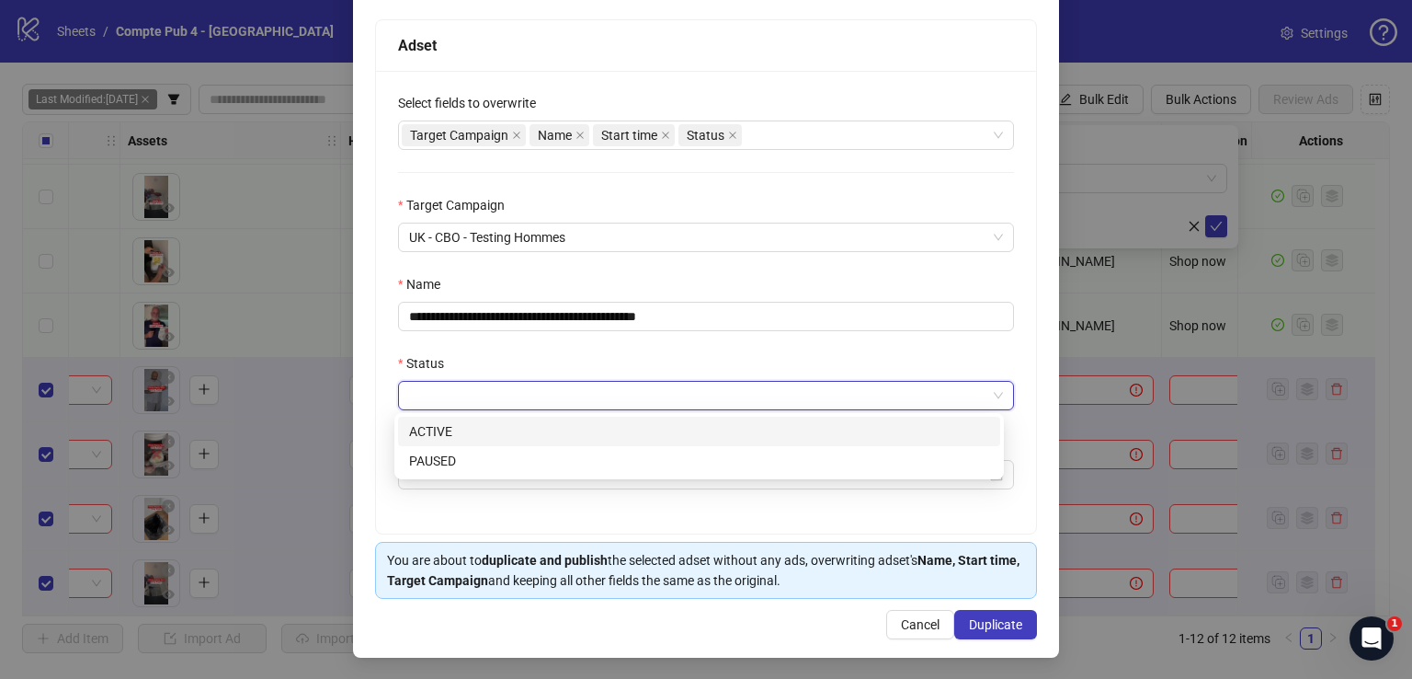
click at [597, 424] on div "ACTIVE" at bounding box center [699, 431] width 580 height 20
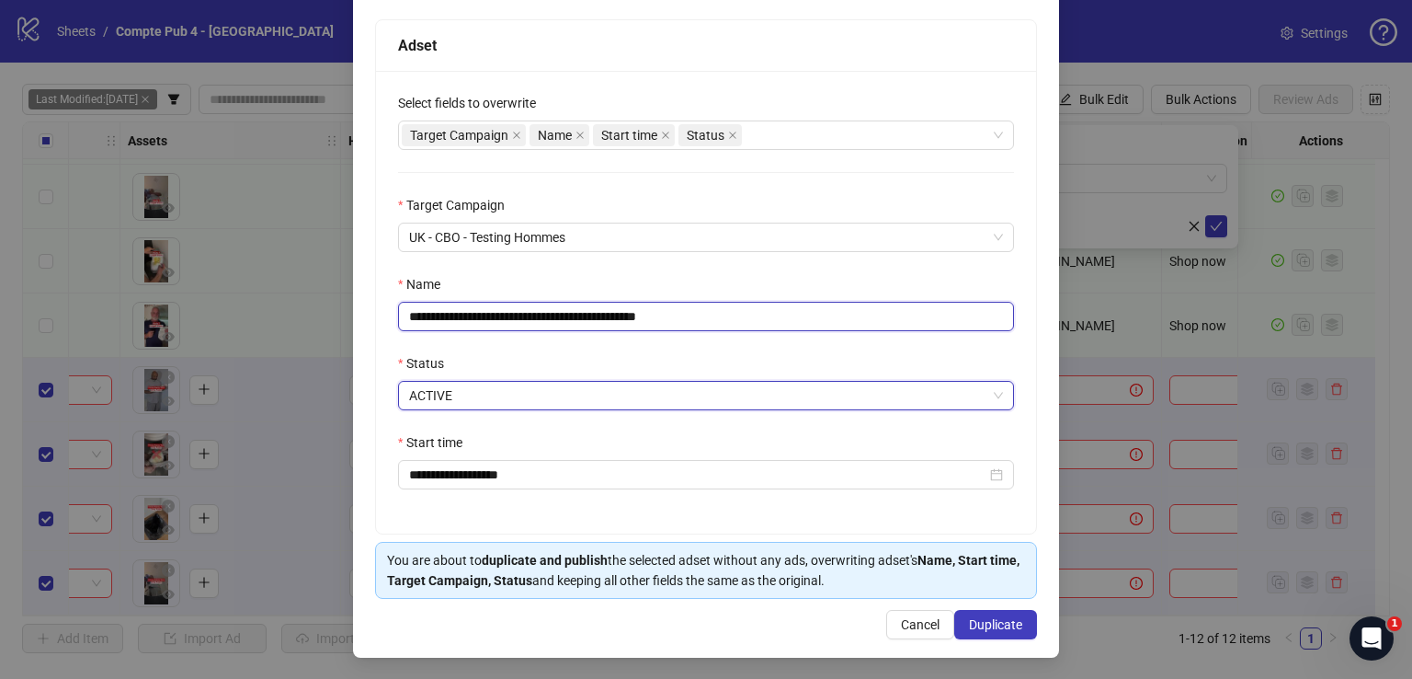
click at [633, 314] on input "**********" at bounding box center [706, 316] width 616 height 29
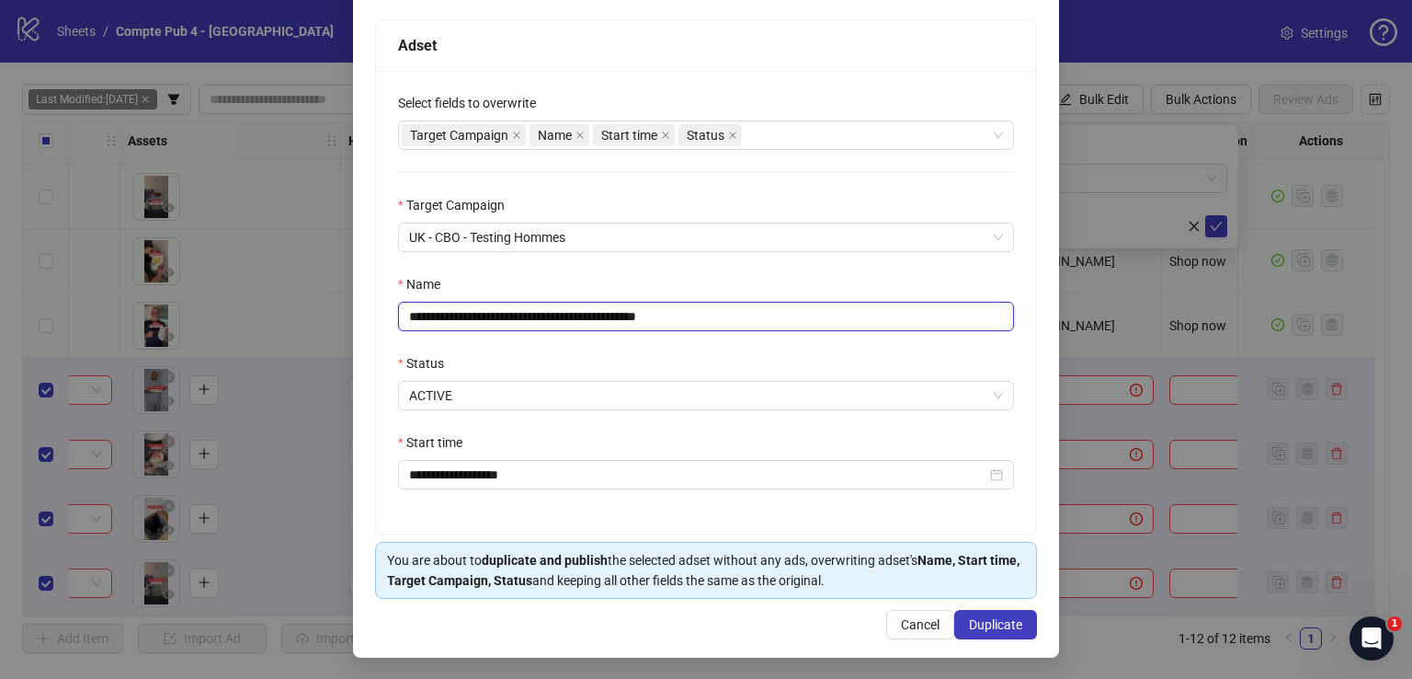
click at [633, 314] on input "**********" at bounding box center [706, 316] width 616 height 29
paste input "**"
type input "**********"
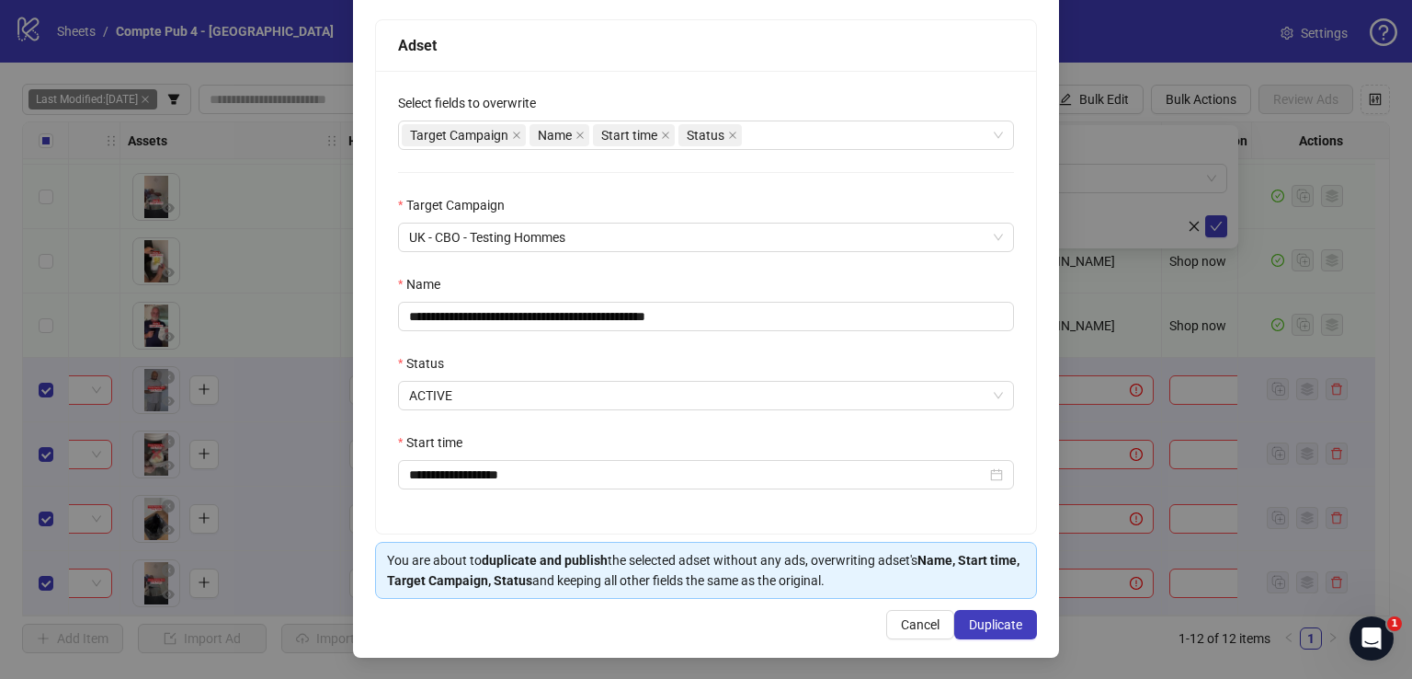
click at [713, 34] on div "Adset" at bounding box center [706, 45] width 616 height 23
click at [978, 617] on span "Duplicate" at bounding box center [995, 624] width 53 height 15
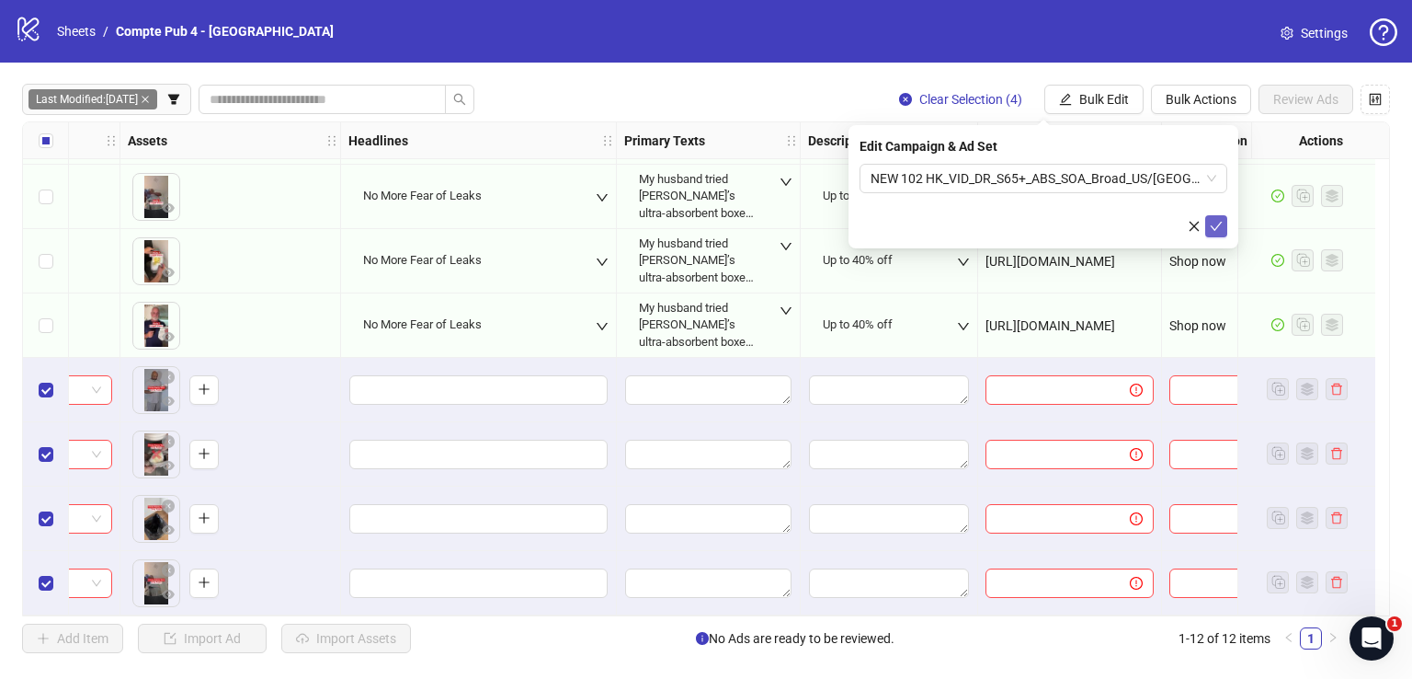
click at [1207, 225] on button "submit" at bounding box center [1216, 226] width 22 height 22
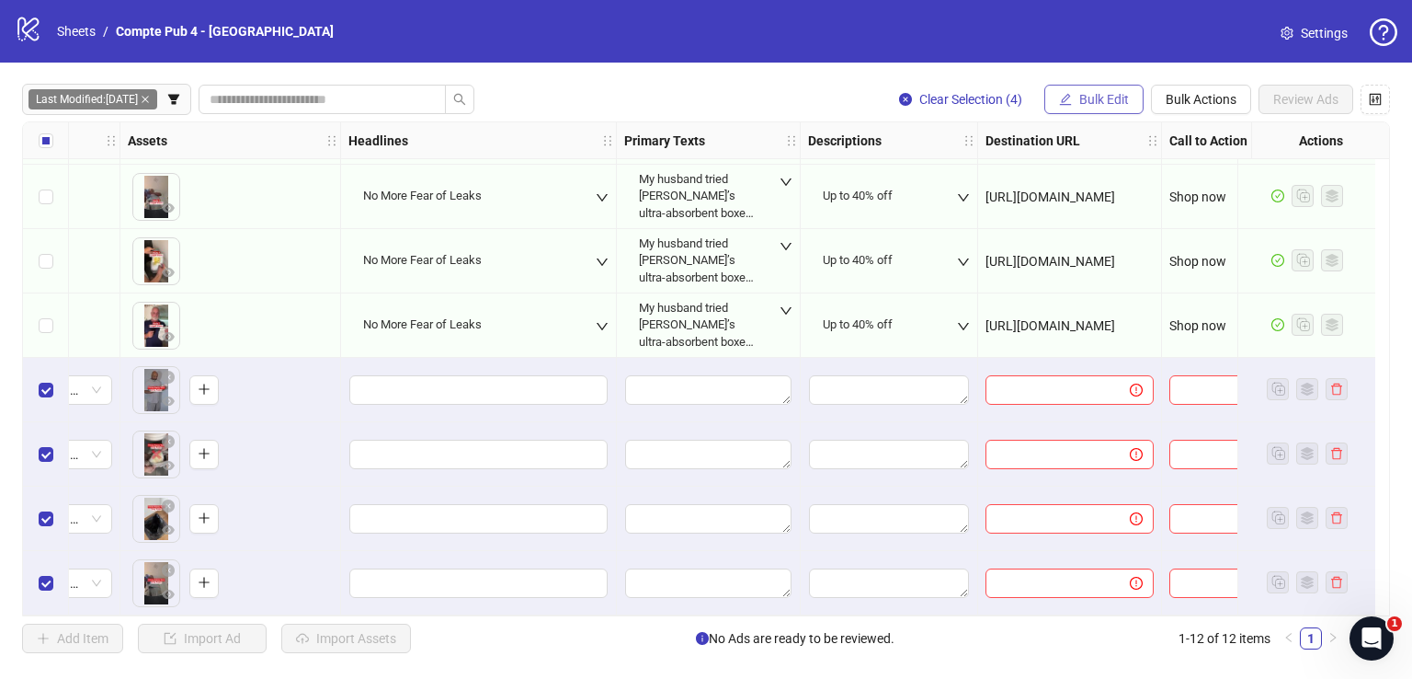
click at [1081, 97] on span "Bulk Edit" at bounding box center [1104, 99] width 50 height 15
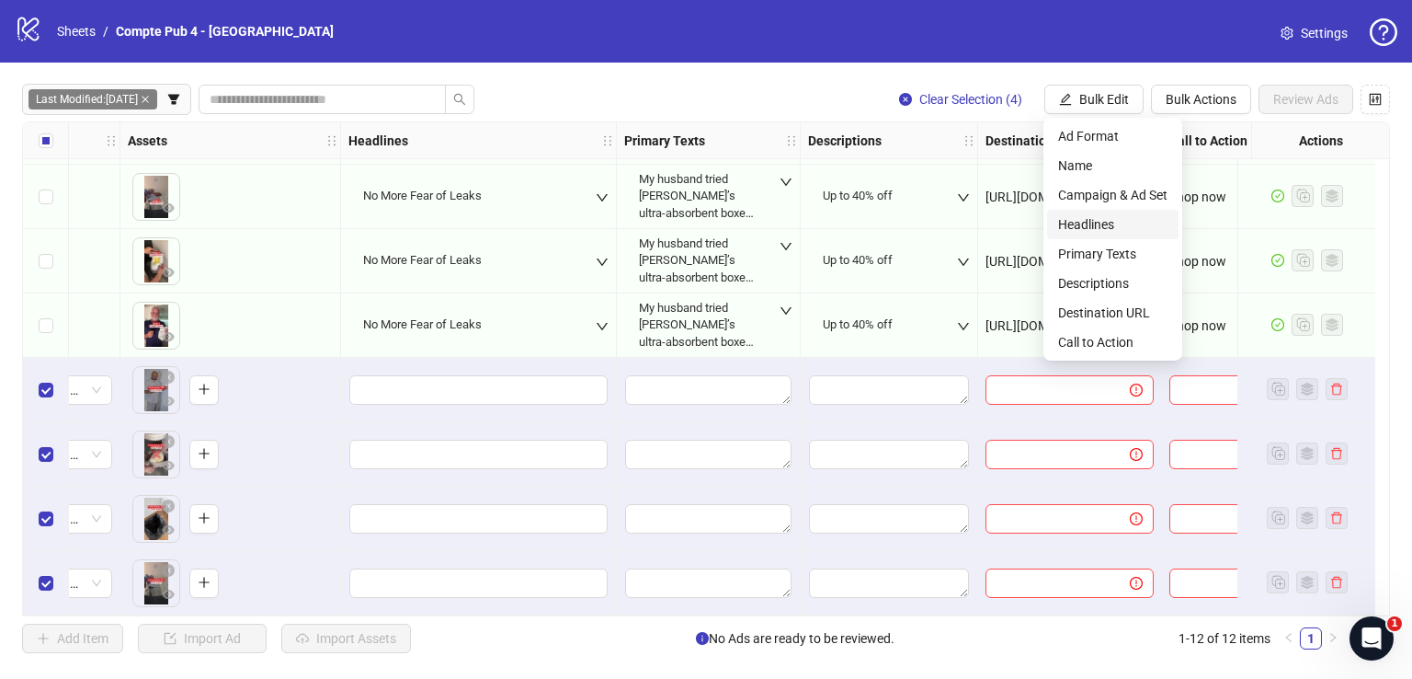
click at [1108, 222] on span "Headlines" at bounding box center [1112, 224] width 109 height 20
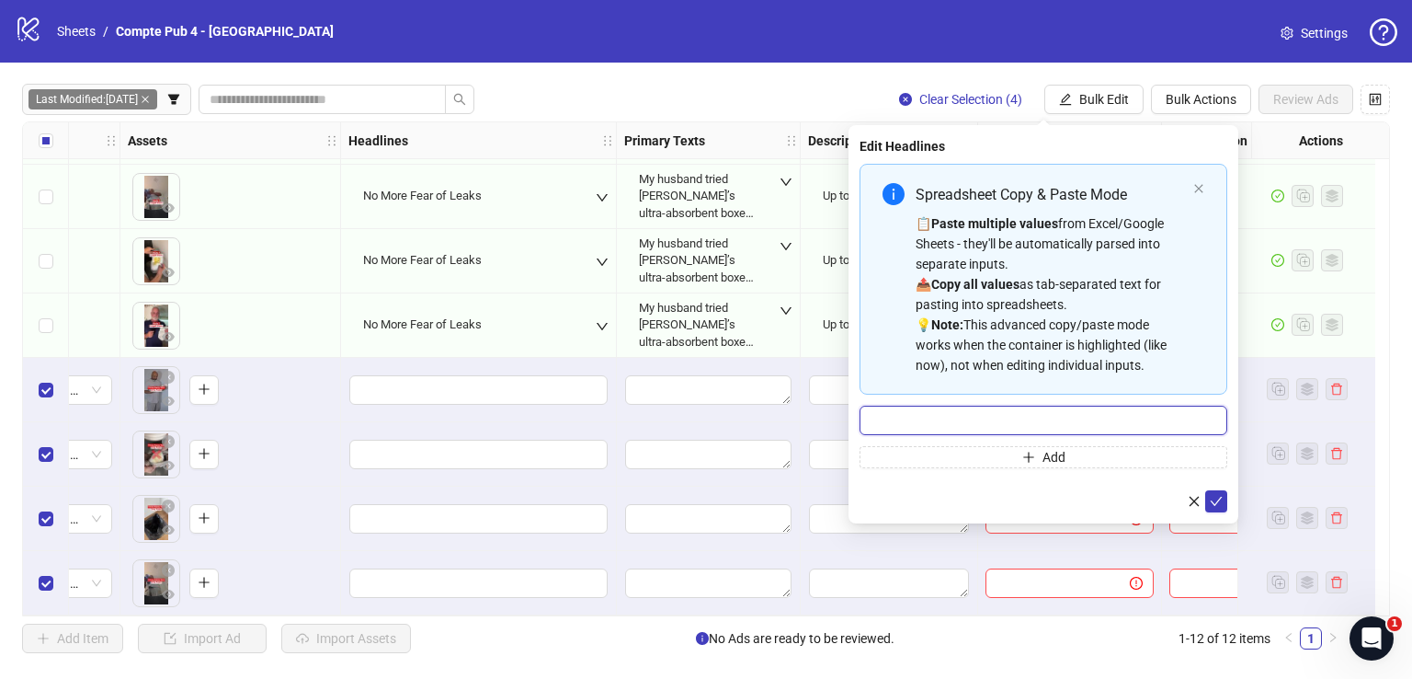
click at [1030, 415] on input "Multi-input container - paste or copy values" at bounding box center [1044, 419] width 368 height 29
paste input "**********"
type input "**********"
click at [1215, 495] on icon "check" at bounding box center [1216, 501] width 13 height 13
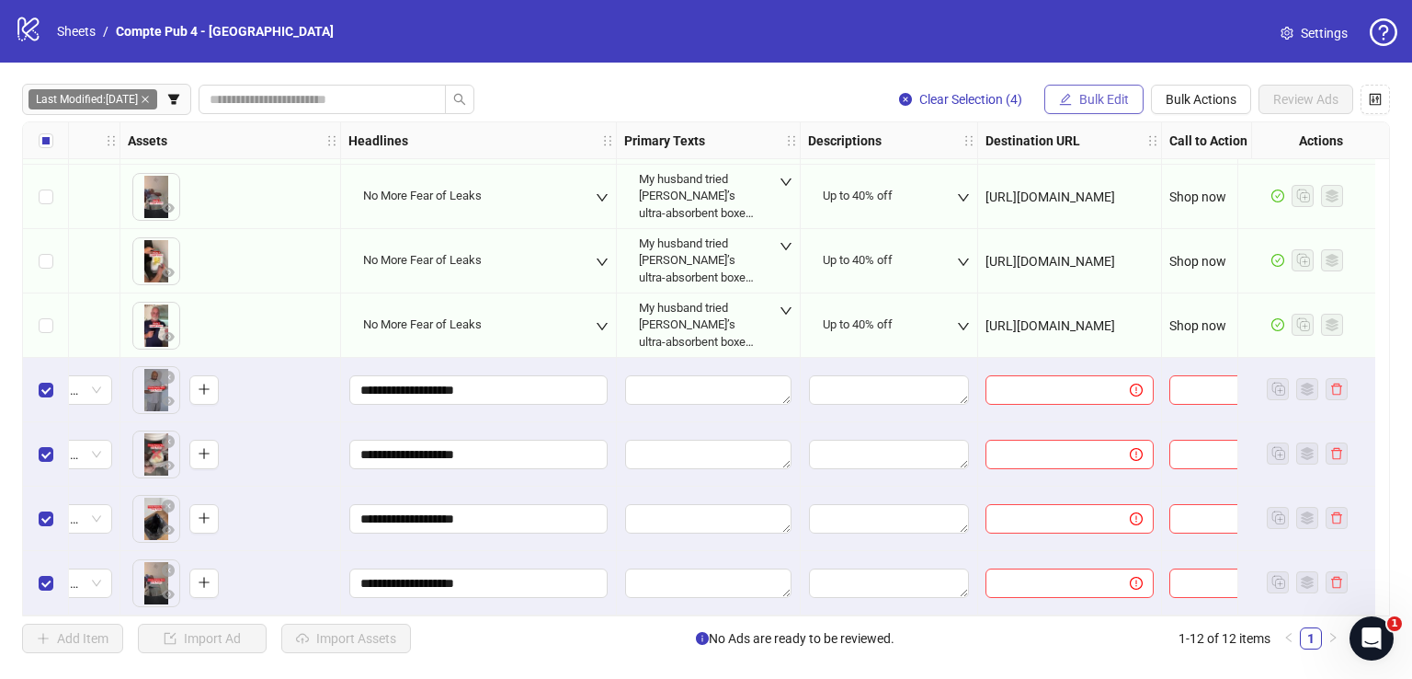
click at [1087, 93] on span "Bulk Edit" at bounding box center [1104, 99] width 50 height 15
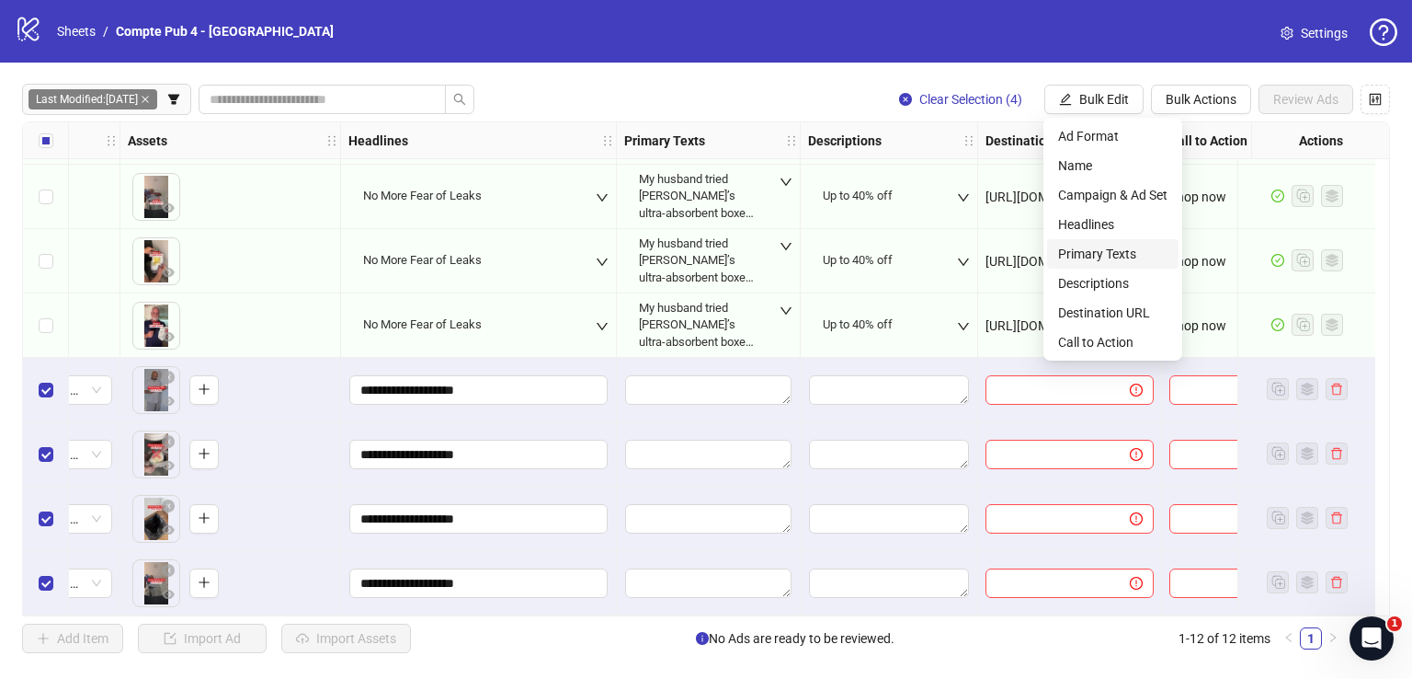
click at [1124, 258] on span "Primary Texts" at bounding box center [1112, 254] width 109 height 20
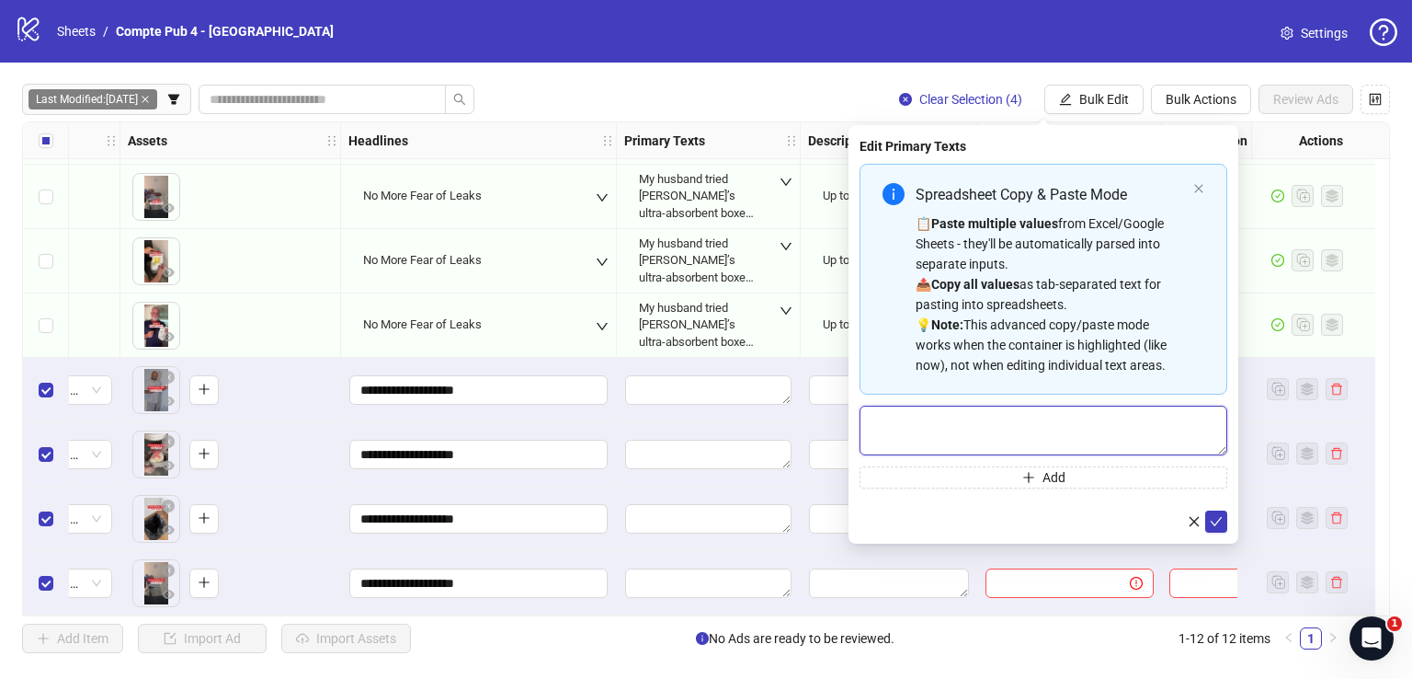
click at [985, 426] on textarea "Multi-text input container - paste or copy values" at bounding box center [1044, 430] width 368 height 50
paste textarea "**********"
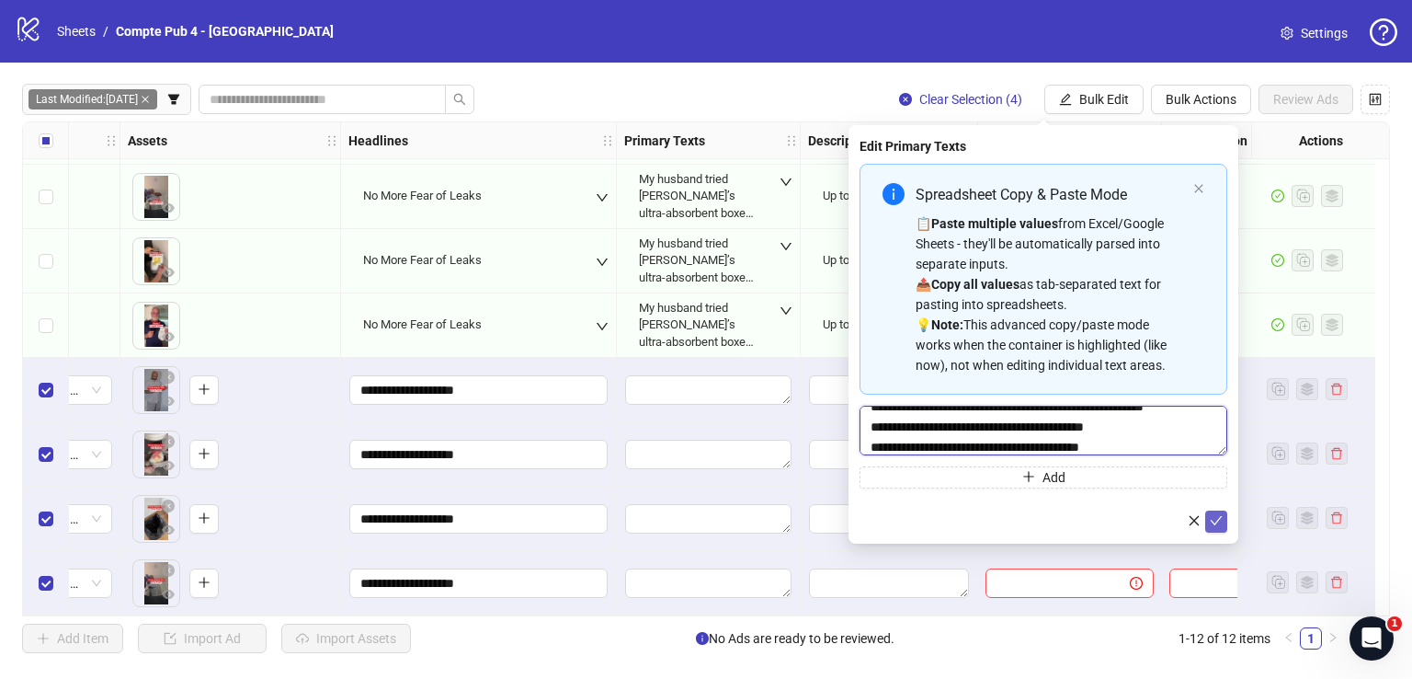
type textarea "**********"
click at [1219, 515] on icon "check" at bounding box center [1216, 520] width 13 height 13
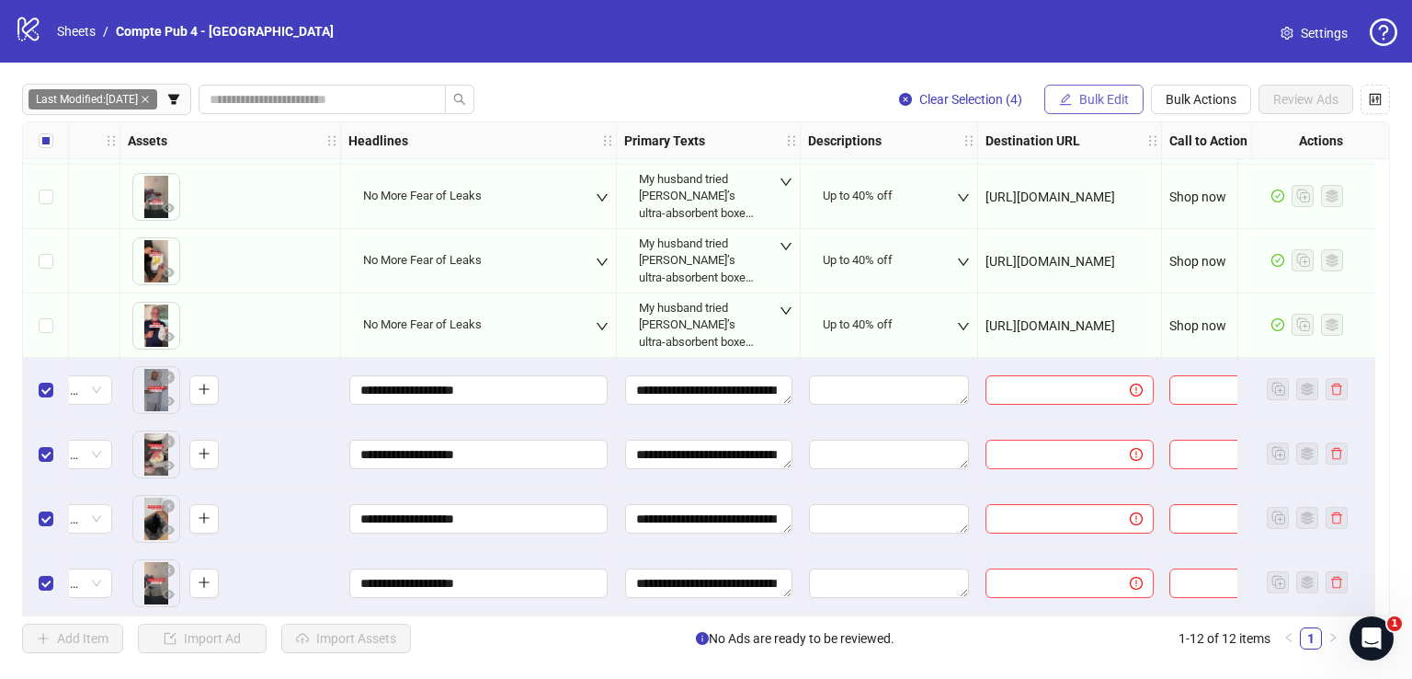
click at [1089, 93] on span "Bulk Edit" at bounding box center [1104, 99] width 50 height 15
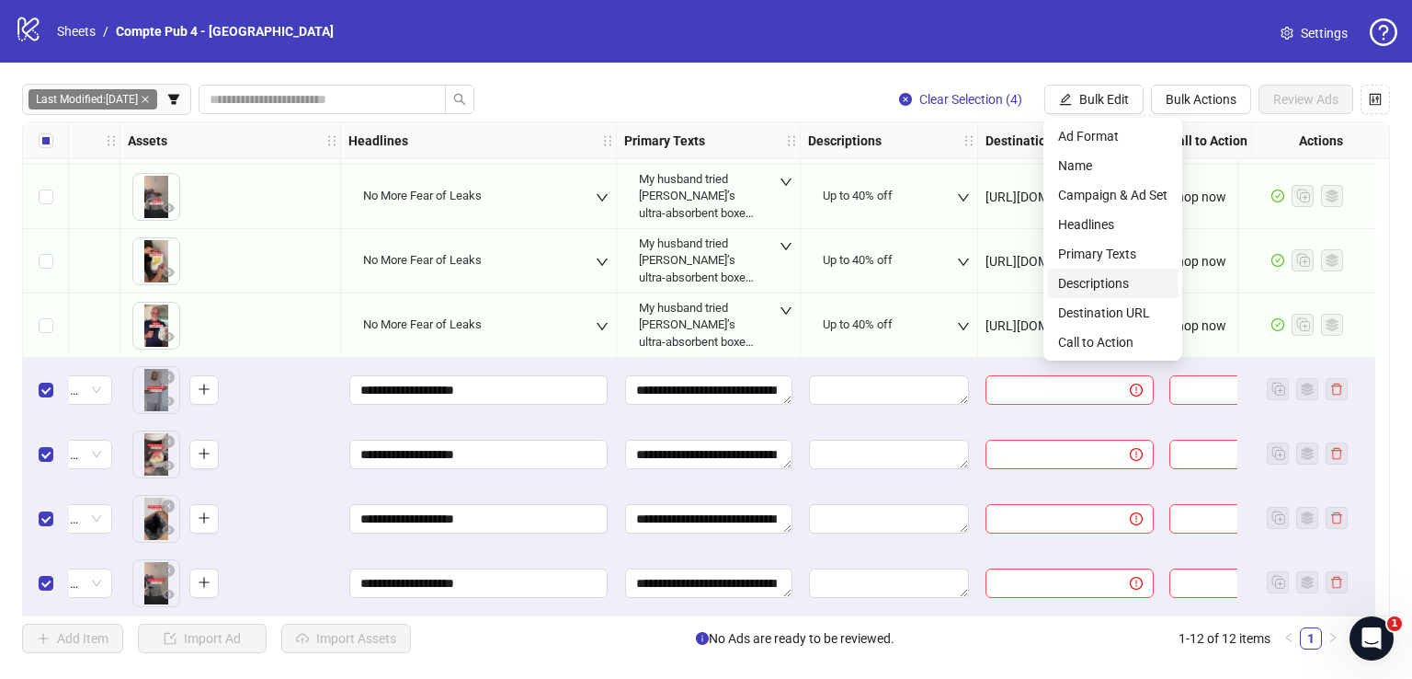
click at [1116, 289] on span "Descriptions" at bounding box center [1112, 283] width 109 height 20
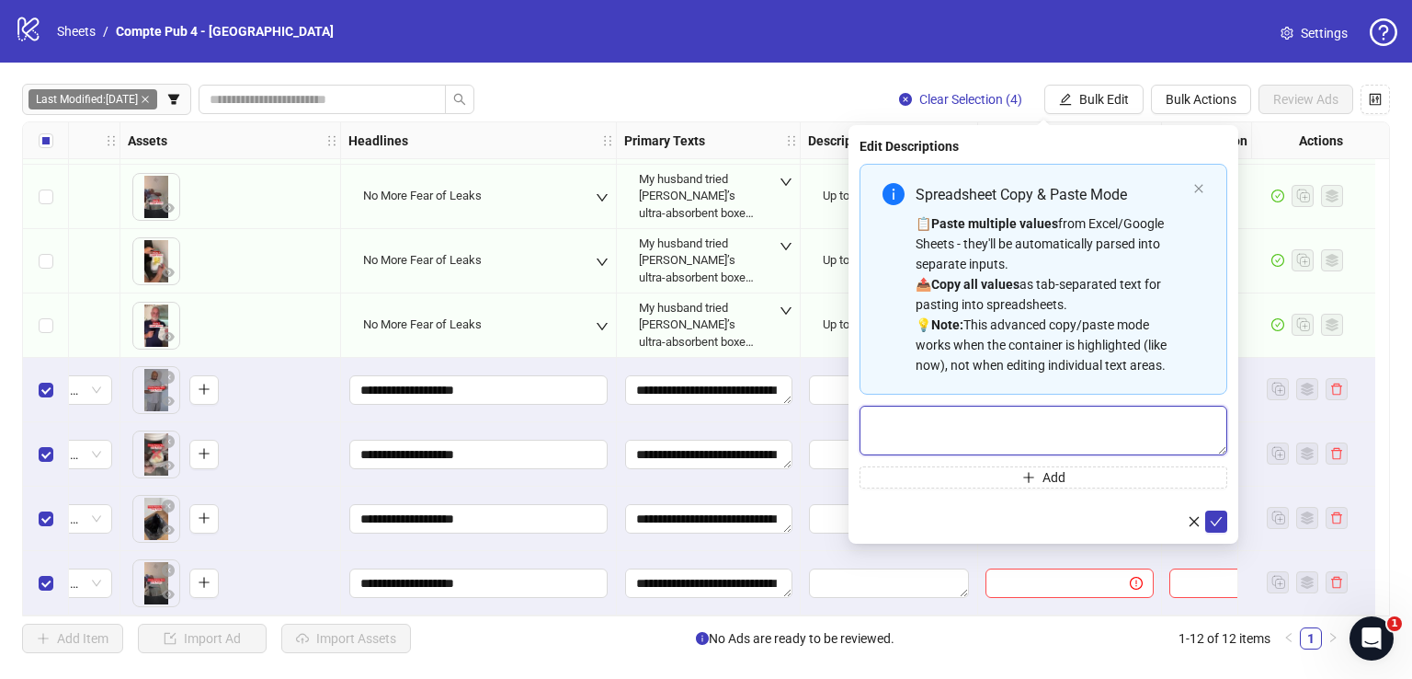
click at [1044, 416] on textarea "Multi-text input container - paste or copy values" at bounding box center [1044, 430] width 368 height 50
paste textarea "**********"
type textarea "**********"
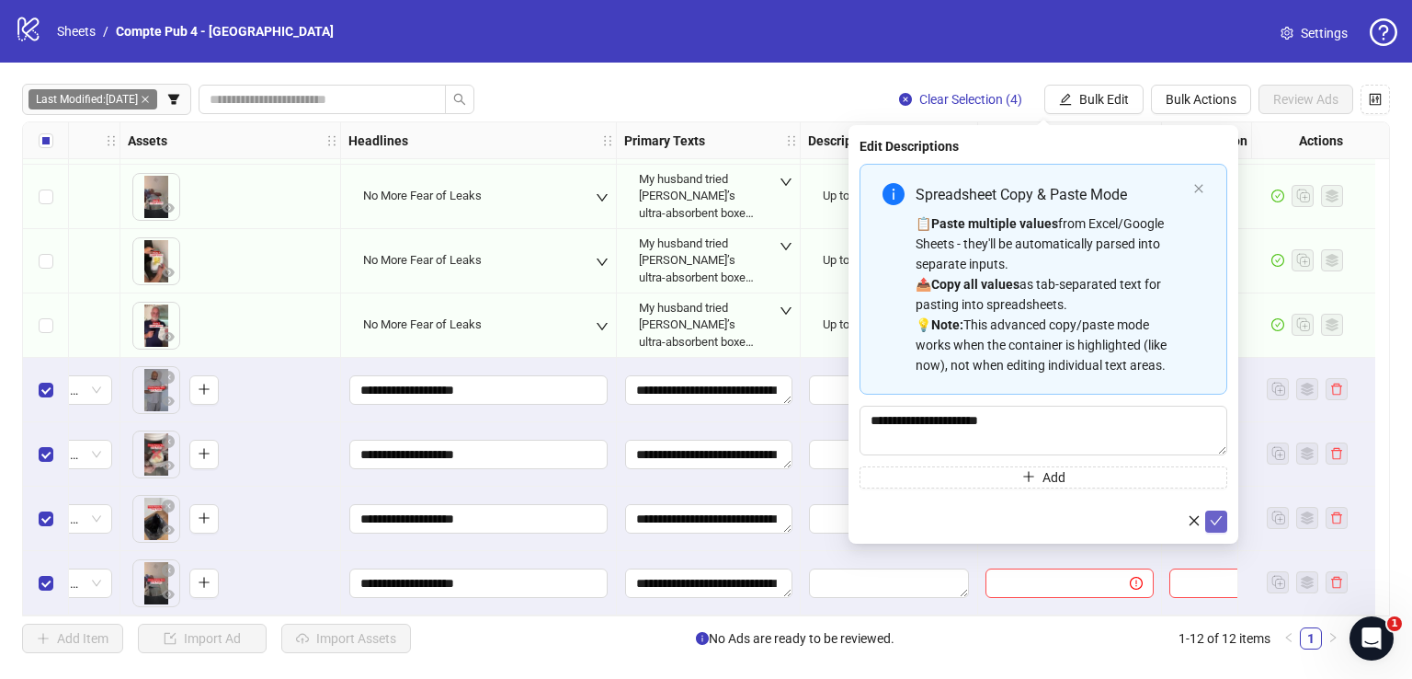
click at [1224, 518] on button "submit" at bounding box center [1216, 521] width 22 height 22
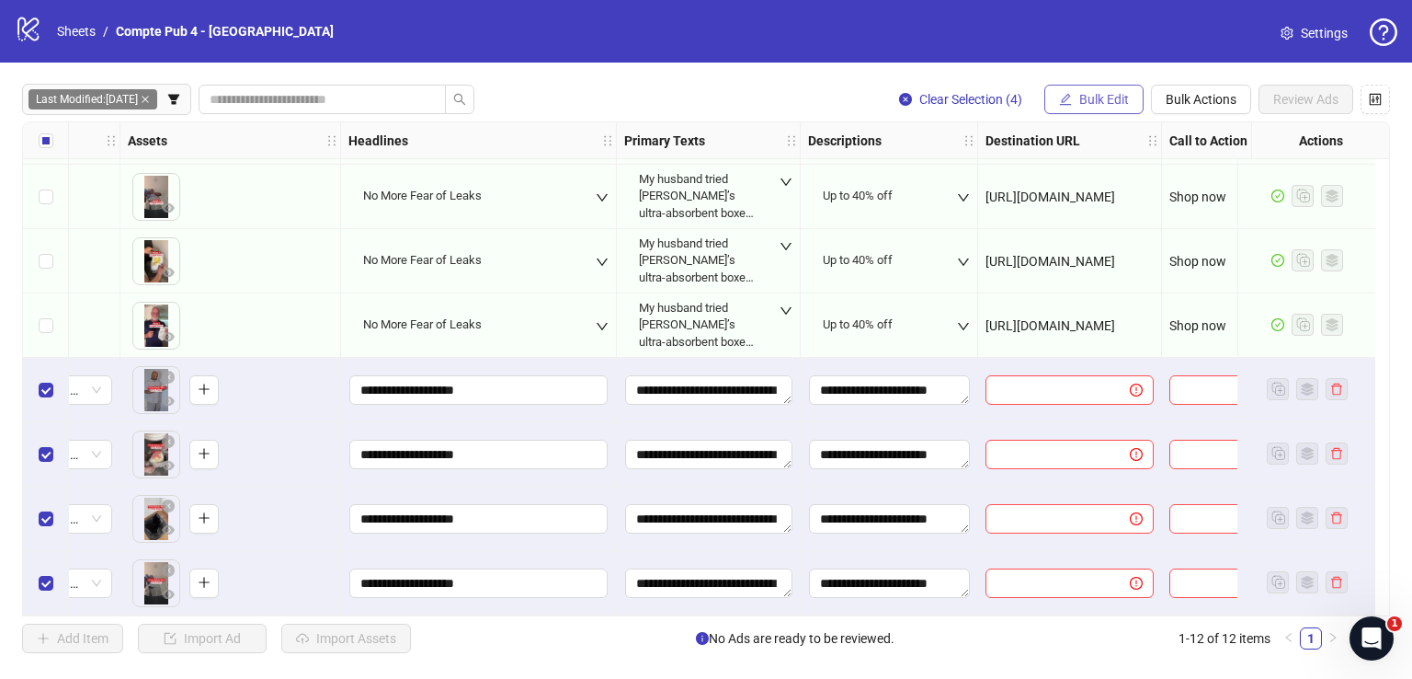
click at [1108, 94] on span "Bulk Edit" at bounding box center [1104, 99] width 50 height 15
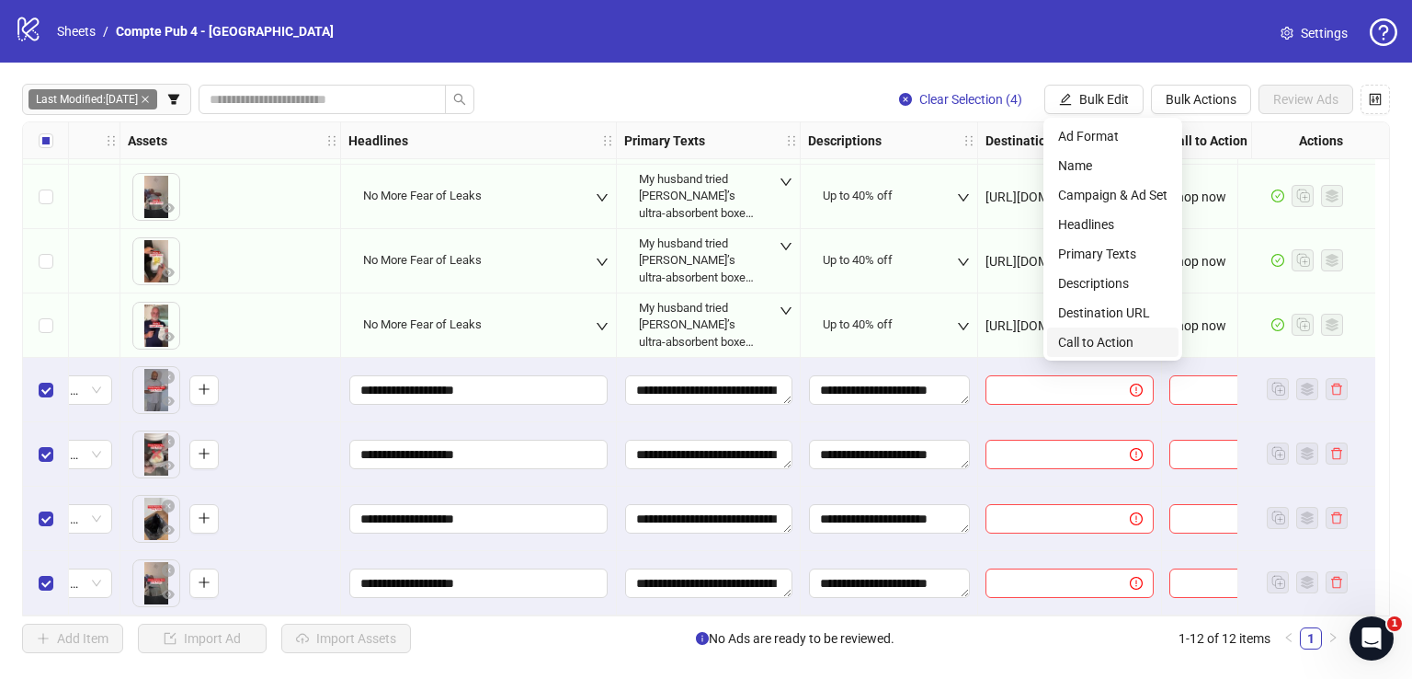
click at [1101, 348] on span "Call to Action" at bounding box center [1112, 342] width 109 height 20
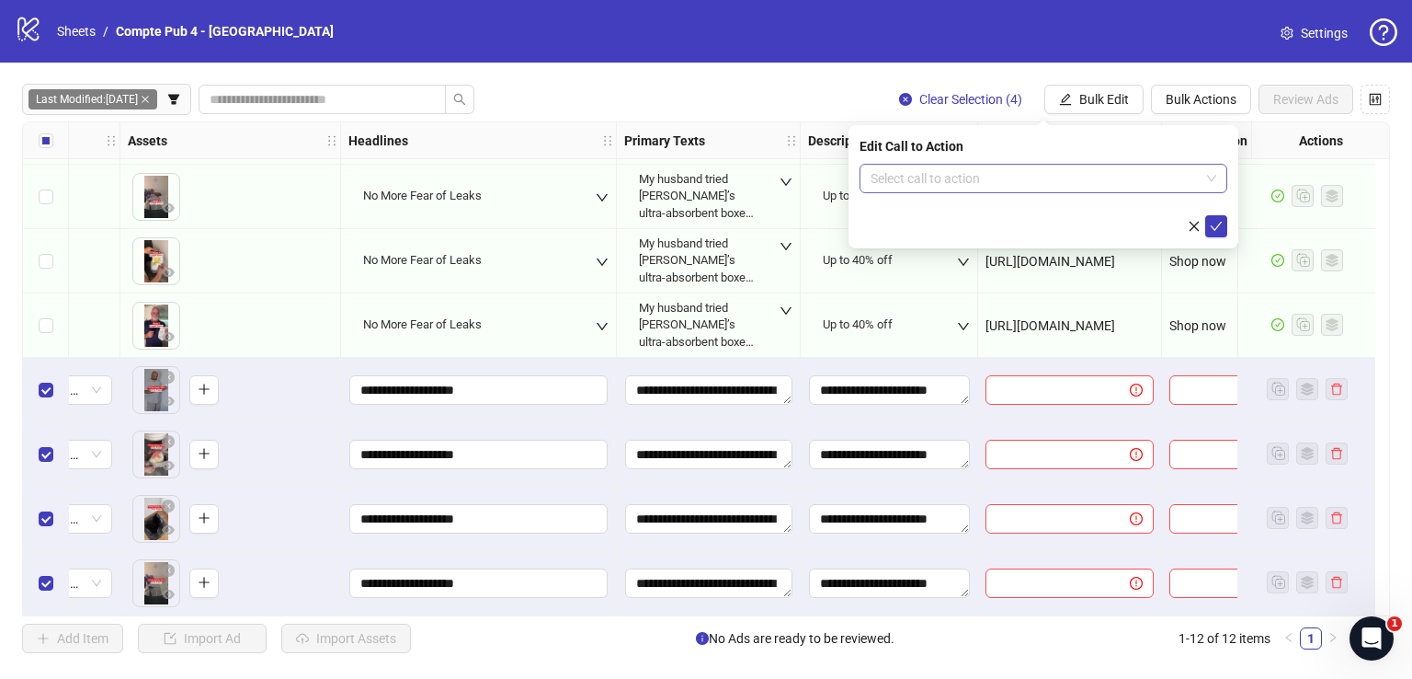
click at [995, 173] on input "search" at bounding box center [1035, 179] width 329 height 28
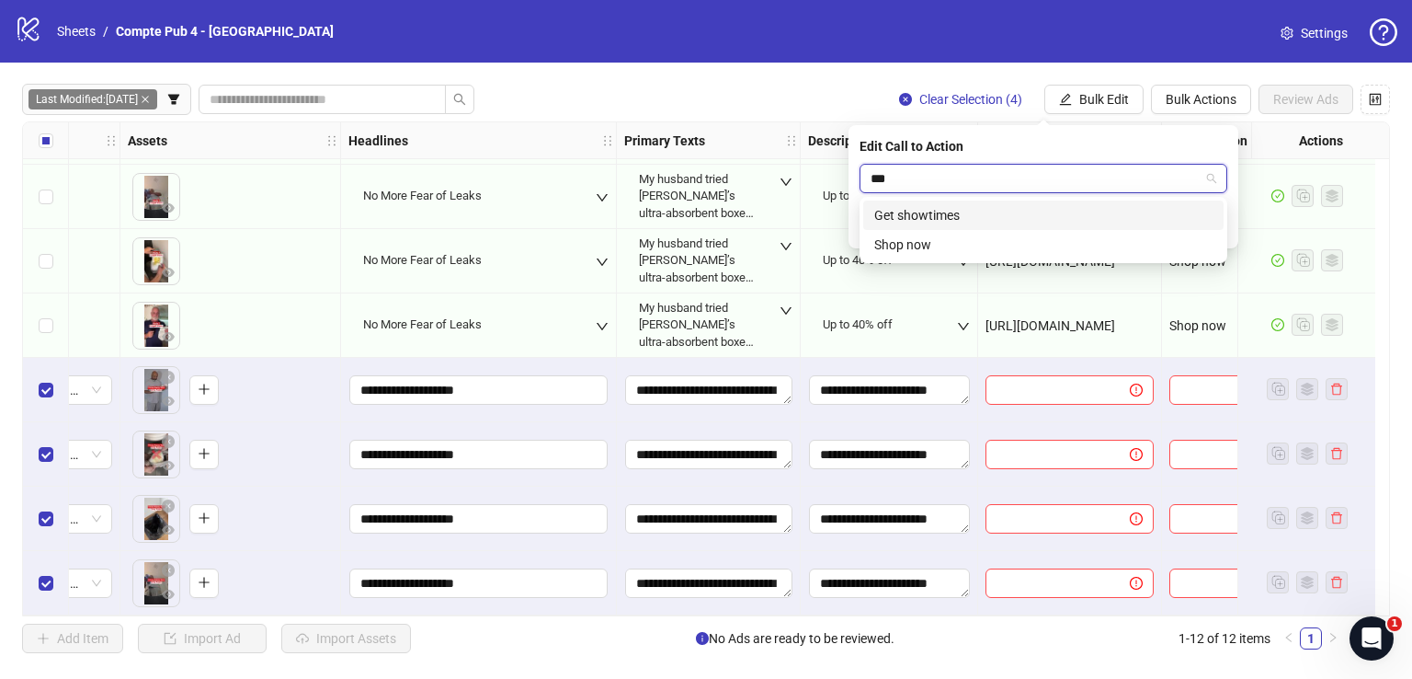
type input "****"
click at [1018, 212] on div "Shop now" at bounding box center [1043, 215] width 338 height 20
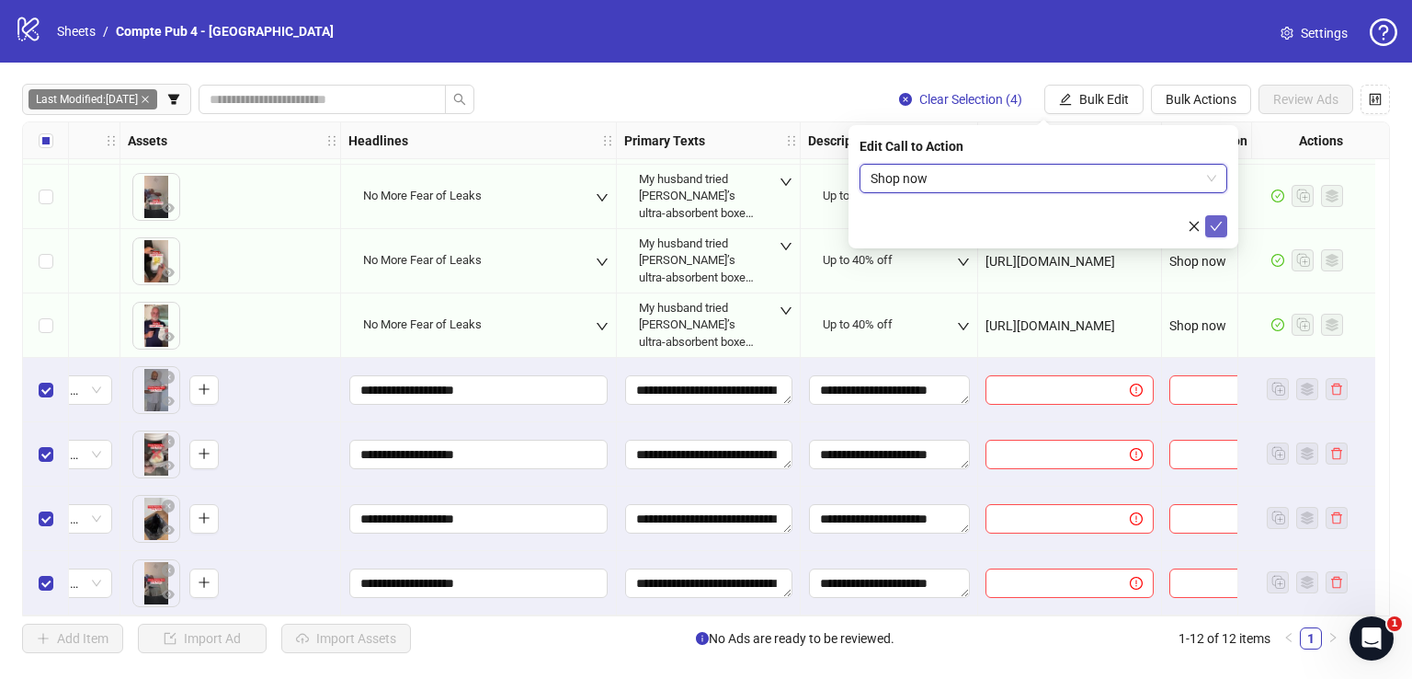
click at [1223, 220] on button "submit" at bounding box center [1216, 226] width 22 height 22
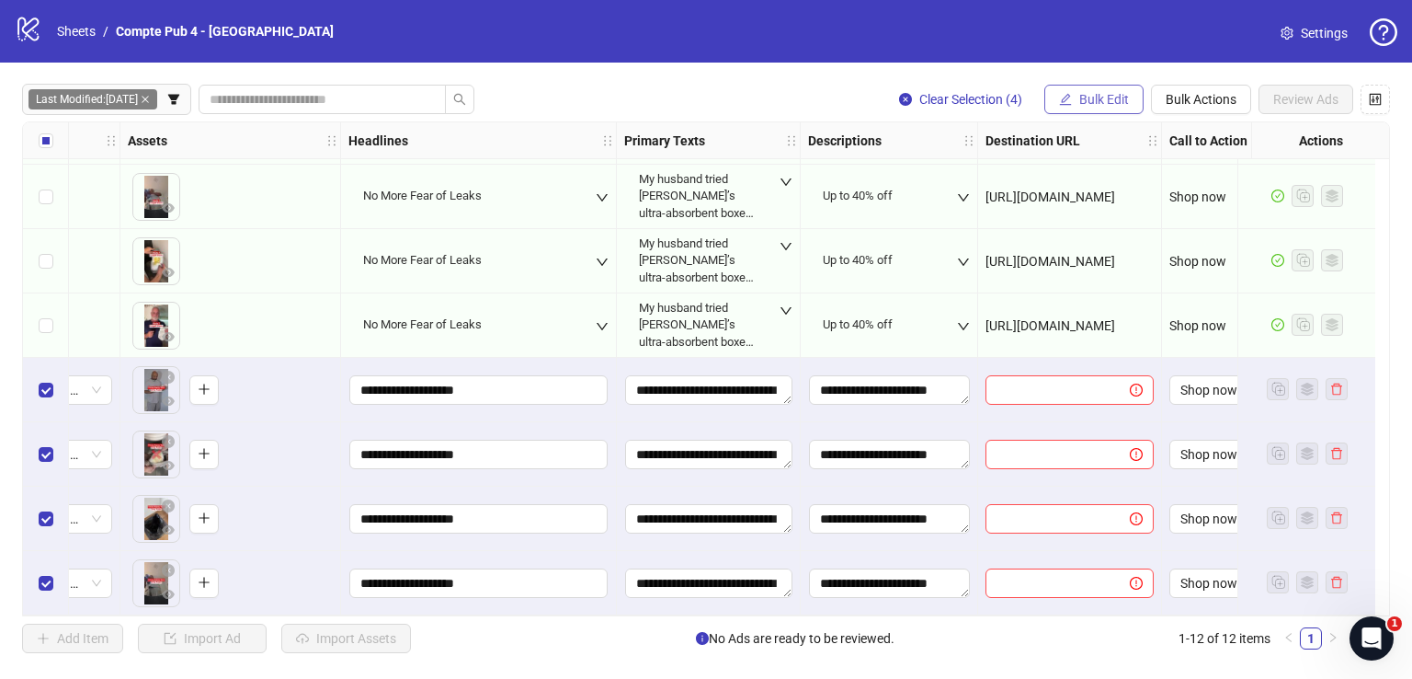
click at [1117, 111] on button "Bulk Edit" at bounding box center [1093, 99] width 99 height 29
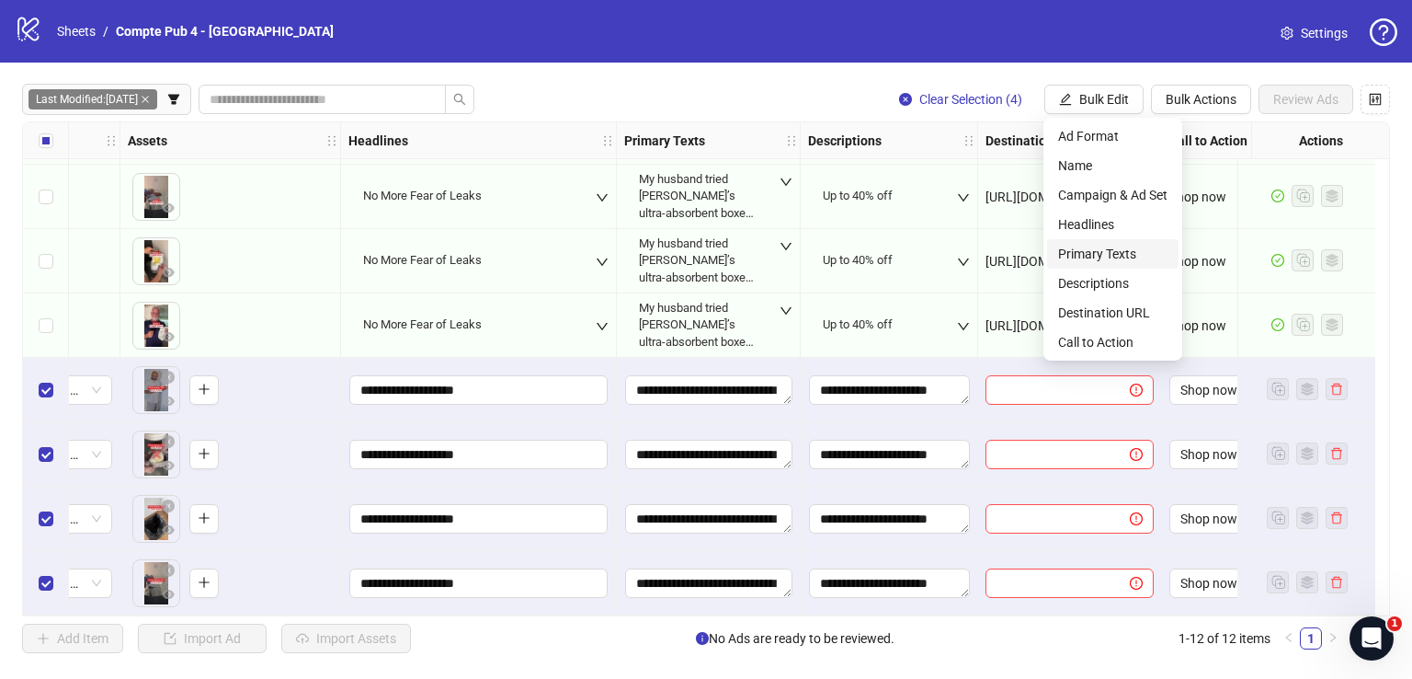
click at [1112, 257] on span "Primary Texts" at bounding box center [1112, 254] width 109 height 20
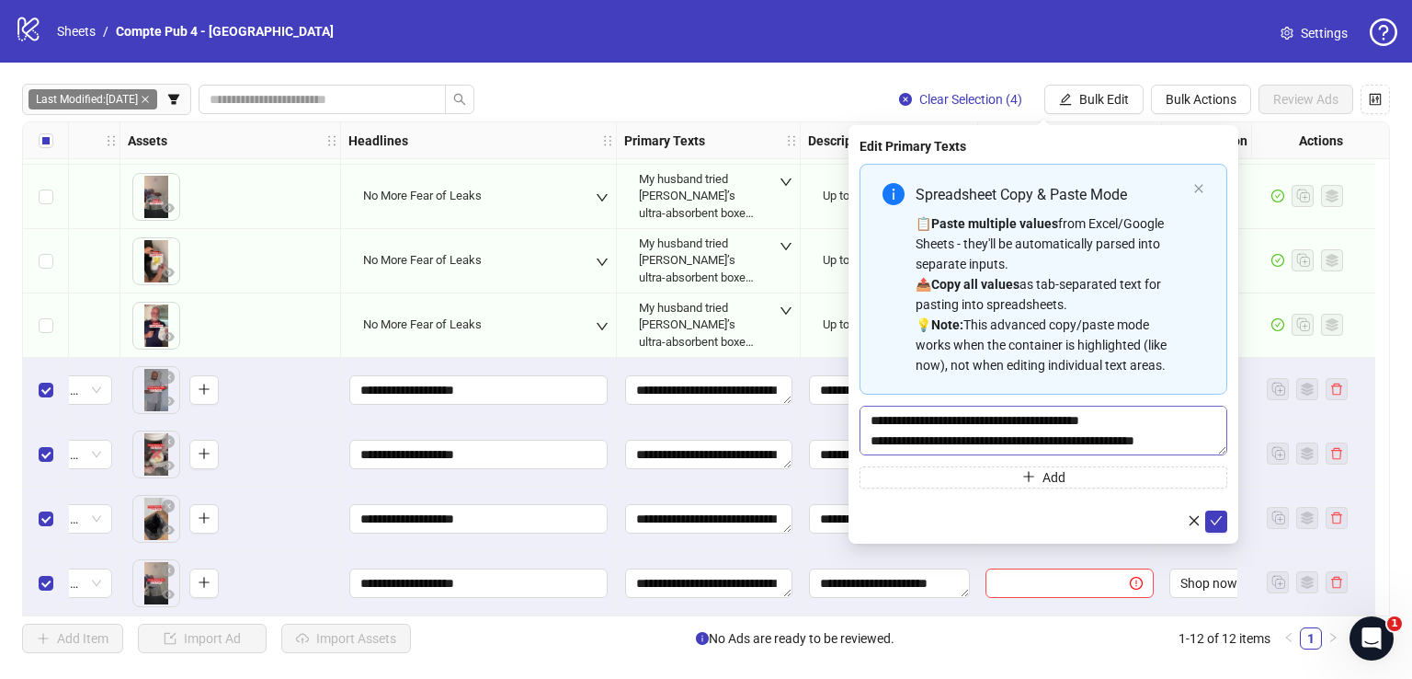
scroll to position [21, 0]
drag, startPoint x: 998, startPoint y: 419, endPoint x: 971, endPoint y: 420, distance: 26.7
click at [971, 420] on textarea "**********" at bounding box center [1044, 430] width 368 height 50
drag, startPoint x: 934, startPoint y: 433, endPoint x: 1033, endPoint y: 437, distance: 99.4
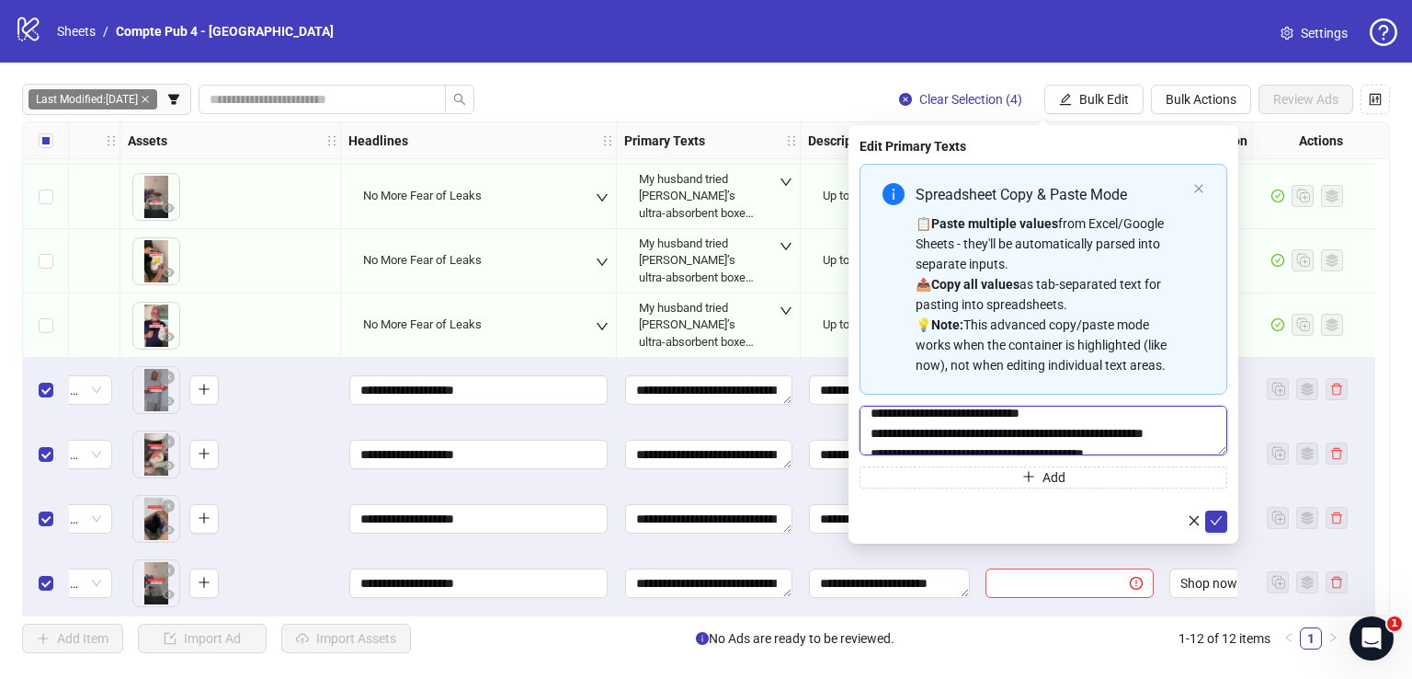
click at [1033, 437] on textarea "**********" at bounding box center [1044, 430] width 368 height 50
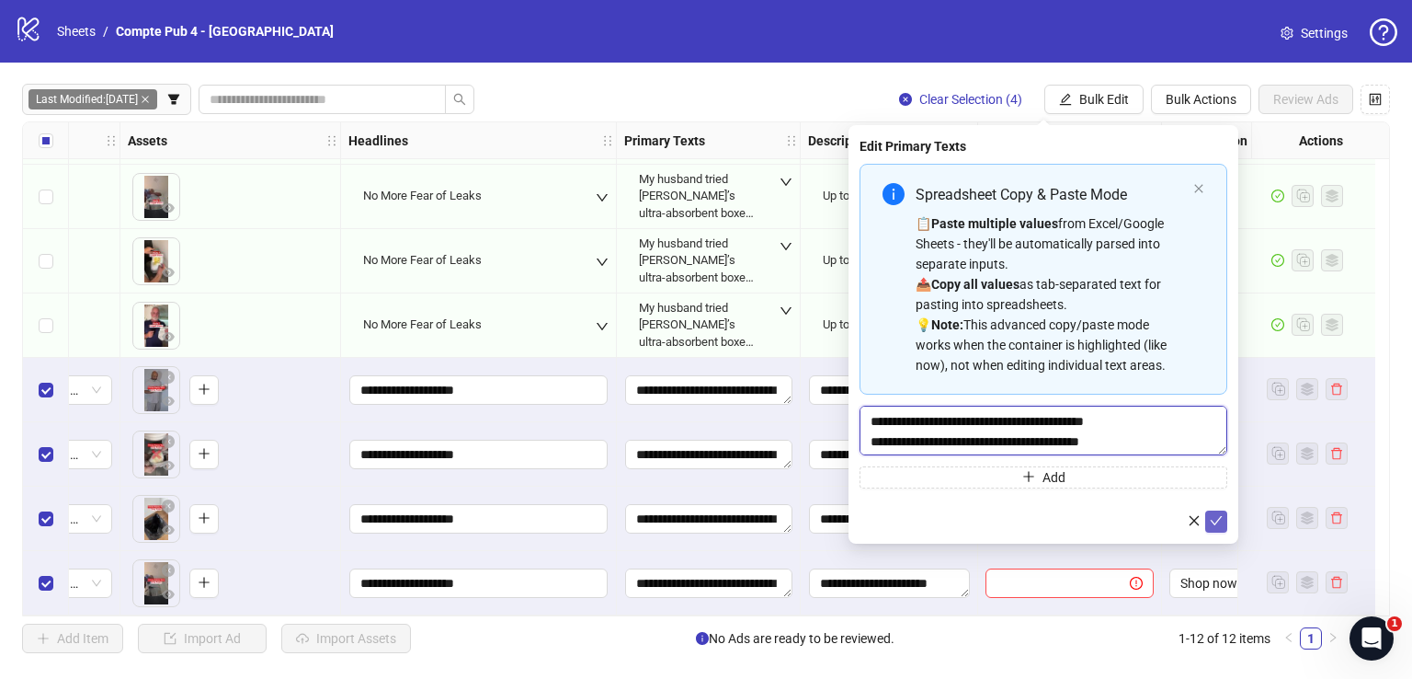
type textarea "**********"
click at [1215, 518] on icon "check" at bounding box center [1216, 520] width 13 height 13
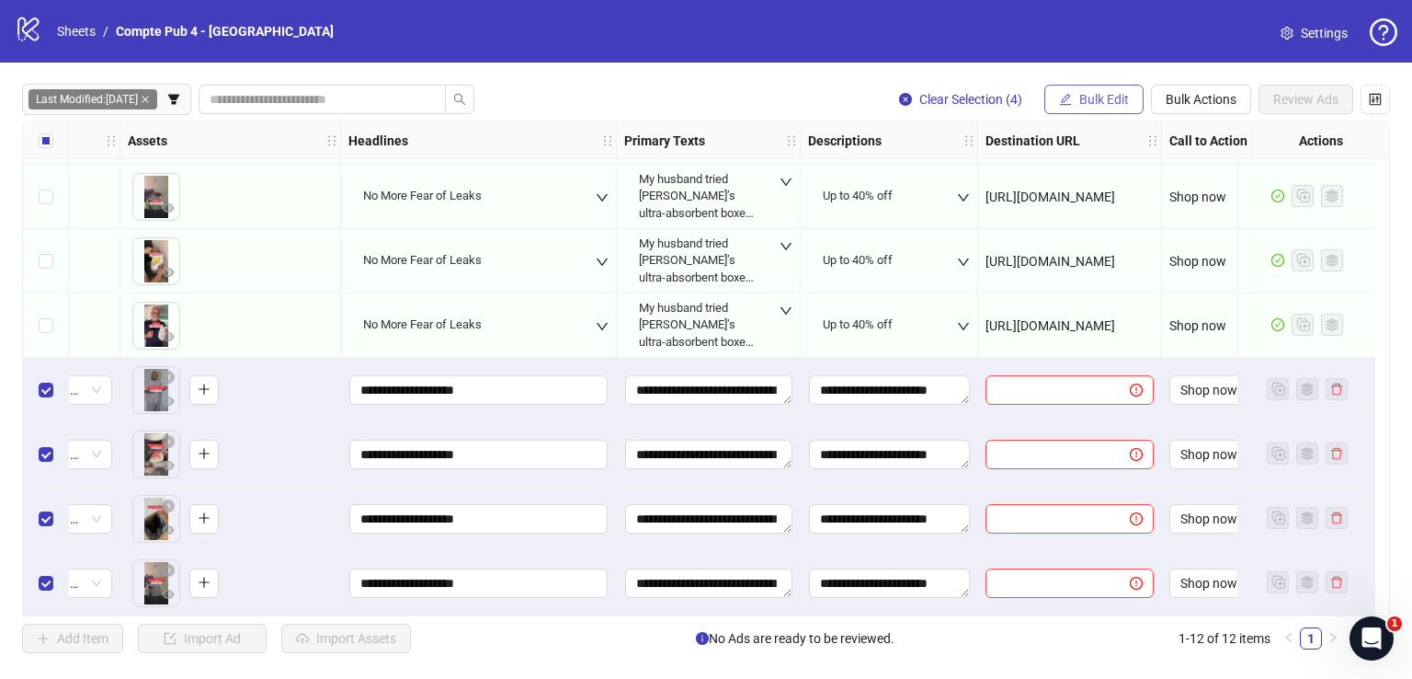
click at [1101, 94] on span "Bulk Edit" at bounding box center [1104, 99] width 50 height 15
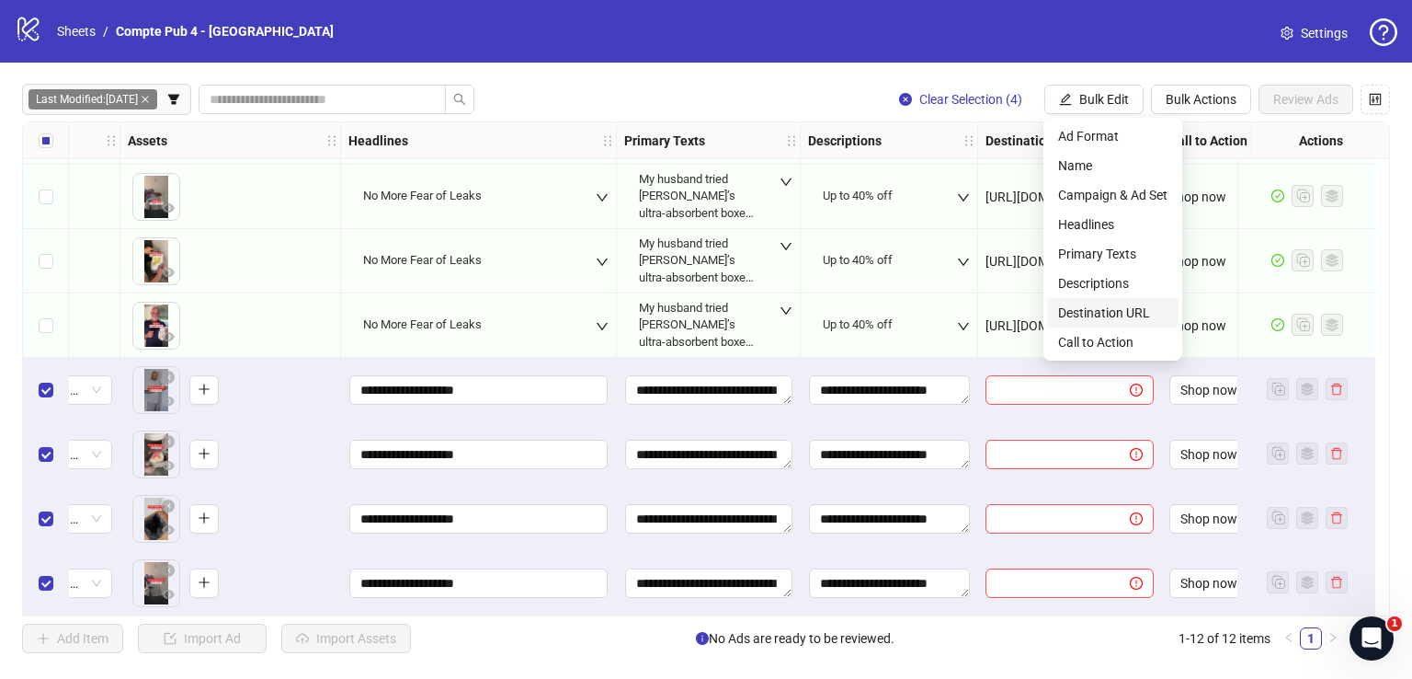
click at [1123, 307] on span "Destination URL" at bounding box center [1112, 312] width 109 height 20
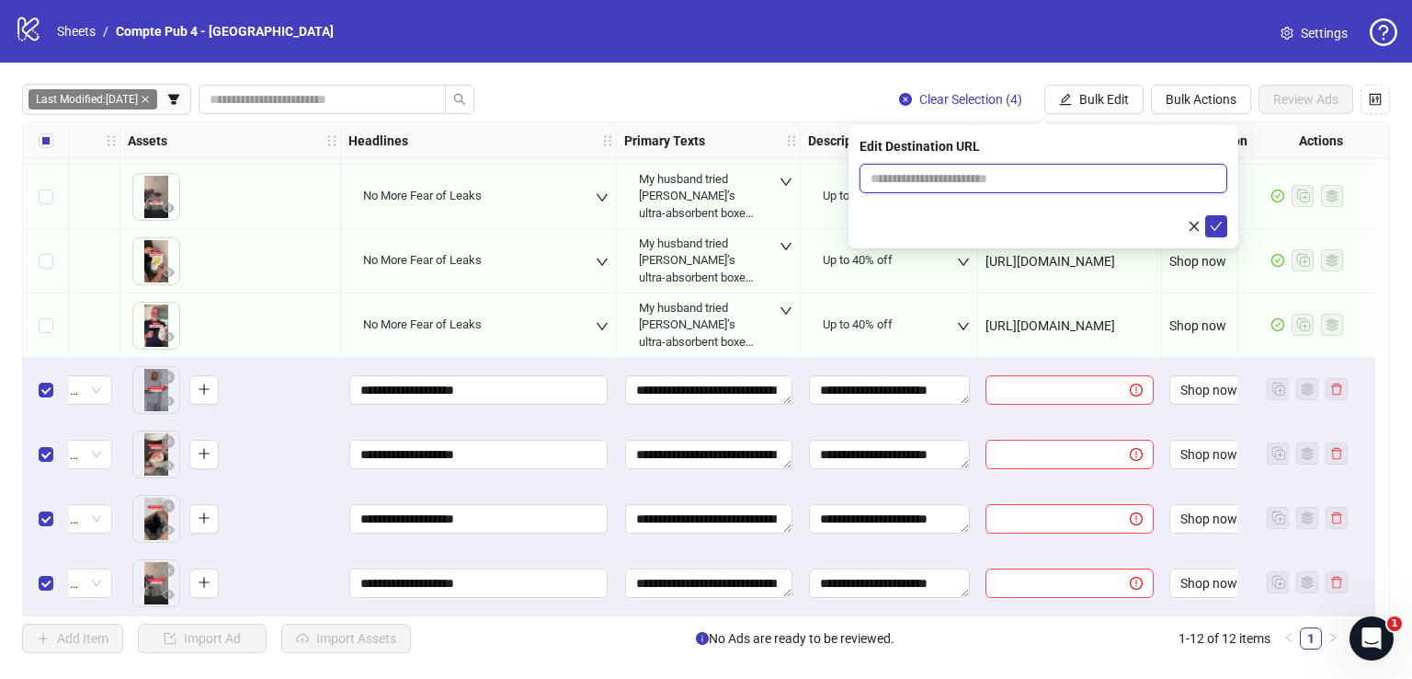
click at [989, 177] on input "text" at bounding box center [1036, 178] width 331 height 20
paste input "**********"
type input "**********"
click at [1216, 221] on icon "check" at bounding box center [1216, 226] width 13 height 13
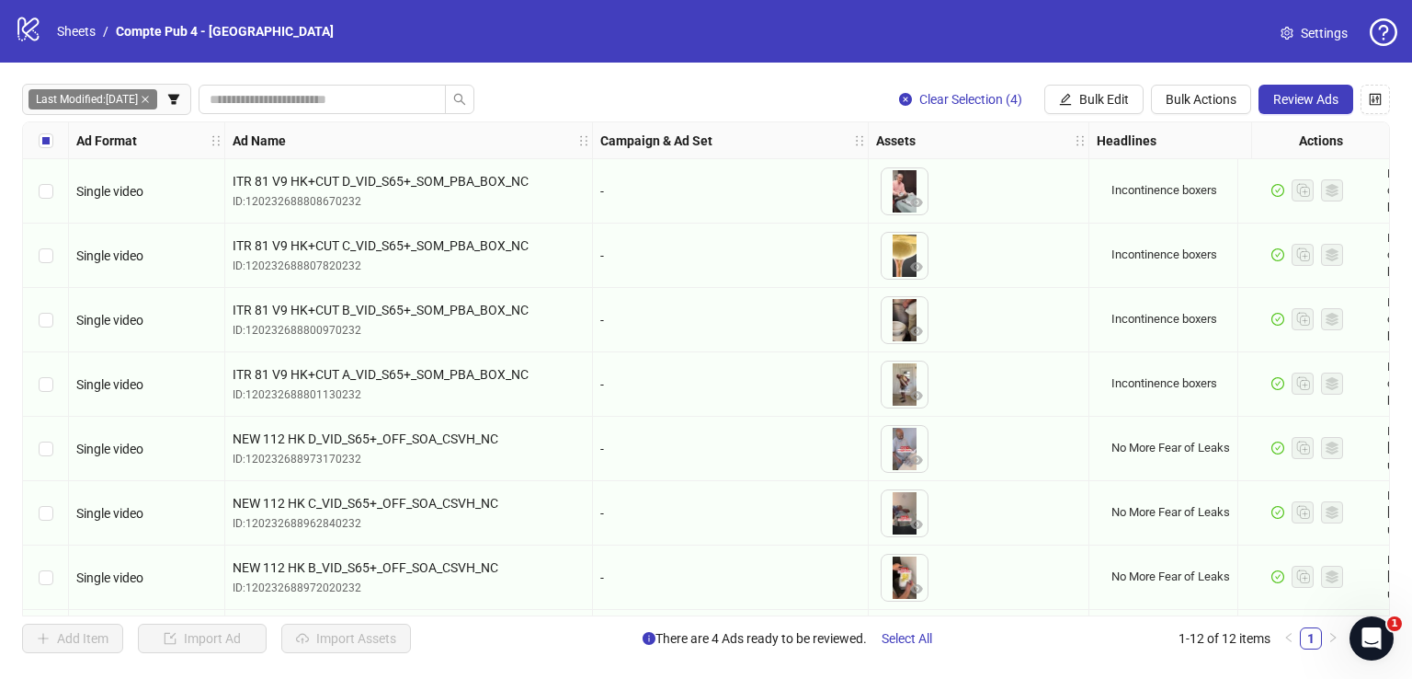
scroll to position [323, 0]
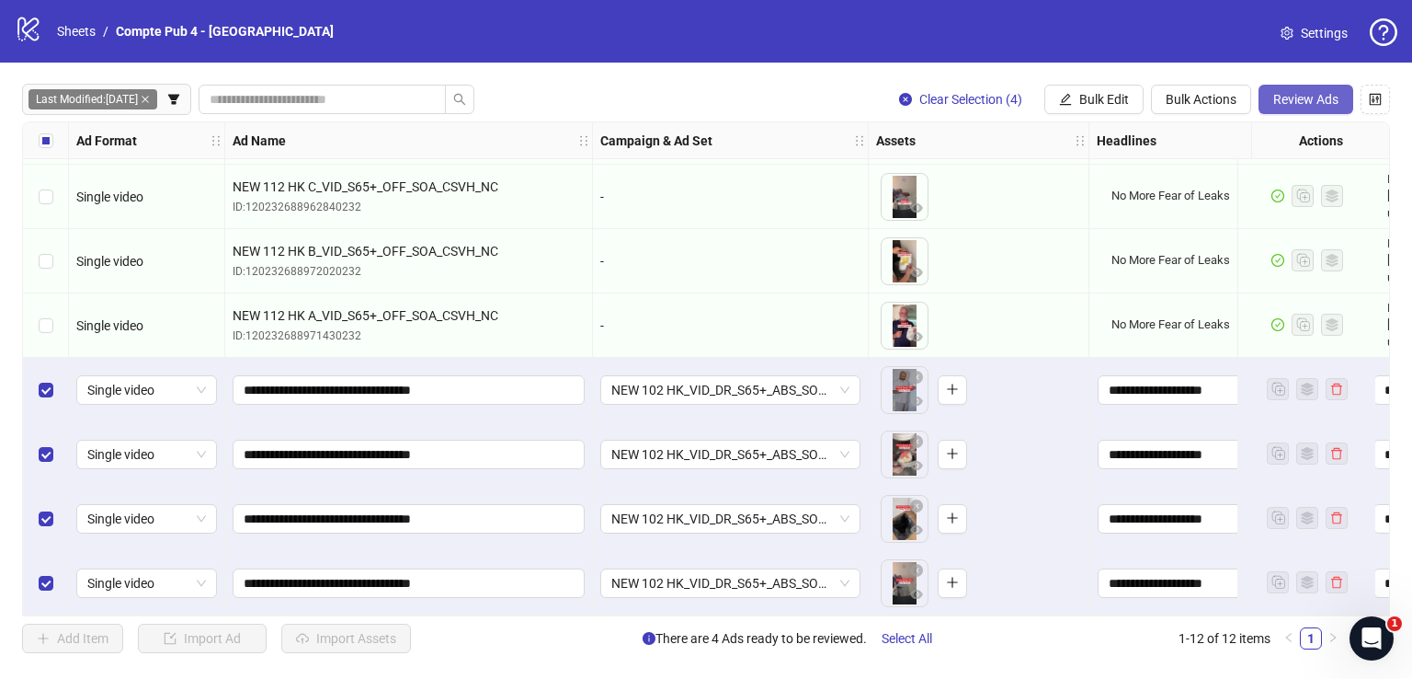
click at [1297, 103] on span "Review Ads" at bounding box center [1305, 99] width 65 height 15
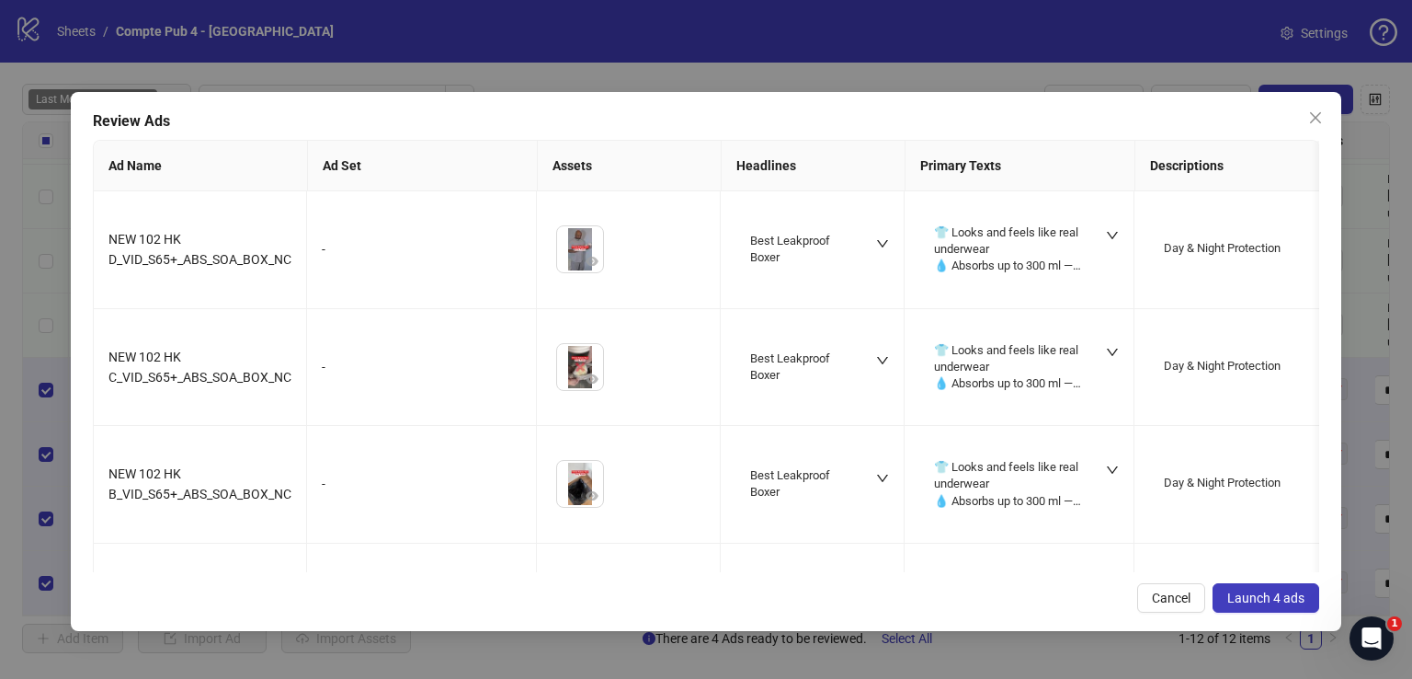
click at [1267, 596] on span "Launch 4 ads" at bounding box center [1265, 597] width 77 height 15
